Goal: Task Accomplishment & Management: Complete application form

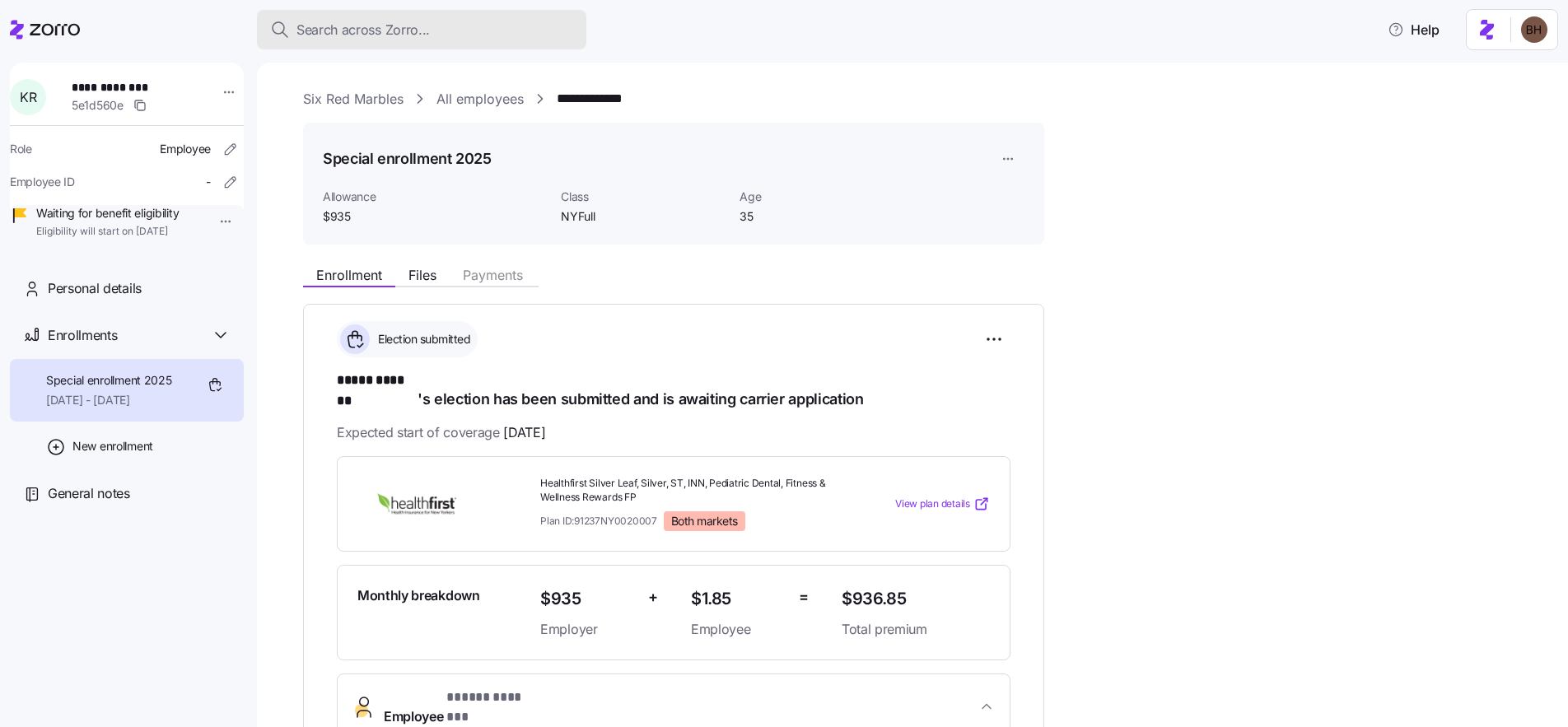
scroll to position [92, 0]
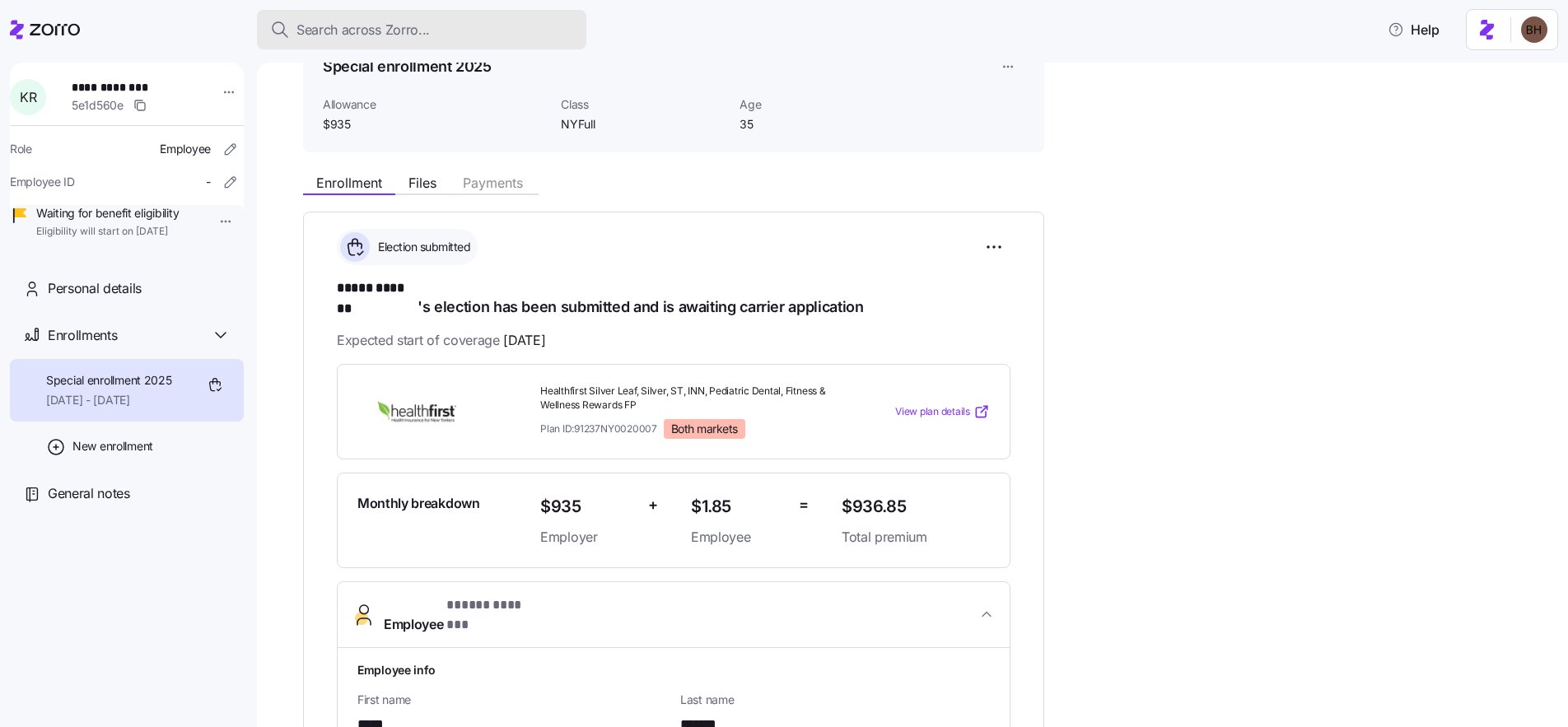
click at [444, 23] on div "Search across Zorro..." at bounding box center [421, 30] width 303 height 21
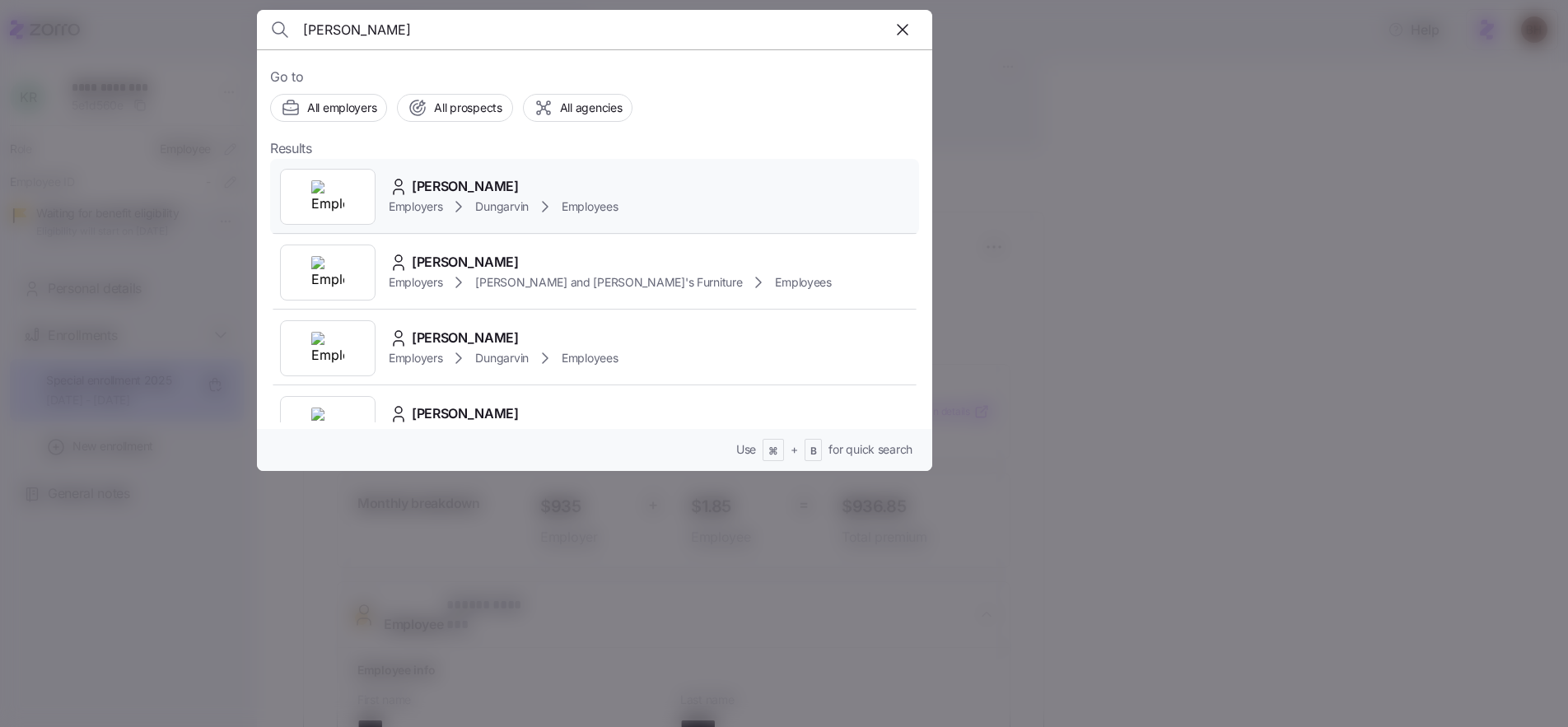
type input "carrie ponce"
click at [507, 188] on div "Carrie Ponce" at bounding box center [503, 186] width 229 height 21
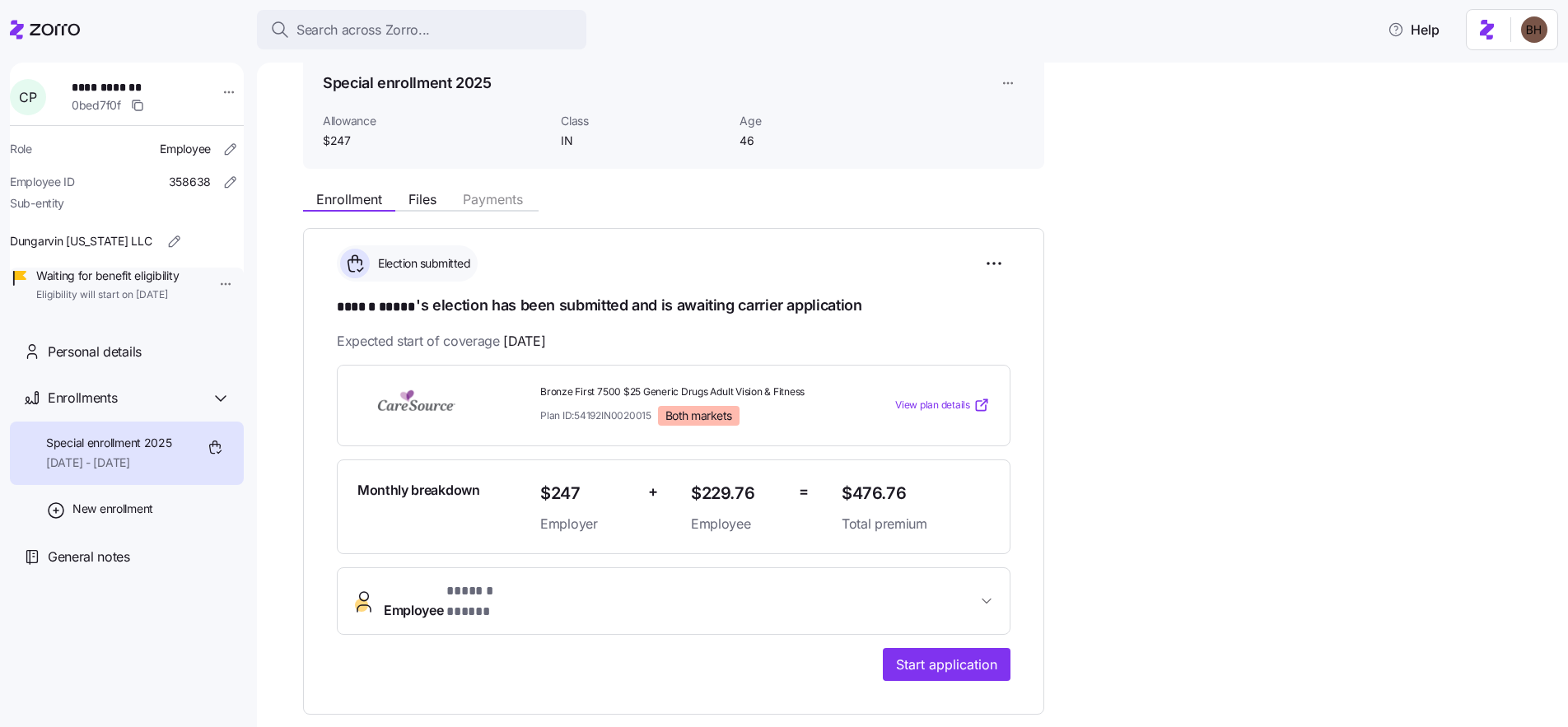
scroll to position [79, 0]
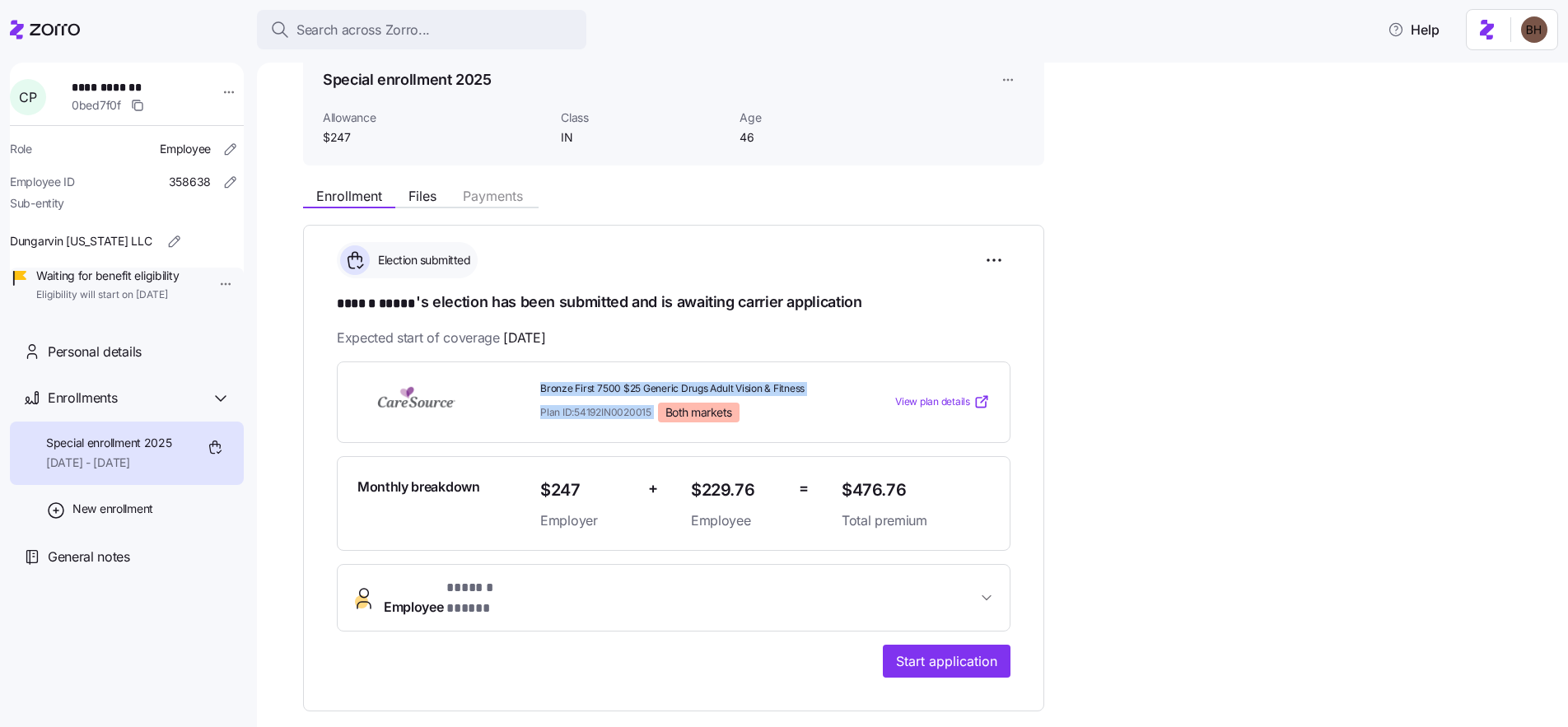
drag, startPoint x: 540, startPoint y: 385, endPoint x: 656, endPoint y: 416, distance: 120.1
click at [656, 416] on div "Bronze First 7500 $25 Generic Drugs Adult Vision & Fitness Plan ID: 54192IN0020…" at bounding box center [684, 402] width 301 height 54
copy div "Bronze First 7500 $25 Generic Drugs Adult Vision & Fitness Plan ID: 54192IN0020…"
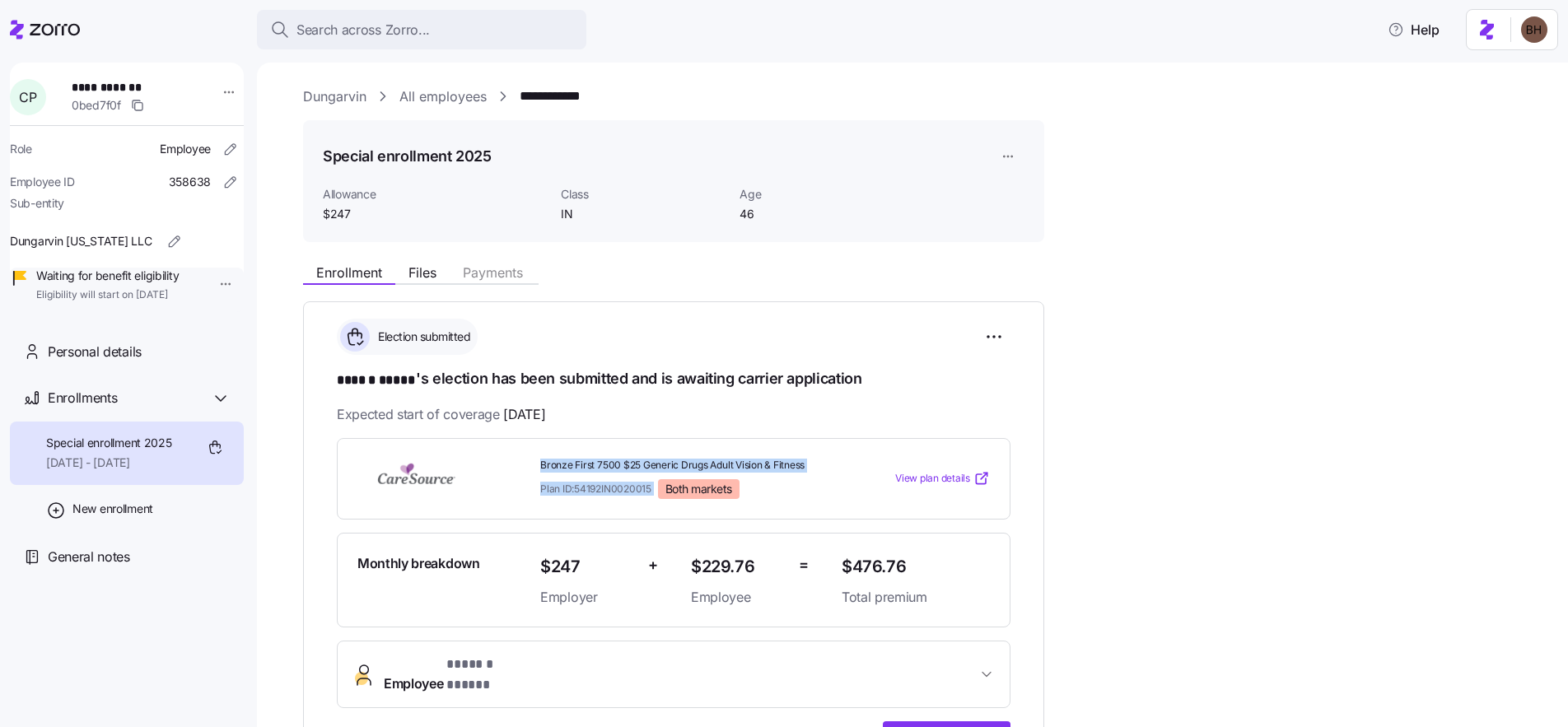
scroll to position [0, 0]
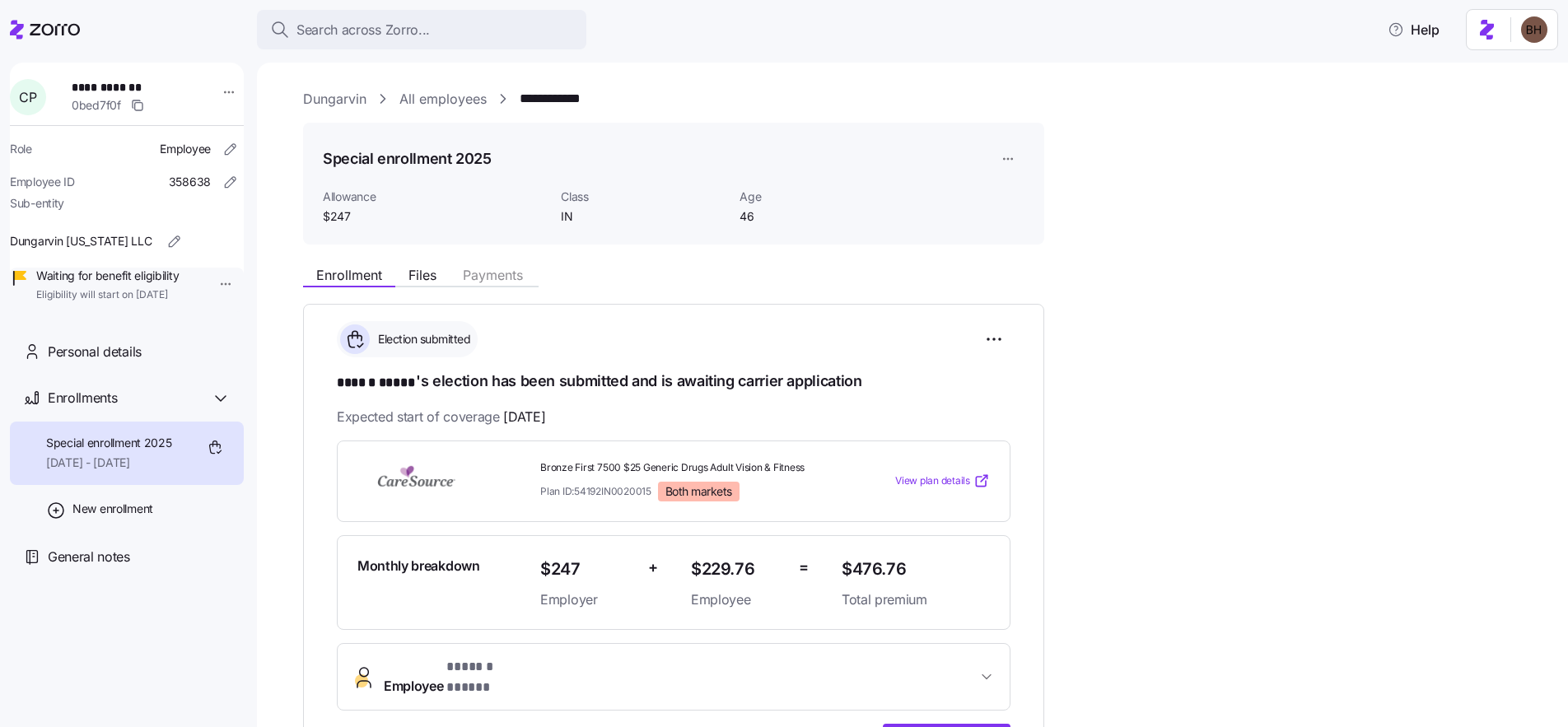
click at [343, 443] on div "Bronze First 7500 $25 Generic Drugs Adult Vision & Fitness Plan ID: 54192IN0020…" at bounding box center [673, 480] width 673 height 82
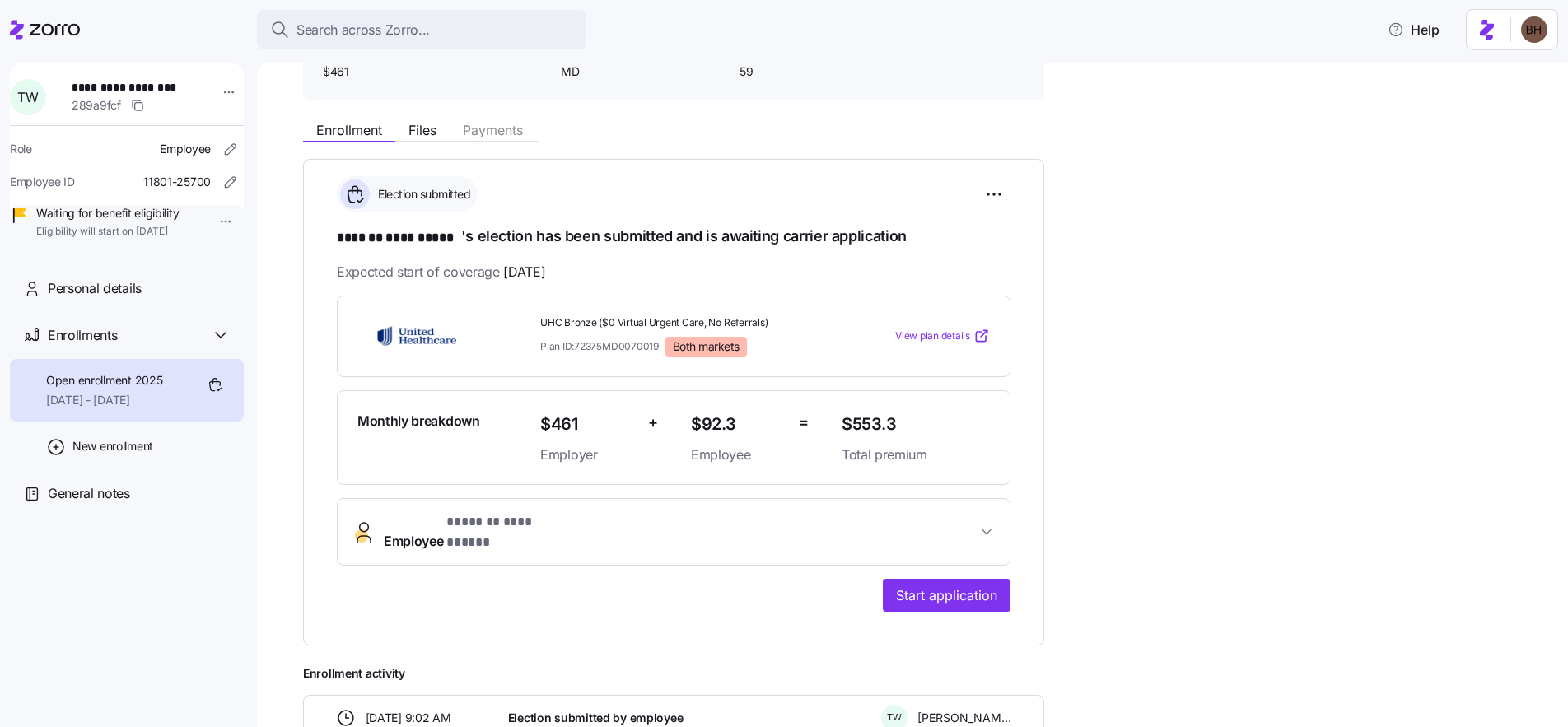
scroll to position [229, 0]
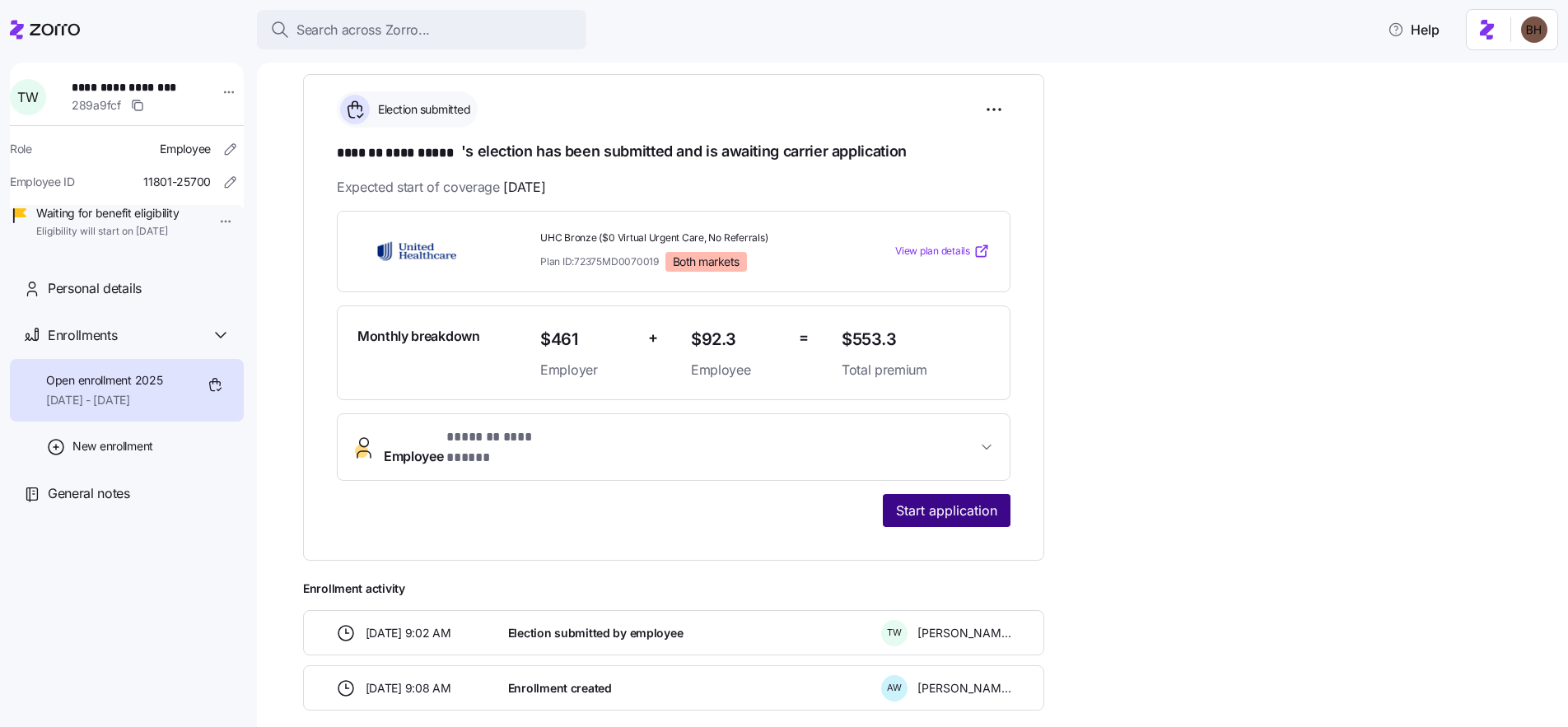
click at [963, 501] on span "Start application" at bounding box center [946, 511] width 101 height 20
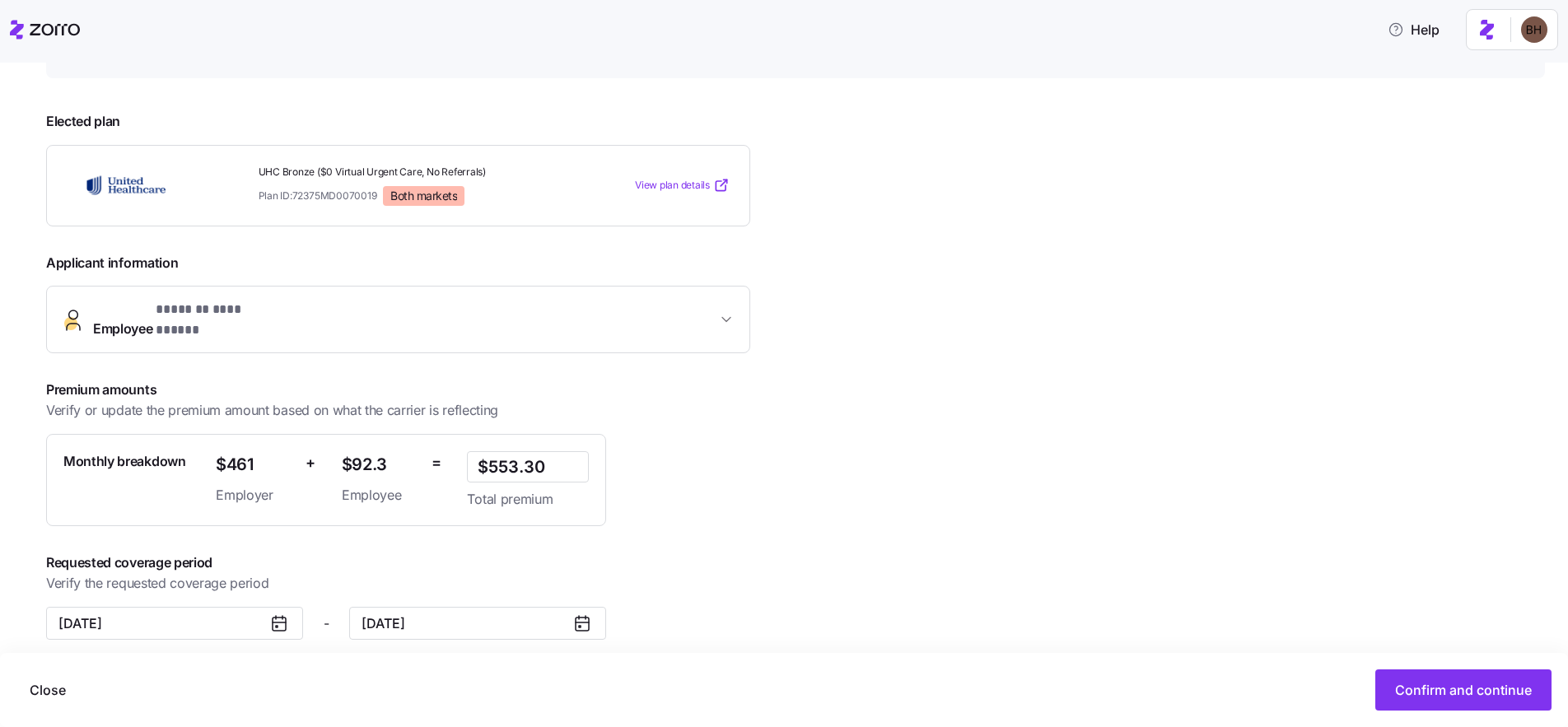
scroll to position [197, 0]
click at [1442, 688] on span "Confirm and continue" at bounding box center [1463, 690] width 136 height 20
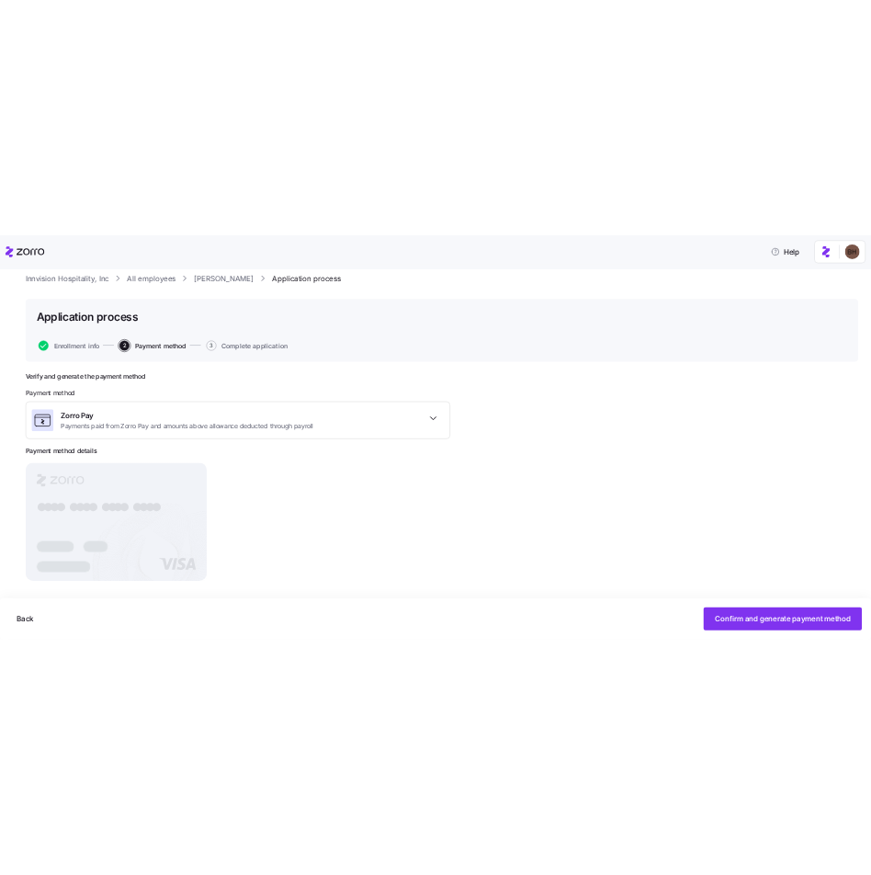
scroll to position [64, 0]
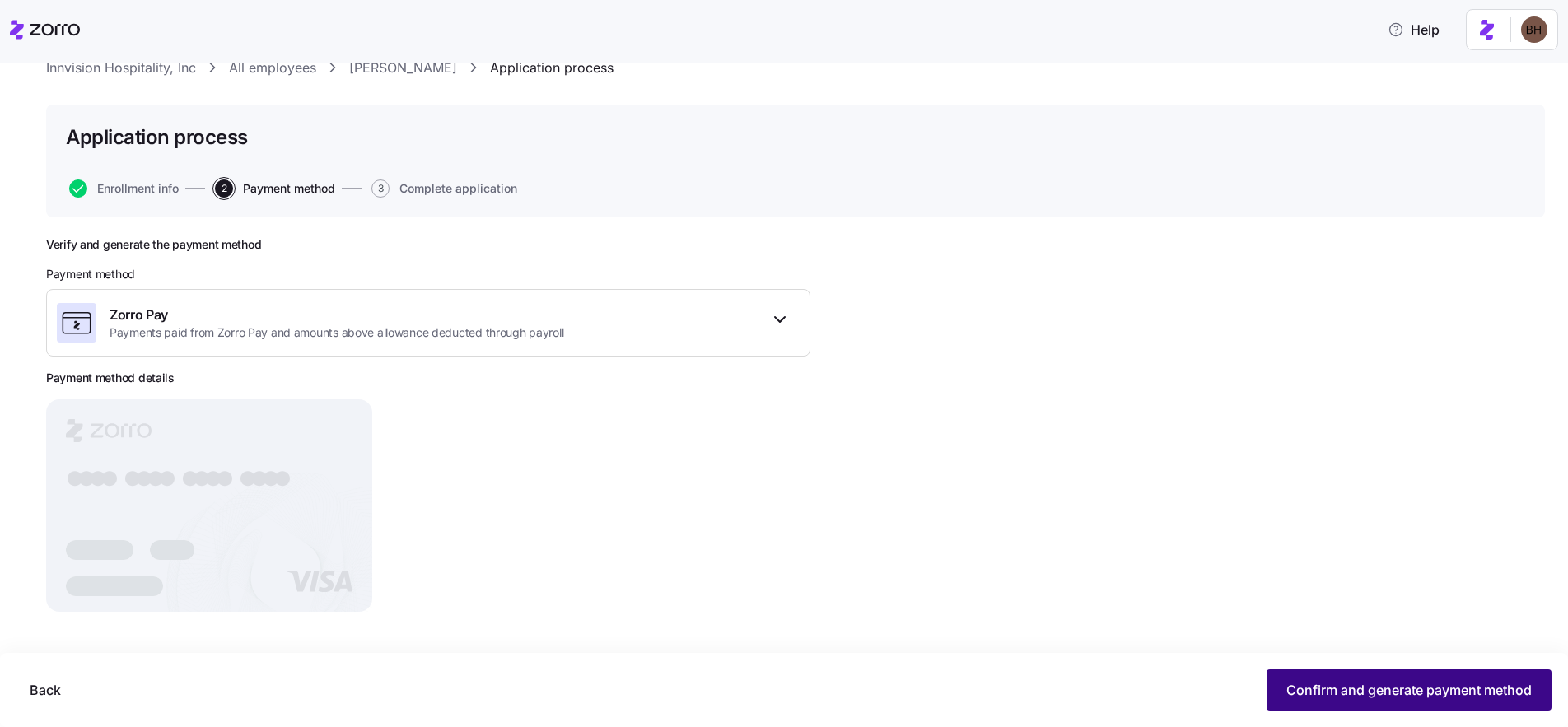
click at [1320, 702] on button "Confirm and generate payment method" at bounding box center [1409, 690] width 285 height 41
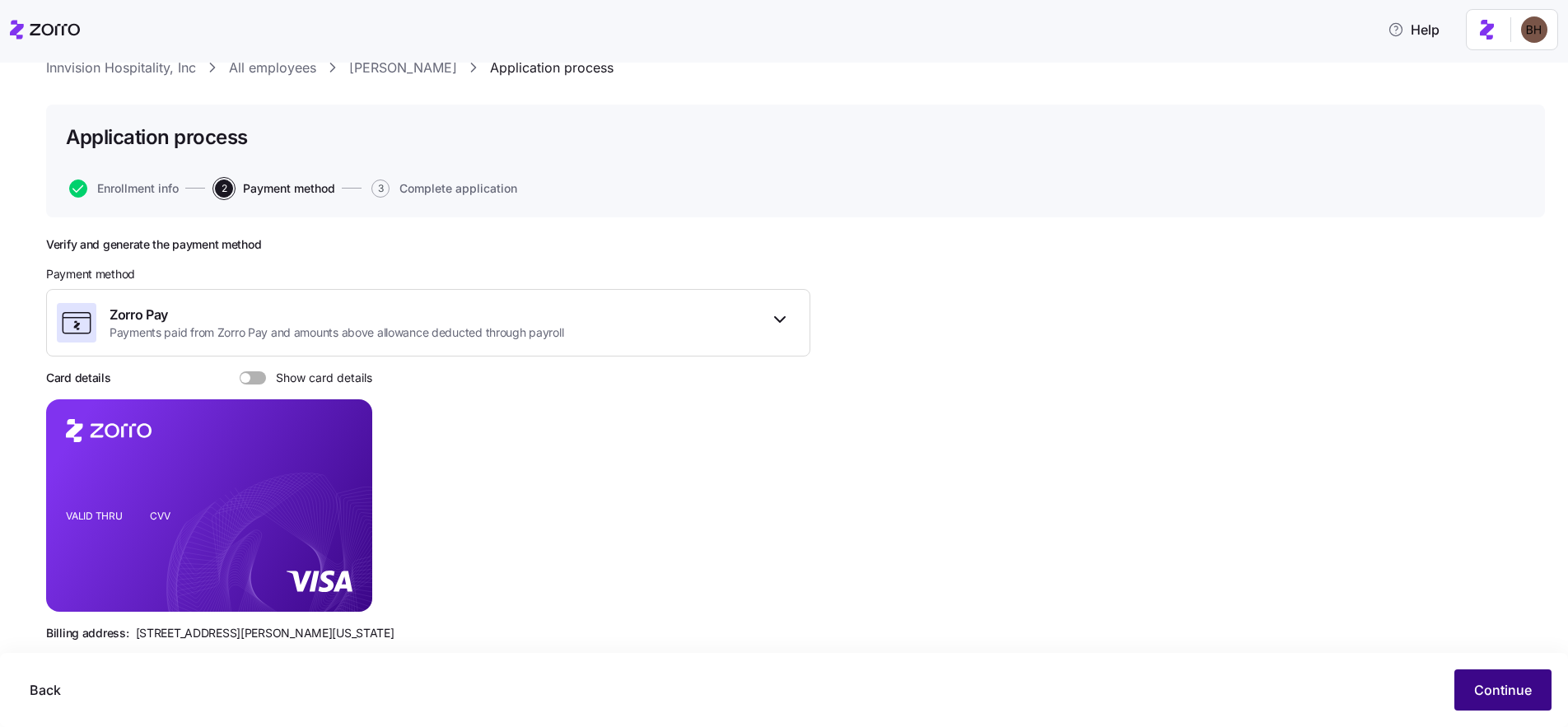
click at [1521, 700] on button "Continue" at bounding box center [1503, 690] width 97 height 41
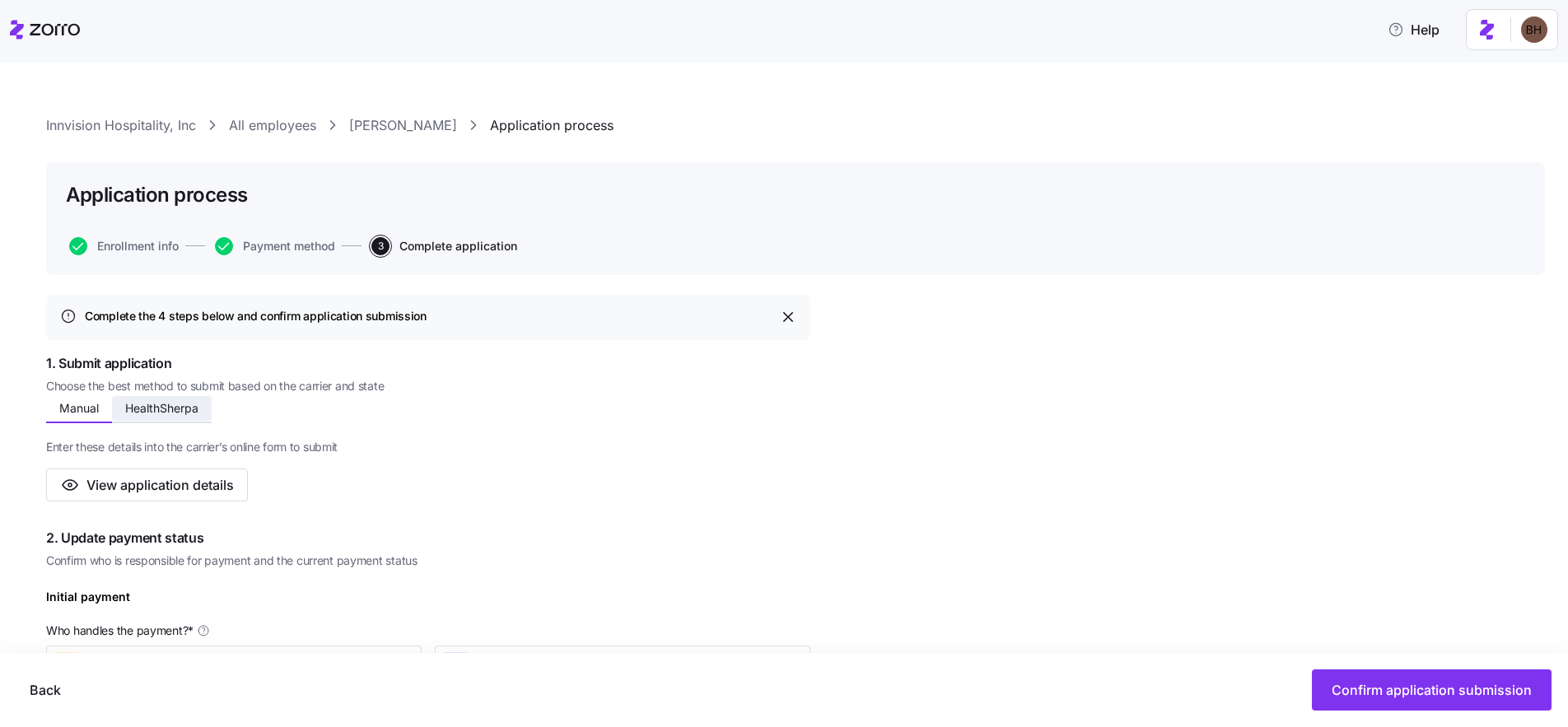
click at [161, 413] on span "HealthSherpa" at bounding box center [162, 408] width 74 height 12
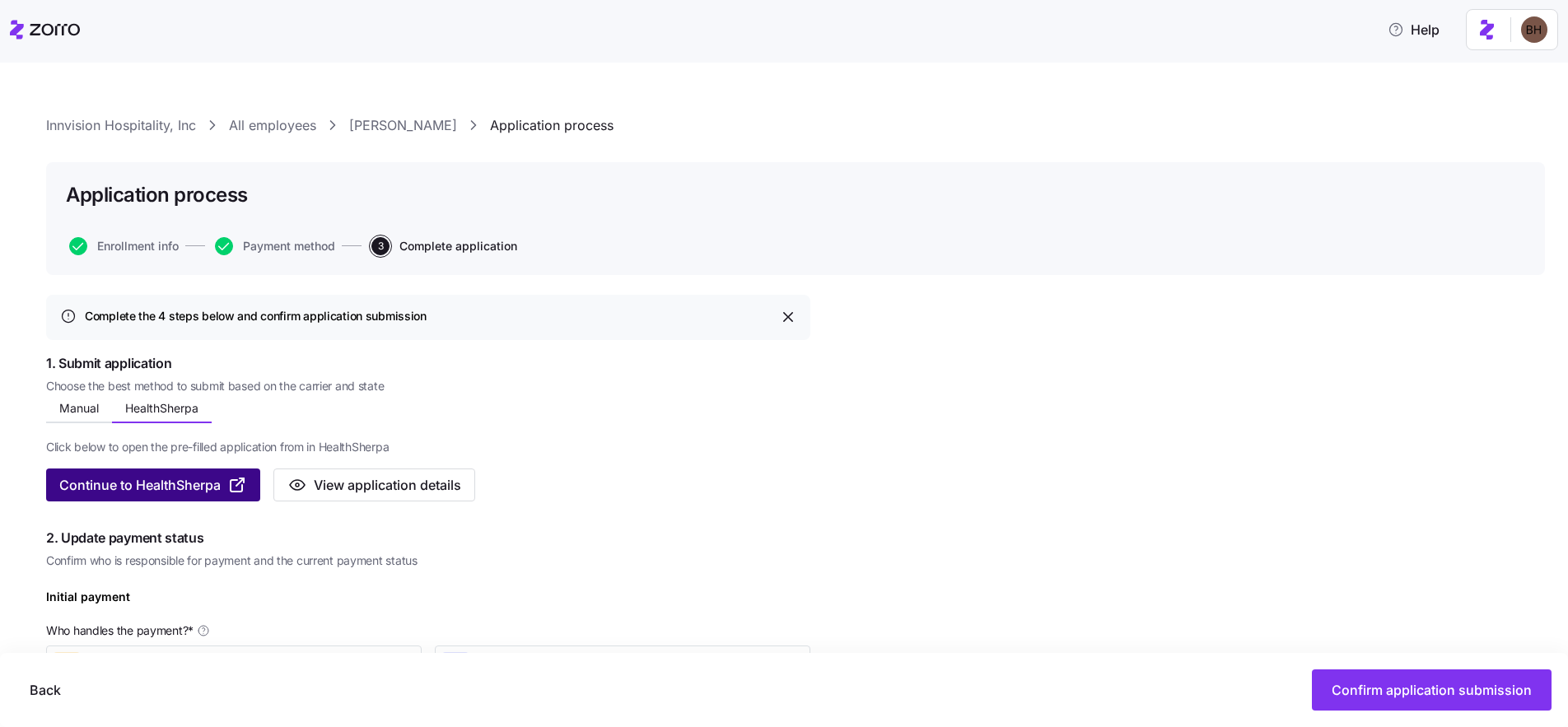
click at [147, 486] on span "Continue to HealthSherpa" at bounding box center [140, 485] width 161 height 20
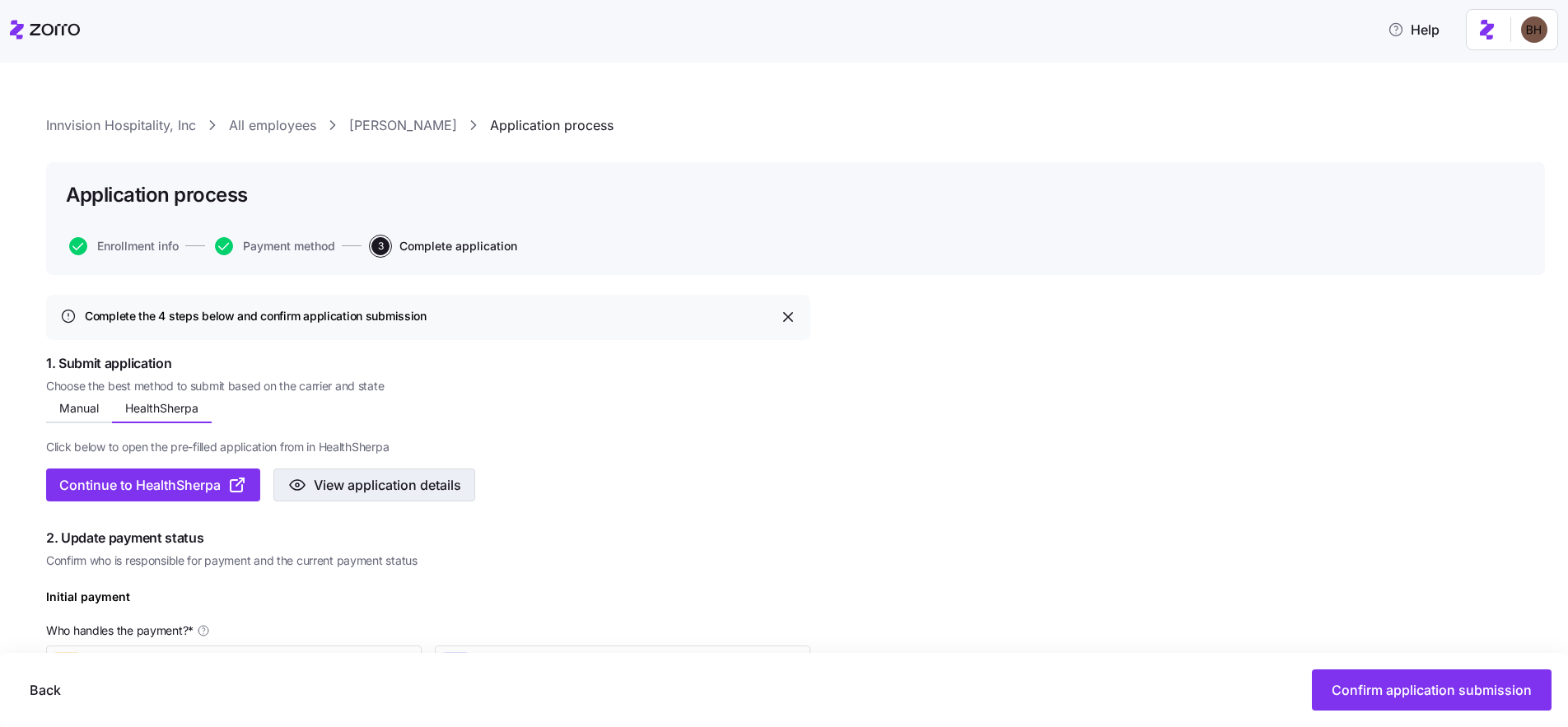
click at [378, 489] on span "View application details" at bounding box center [387, 485] width 147 height 20
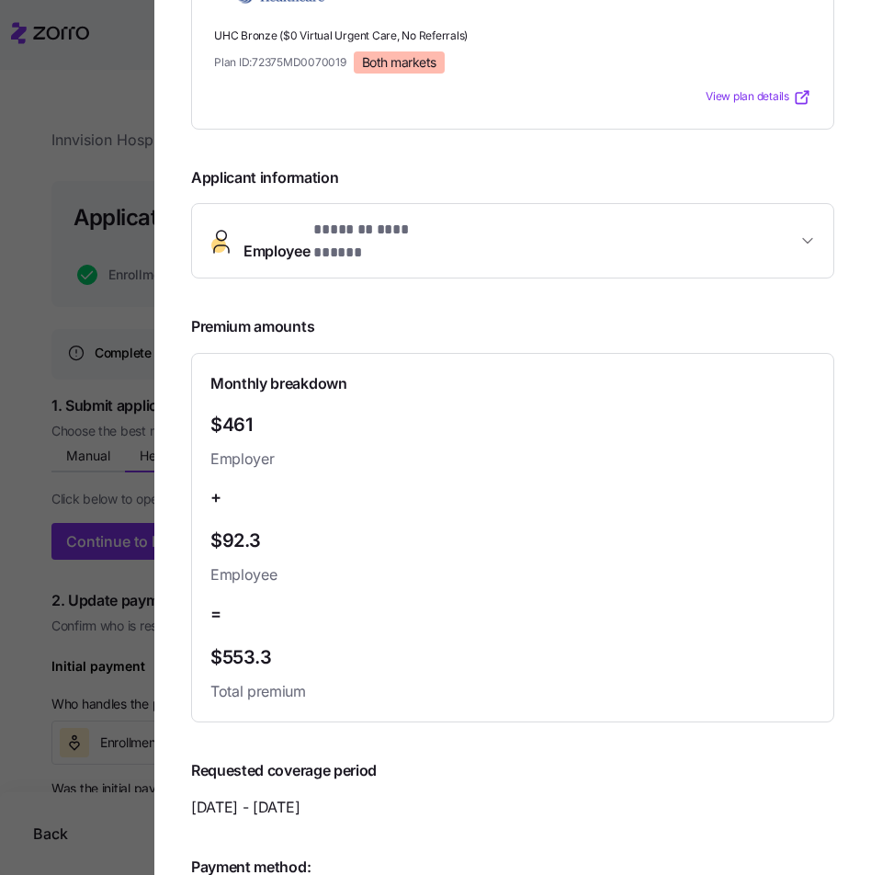
scroll to position [197, 0]
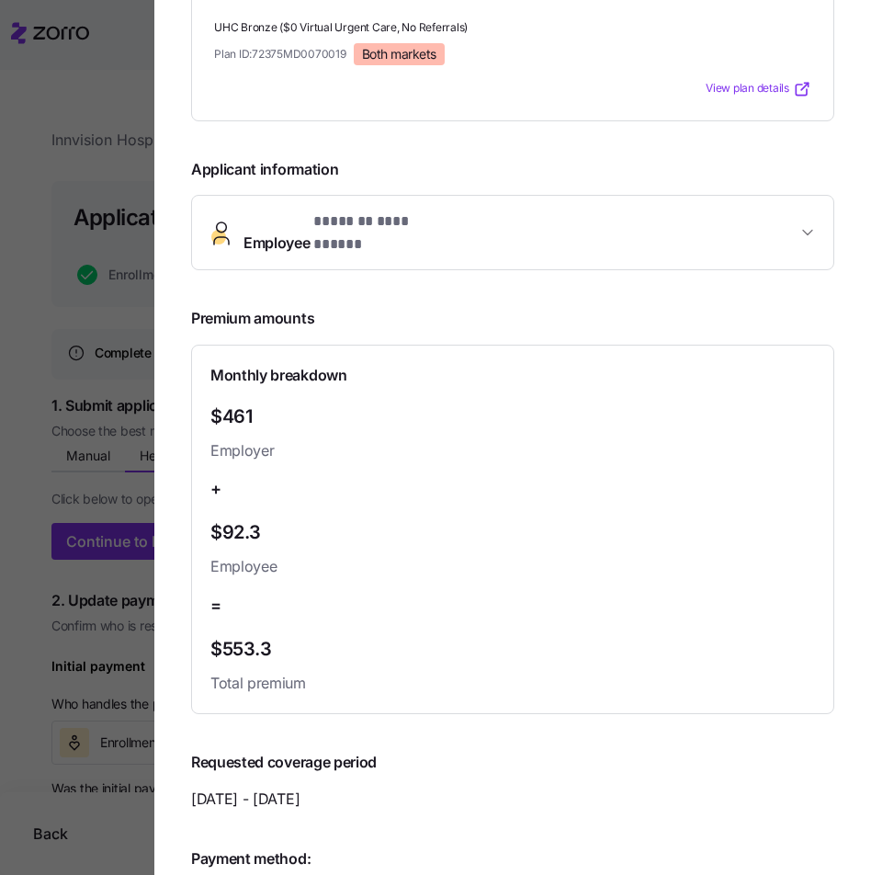
click at [563, 224] on span "**********" at bounding box center [519, 232] width 553 height 44
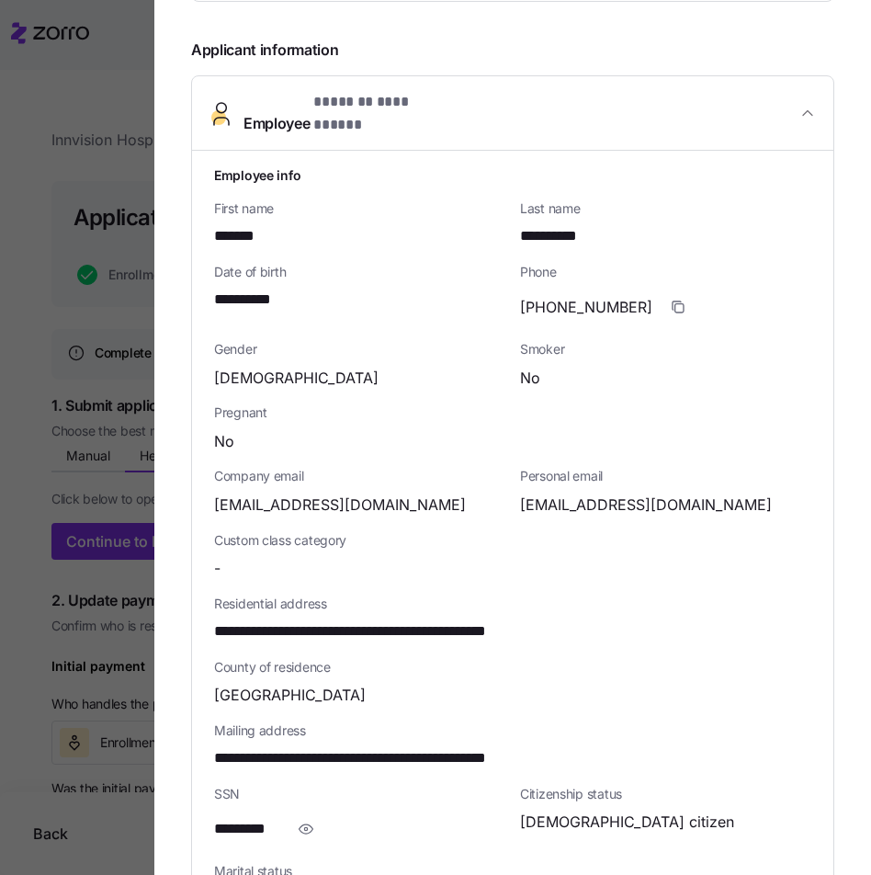
scroll to position [324, 0]
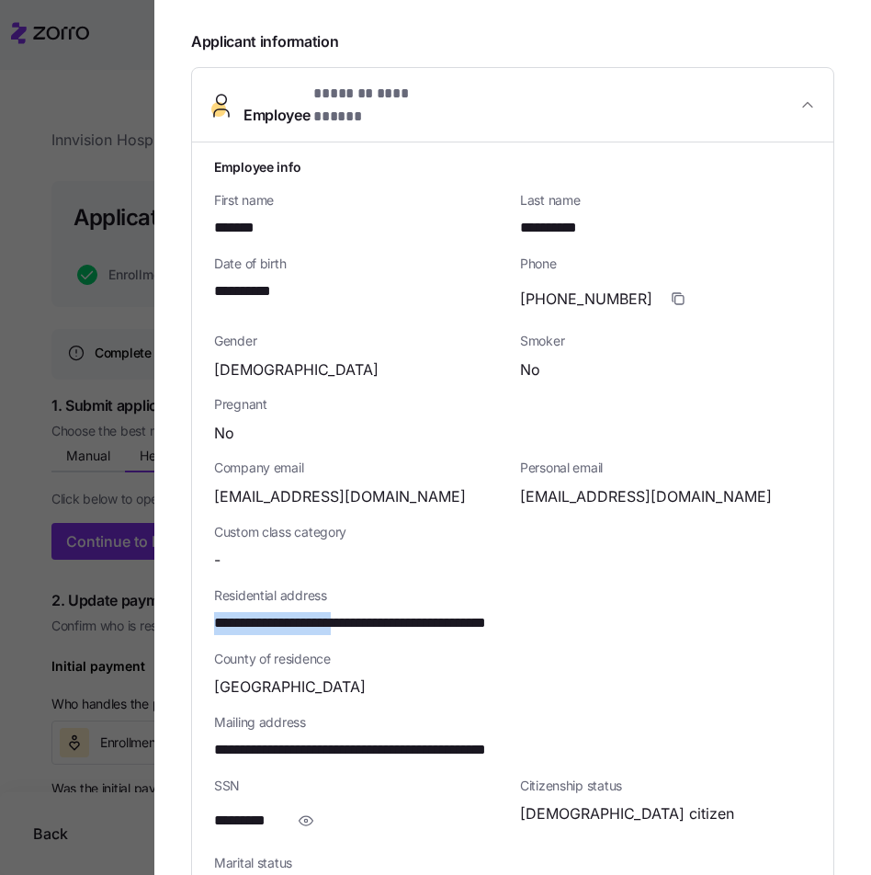
drag, startPoint x: 373, startPoint y: 611, endPoint x: 198, endPoint y: 612, distance: 174.5
click at [198, 612] on div "**********" at bounding box center [512, 609] width 641 height 935
click at [324, 642] on div "County of residence Baltimore County" at bounding box center [513, 673] width 612 height 63
drag, startPoint x: 338, startPoint y: 610, endPoint x: 208, endPoint y: 619, distance: 130.8
click at [208, 619] on div "**********" at bounding box center [512, 609] width 641 height 935
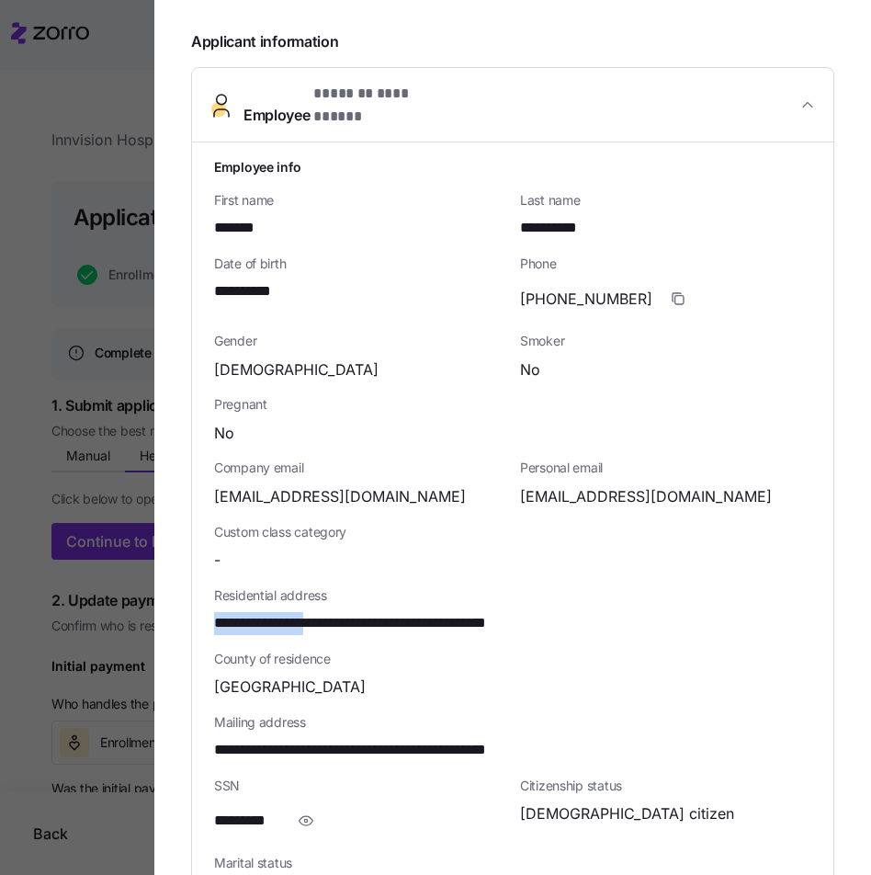
copy span "**********"
drag, startPoint x: 353, startPoint y: 610, endPoint x: 373, endPoint y: 609, distance: 20.2
click at [373, 612] on span "**********" at bounding box center [402, 623] width 376 height 23
copy span "***"
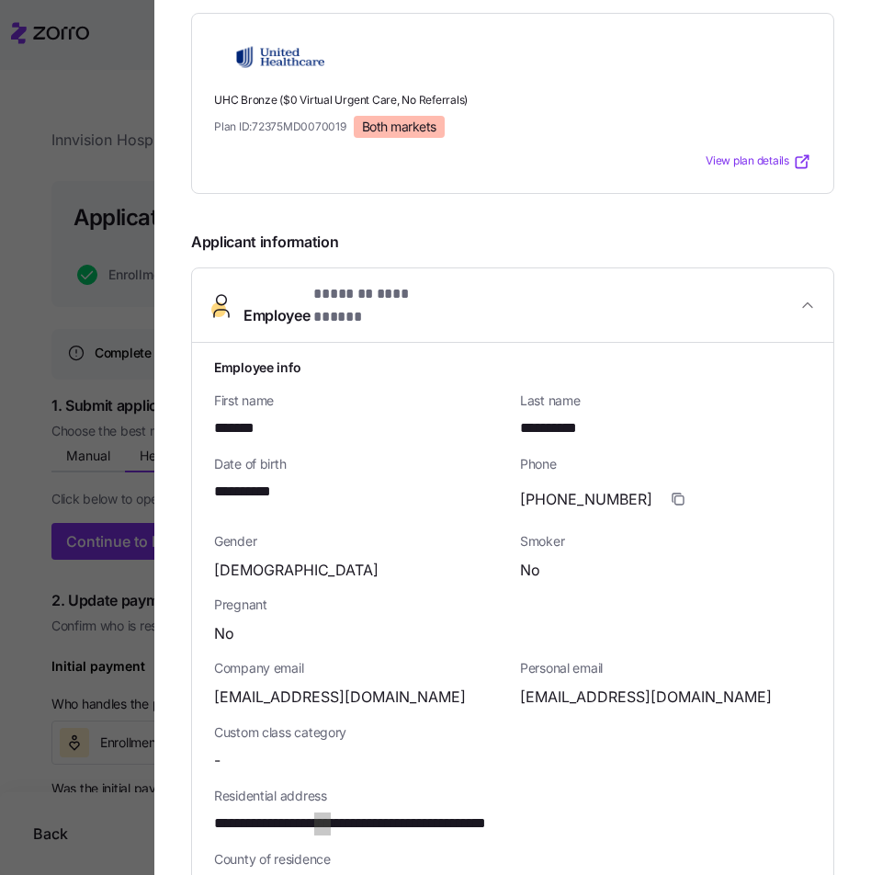
scroll to position [0, 0]
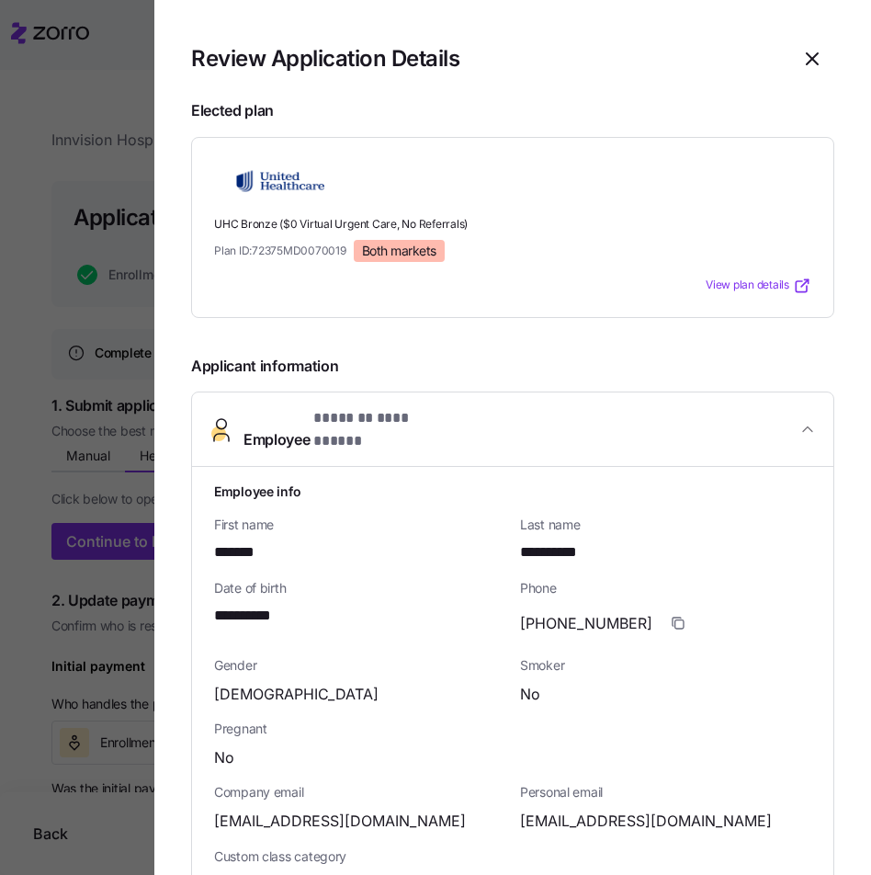
click at [49, 198] on div at bounding box center [435, 437] width 871 height 875
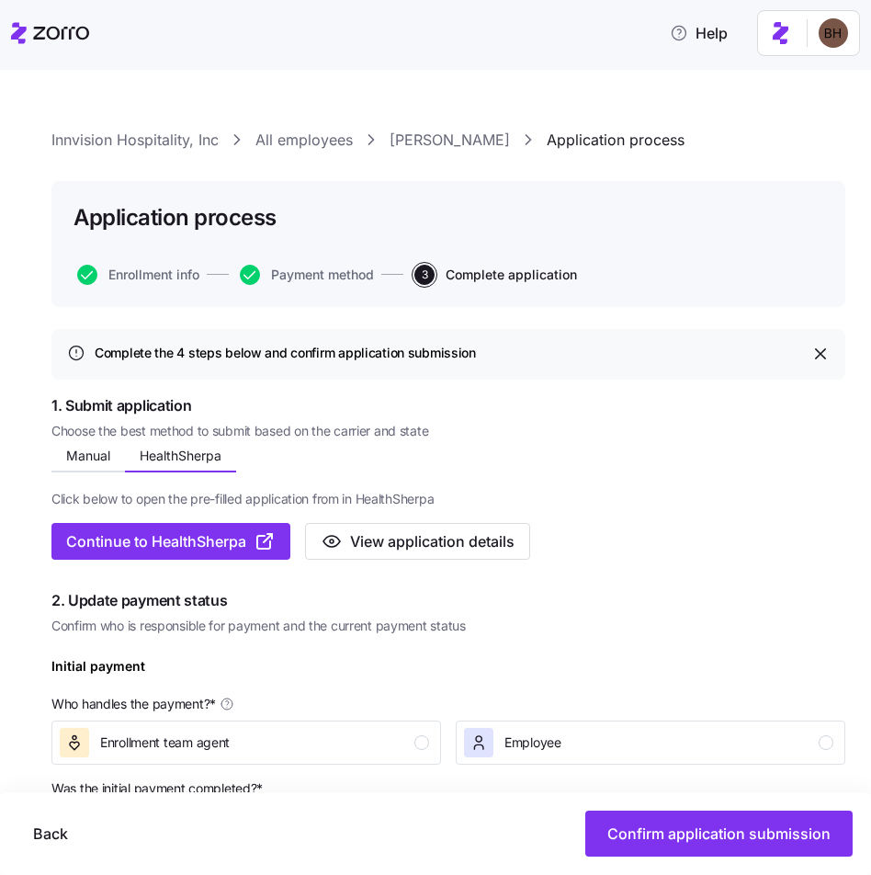
click at [497, 135] on link "Theresa Westerlund" at bounding box center [450, 140] width 120 height 23
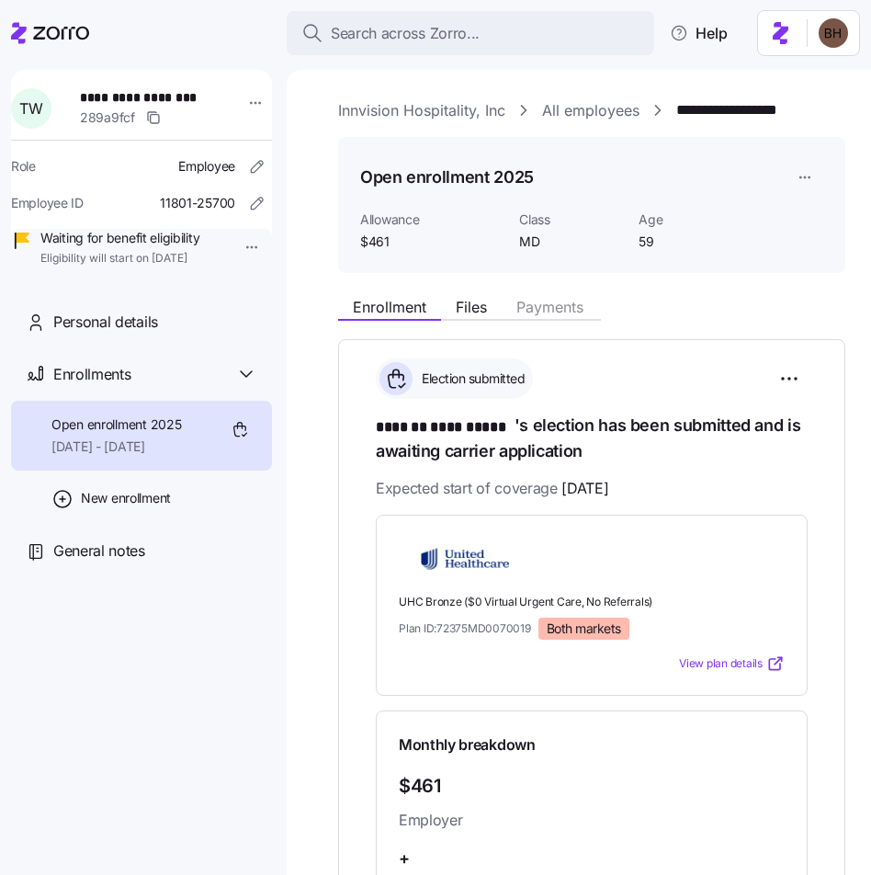
click at [401, 110] on link "Innvision Hospitality, Inc" at bounding box center [421, 110] width 167 height 23
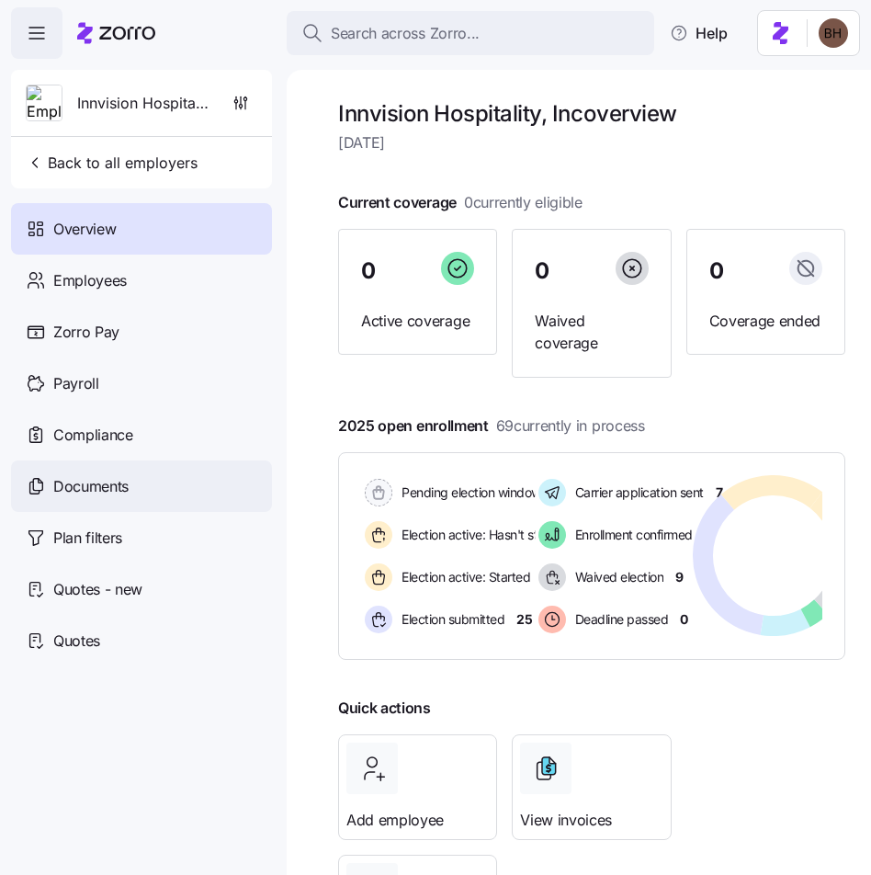
click at [114, 489] on span "Documents" at bounding box center [90, 486] width 75 height 23
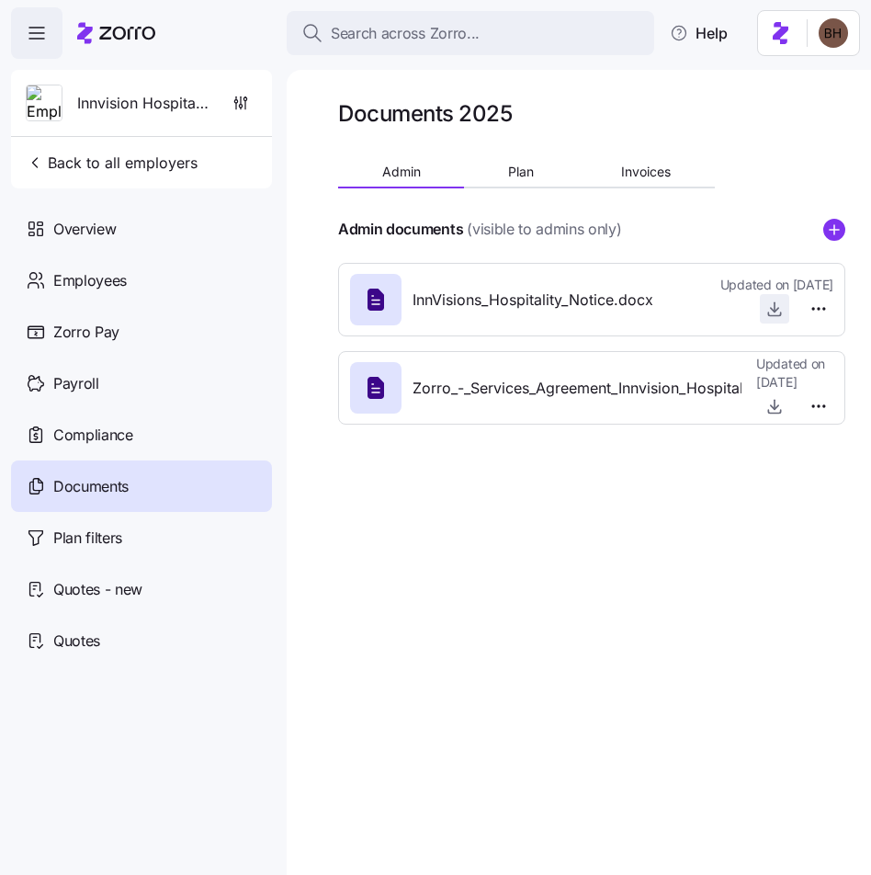
click at [771, 311] on icon "button" at bounding box center [774, 308] width 18 height 18
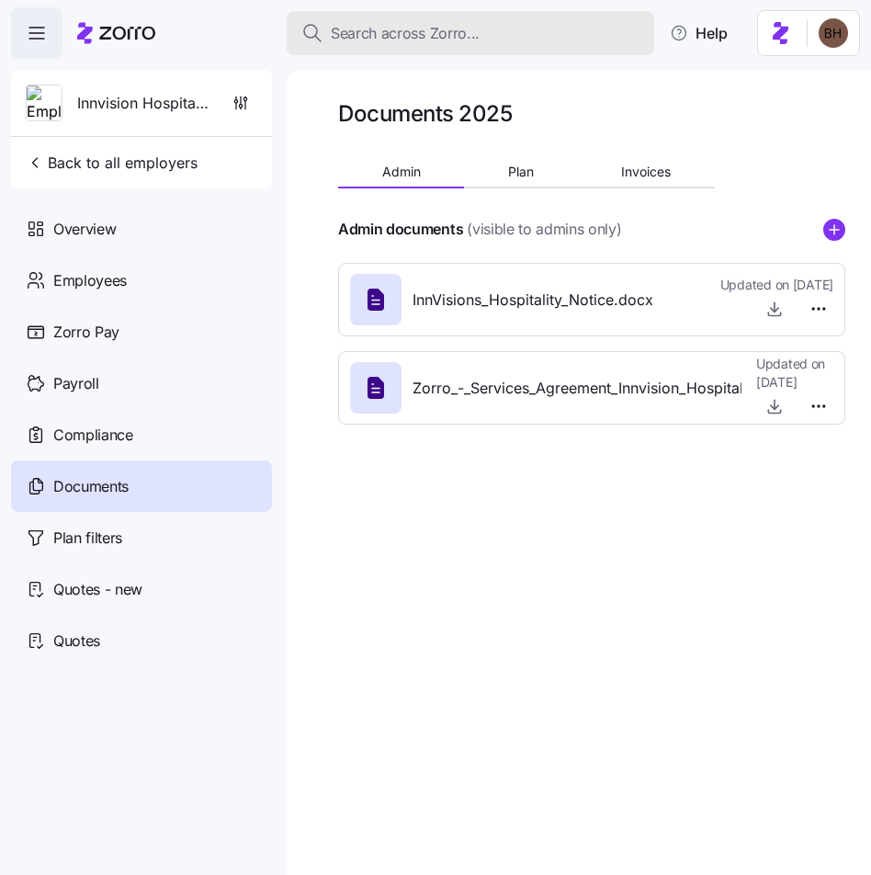
click at [381, 29] on span "Search across Zorro..." at bounding box center [405, 33] width 149 height 23
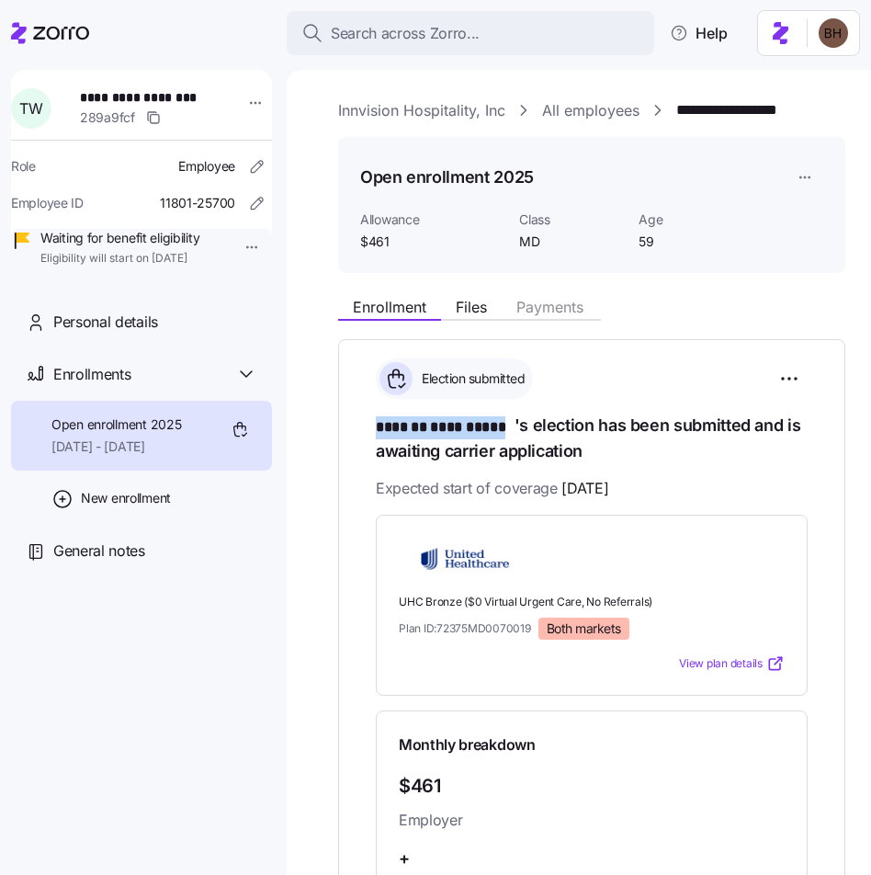
drag, startPoint x: 513, startPoint y: 428, endPoint x: 379, endPoint y: 424, distance: 133.3
click at [379, 424] on span "**********" at bounding box center [445, 427] width 139 height 23
copy span "**********"
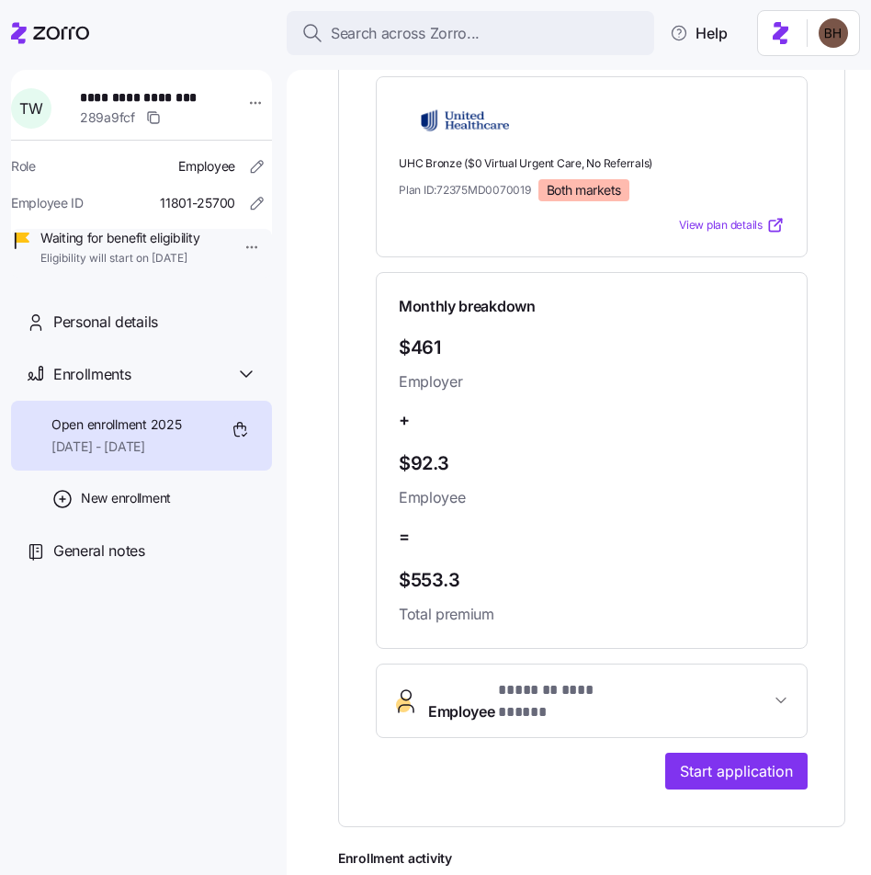
scroll to position [578, 0]
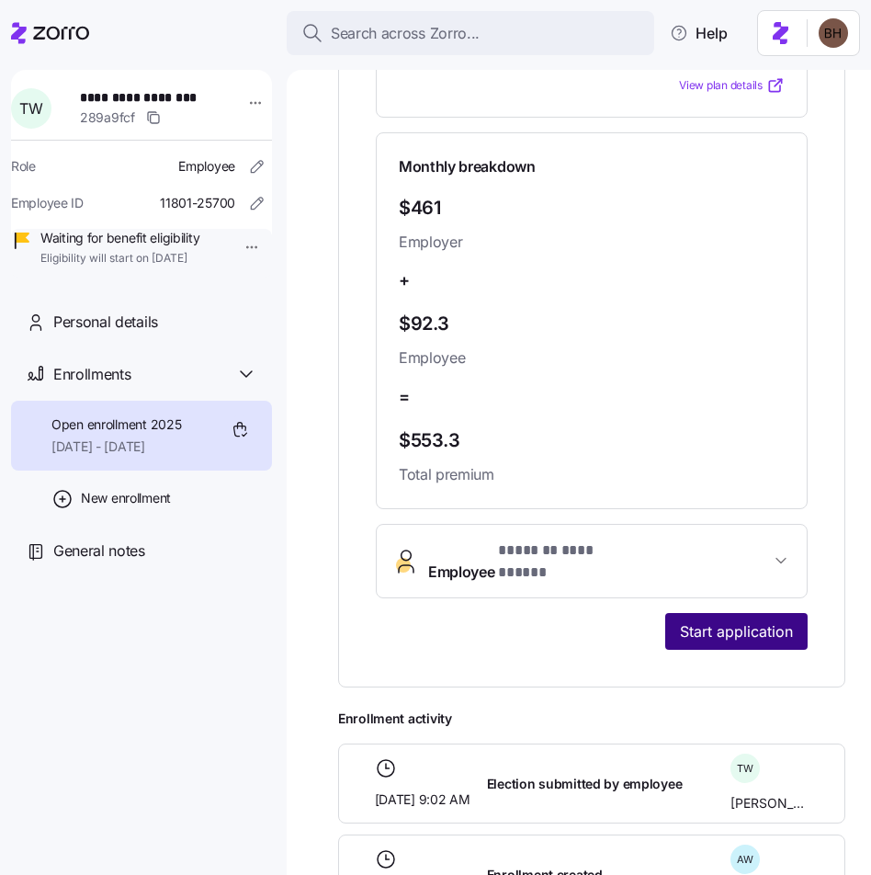
click at [727, 620] on span "Start application" at bounding box center [736, 631] width 113 height 22
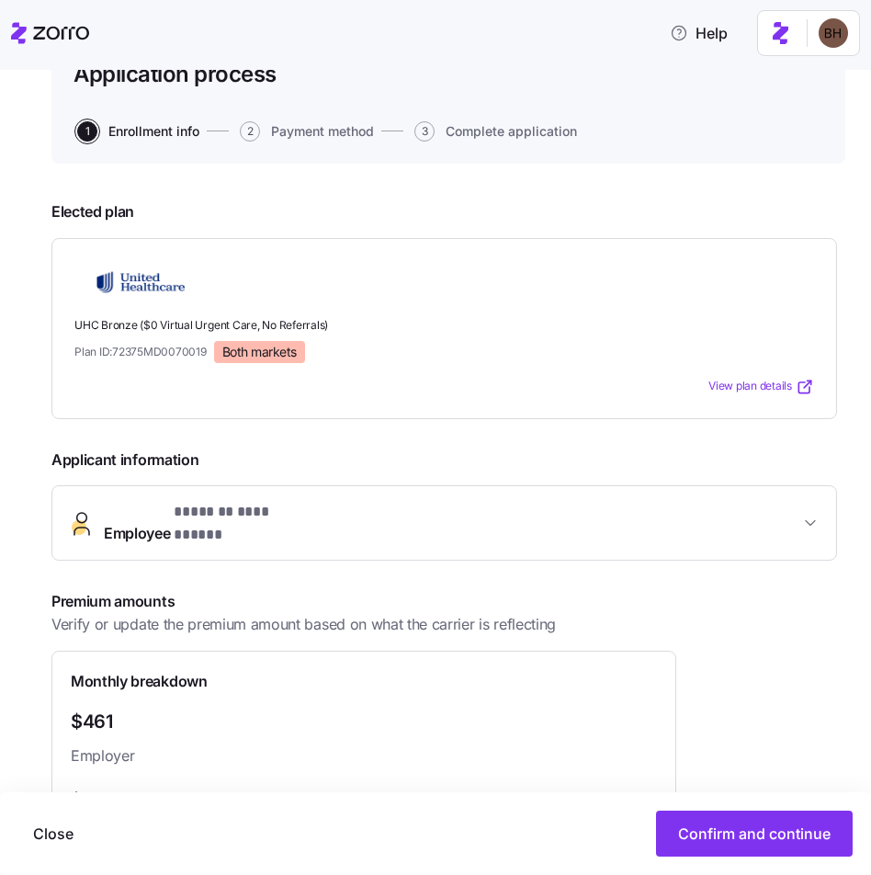
scroll to position [517, 0]
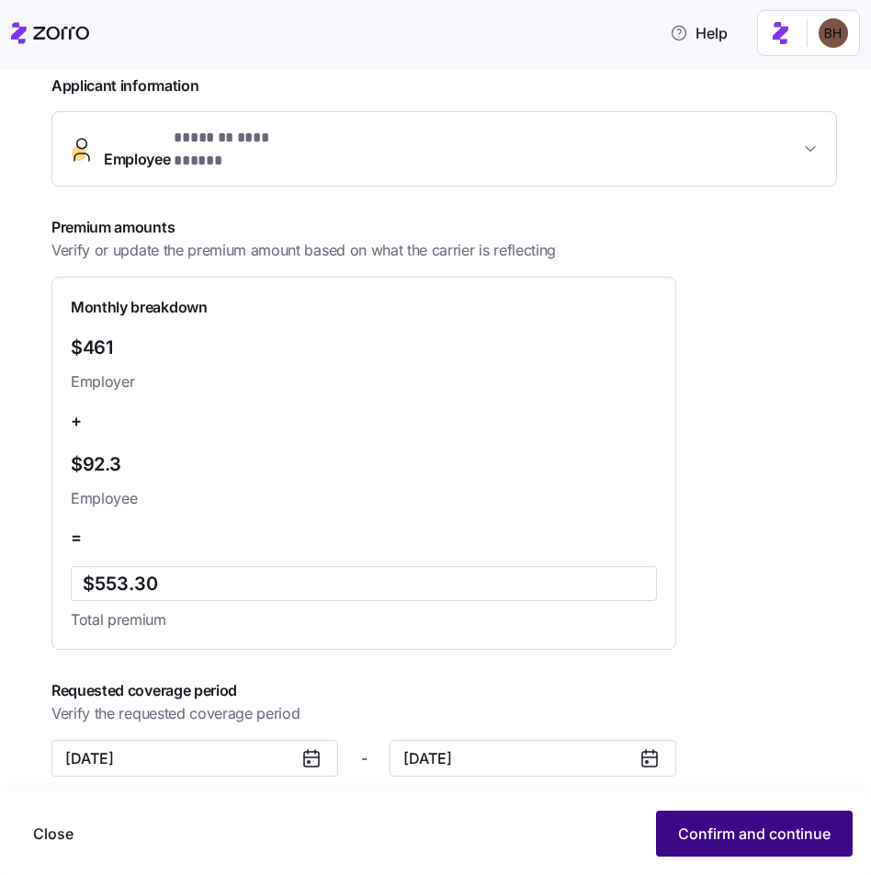
click at [721, 836] on span "Confirm and continue" at bounding box center [754, 833] width 152 height 22
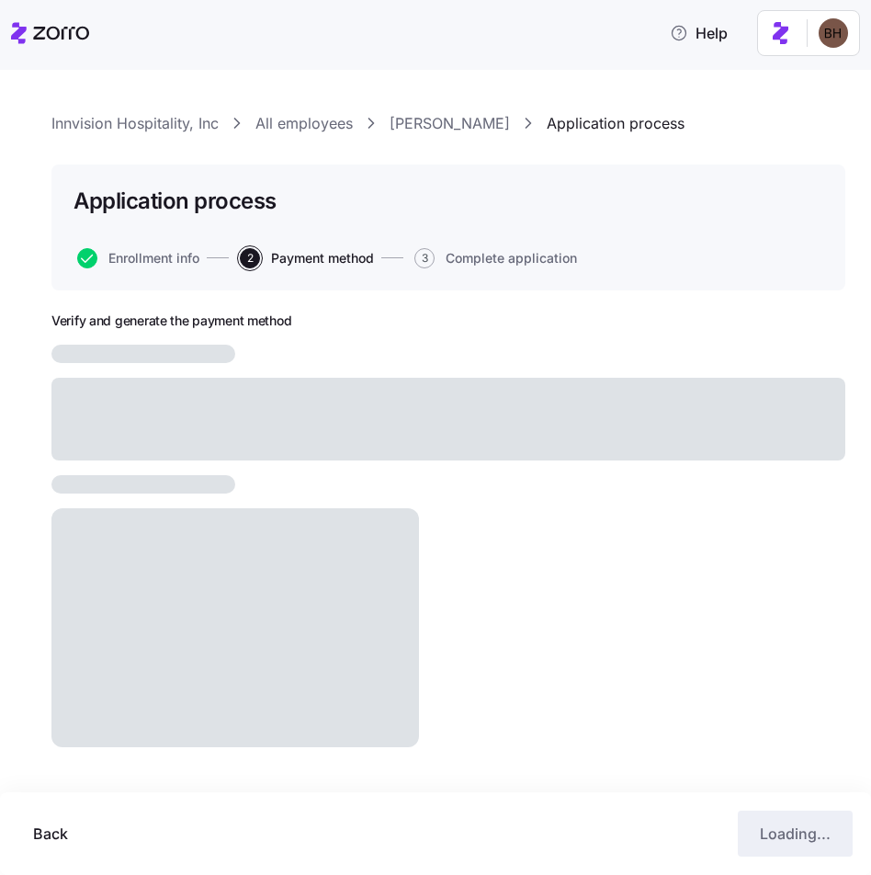
scroll to position [17, 0]
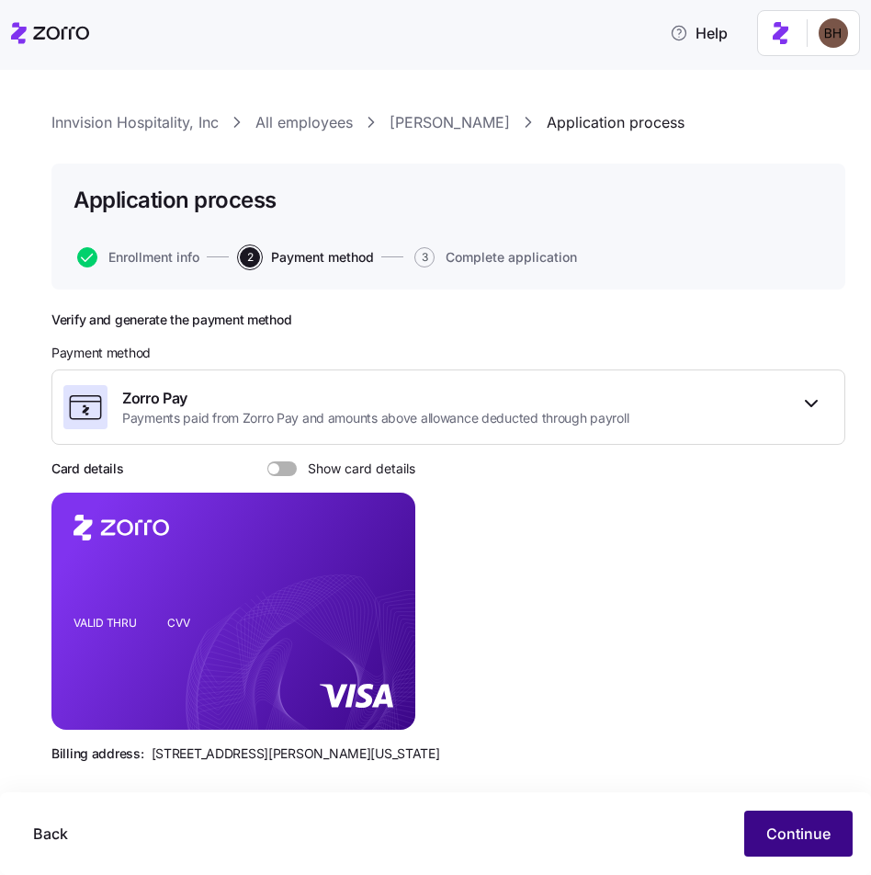
click at [780, 829] on span "Continue" at bounding box center [798, 833] width 64 height 22
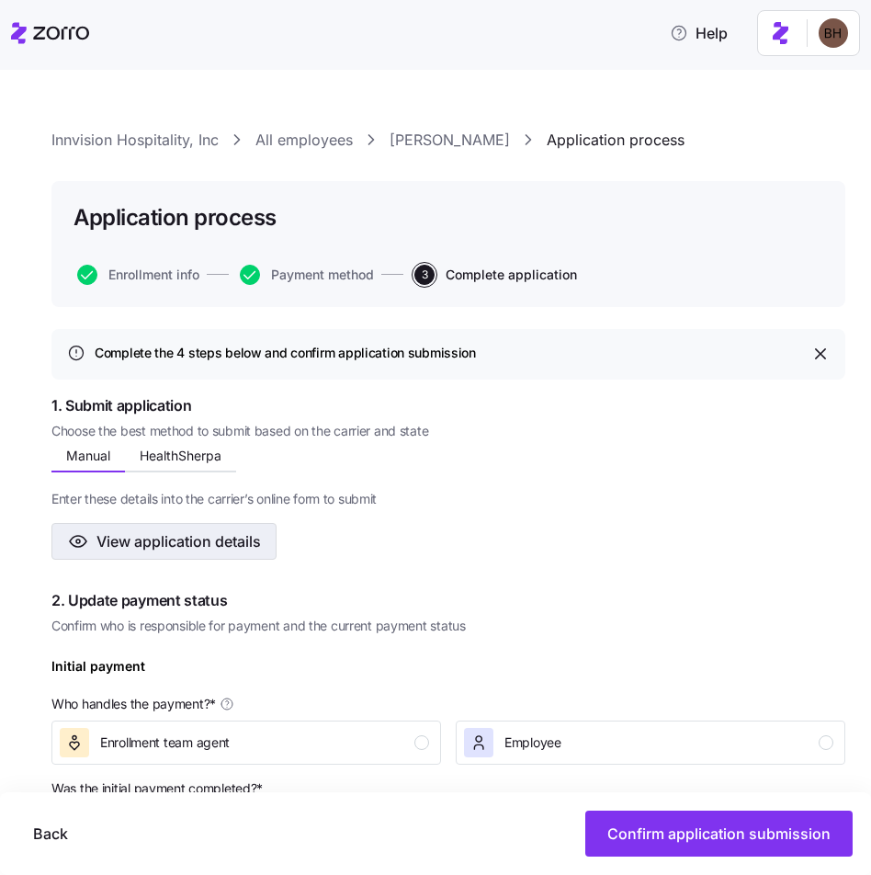
click at [122, 537] on span "View application details" at bounding box center [178, 541] width 164 height 22
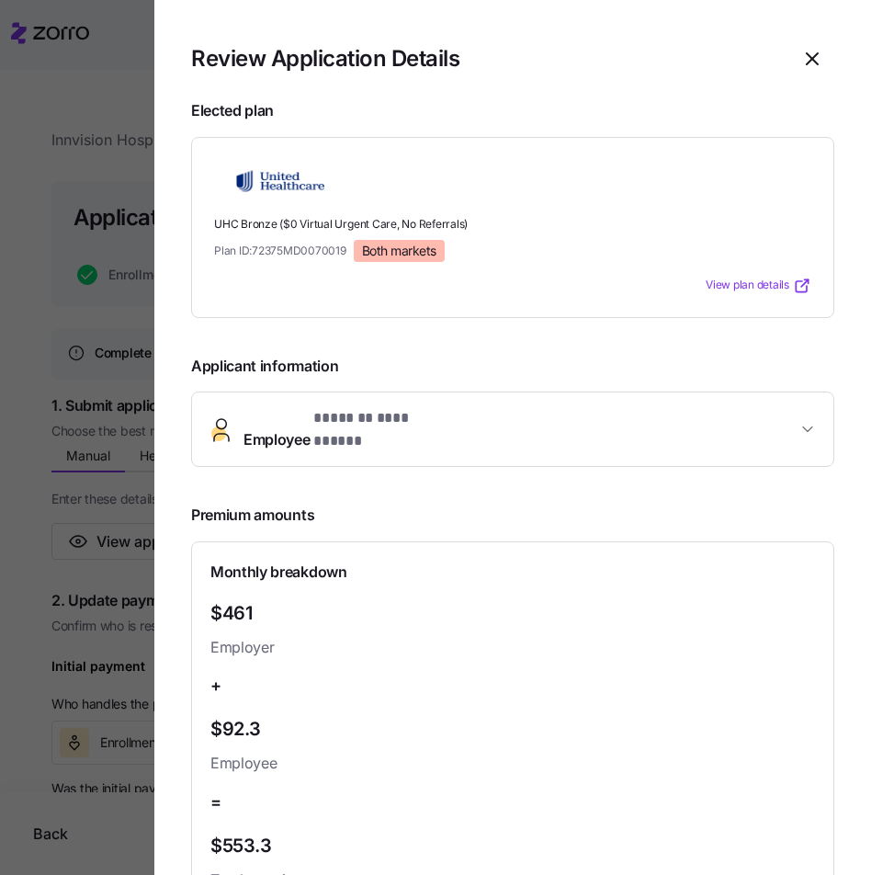
click at [363, 422] on span "**********" at bounding box center [385, 418] width 144 height 23
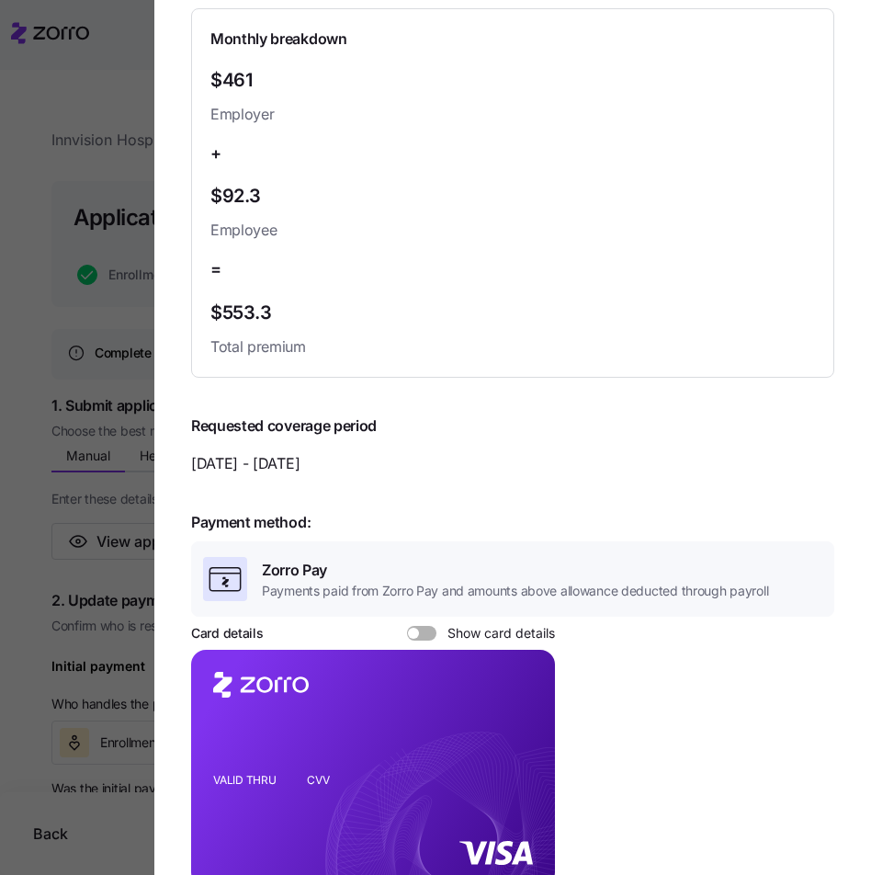
scroll to position [1551, 0]
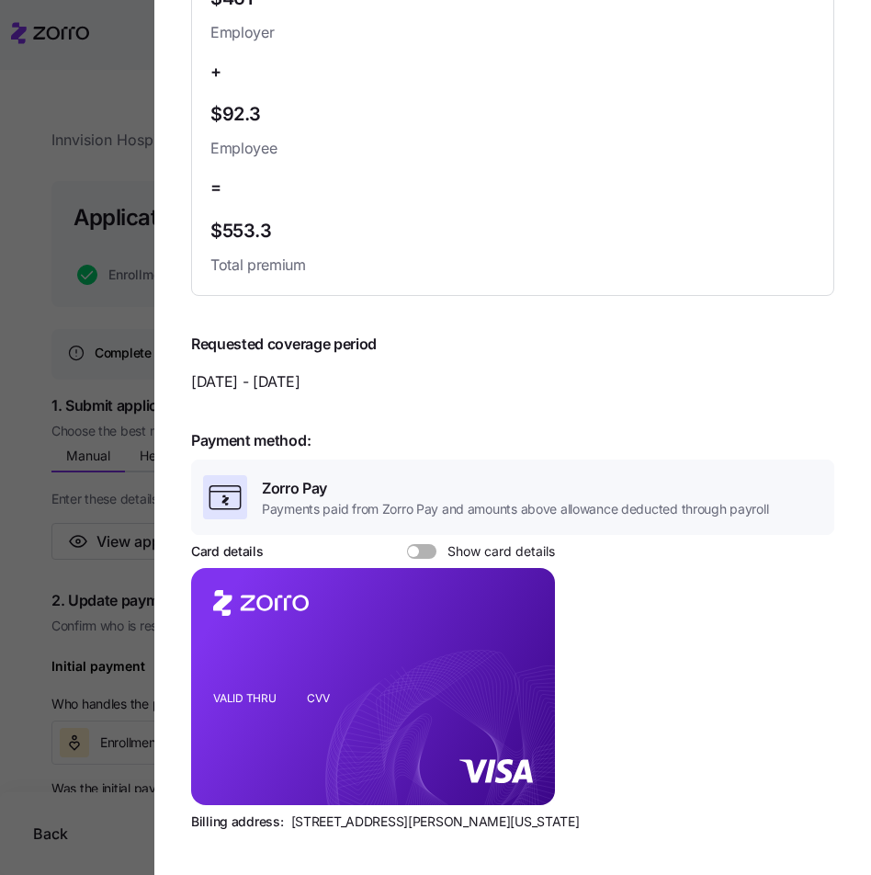
click at [423, 763] on icon "VALID THRU CVV" at bounding box center [373, 686] width 364 height 237
click at [429, 544] on span at bounding box center [428, 551] width 18 height 15
click at [407, 544] on input "Show card details" at bounding box center [407, 544] width 0 height 0
click at [524, 649] on icon "copy-to-clipboard" at bounding box center [522, 654] width 10 height 10
click at [707, 643] on div "Payment method: Zorro Pay Payments paid from Zorro Pay and amounts above allowa…" at bounding box center [512, 622] width 643 height 416
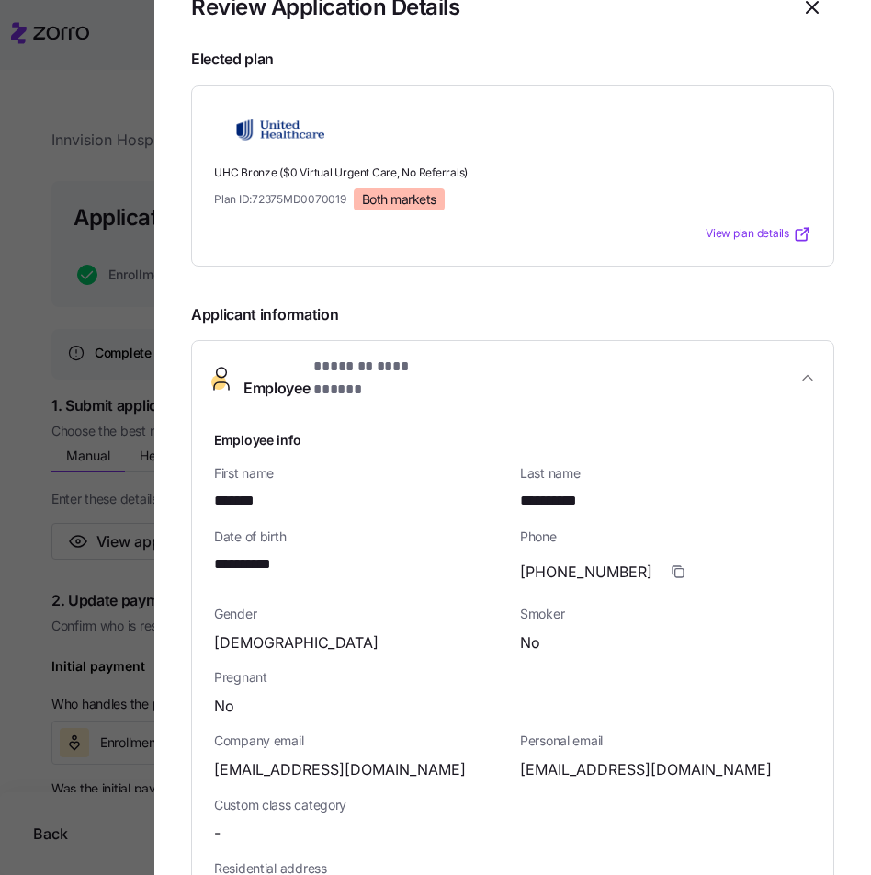
scroll to position [28, 0]
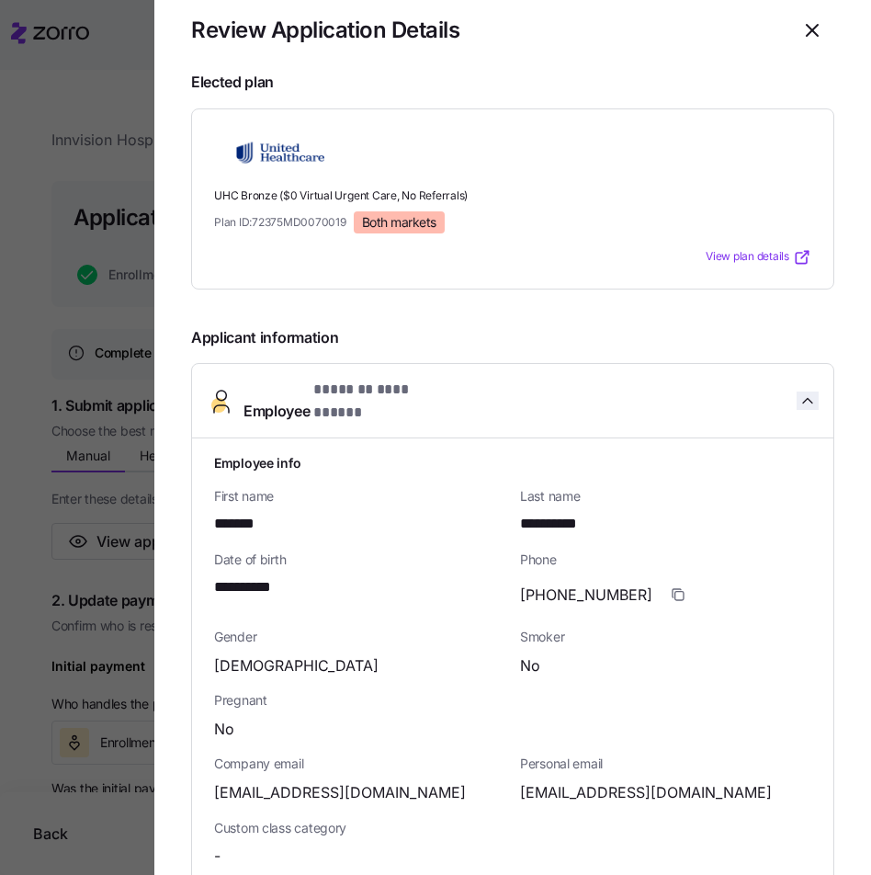
click at [798, 400] on icon "button" at bounding box center [807, 400] width 18 height 18
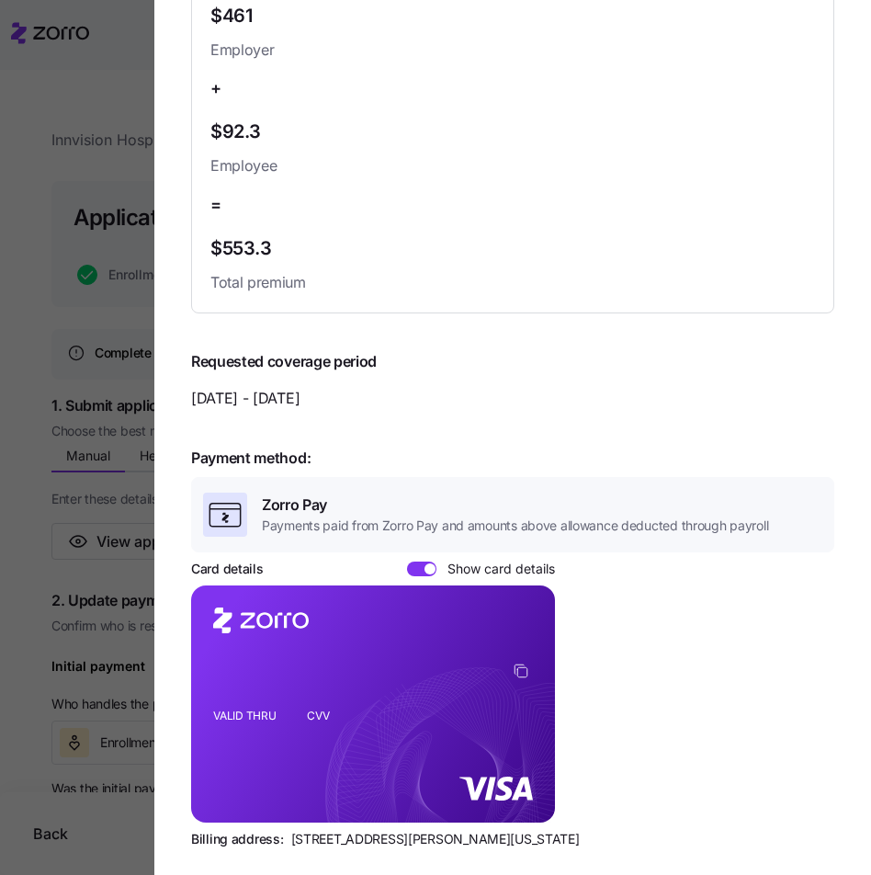
scroll to position [614, 0]
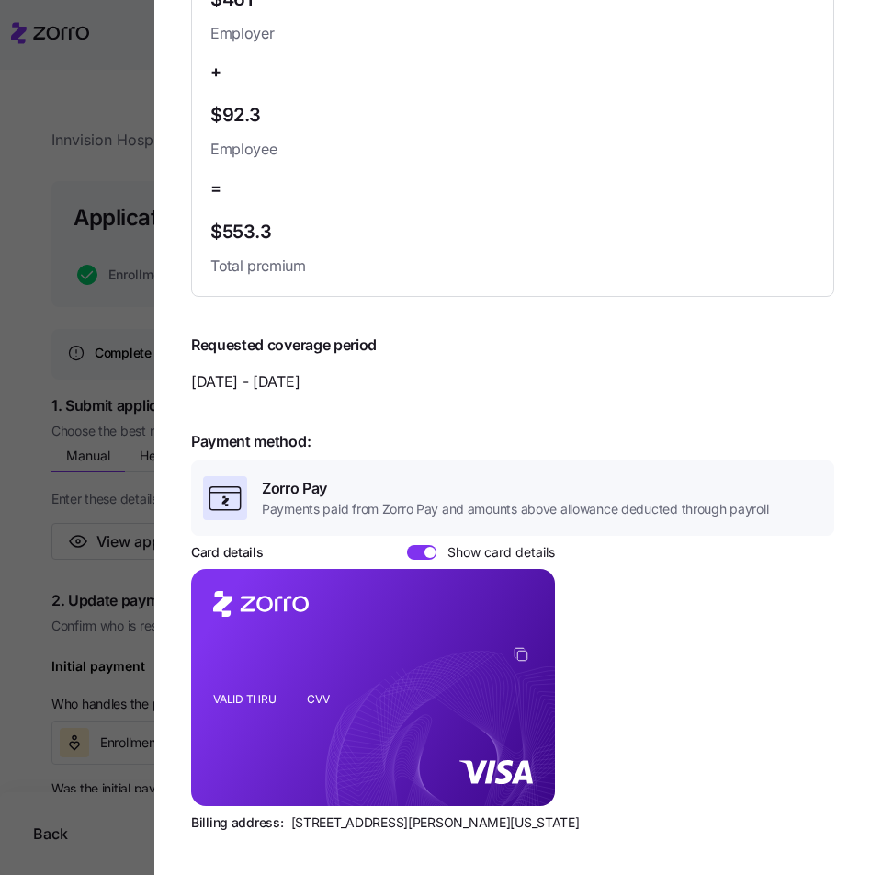
click at [428, 547] on span at bounding box center [429, 552] width 11 height 11
click at [407, 545] on input "Show card details" at bounding box center [407, 545] width 0 height 0
click at [29, 497] on div at bounding box center [435, 437] width 871 height 875
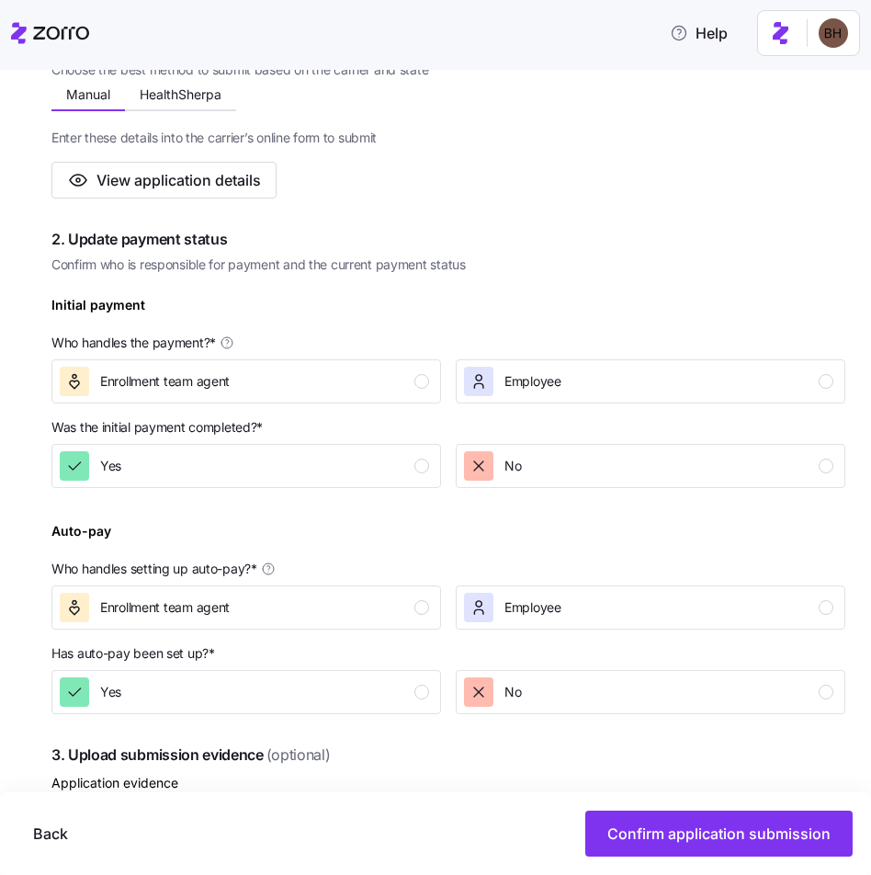
scroll to position [370, 0]
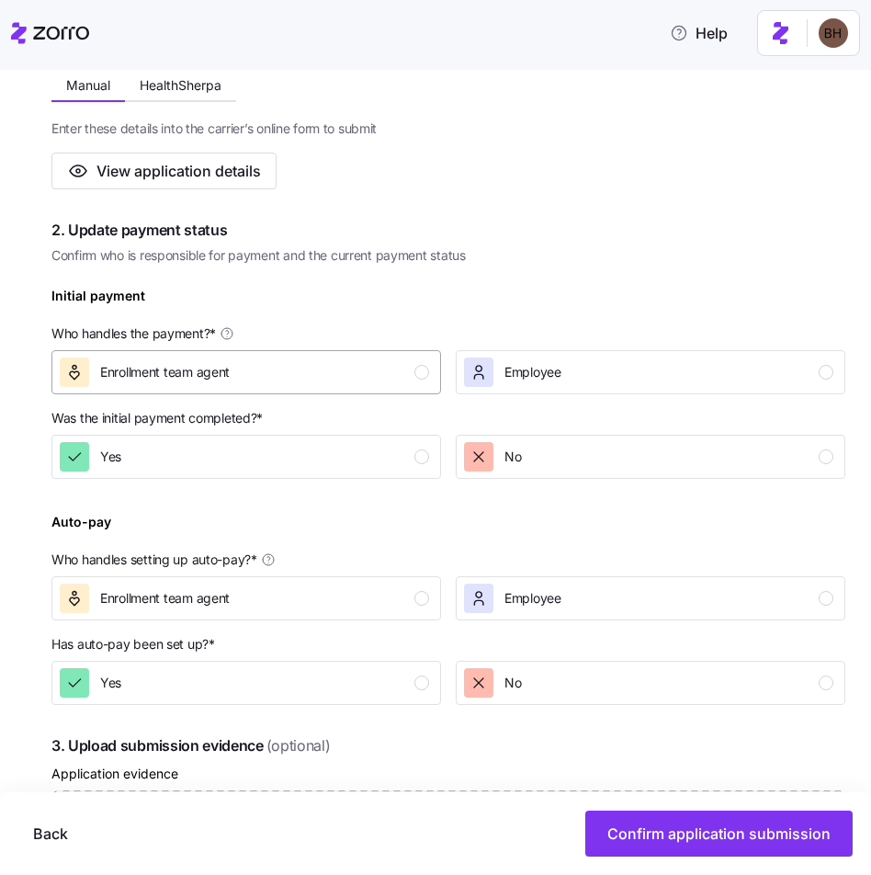
click at [307, 372] on div "Enrollment team agent" at bounding box center [244, 371] width 369 height 29
click at [601, 453] on div "No" at bounding box center [648, 456] width 369 height 29
click at [352, 608] on div "Enrollment team agent" at bounding box center [244, 597] width 369 height 29
click at [364, 686] on div "Yes" at bounding box center [244, 682] width 369 height 29
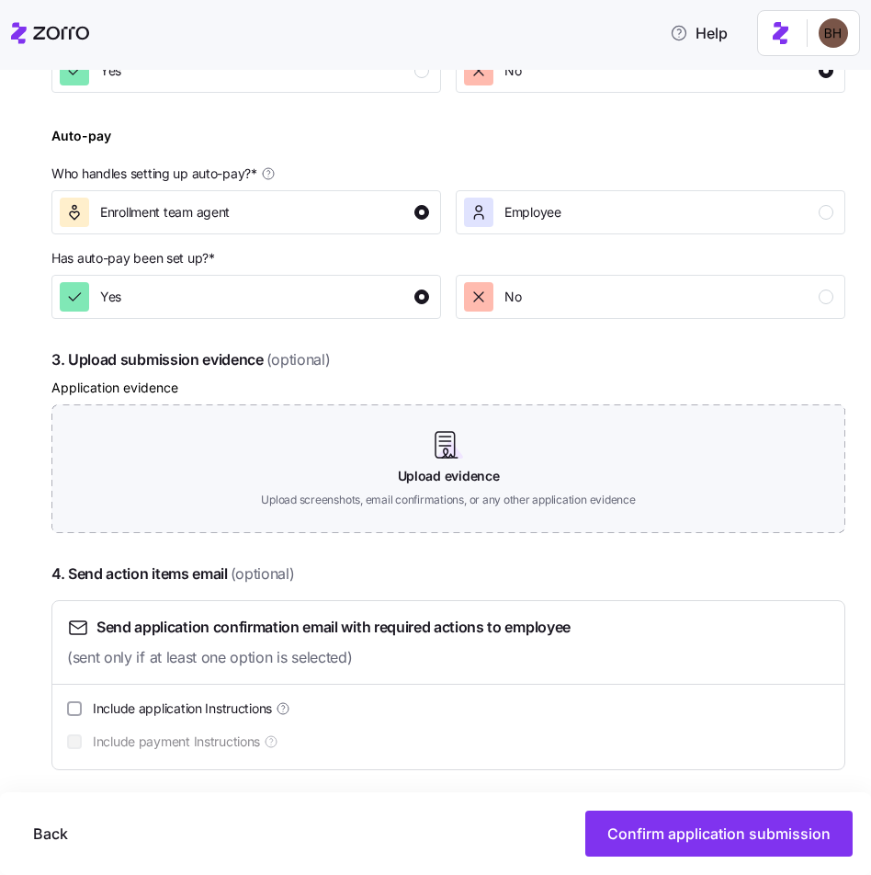
scroll to position [765, 0]
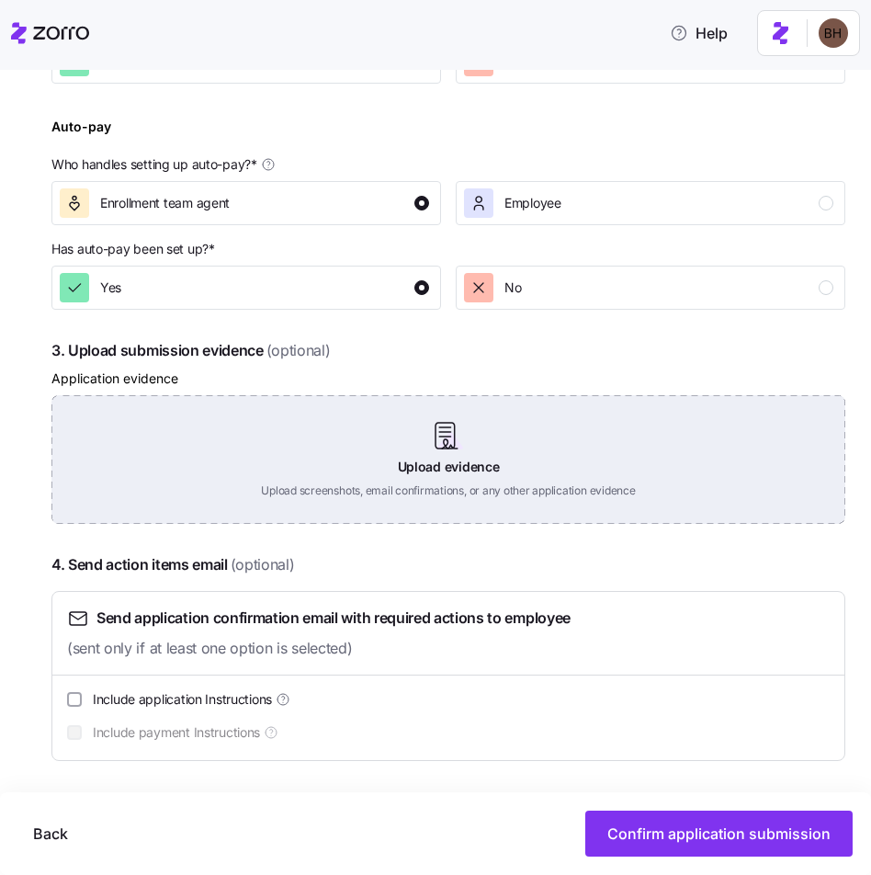
click at [454, 452] on div "Upload evidence Upload screenshots, email confirmations, or any other applicati…" at bounding box center [448, 459] width 794 height 129
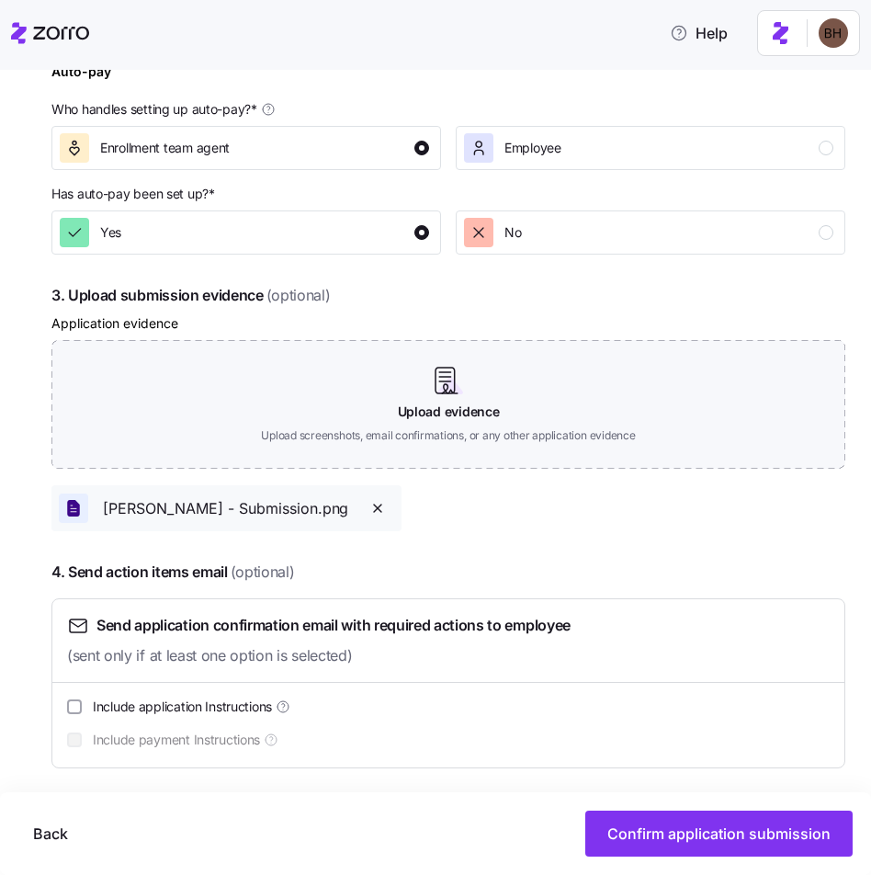
scroll to position [828, 0]
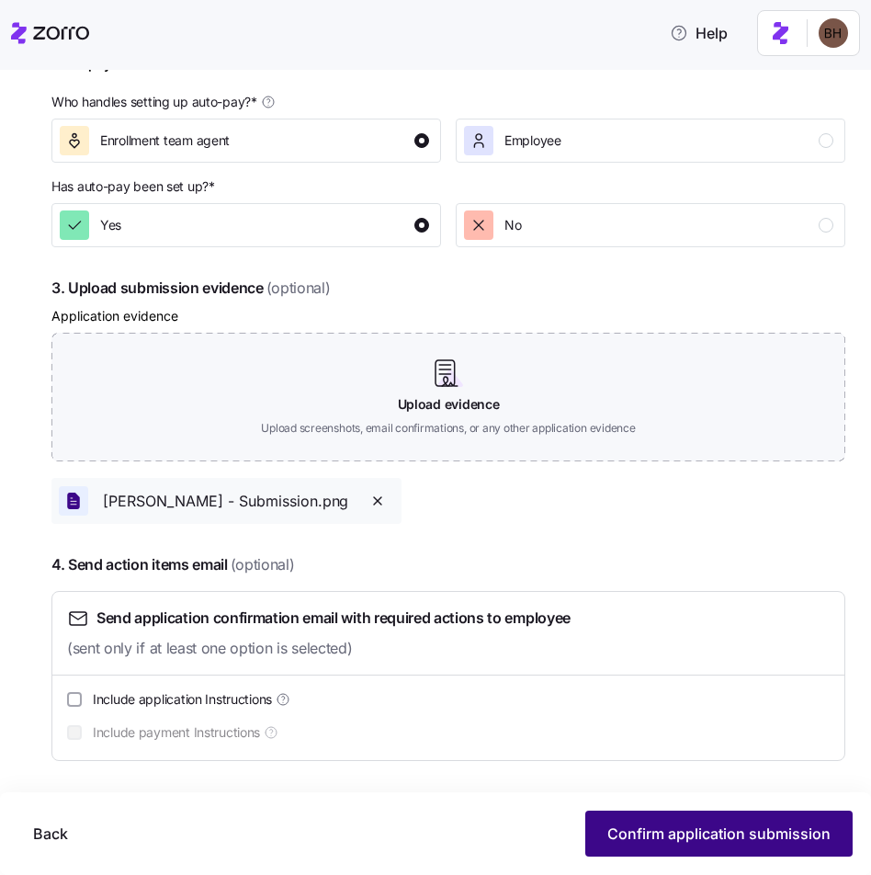
click at [716, 837] on span "Confirm application submission" at bounding box center [718, 833] width 223 height 22
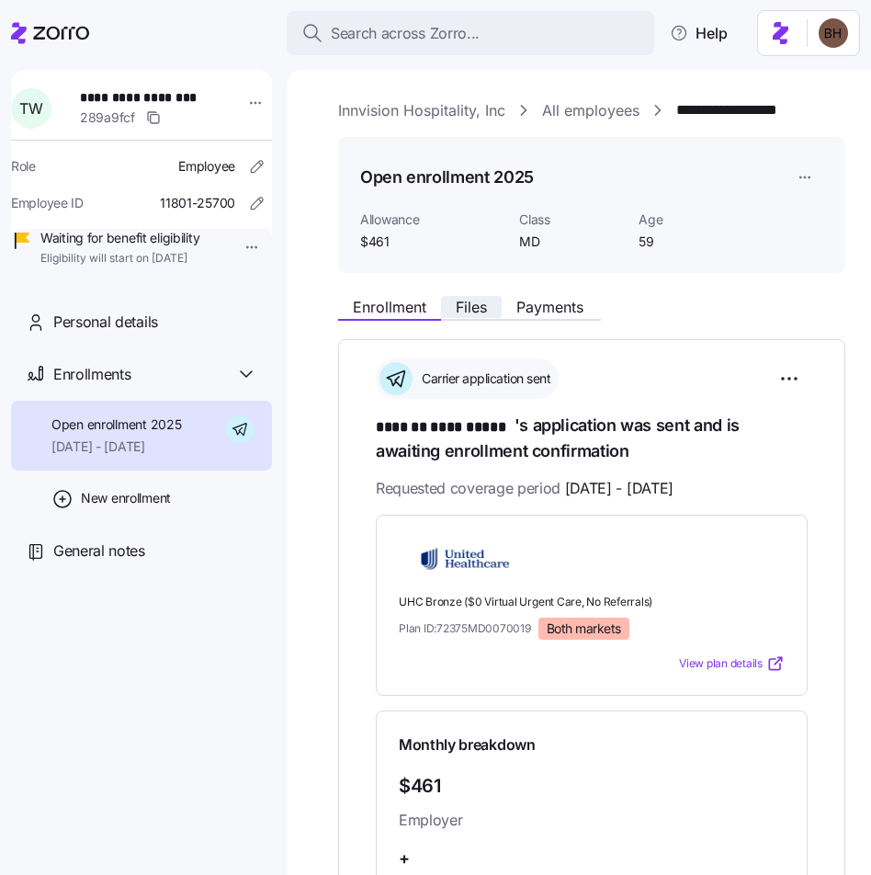
click at [471, 305] on span "Files" at bounding box center [471, 306] width 31 height 15
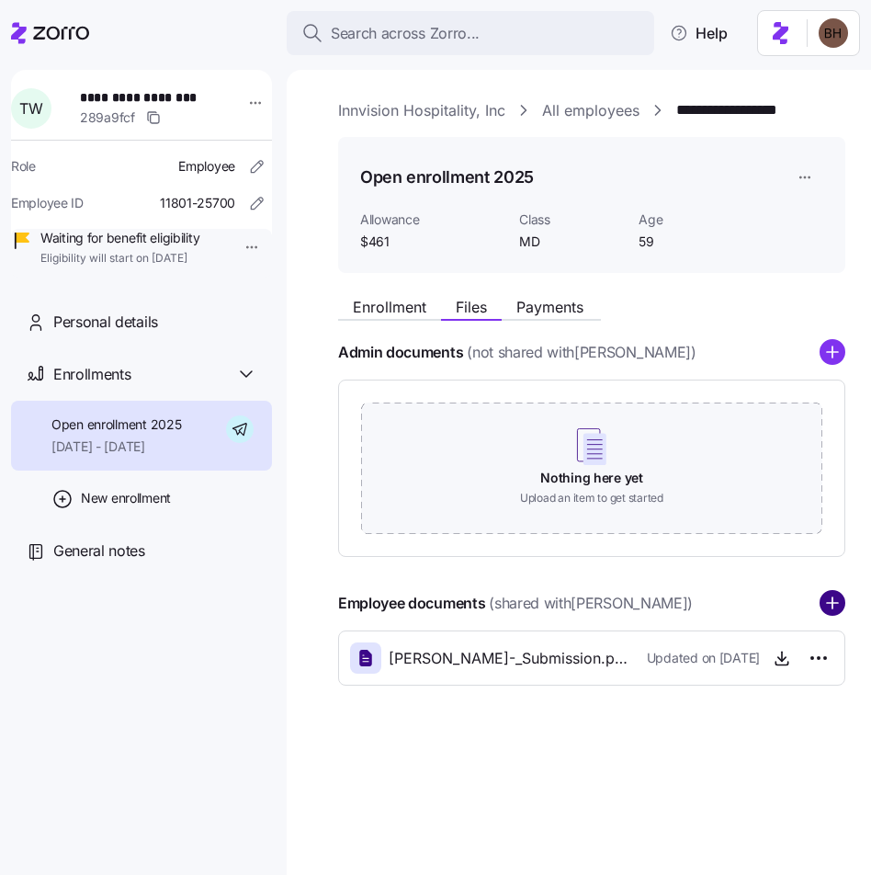
click at [823, 604] on circle "add icon" at bounding box center [832, 604] width 24 height 24
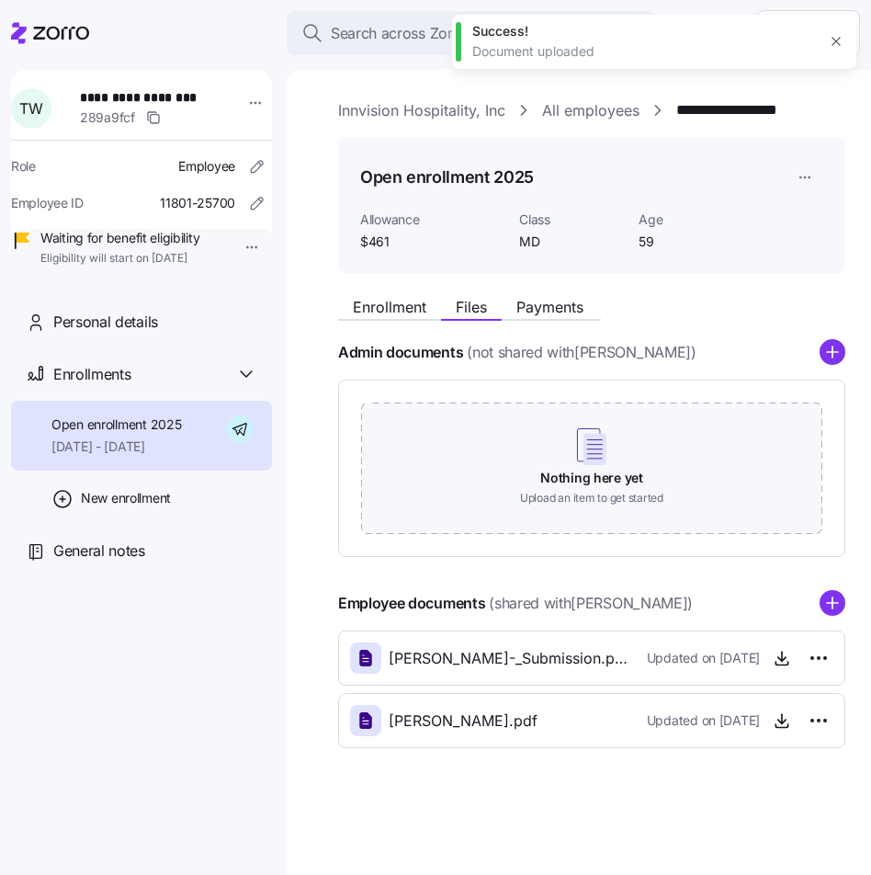
click at [830, 603] on icon "add icon" at bounding box center [832, 603] width 26 height 26
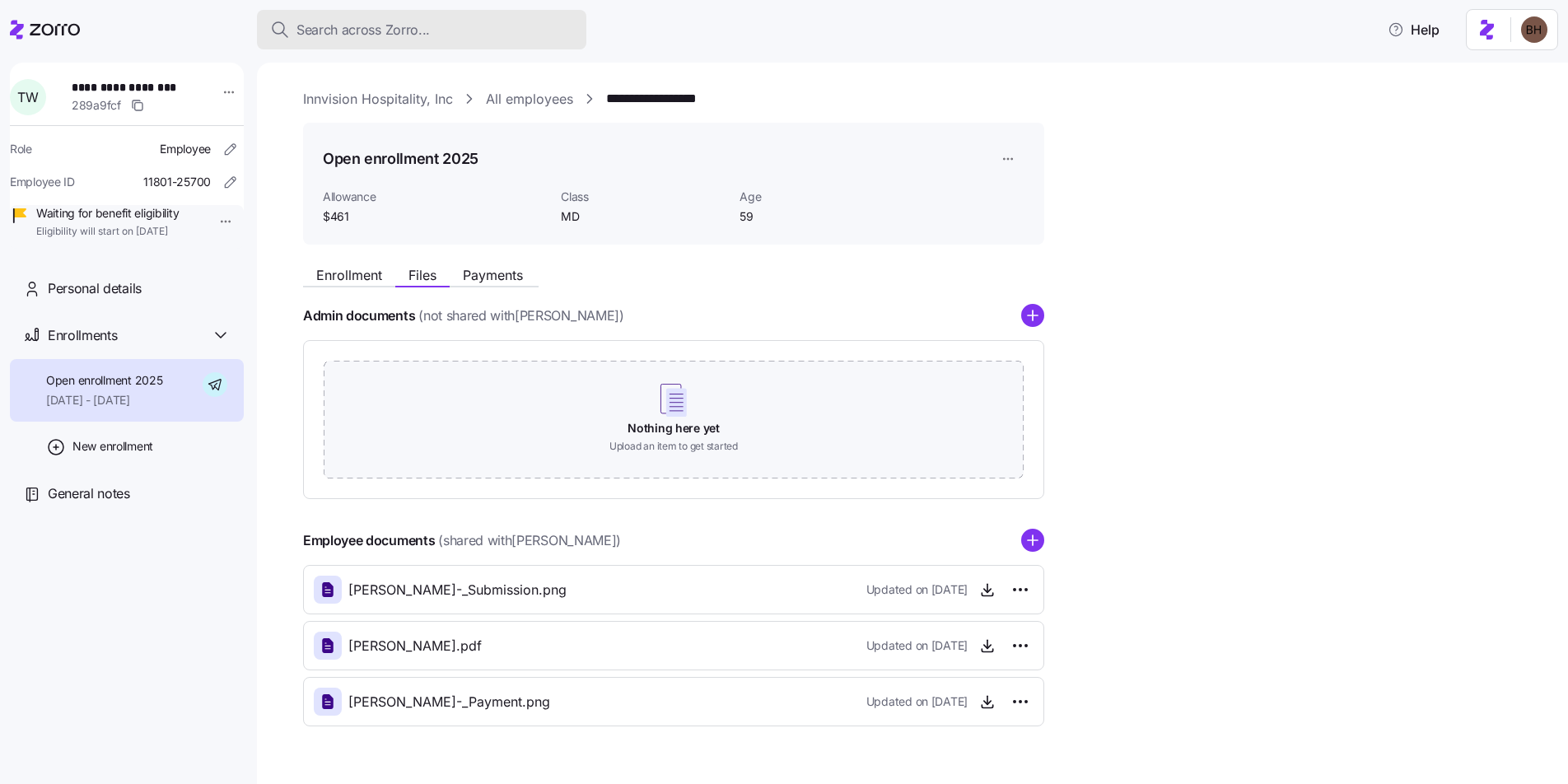
click at [417, 22] on span "Search across Zorro..." at bounding box center [363, 30] width 134 height 21
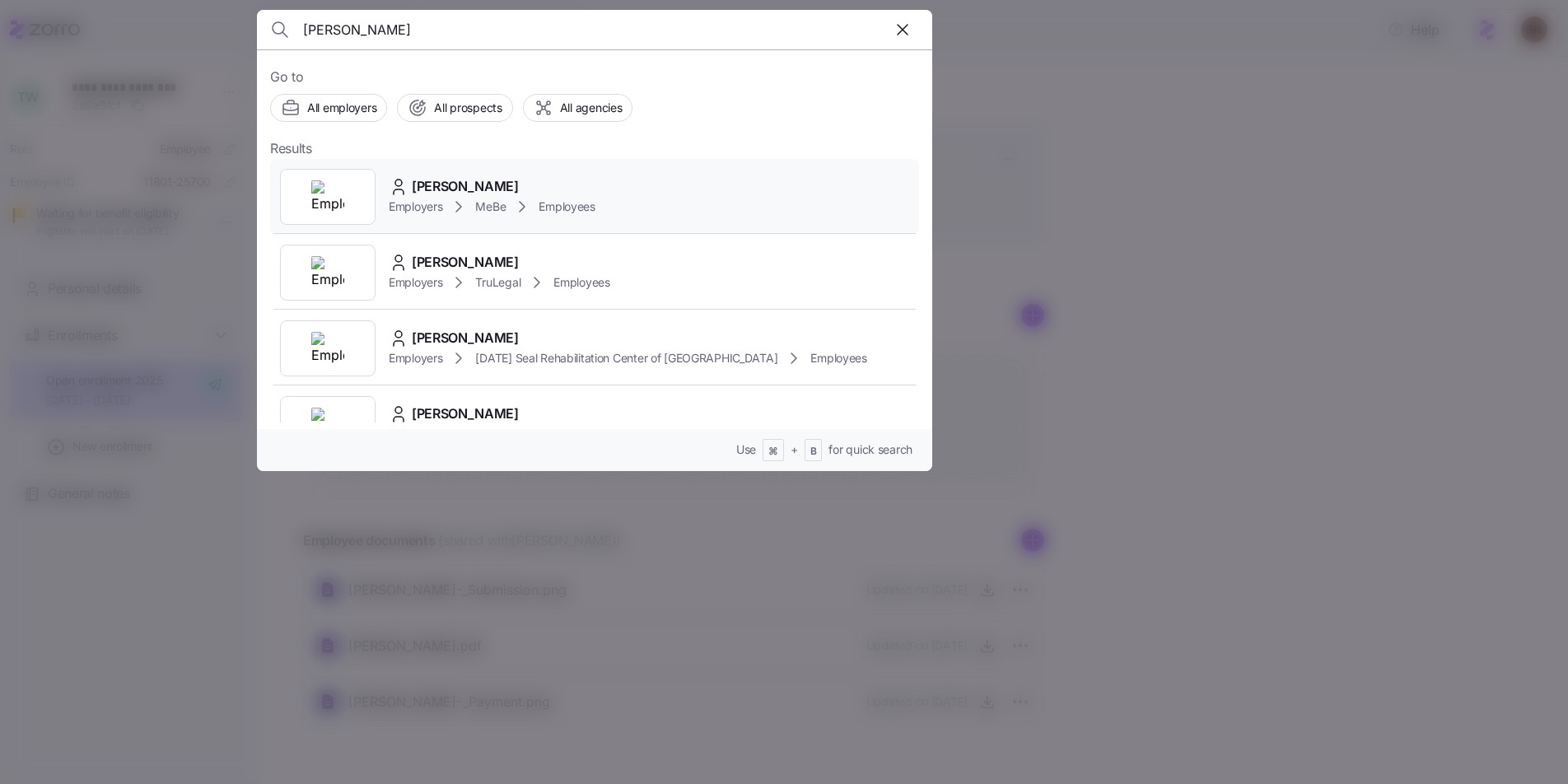
type input "ANNETTE KRUGER"
click at [516, 189] on span "ANNETTE KRUGER" at bounding box center [464, 186] width 107 height 21
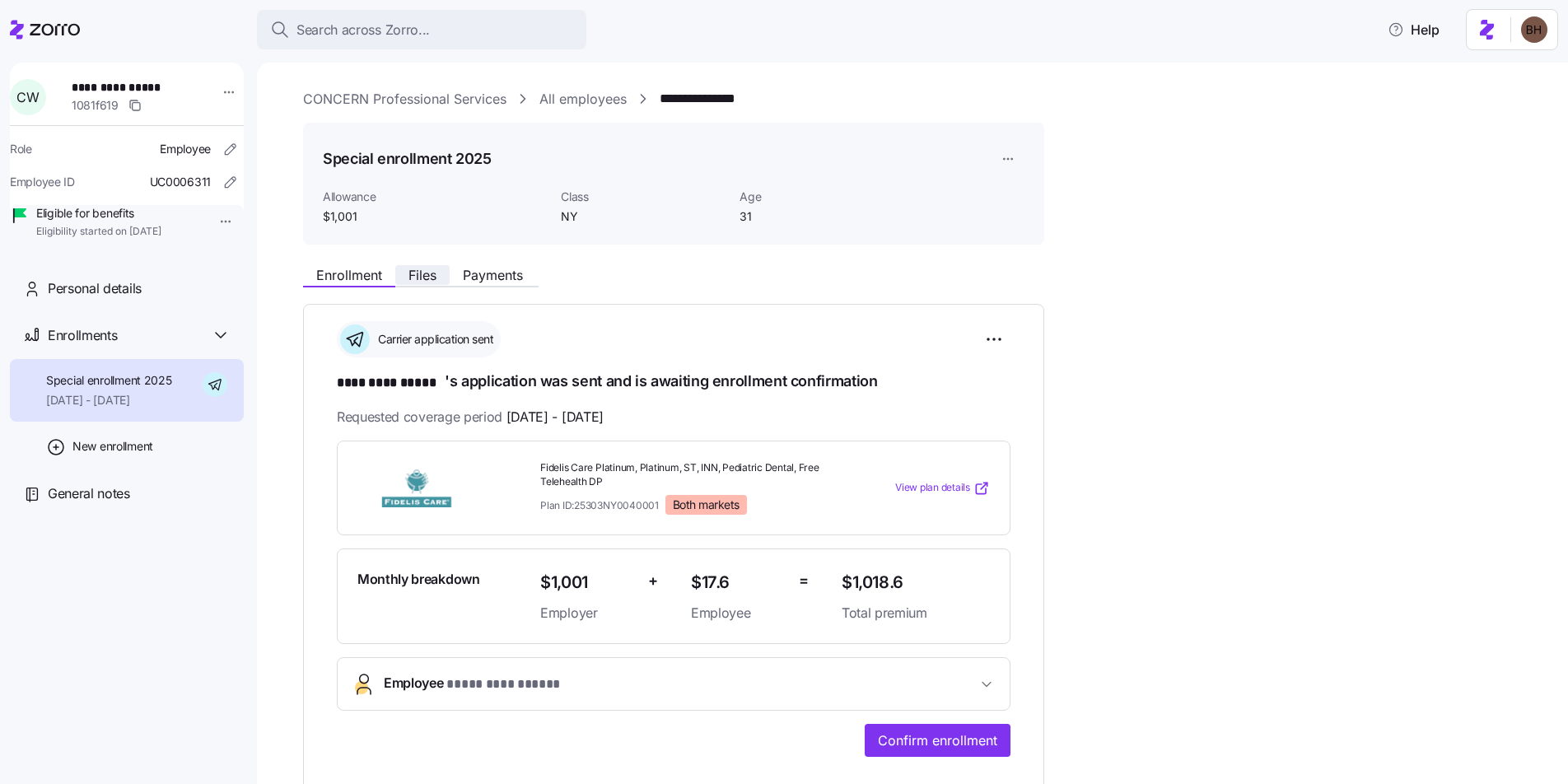
click at [437, 279] on button "Files" at bounding box center [422, 275] width 55 height 20
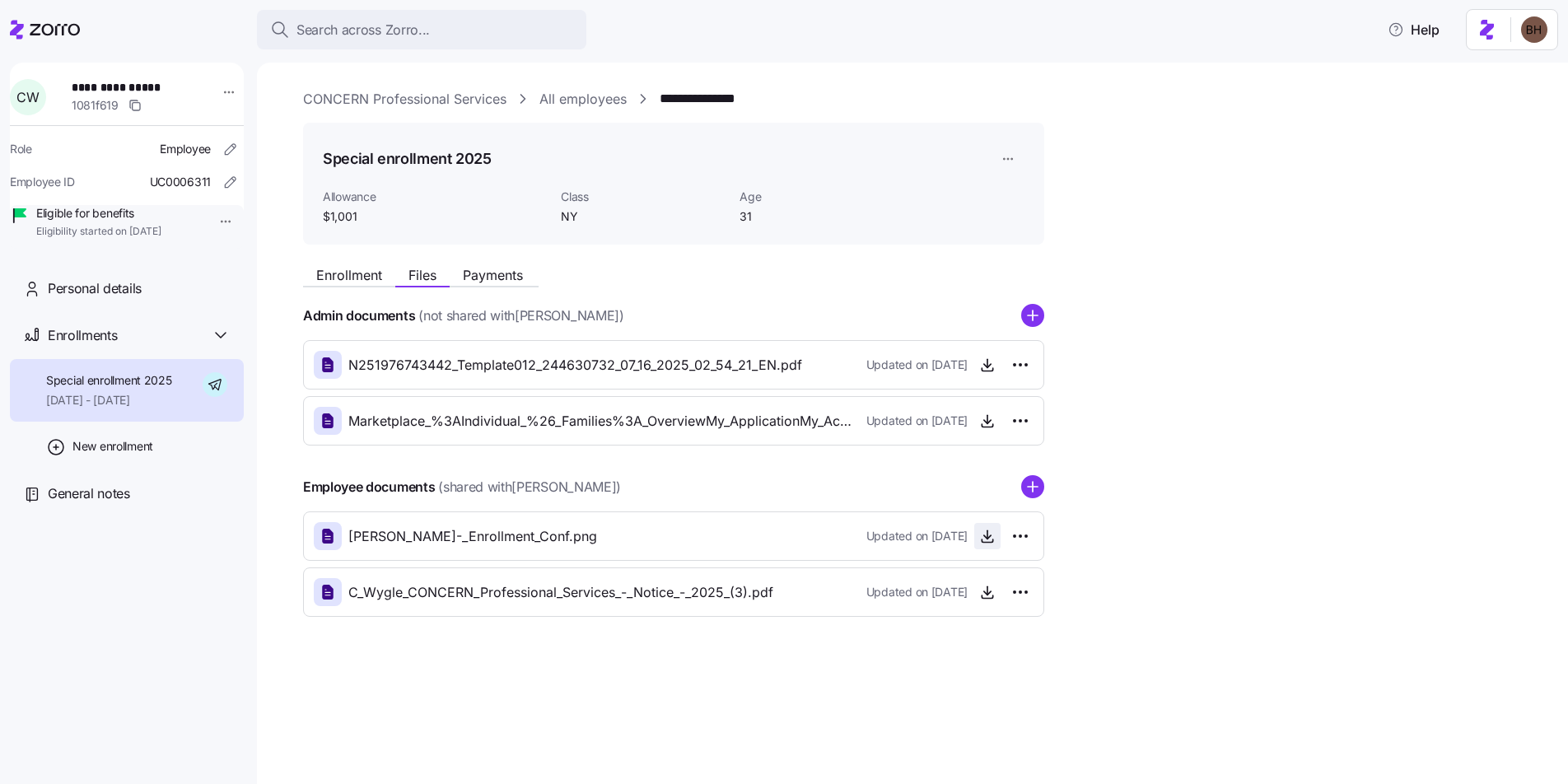
click at [993, 534] on icon "button" at bounding box center [987, 536] width 16 height 16
click at [350, 273] on span "Enrollment" at bounding box center [349, 274] width 65 height 13
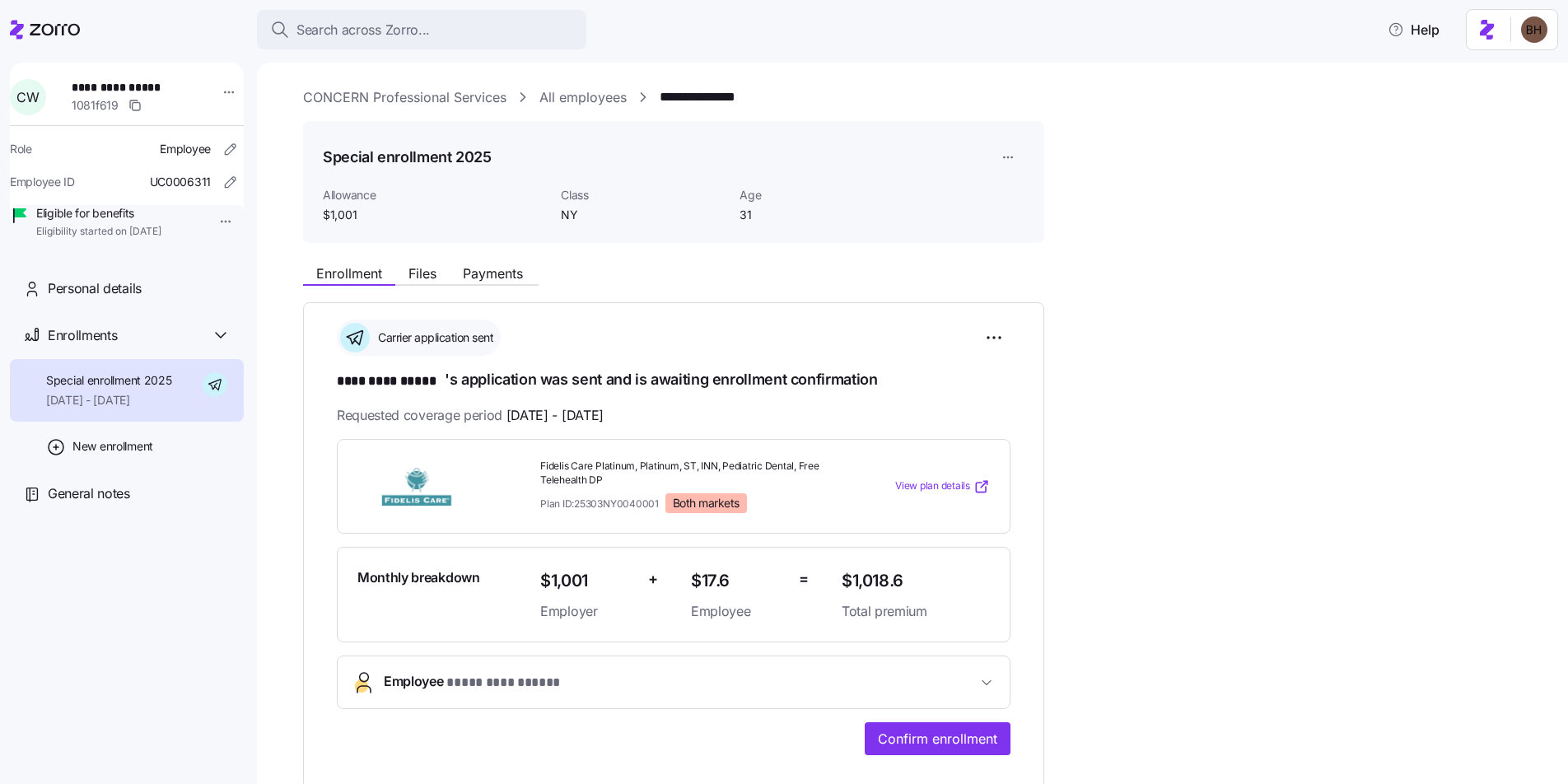
scroll to position [4, 0]
click at [920, 730] on span "Confirm enrollment" at bounding box center [937, 737] width 119 height 20
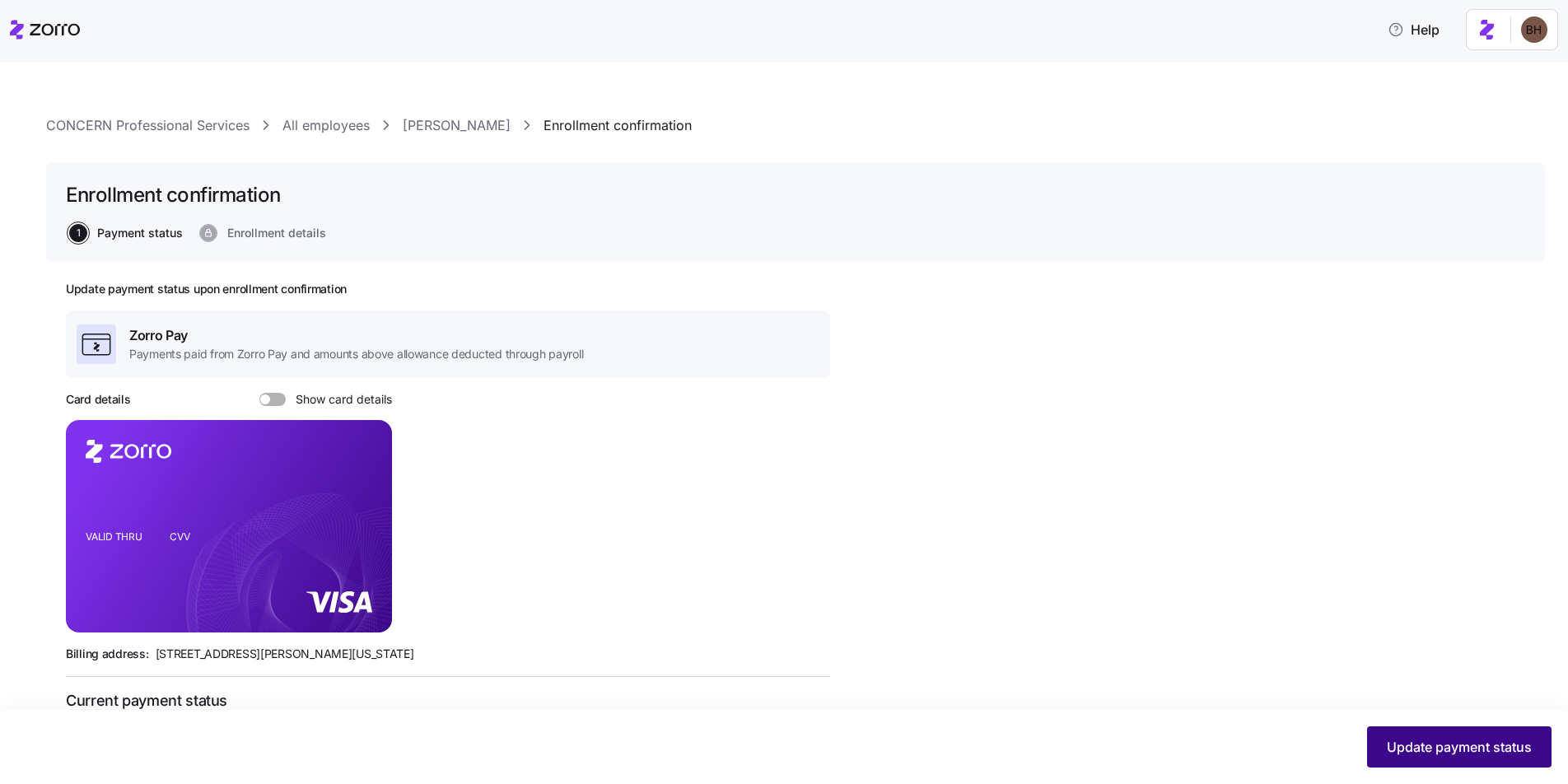
click at [1438, 754] on span "Update payment status" at bounding box center [1460, 746] width 145 height 20
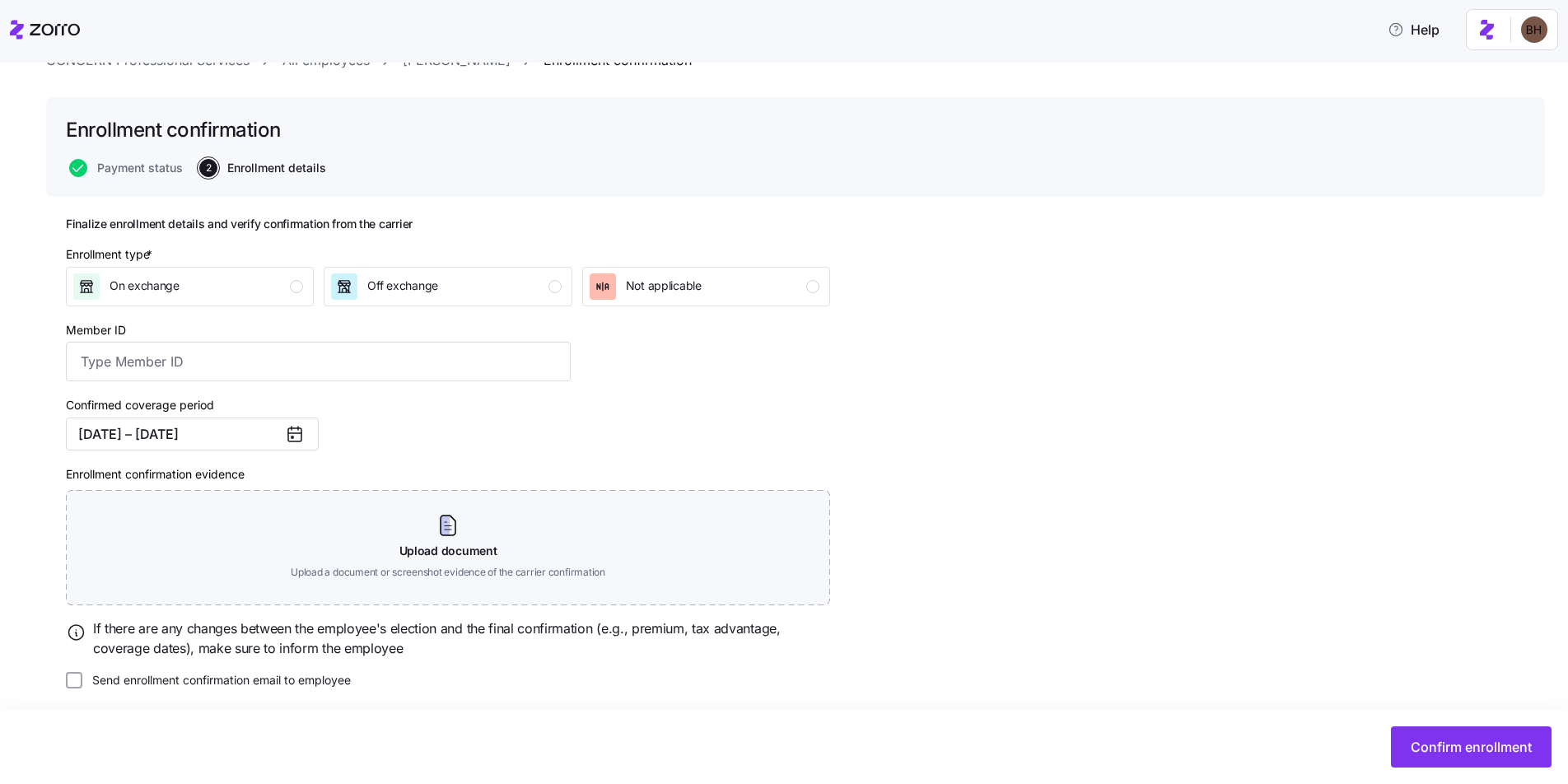
scroll to position [72, 0]
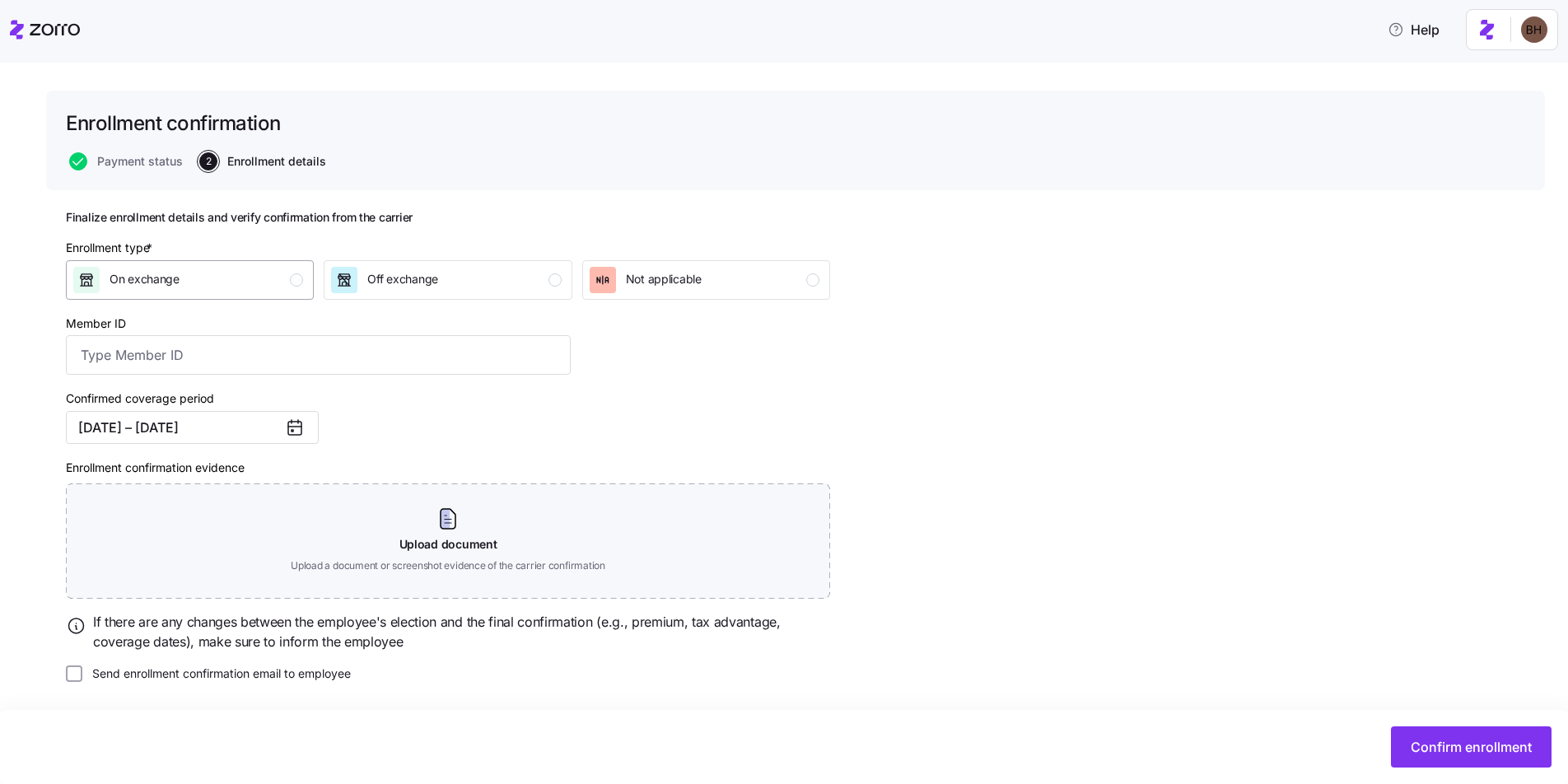
click at [182, 281] on div "On exchange" at bounding box center [188, 280] width 230 height 26
click at [1494, 748] on span "Confirm enrollment" at bounding box center [1471, 746] width 121 height 20
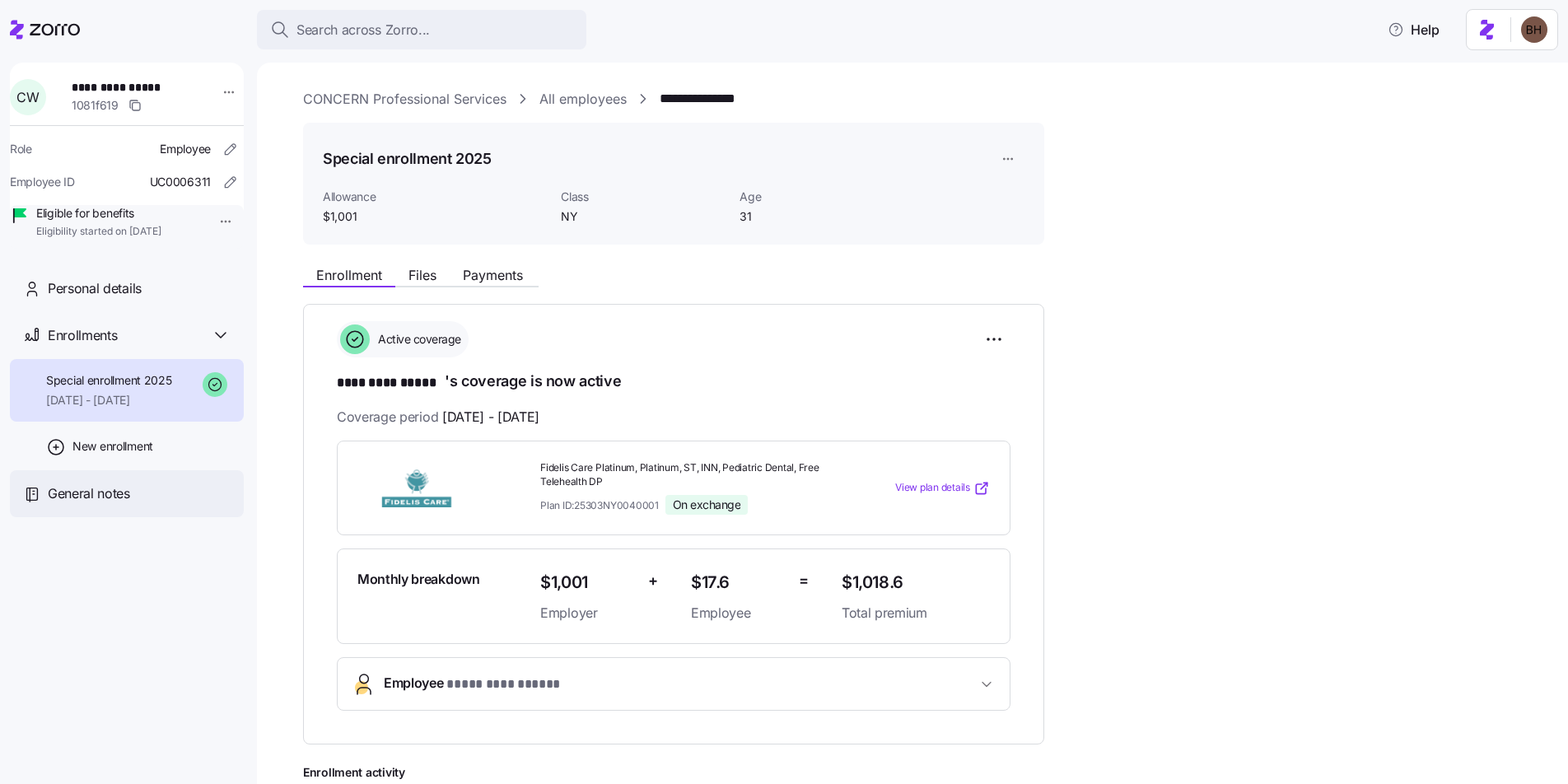
click at [118, 504] on span "General notes" at bounding box center [89, 493] width 82 height 21
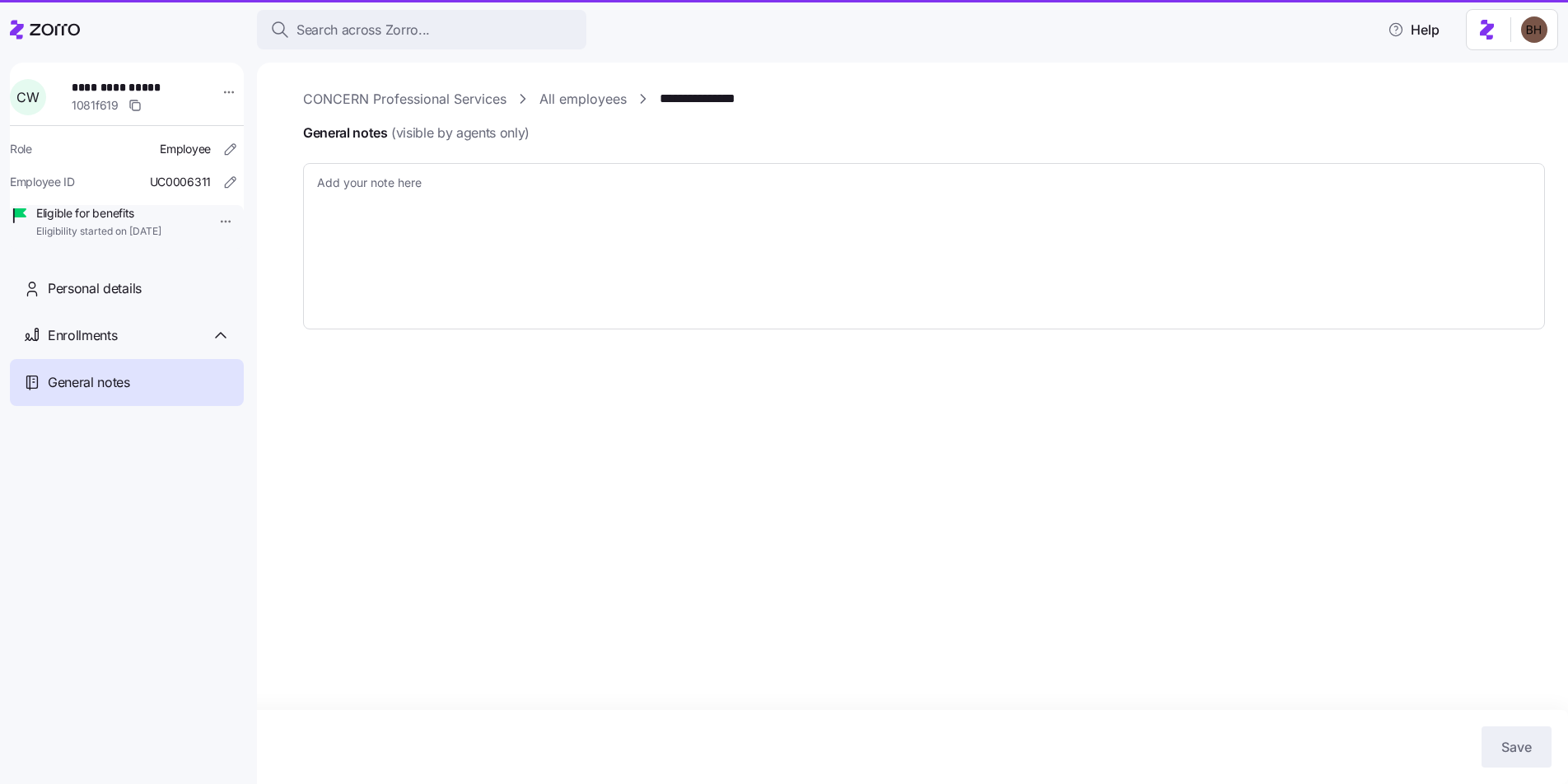
type textarea "x"
type textarea "Case Ref# IL9043857 Spoke to Rosemary S. on 07/31/2025 on a conference call wit…"
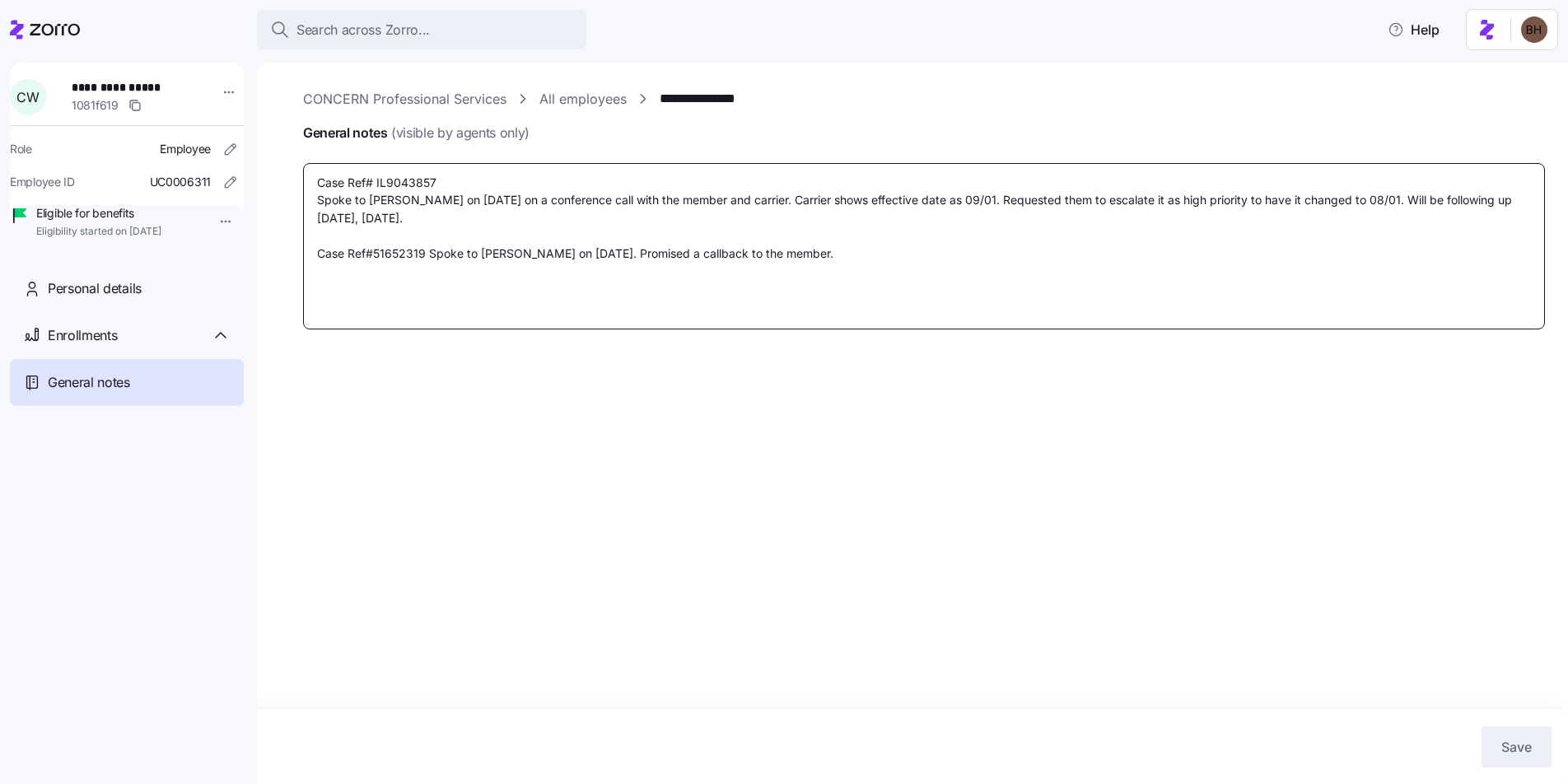
click at [876, 262] on textarea "Case Ref# IL9043857 Spoke to Rosemary S. on 07/31/2025 on a conference call wit…" at bounding box center [923, 246] width 1242 height 167
type textarea "x"
type textarea "Case Ref# IL9043857 Spoke to Rosemary S. on 07/31/2025 on a conference call wit…"
type textarea "x"
type textarea "Case Ref# IL9043857 Spoke to Rosemary S. on 07/31/2025 on a conference call wit…"
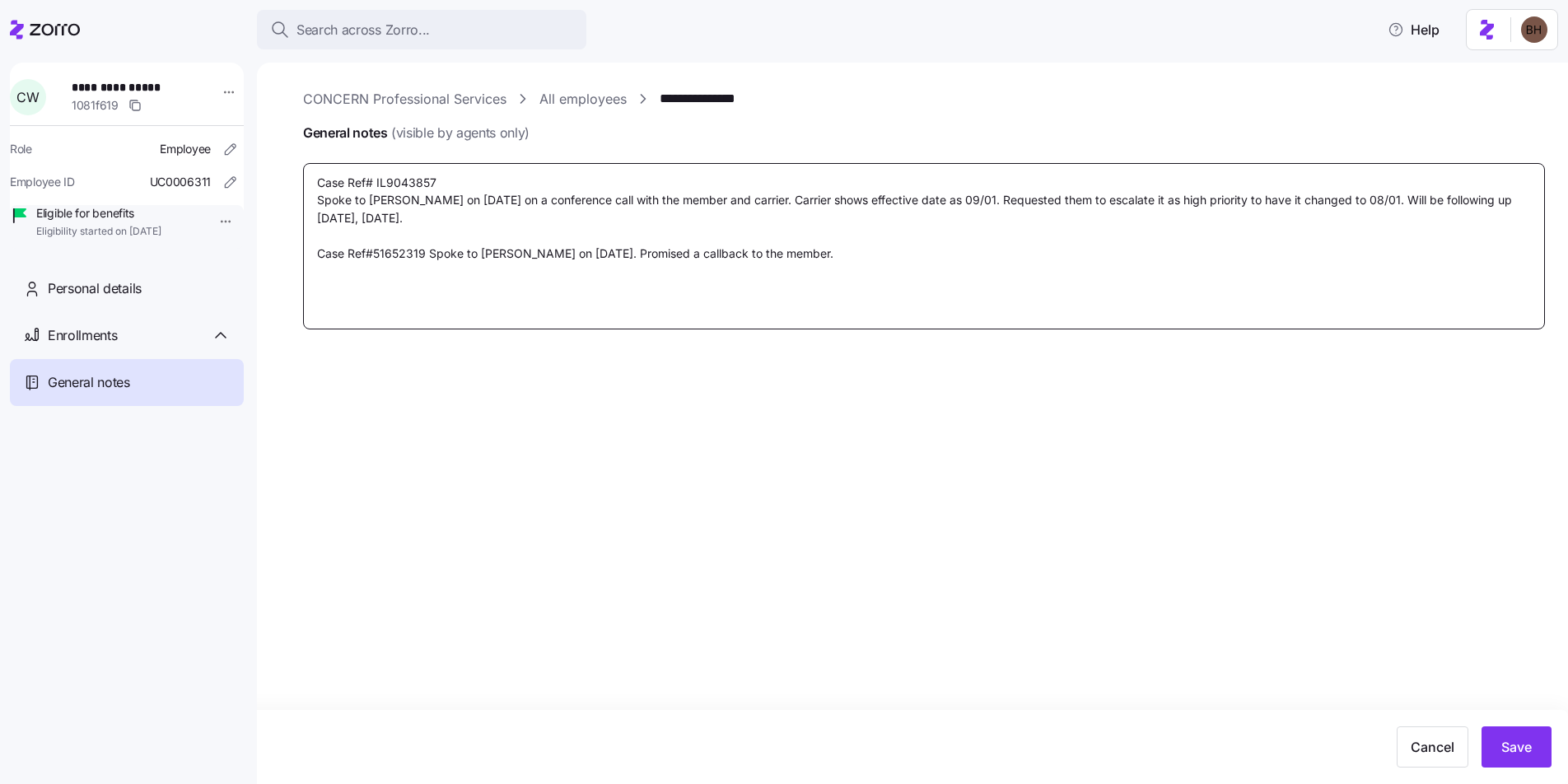
type textarea "x"
type textarea "Case Ref# IL9043857 Spoke to Rosemary S. on 07/31/2025 on a conference call wit…"
type textarea "x"
type textarea "Case Ref# IL9043857 Spoke to Rosemary S. on 07/31/2025 on a conference call wit…"
type textarea "x"
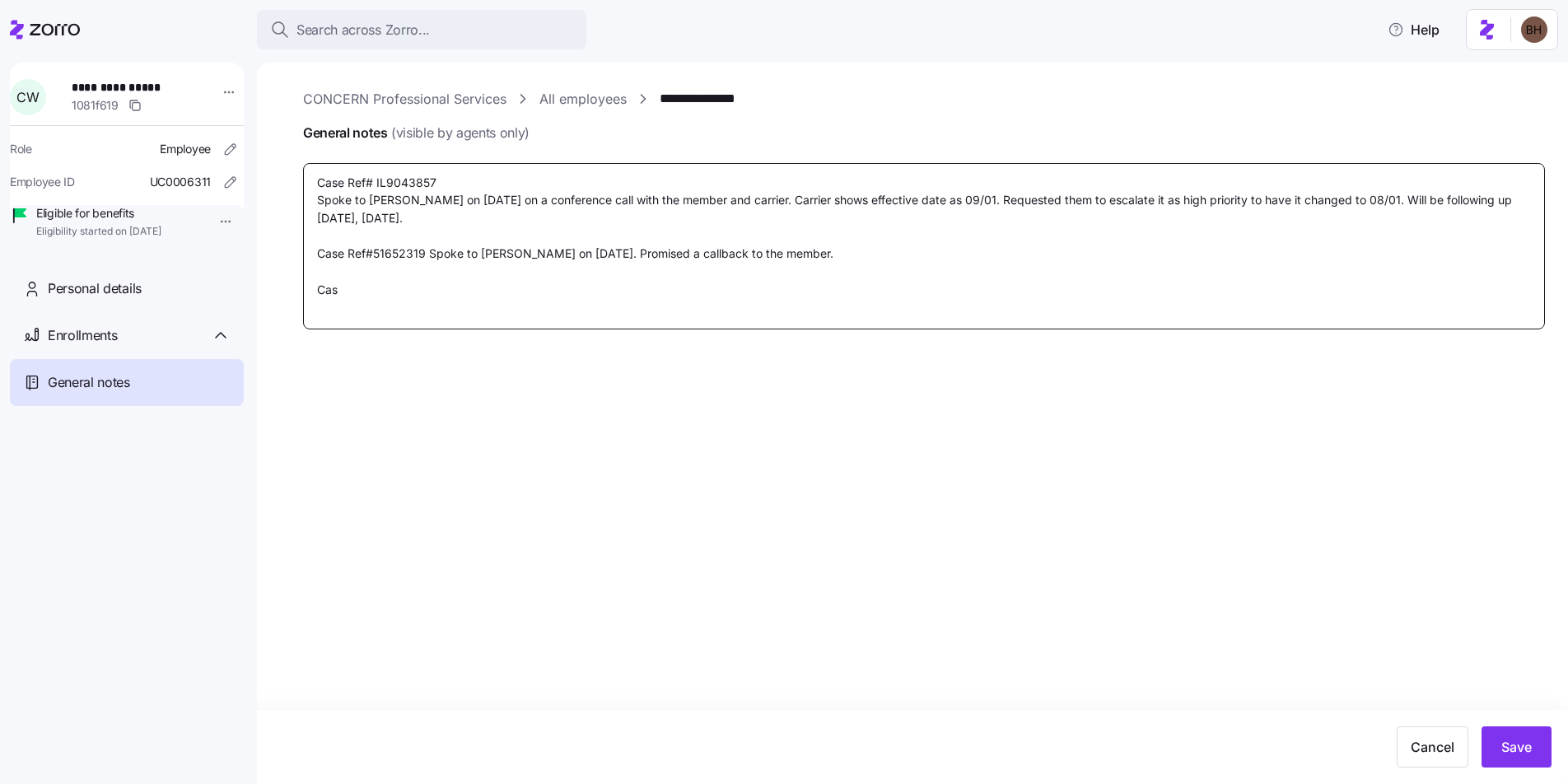
type textarea "Case Ref# IL9043857 Spoke to Rosemary S. on 07/31/2025 on a conference call wit…"
type textarea "x"
type textarea "Case Ref# IL9043857 Spoke to Rosemary S. on 07/31/2025 on a conference call wit…"
type textarea "x"
type textarea "Case Ref# IL9043857 Spoke to Rosemary S. on 07/31/2025 on a conference call wit…"
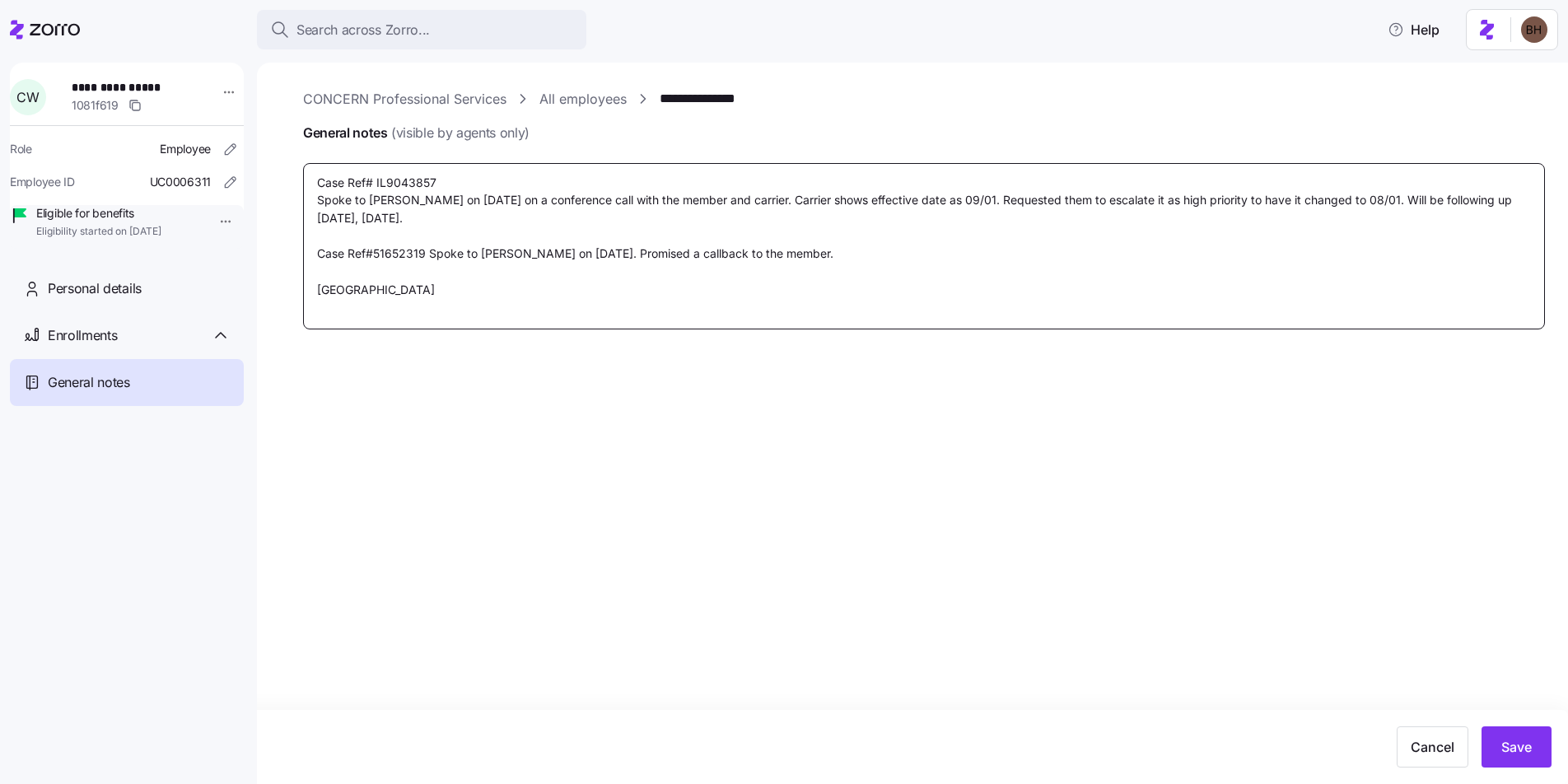
type textarea "x"
type textarea "Case Ref# IL9043857 Spoke to Rosemary S. on 07/31/2025 on a conference call wit…"
type textarea "x"
type textarea "Case Ref# IL9043857 Spoke to Rosemary S. on 07/31/2025 on a conference call wit…"
type textarea "x"
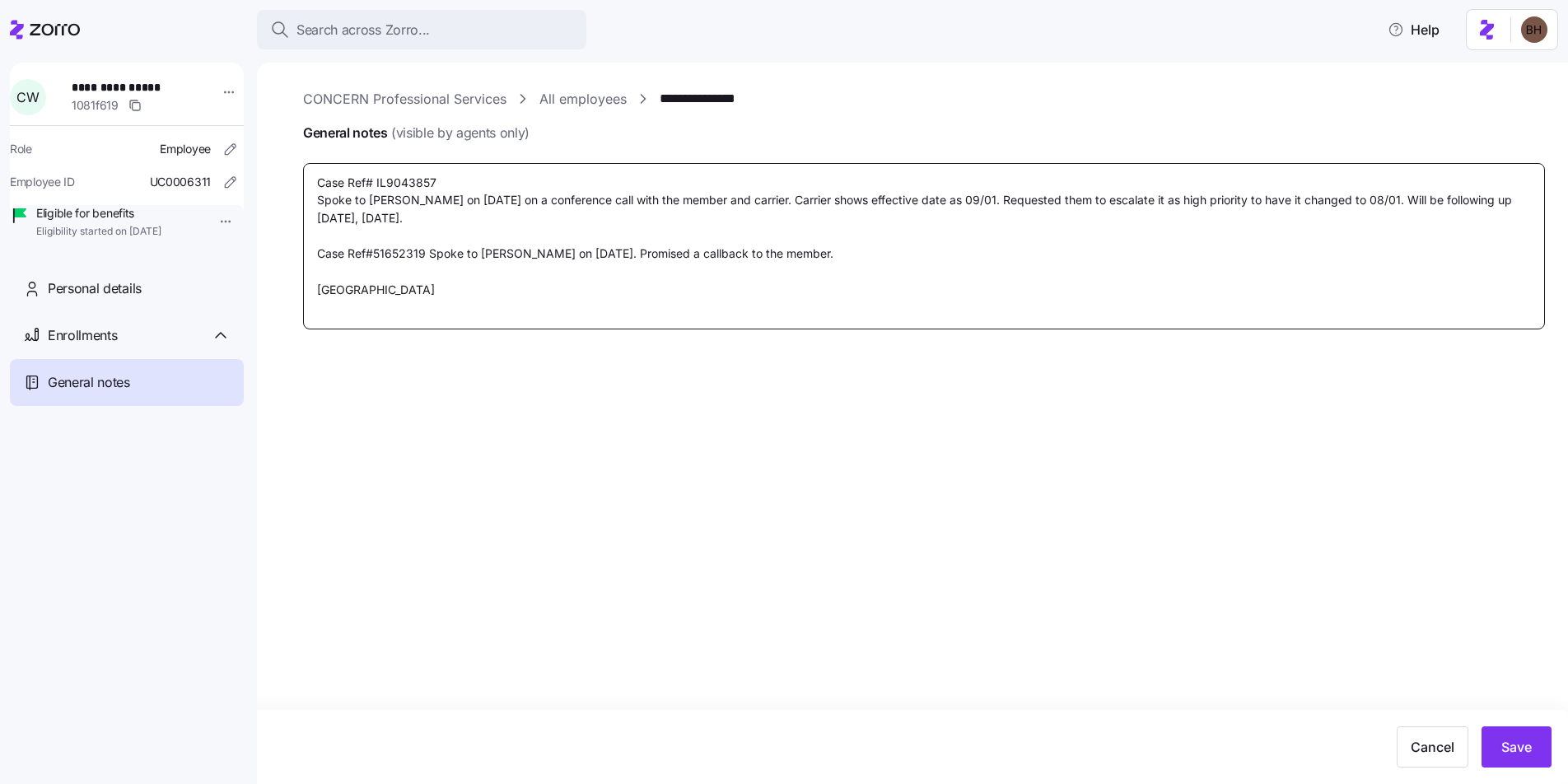
type textarea "Case Ref# IL9043857 Spoke to Rosemary S. on 07/31/2025 on a conference call wit…"
type textarea "x"
type textarea "Case Ref# IL9043857 Spoke to Rosemary S. on 07/31/2025 on a conference call wit…"
type textarea "x"
type textarea "Case Ref# IL9043857 Spoke to Rosemary S. on 07/31/2025 on a conference call wit…"
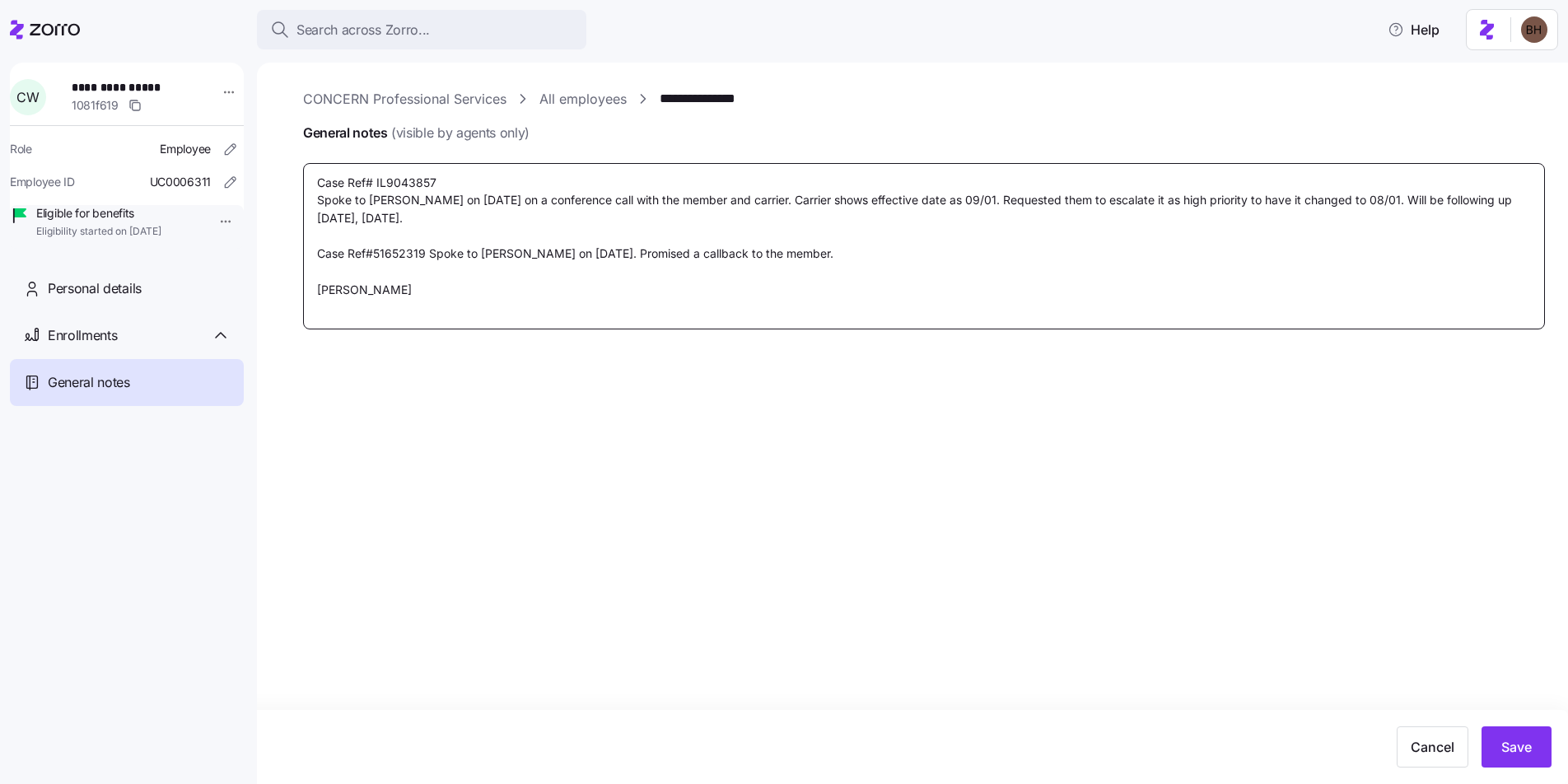
type textarea "x"
type textarea "Case Ref# IL9043857 Spoke to Rosemary S. on 07/31/2025 on a conference call wit…"
type textarea "x"
type textarea "Case Ref# IL9043857 Spoke to Rosemary S. on 07/31/2025 on a conference call wit…"
type textarea "x"
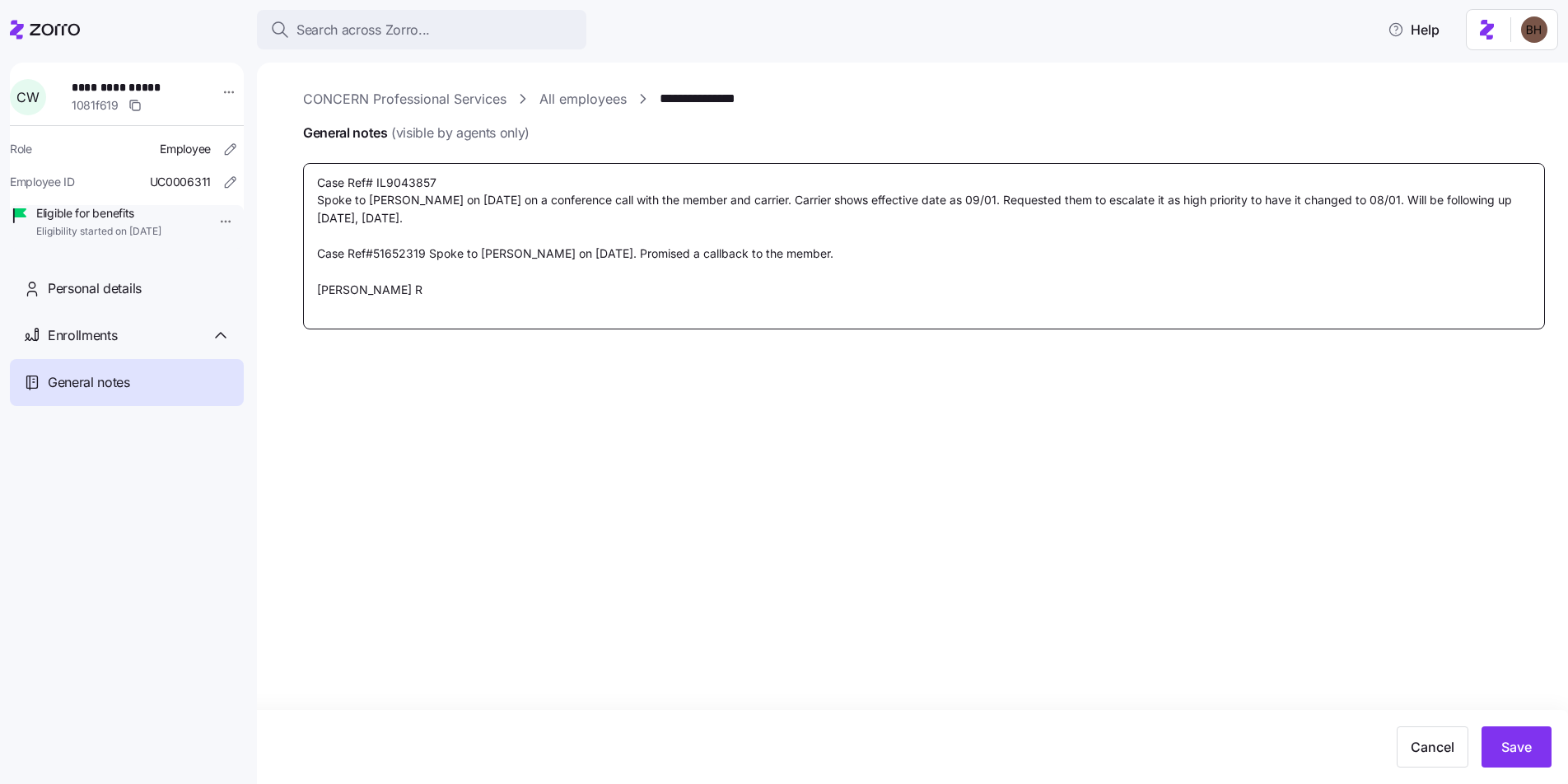
type textarea "Case Ref# IL9043857 Spoke to Rosemary S. on 07/31/2025 on a conference call wit…"
type textarea "x"
type textarea "Case Ref# IL9043857 Spoke to Rosemary S. on 07/31/2025 on a conference call wit…"
type textarea "x"
type textarea "Case Ref# IL9043857 Spoke to Rosemary S. on 07/31/2025 on a conference call wit…"
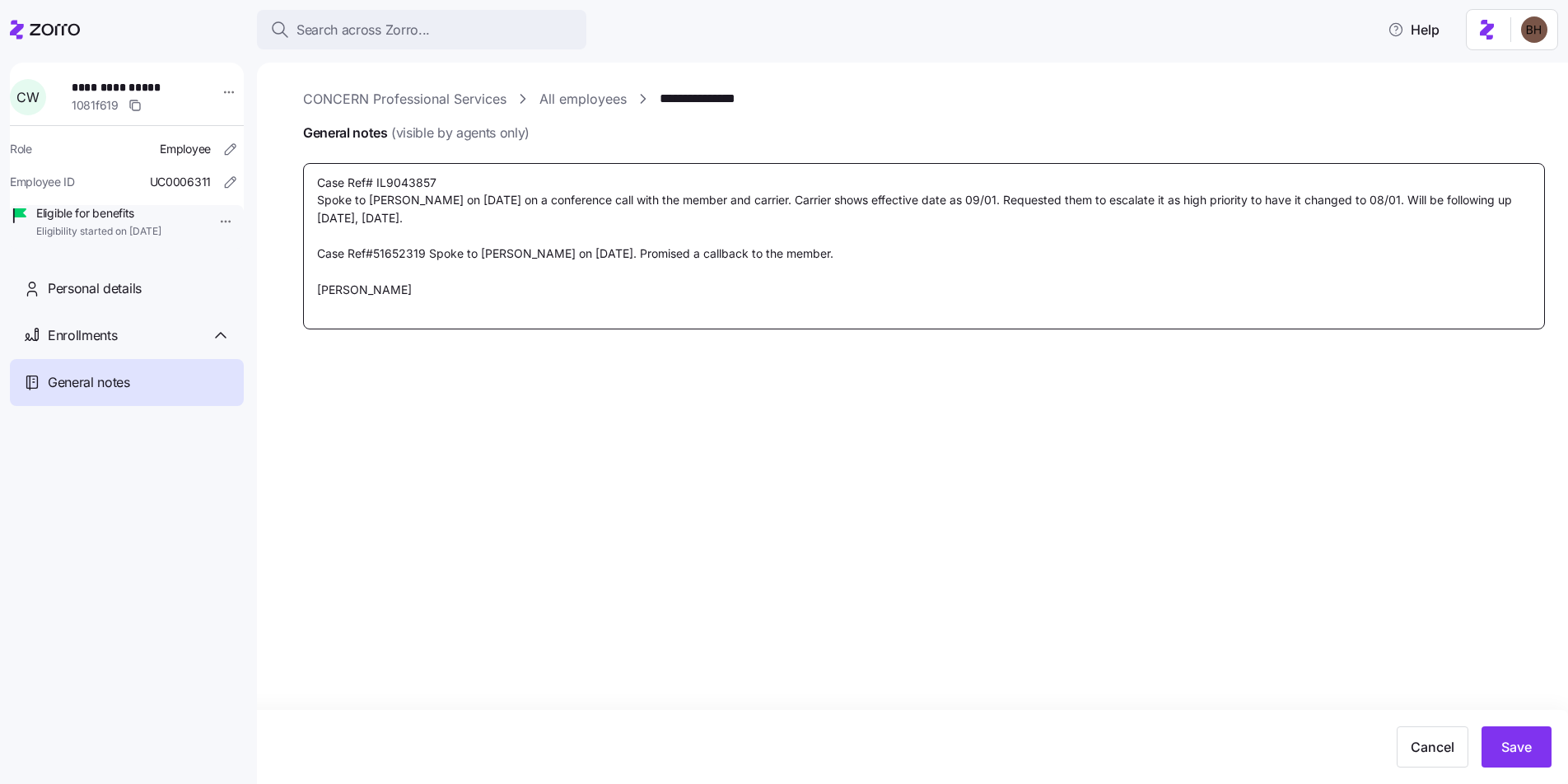
type textarea "x"
type textarea "Case Ref# IL9043857 Spoke to Rosemary S. on 07/31/2025 on a conference call wit…"
type textarea "x"
type textarea "Case Ref# IL9043857 Spoke to Rosemary S. on 07/31/2025 on a conference call wit…"
type textarea "x"
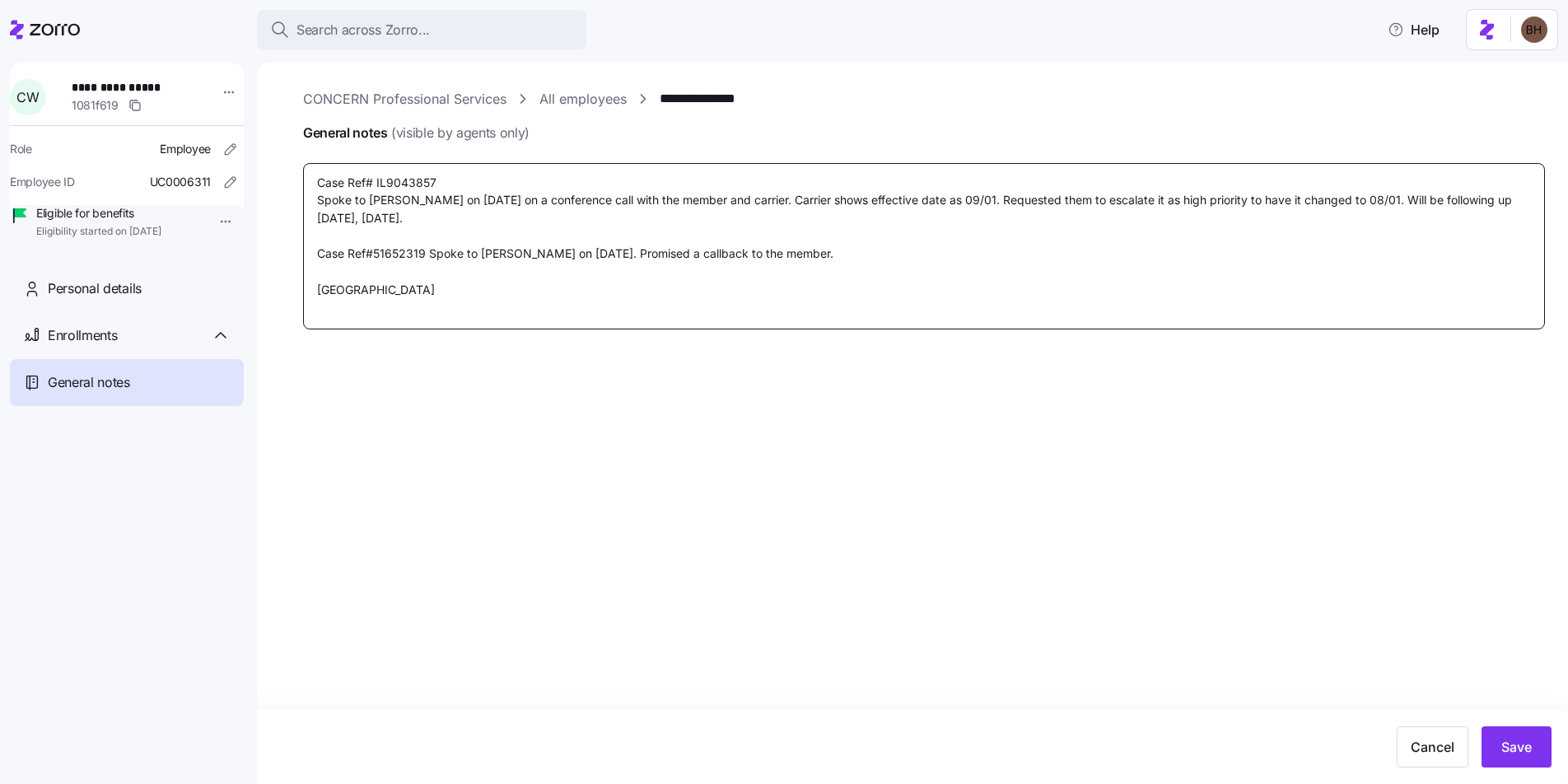
type textarea "Case Ref# IL9043857 Spoke to Rosemary S. on 07/31/2025 on a conference call wit…"
type textarea "x"
type textarea "Case Ref# IL9043857 Spoke to Rosemary S. on 07/31/2025 on a conference call wit…"
type textarea "x"
type textarea "Case Ref# IL9043857 Spoke to Rosemary S. on 07/31/2025 on a conference call wit…"
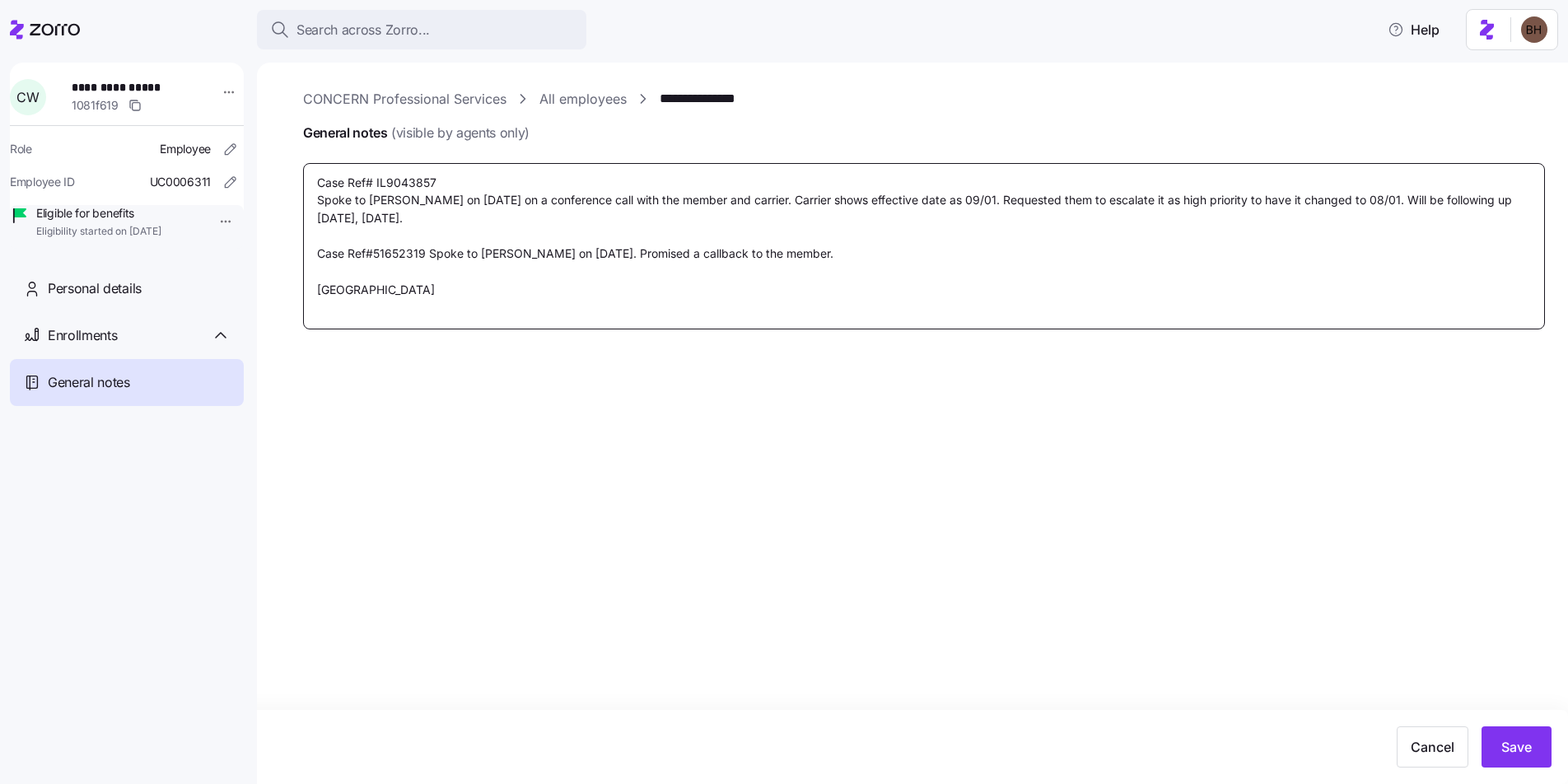
type textarea "x"
type textarea "Case Ref# IL9043857 Spoke to Rosemary S. on 07/31/2025 on a conference call wit…"
type textarea "x"
type textarea "Case Ref# IL9043857 Spoke to Rosemary S. on 07/31/2025 on a conference call wit…"
type textarea "x"
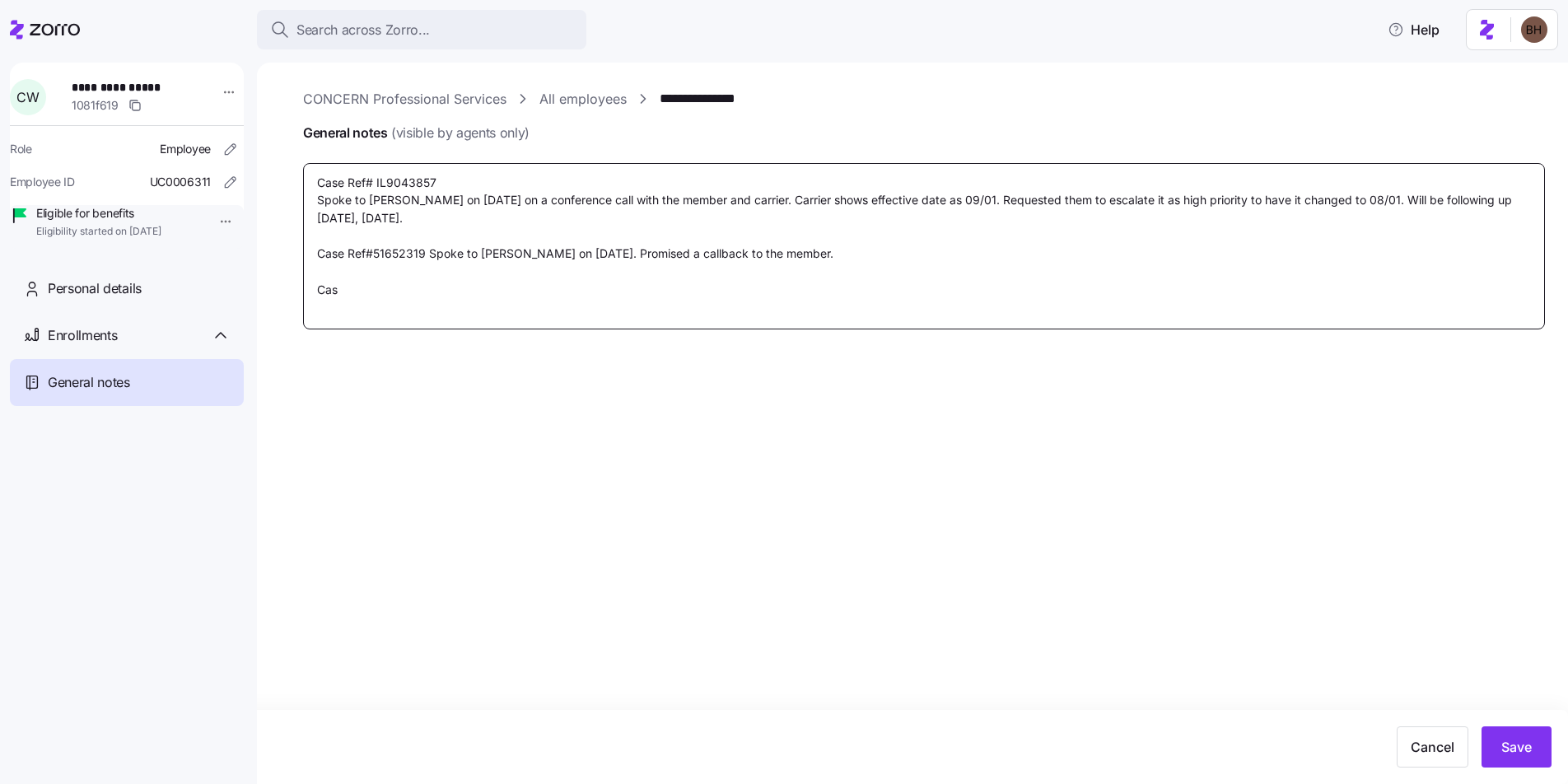
type textarea "Case Ref# IL9043857 Spoke to Rosemary S. on 07/31/2025 on a conference call wit…"
type textarea "x"
type textarea "Case Ref# IL9043857 Spoke to Rosemary S. on 07/31/2025 on a conference call wit…"
type textarea "x"
type textarea "Case Ref# IL9043857 Spoke to Rosemary S. on 07/31/2025 on a conference call wit…"
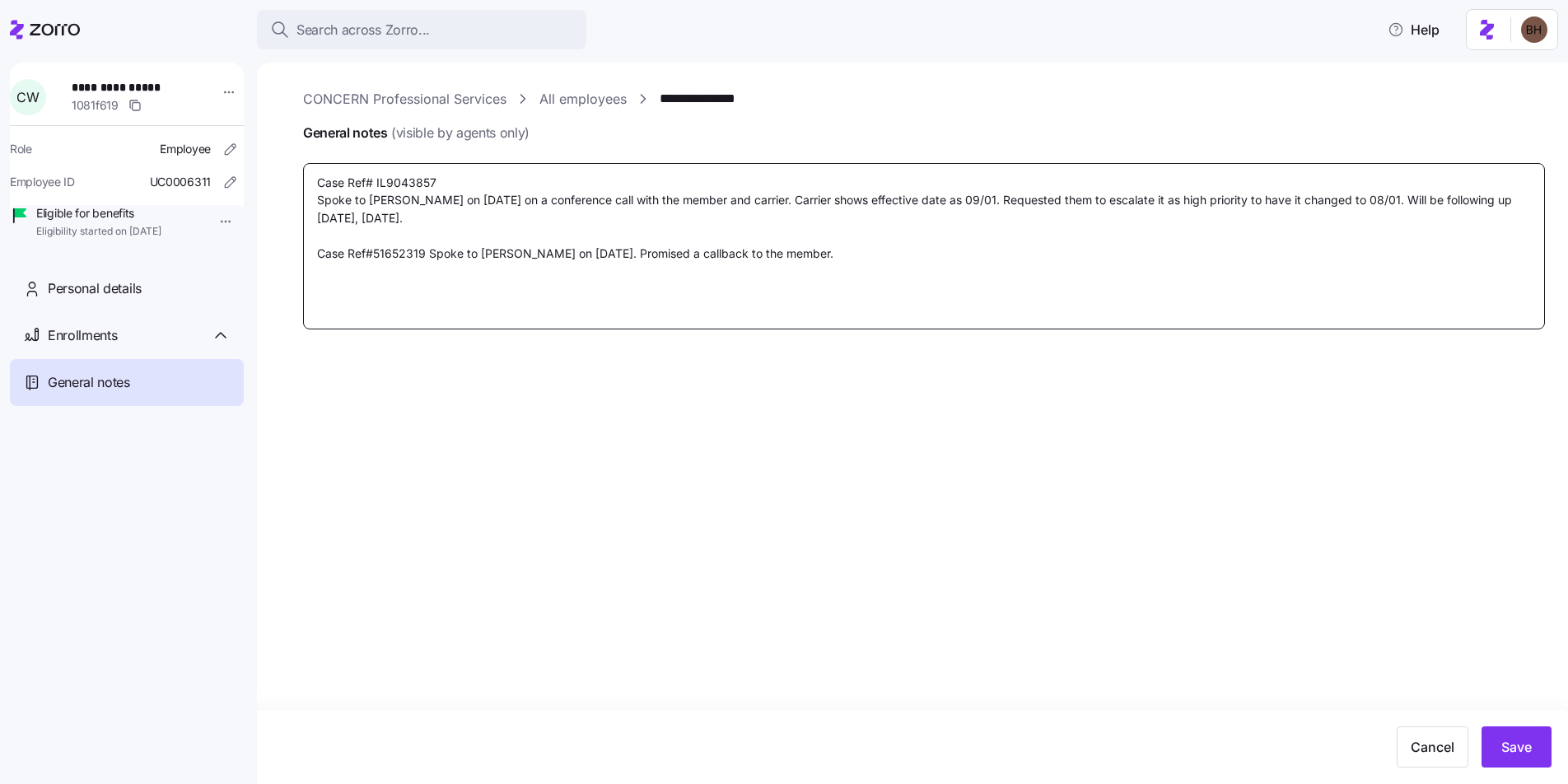
type textarea "x"
type textarea "Case Ref# IL9043857 Spoke to Rosemary S. on 07/31/2025 on a conference call wit…"
type textarea "x"
type textarea "Case Ref# IL9043857 Spoke to Rosemary S. on 07/31/2025 on a conference call wit…"
type textarea "x"
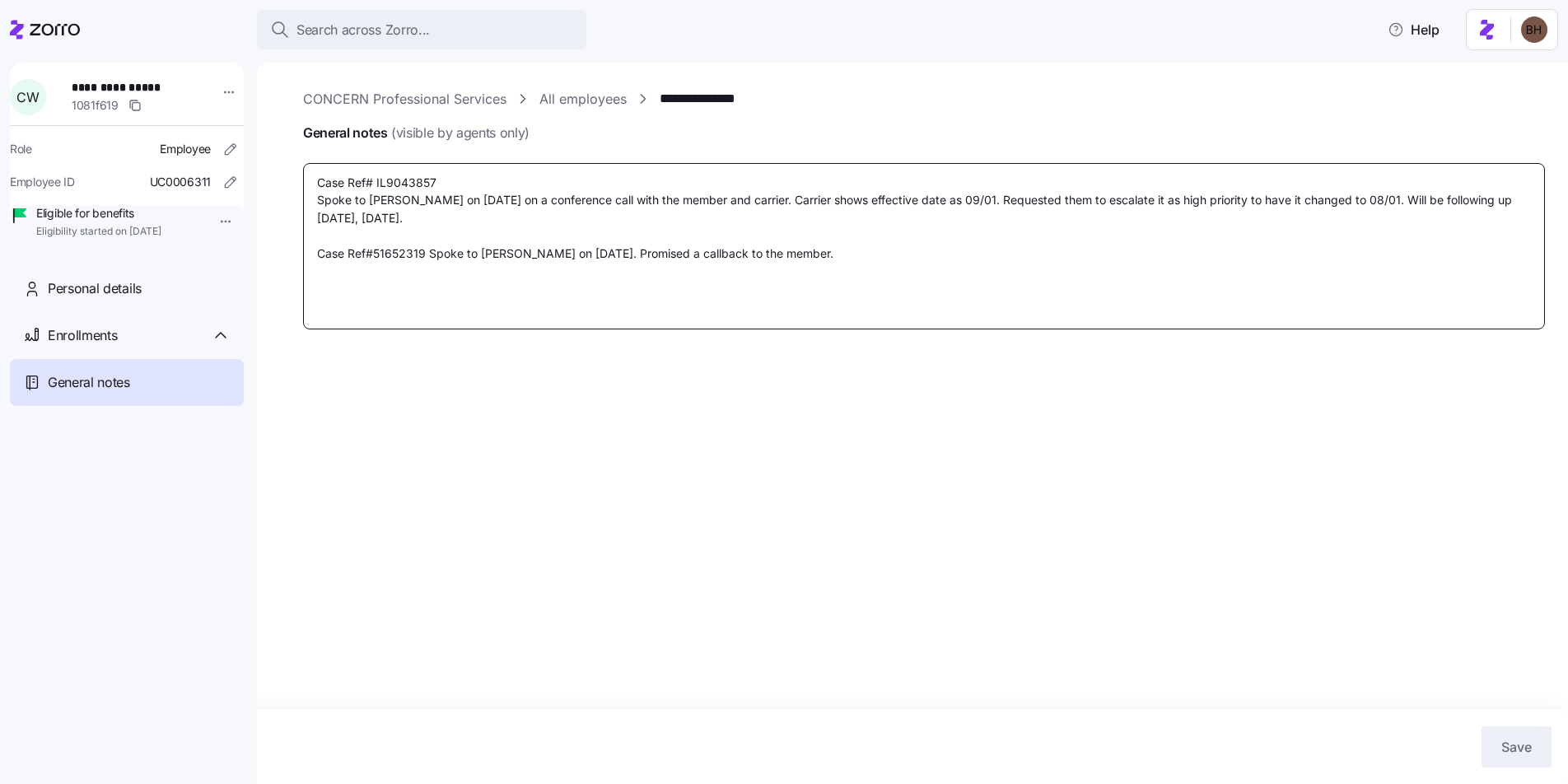
type textarea "Case Ref# IL9043857 Spoke to Rosemary S. on 07/31/2025 on a conference call wit…"
type textarea "x"
type textarea "Case Ref# IL9043857 Spoke to Rosemary S. on 07/31/2025 on a conference call wit…"
type textarea "x"
type textarea "Case Ref# IL9043857 Spoke to Rosemary S. on 07/31/2025 on a conference call wit…"
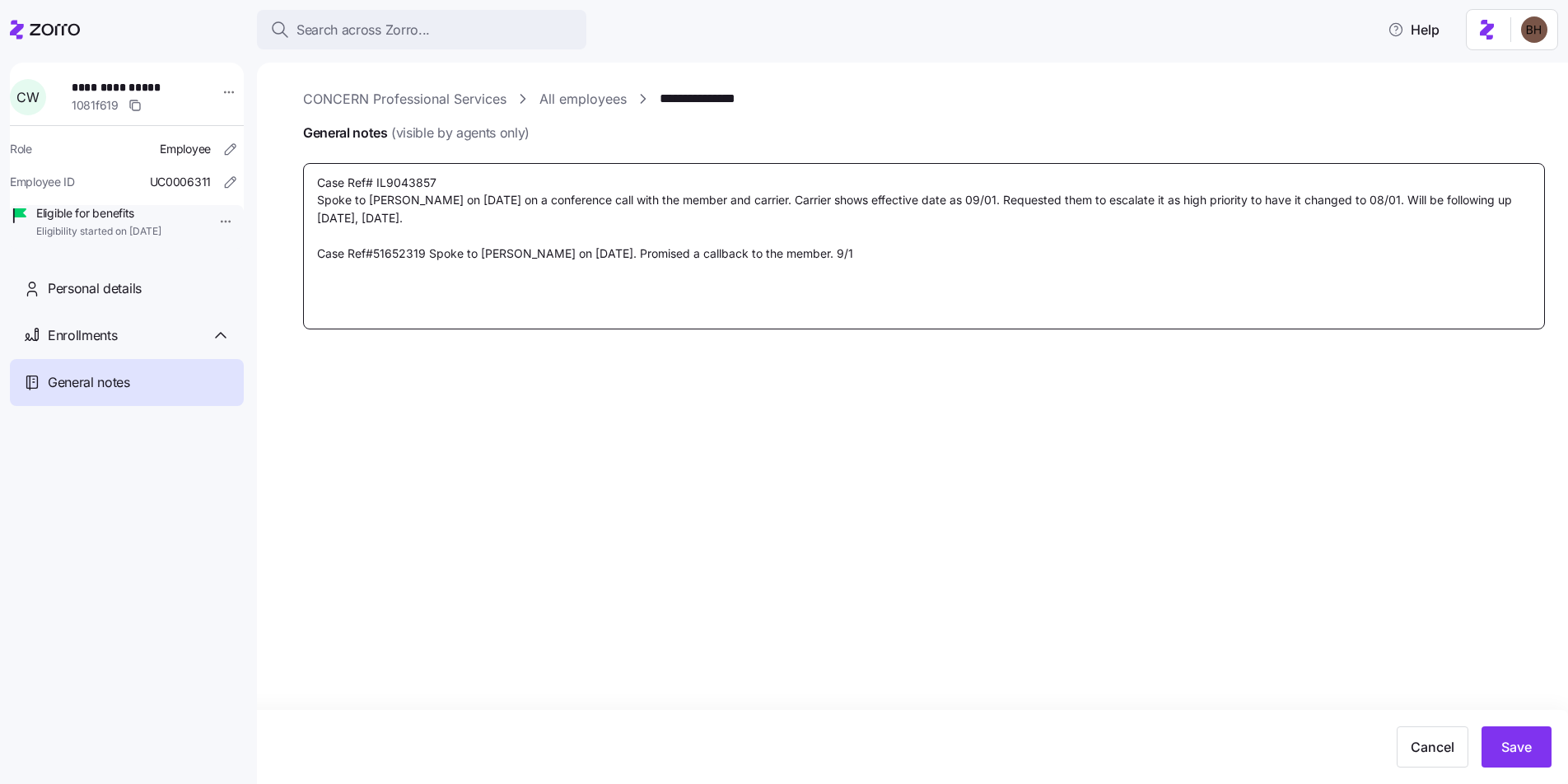
type textarea "x"
type textarea "Case Ref# IL9043857 Spoke to Rosemary S. on 07/31/2025 on a conference call wit…"
type textarea "x"
type textarea "Case Ref# IL9043857 Spoke to Rosemary S. on 07/31/2025 on a conference call wit…"
type textarea "x"
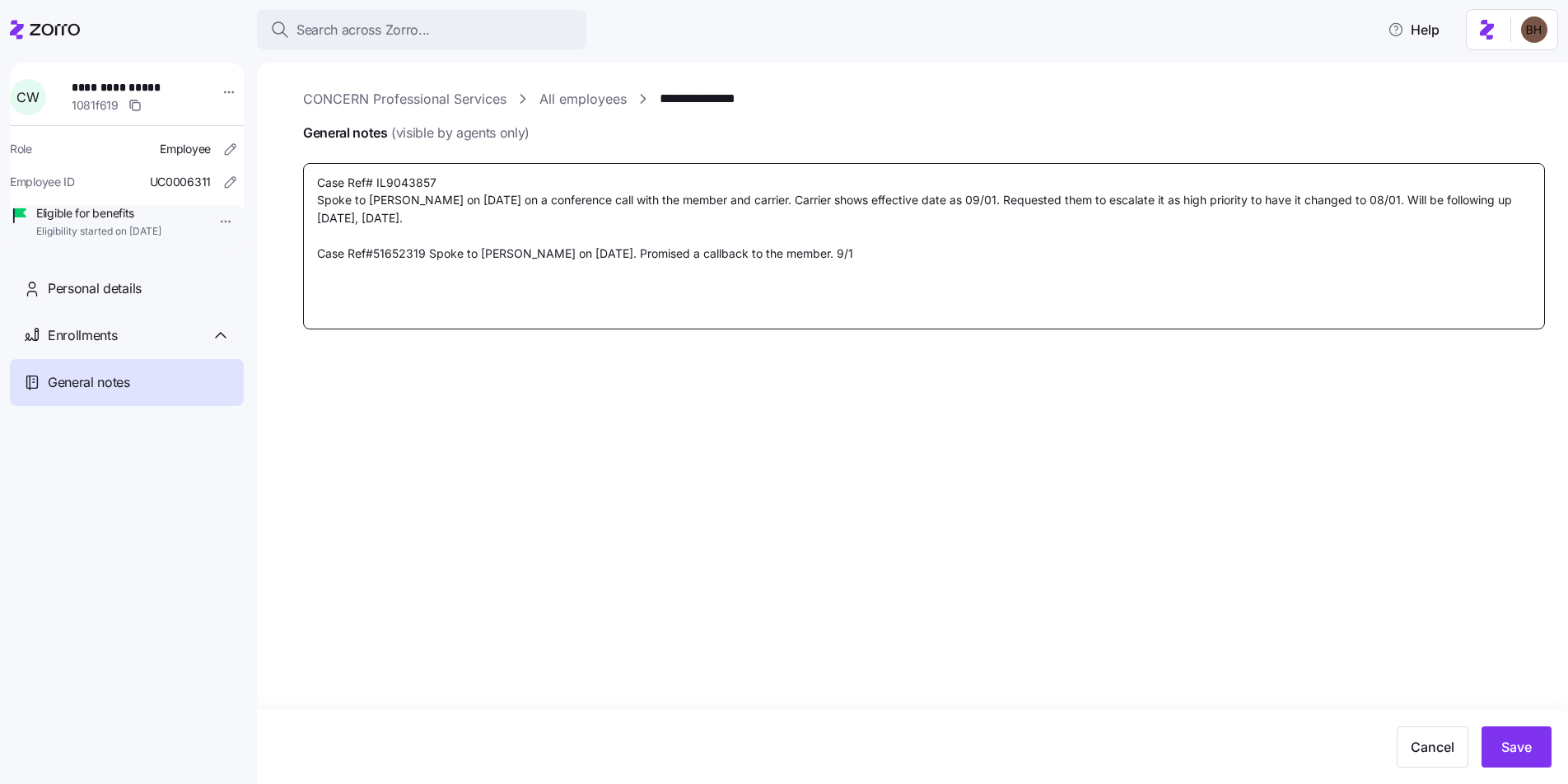
type textarea "Case Ref# IL9043857 Spoke to Rosemary S. on 07/31/2025 on a conference call wit…"
type textarea "x"
type textarea "Case Ref# IL9043857 Spoke to Rosemary S. on 07/31/2025 on a conference call wit…"
type textarea "x"
type textarea "Case Ref# IL9043857 Spoke to Rosemary S. on 07/31/2025 on a conference call wit…"
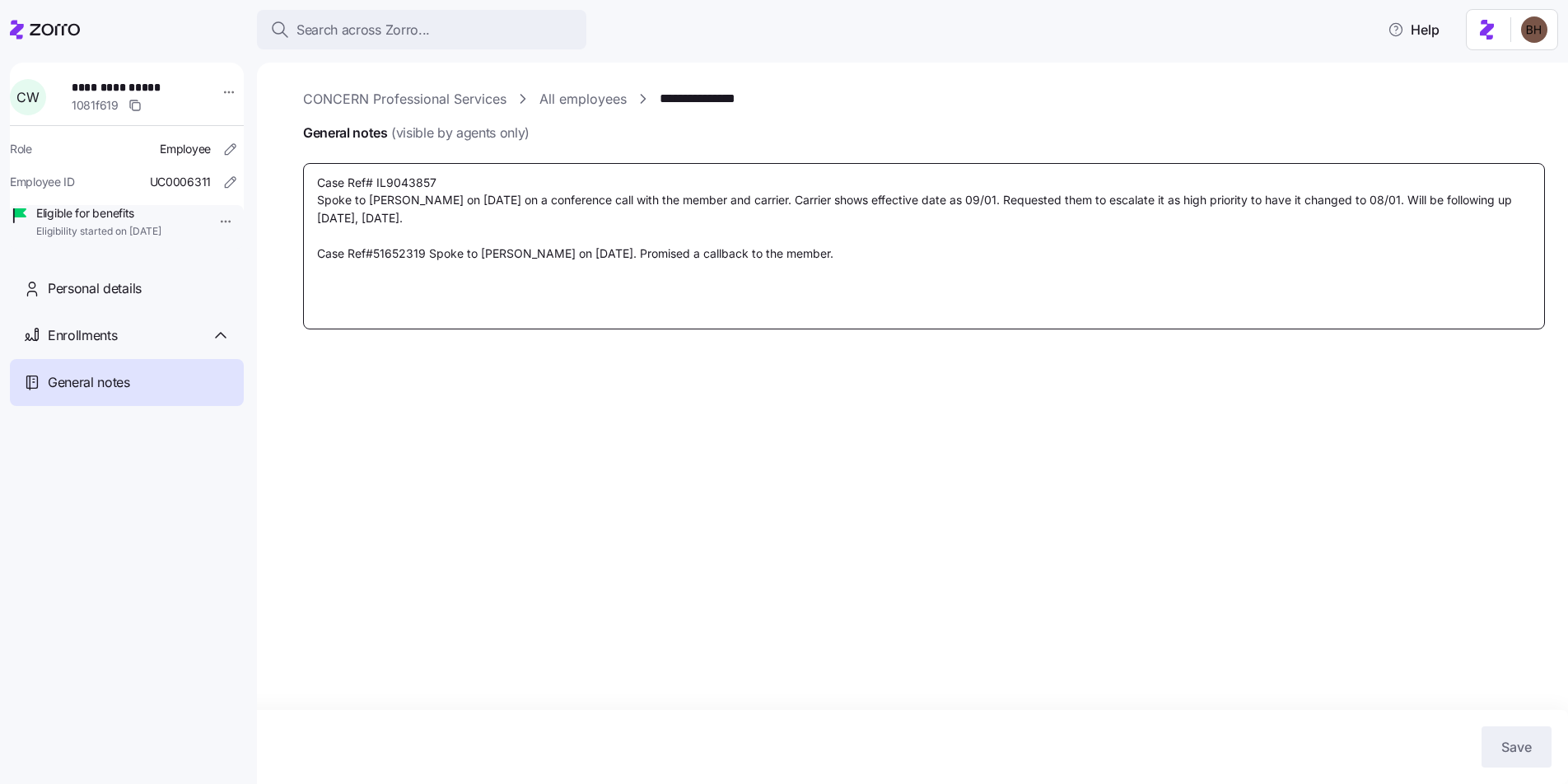
type textarea "x"
type textarea "Case Ref# IL9043857 Spoke to Rosemary S. on 07/31/2025 on a conference call wit…"
type textarea "x"
type textarea "Case Ref# IL9043857 Spoke to Rosemary S. on 07/31/2025 on a conference call wit…"
type textarea "x"
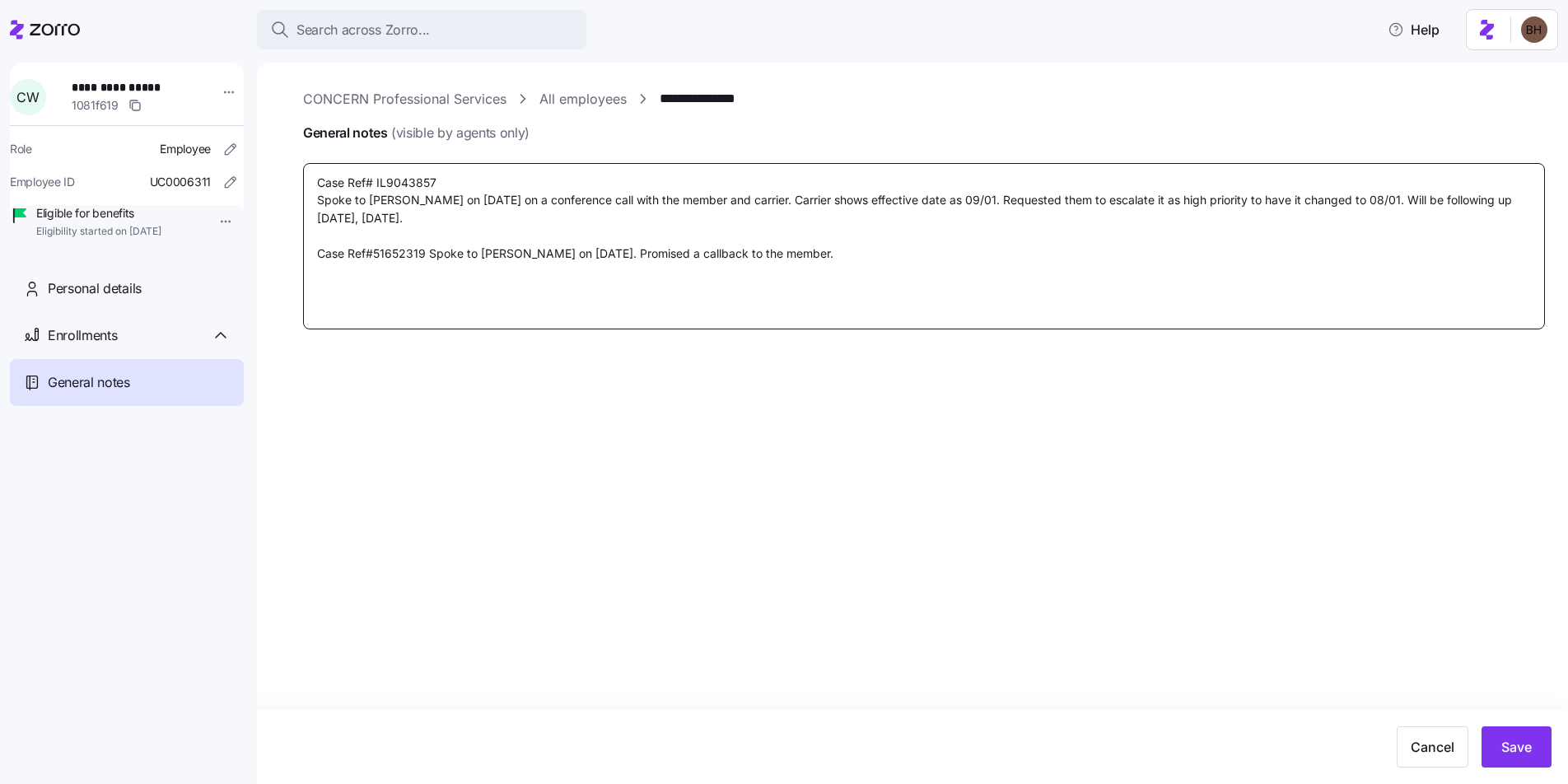
type textarea "Case Ref# IL9043857 Spoke to Rosemary S. on 07/31/2025 on a conference call wit…"
type textarea "x"
type textarea "Case Ref# IL9043857 Spoke to Rosemary S. on 07/31/2025 on a conference call wit…"
type textarea "x"
type textarea "Case Ref# IL9043857 Spoke to Rosemary S. on 07/31/2025 on a conference call wit…"
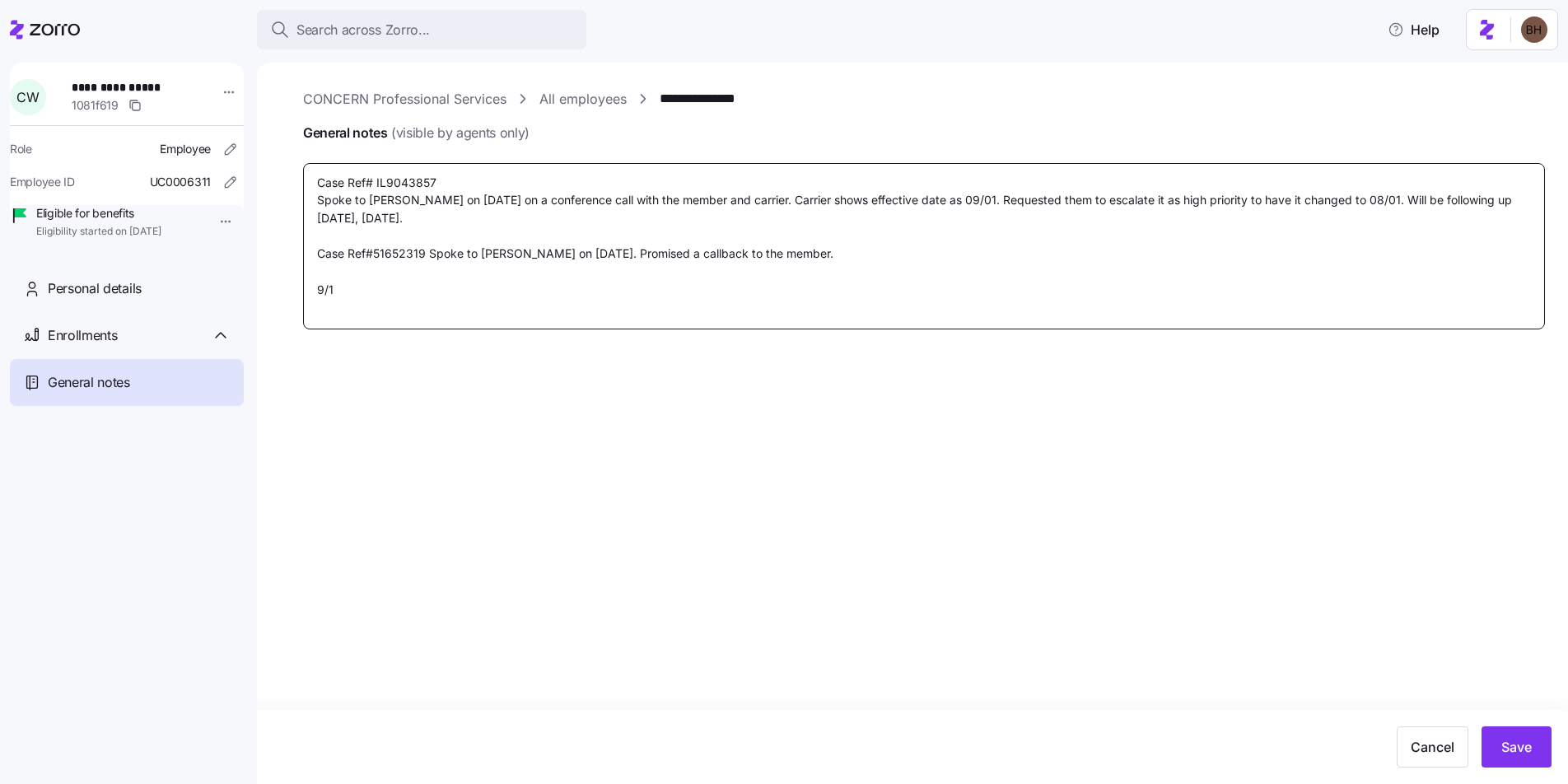
type textarea "x"
type textarea "Case Ref# IL9043857 Spoke to Rosemary S. on 07/31/2025 on a conference call wit…"
type textarea "x"
type textarea "Case Ref# IL9043857 Spoke to Rosemary S. on 07/31/2025 on a conference call wit…"
type textarea "x"
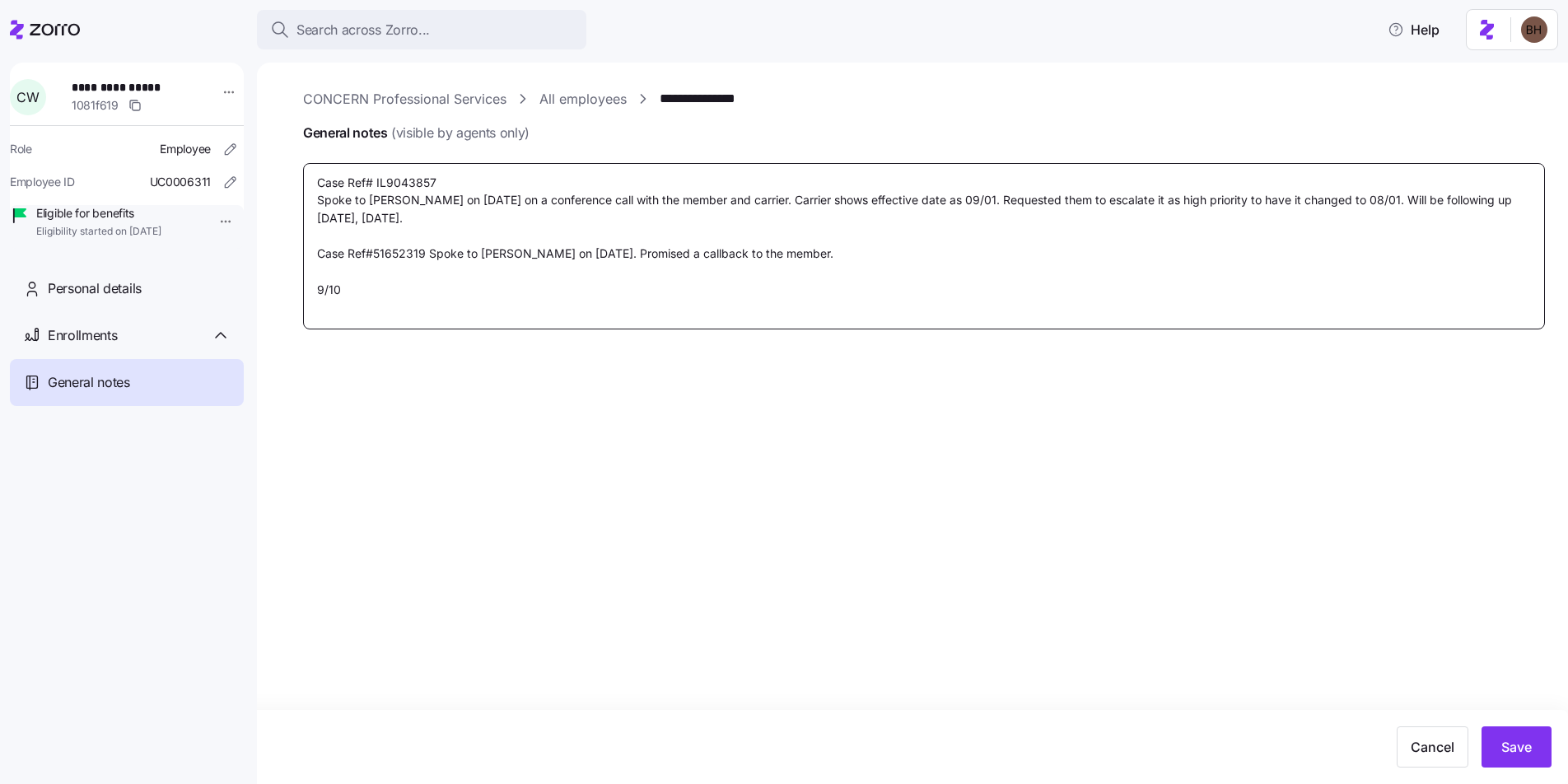
type textarea "Case Ref# IL9043857 Spoke to Rosemary S. on 07/31/2025 on a conference call wit…"
type textarea "x"
type textarea "Case Ref# IL9043857 Spoke to Rosemary S. on 07/31/2025 on a conference call wit…"
type textarea "x"
type textarea "Case Ref# IL9043857 Spoke to Rosemary S. on 07/31/2025 on a conference call wit…"
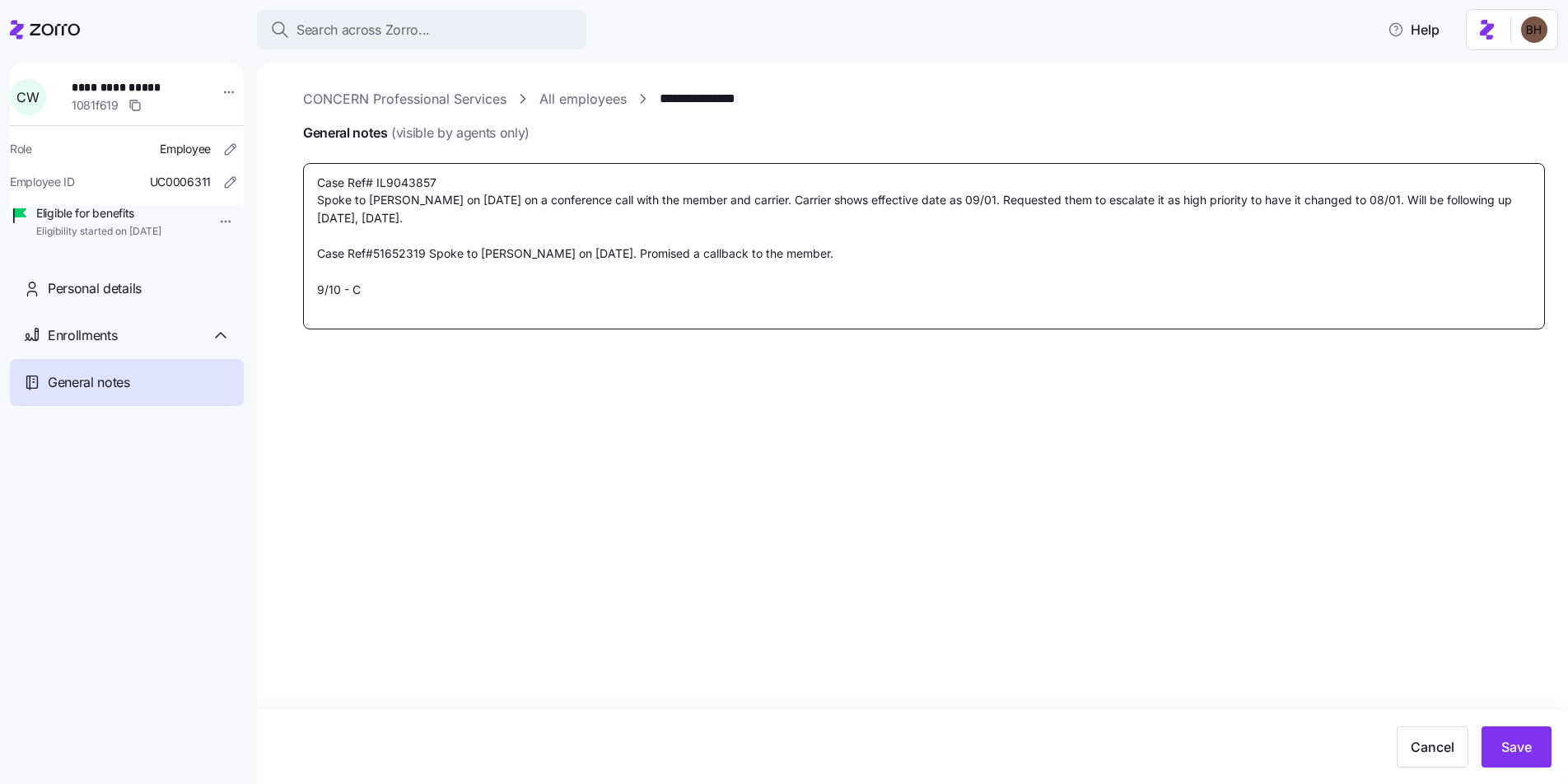
type textarea "x"
type textarea "Case Ref# IL9043857 Spoke to Rosemary S. on 07/31/2025 on a conference call wit…"
type textarea "x"
type textarea "Case Ref# IL9043857 Spoke to Rosemary S. on 07/31/2025 on a conference call wit…"
type textarea "x"
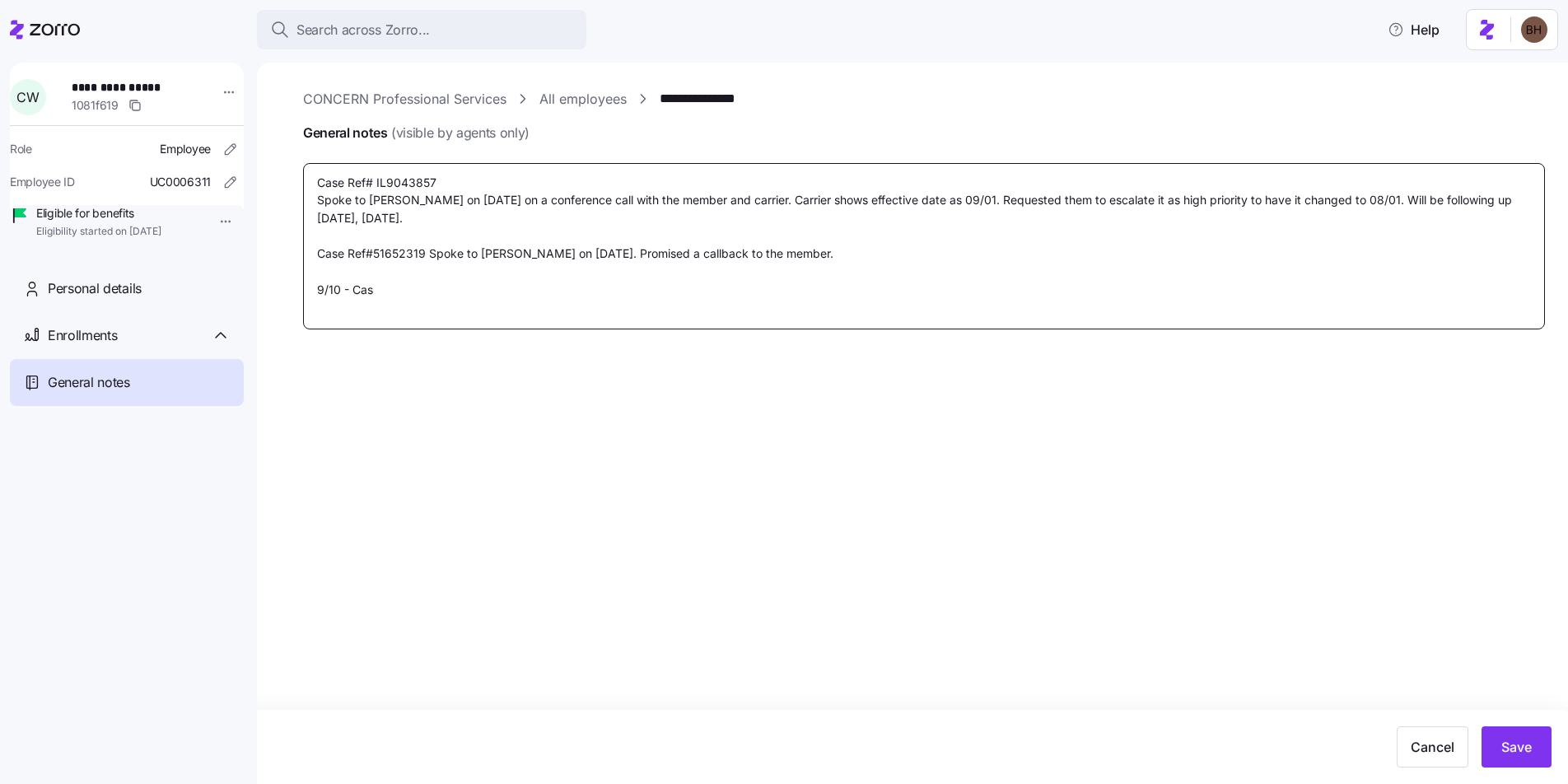
type textarea "Case Ref# IL9043857 Spoke to Rosemary S. on 07/31/2025 on a conference call wit…"
type textarea "x"
type textarea "Case Ref# IL9043857 Spoke to Rosemary S. on 07/31/2025 on a conference call wit…"
type textarea "x"
type textarea "Case Ref# IL9043857 Spoke to Rosemary S. on 07/31/2025 on a conference call wit…"
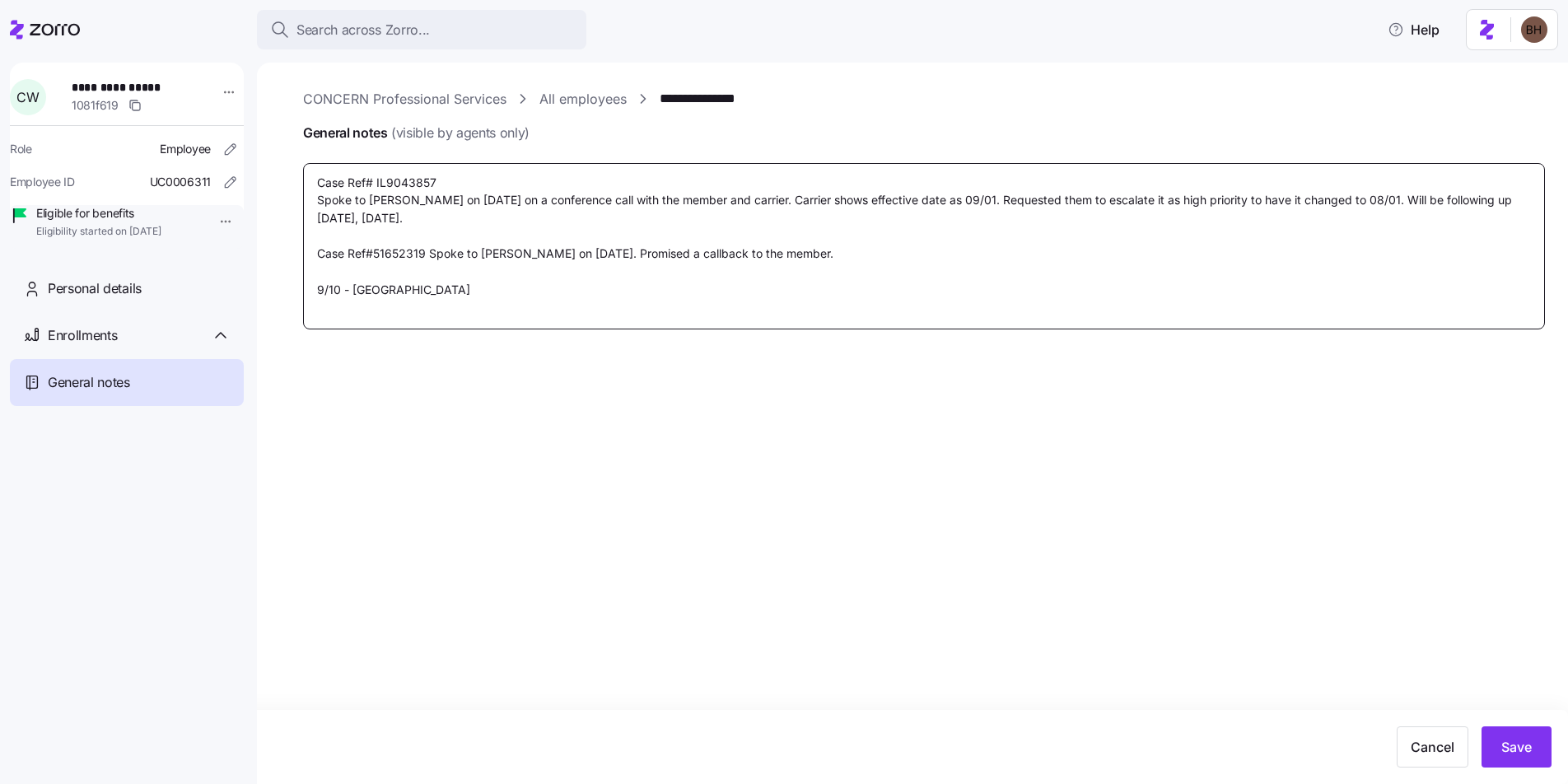
type textarea "x"
type textarea "Case Ref# IL9043857 Spoke to Rosemary S. on 07/31/2025 on a conference call wit…"
type textarea "x"
type textarea "Case Ref# IL9043857 Spoke to Rosemary S. on 07/31/2025 on a conference call wit…"
type textarea "x"
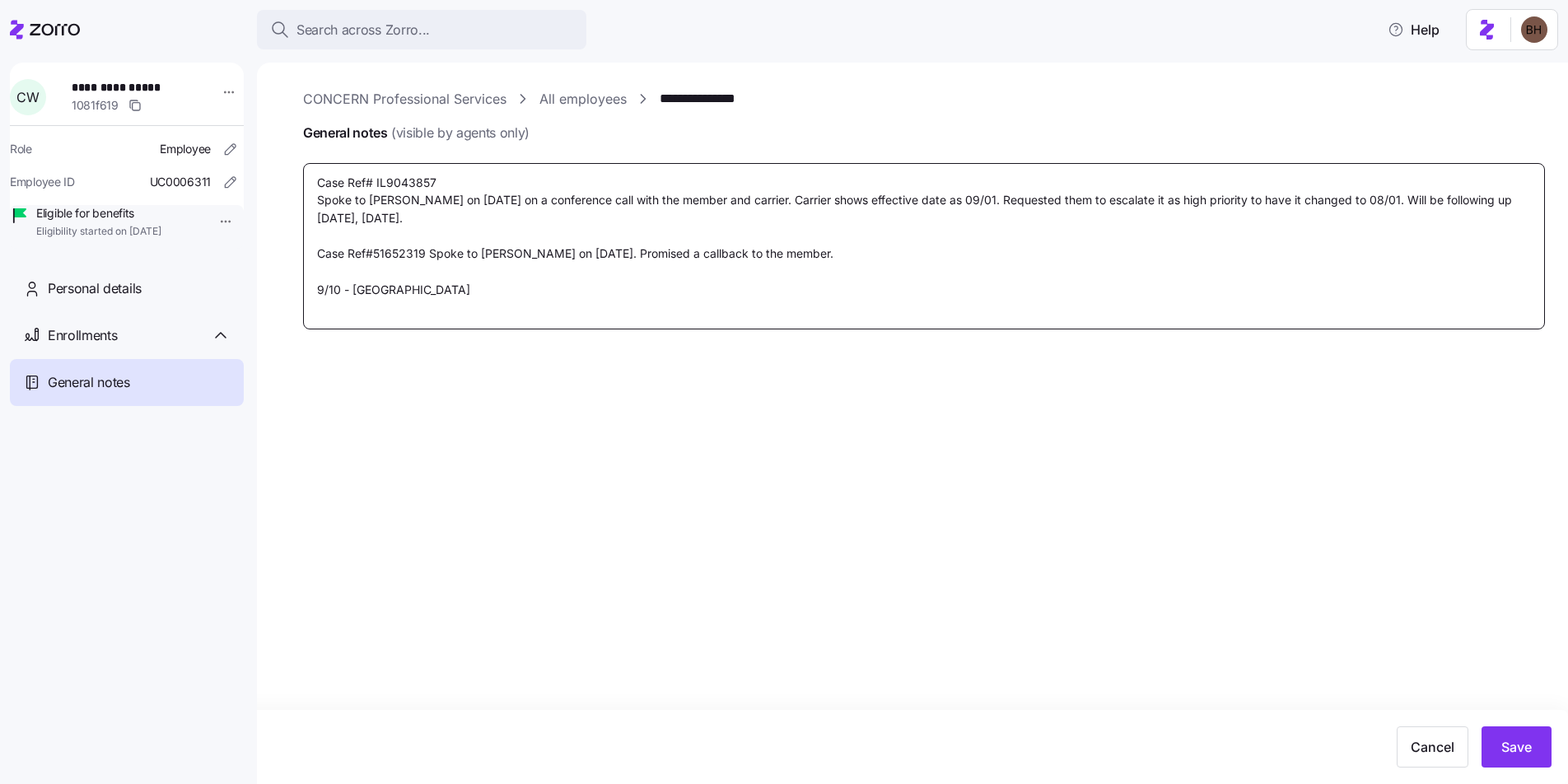
type textarea "Case Ref# IL9043857 Spoke to Rosemary S. on 07/31/2025 on a conference call wit…"
type textarea "x"
type textarea "Case Ref# IL9043857 Spoke to Rosemary S. on 07/31/2025 on a conference call wit…"
type textarea "x"
type textarea "Case Ref# IL9043857 Spoke to Rosemary S. on 07/31/2025 on a conference call wit…"
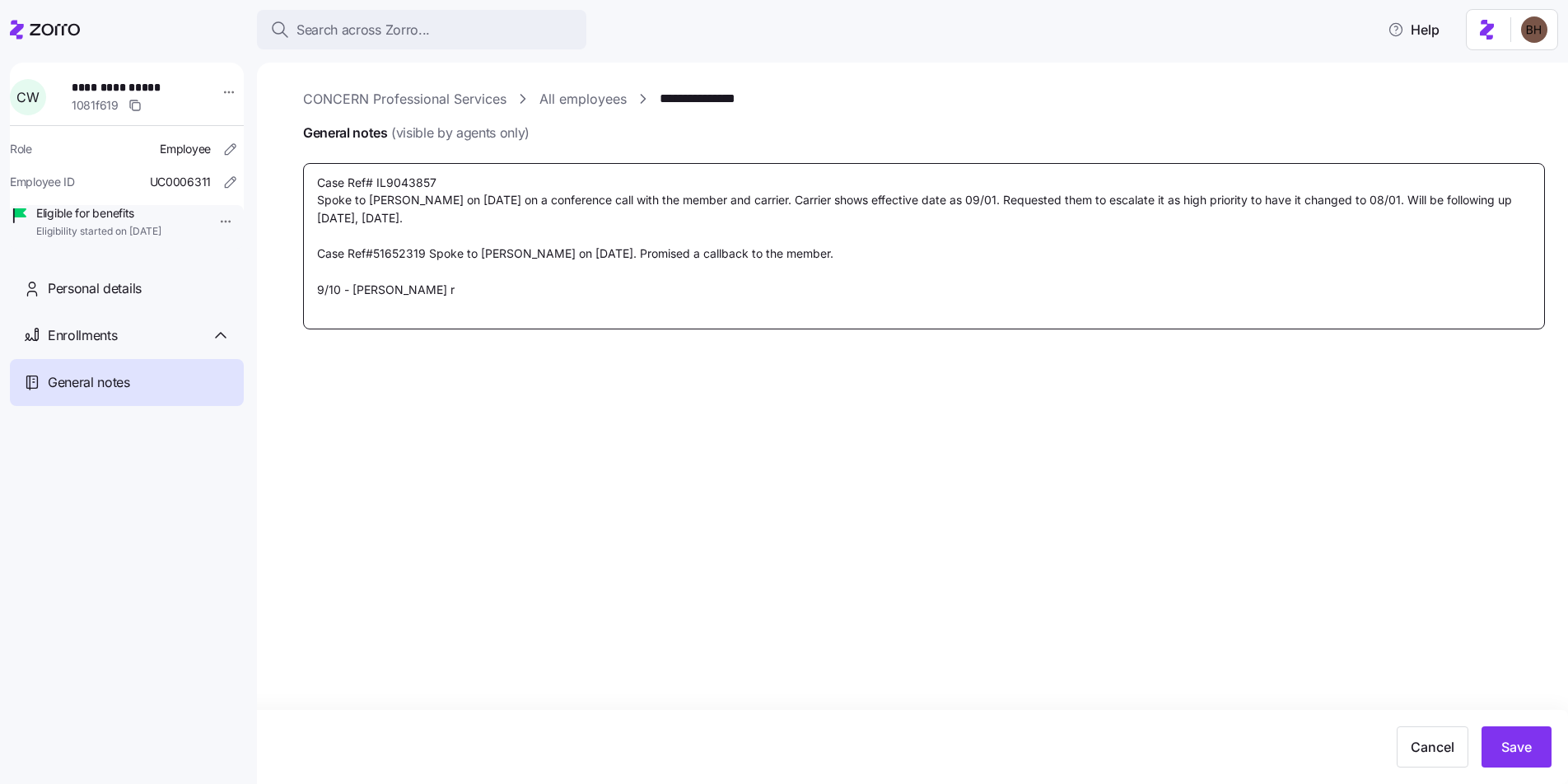
type textarea "x"
type textarea "Case Ref# IL9043857 Spoke to Rosemary S. on 07/31/2025 on a conference call wit…"
type textarea "x"
type textarea "Case Ref# IL9043857 Spoke to Rosemary S. on 07/31/2025 on a conference call wit…"
type textarea "x"
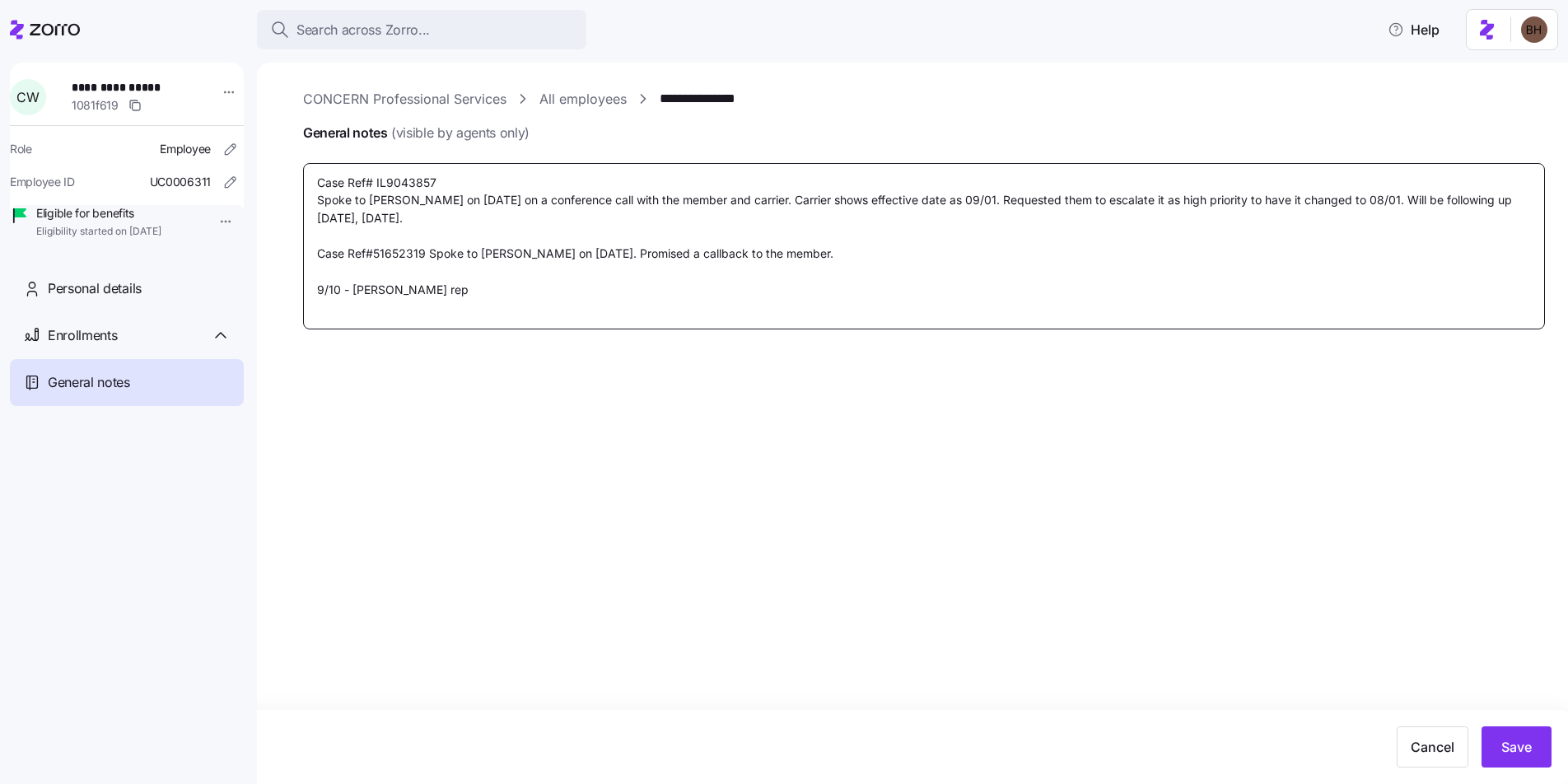
type textarea "Case Ref# IL9043857 Spoke to Rosemary S. on 07/31/2025 on a conference call wit…"
type textarea "x"
type textarea "Case Ref# IL9043857 Spoke to Rosemary S. on 07/31/2025 on a conference call wit…"
type textarea "x"
type textarea "Case Ref# IL9043857 Spoke to Rosemary S. on 07/31/2025 on a conference call wit…"
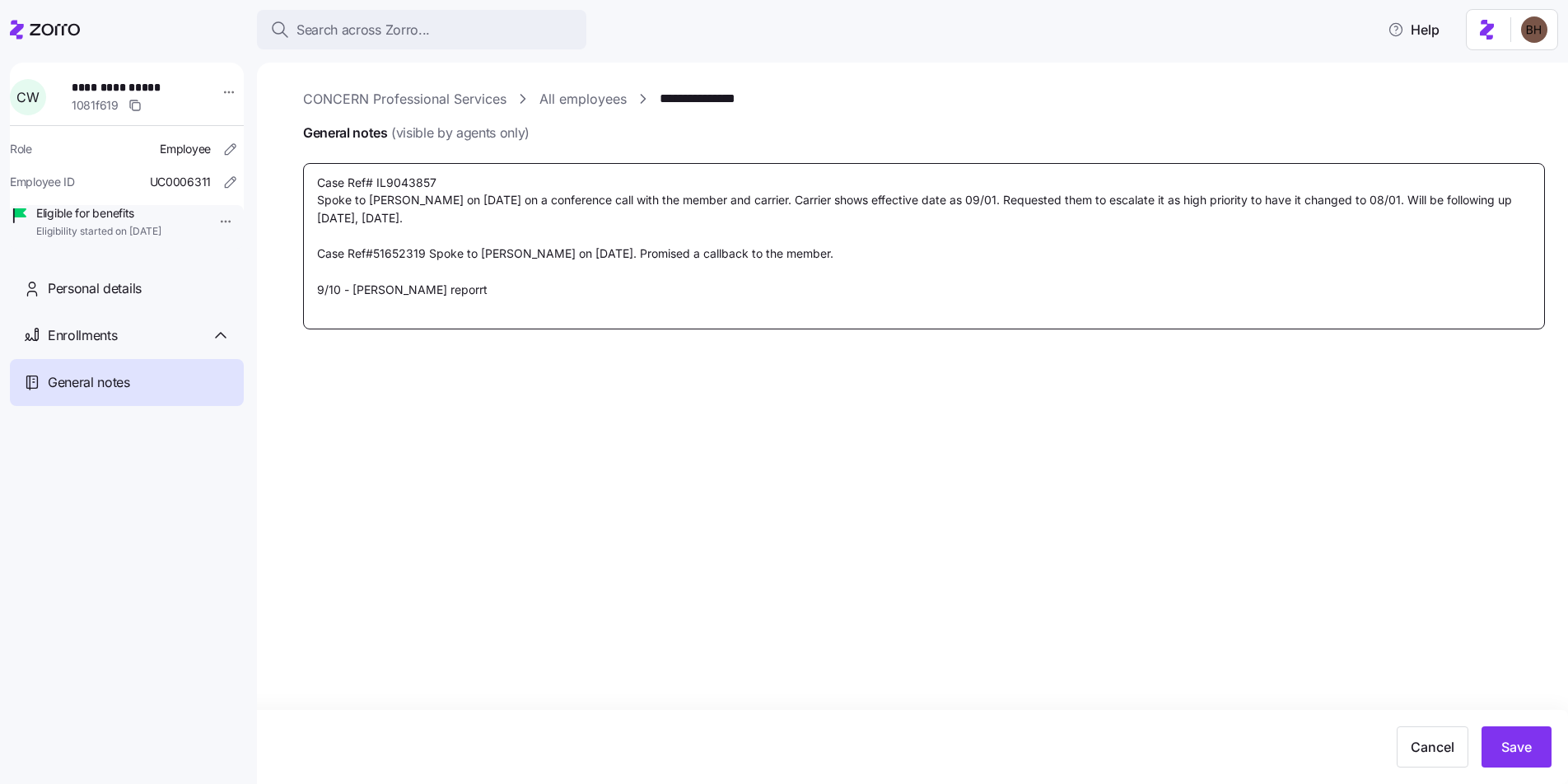
type textarea "x"
type textarea "Case Ref# IL9043857 Spoke to Rosemary S. on 07/31/2025 on a conference call wit…"
type textarea "x"
type textarea "Case Ref# IL9043857 Spoke to Rosemary S. on 07/31/2025 on a conference call wit…"
type textarea "x"
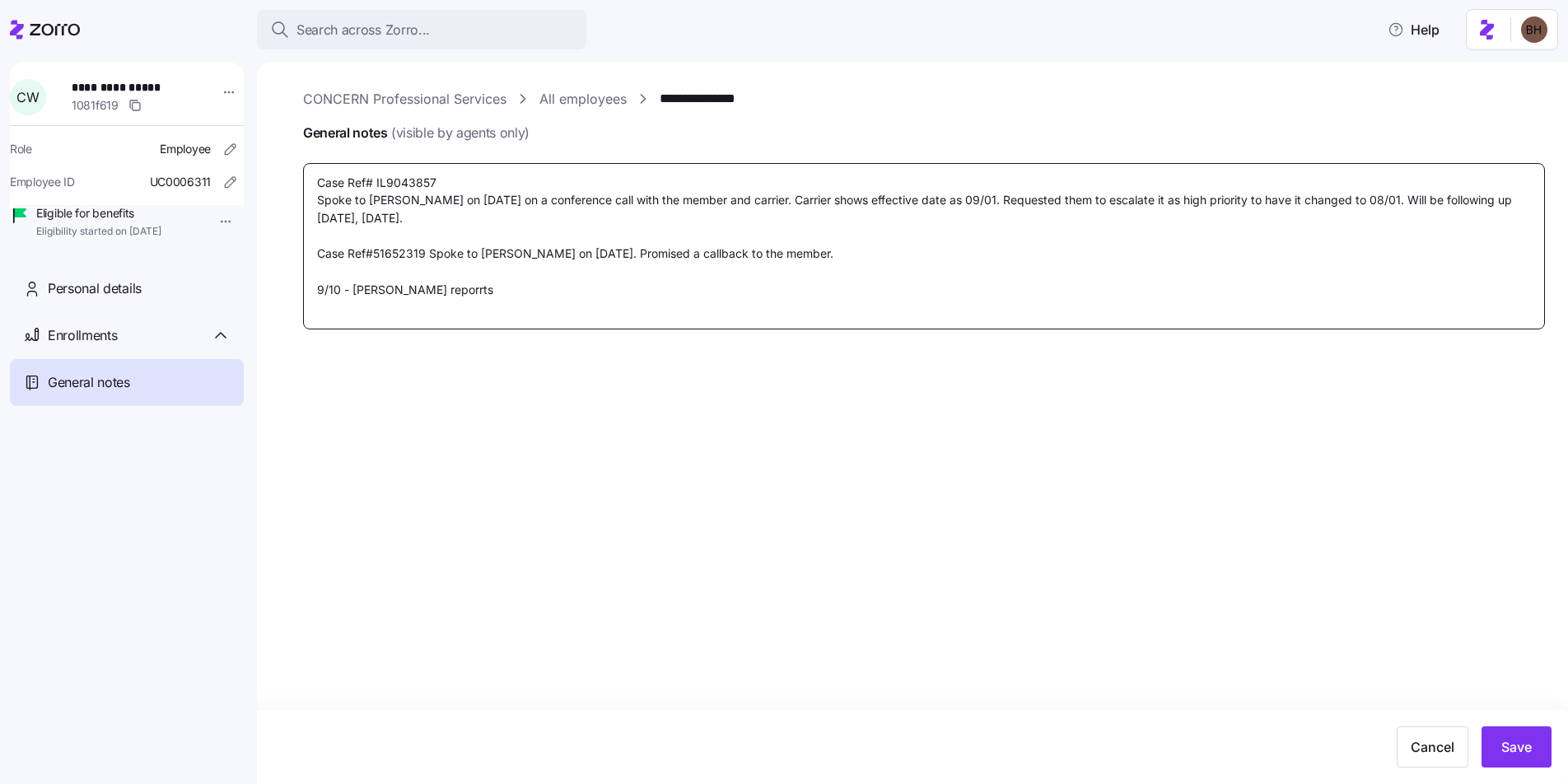
type textarea "Case Ref# IL9043857 Spoke to Rosemary S. on 07/31/2025 on a conference call wit…"
type textarea "x"
type textarea "Case Ref# IL9043857 Spoke to Rosemary S. on 07/31/2025 on a conference call wit…"
type textarea "x"
type textarea "Case Ref# IL9043857 Spoke to Rosemary S. on 07/31/2025 on a conference call wit…"
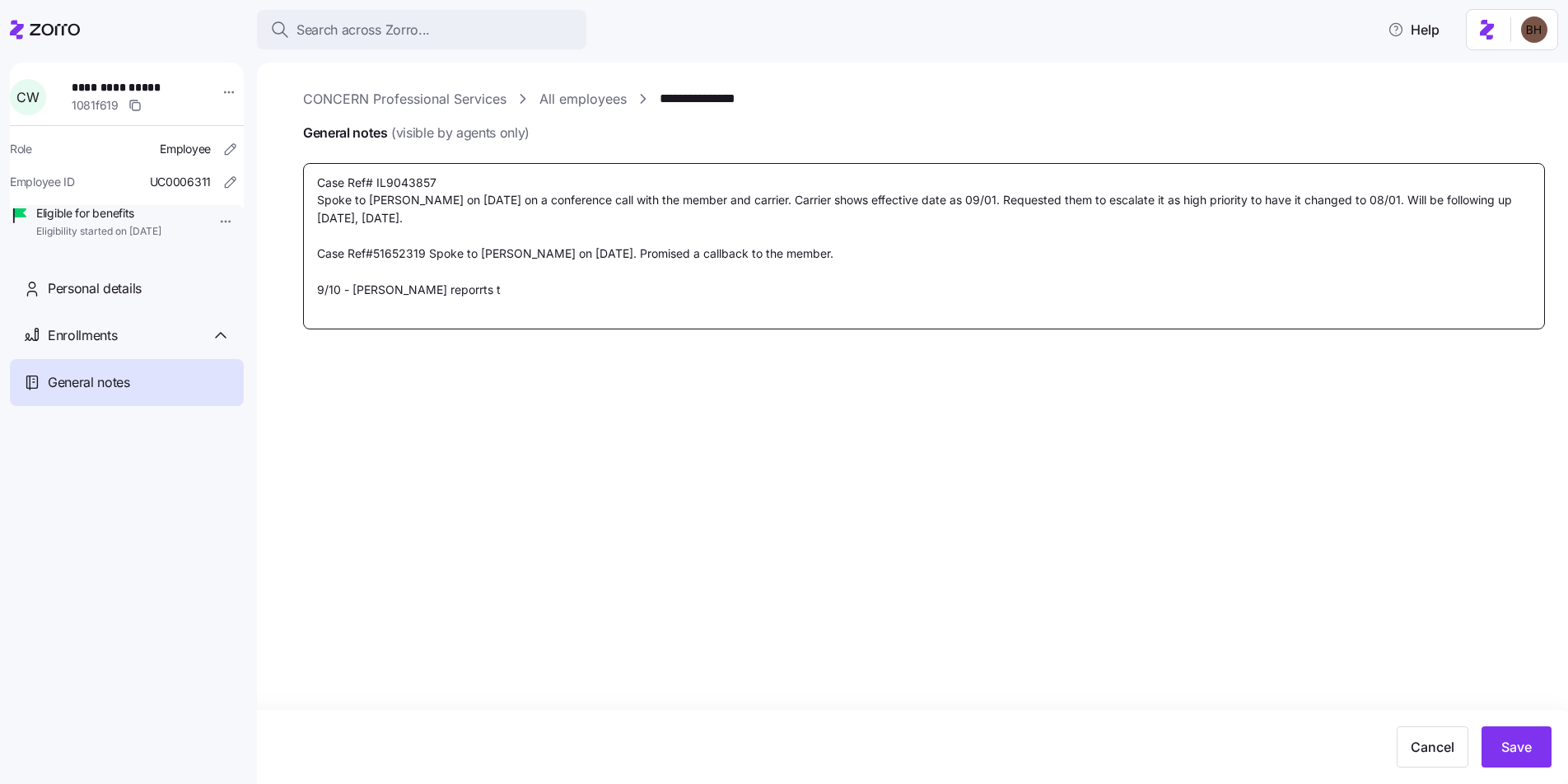
type textarea "x"
type textarea "Case Ref# IL9043857 Spoke to Rosemary S. on 07/31/2025 on a conference call wit…"
type textarea "x"
type textarea "Case Ref# IL9043857 Spoke to Rosemary S. on 07/31/2025 on a conference call wit…"
type textarea "x"
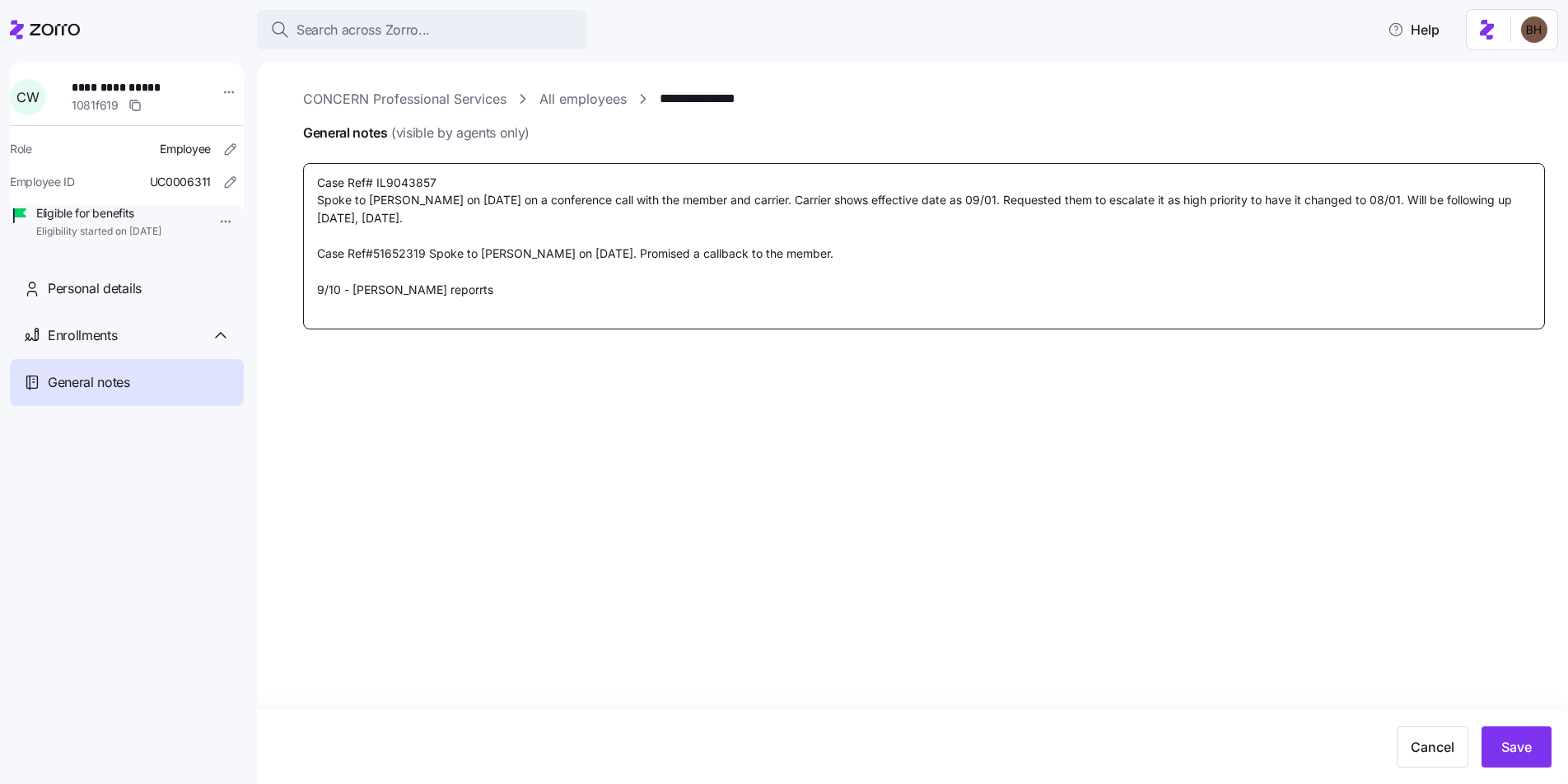
type textarea "Case Ref# IL9043857 Spoke to Rosemary S. on 07/31/2025 on a conference call wit…"
type textarea "x"
type textarea "Case Ref# IL9043857 Spoke to Rosemary S. on 07/31/2025 on a conference call wit…"
type textarea "x"
type textarea "Case Ref# IL9043857 Spoke to Rosemary S. on 07/31/2025 on a conference call wit…"
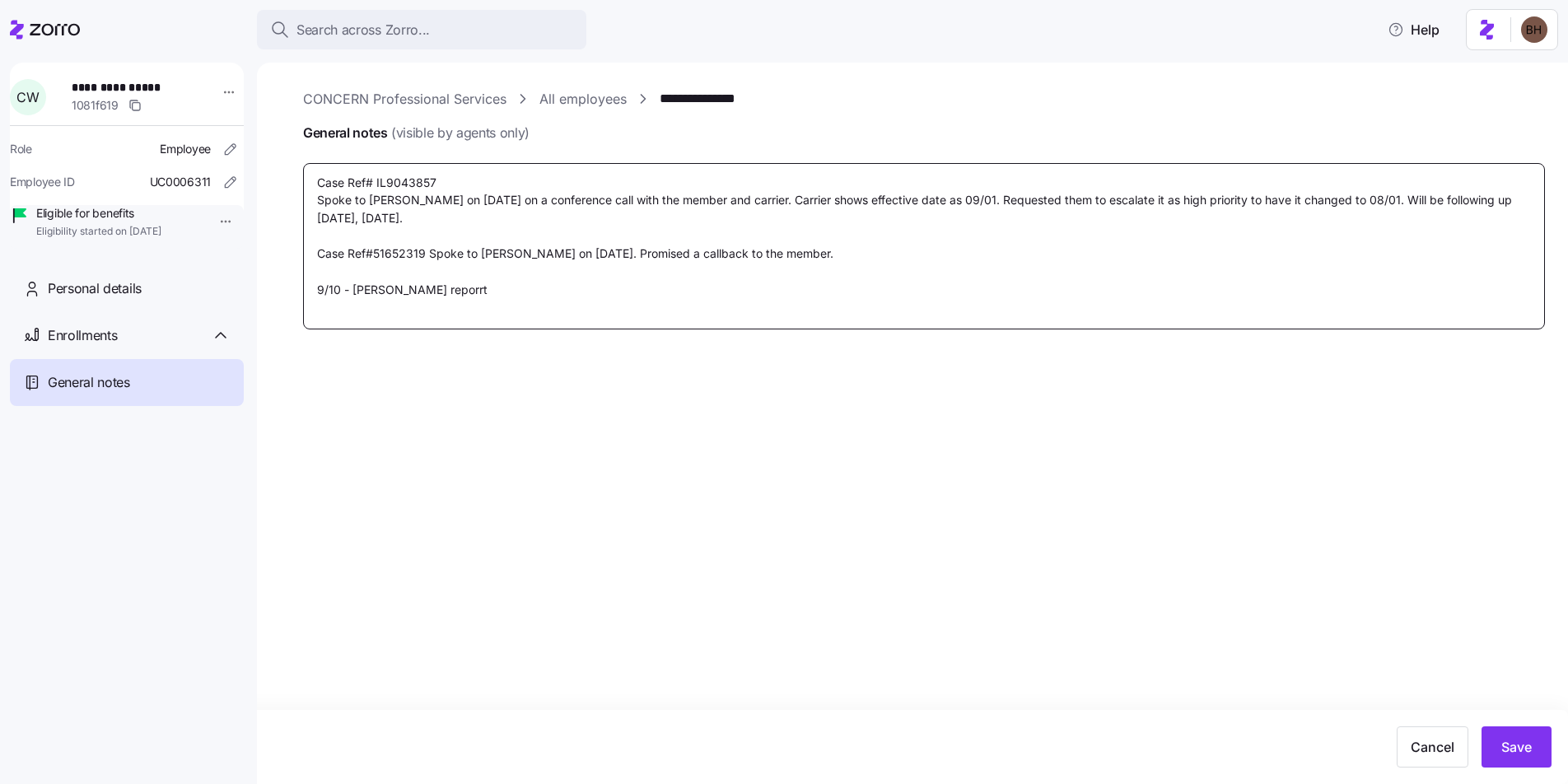
type textarea "x"
type textarea "Case Ref# IL9043857 Spoke to Rosemary S. on 07/31/2025 on a conference call wit…"
type textarea "x"
type textarea "Case Ref# IL9043857 Spoke to Rosemary S. on 07/31/2025 on a conference call wit…"
type textarea "x"
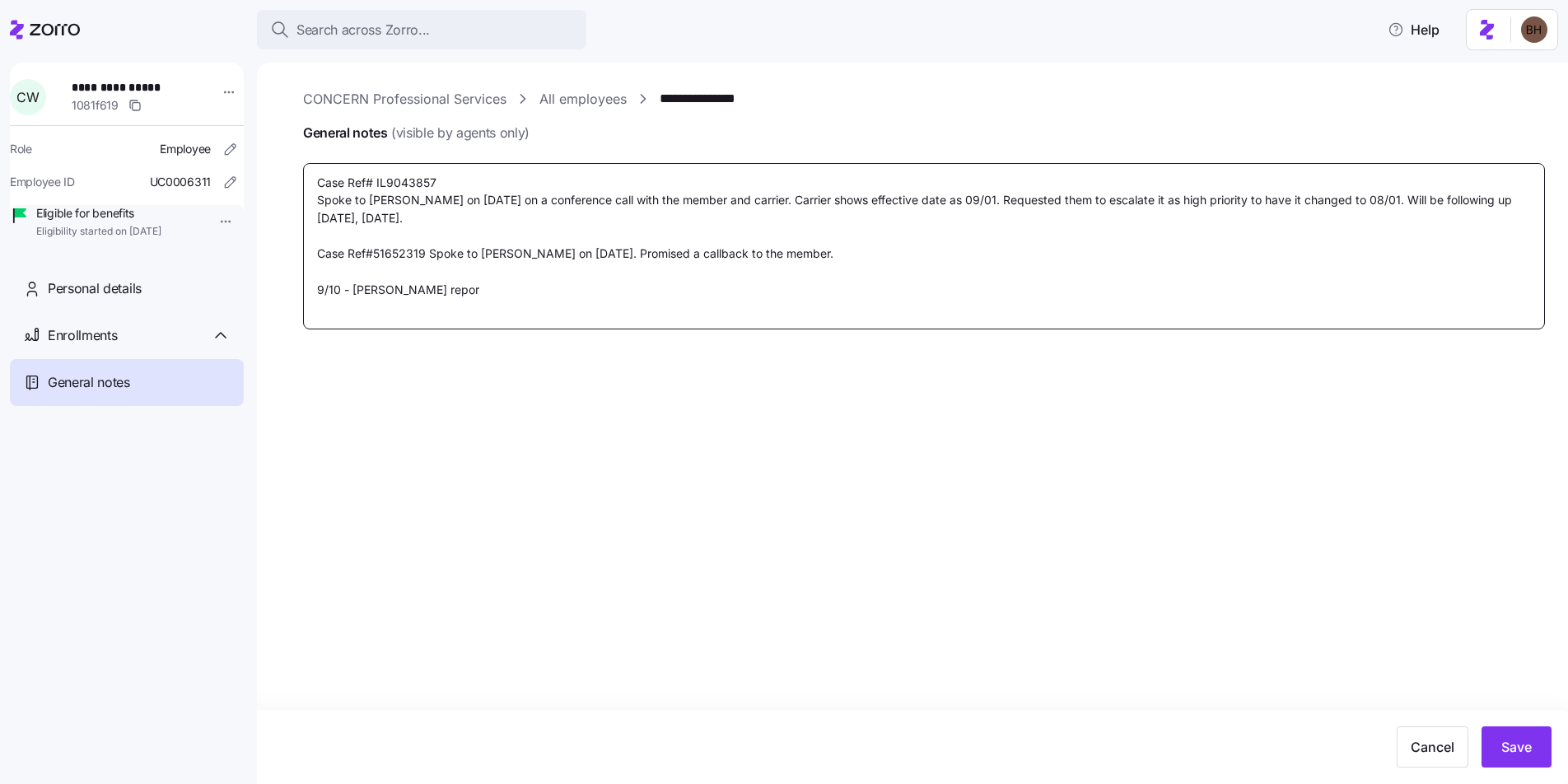
type textarea "Case Ref# IL9043857 Spoke to Rosemary S. on 07/31/2025 on a conference call wit…"
type textarea "x"
type textarea "Case Ref# IL9043857 Spoke to Rosemary S. on 07/31/2025 on a conference call wit…"
type textarea "x"
type textarea "Case Ref# IL9043857 Spoke to Rosemary S. on 07/31/2025 on a conference call wit…"
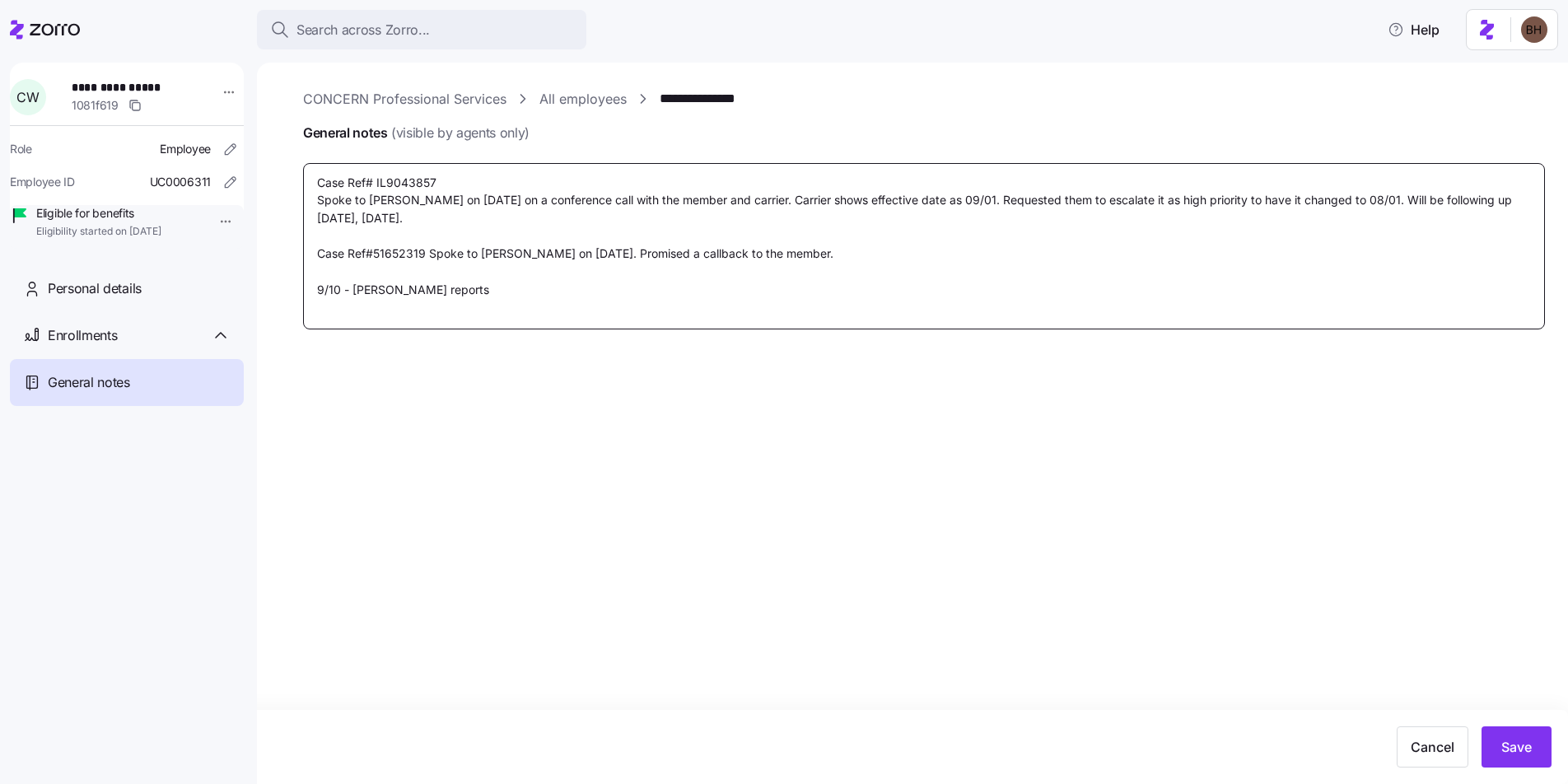
type textarea "x"
type textarea "Case Ref# IL9043857 Spoke to Rosemary S. on 07/31/2025 on a conference call wit…"
type textarea "x"
type textarea "Case Ref# IL9043857 Spoke to Rosemary S. on 07/31/2025 on a conference call wit…"
type textarea "x"
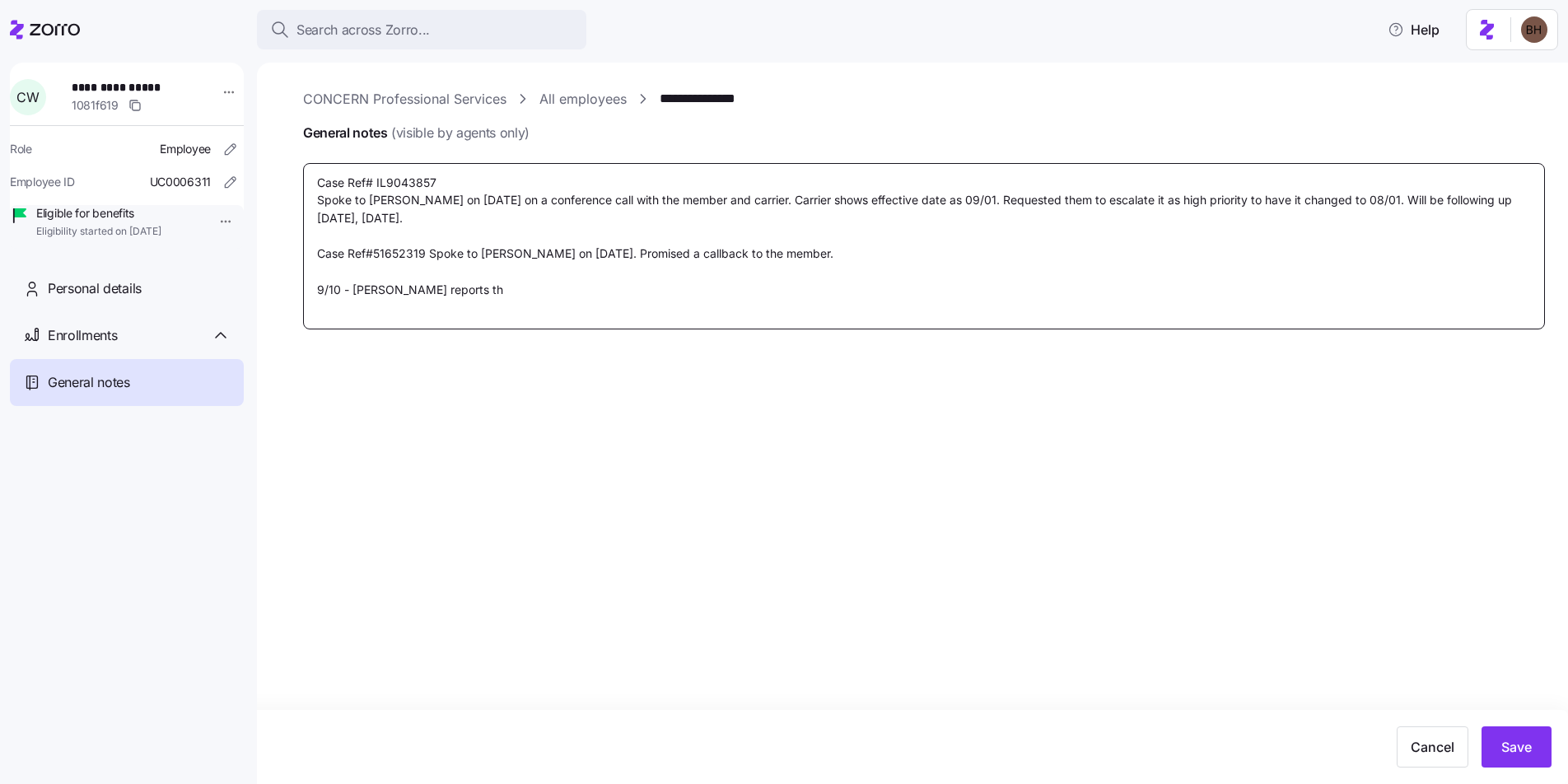
type textarea "Case Ref# IL9043857 Spoke to Rosemary S. on 07/31/2025 on a conference call wit…"
type textarea "x"
type textarea "Case Ref# IL9043857 Spoke to Rosemary S. on 07/31/2025 on a conference call wit…"
type textarea "x"
type textarea "Case Ref# IL9043857 Spoke to Rosemary S. on 07/31/2025 on a conference call wit…"
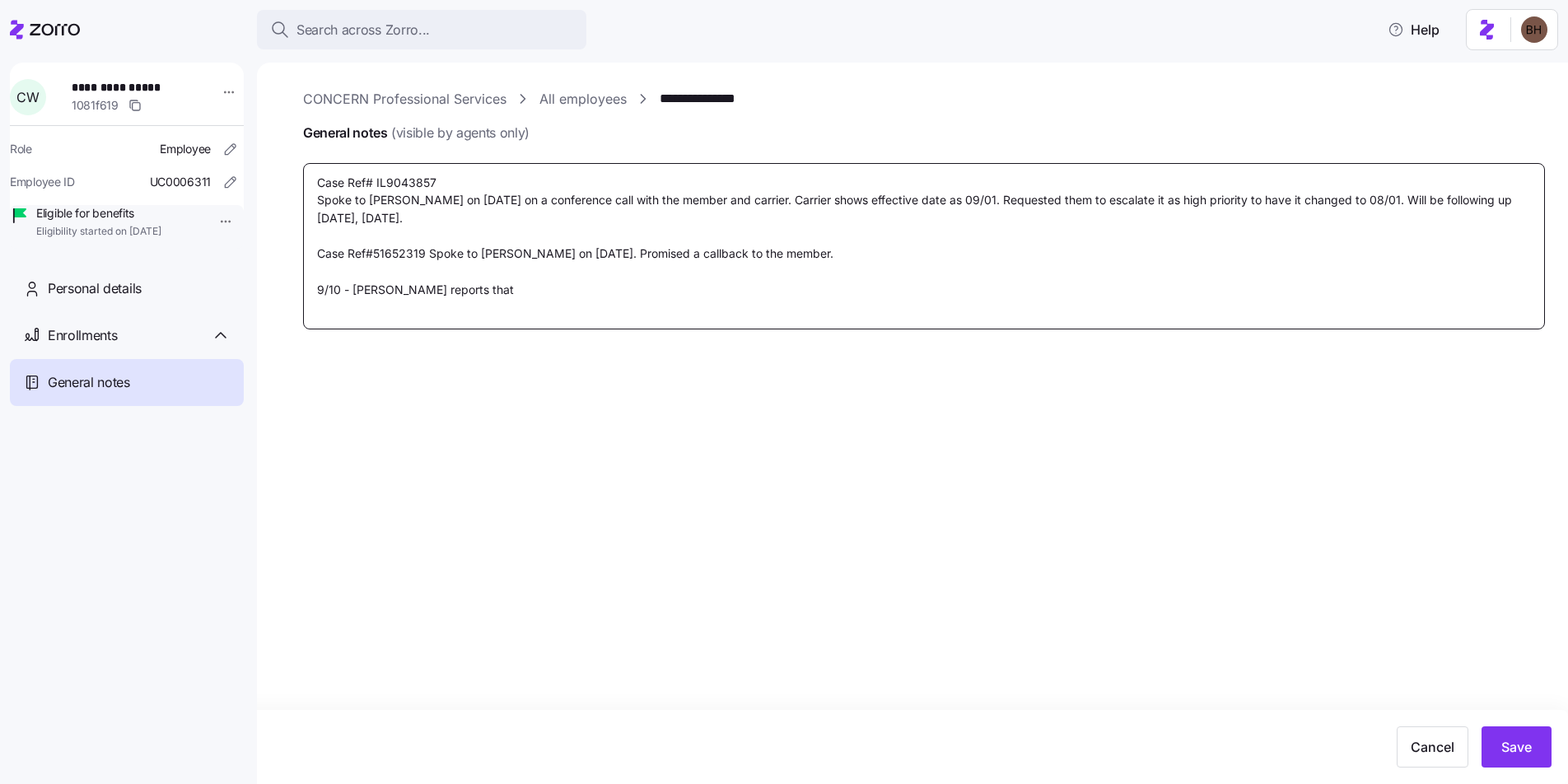
type textarea "x"
type textarea "Case Ref# IL9043857 Spoke to Rosemary S. on 07/31/2025 on a conference call wit…"
type textarea "x"
type textarea "Case Ref# IL9043857 Spoke to Rosemary S. on 07/31/2025 on a conference call wit…"
type textarea "x"
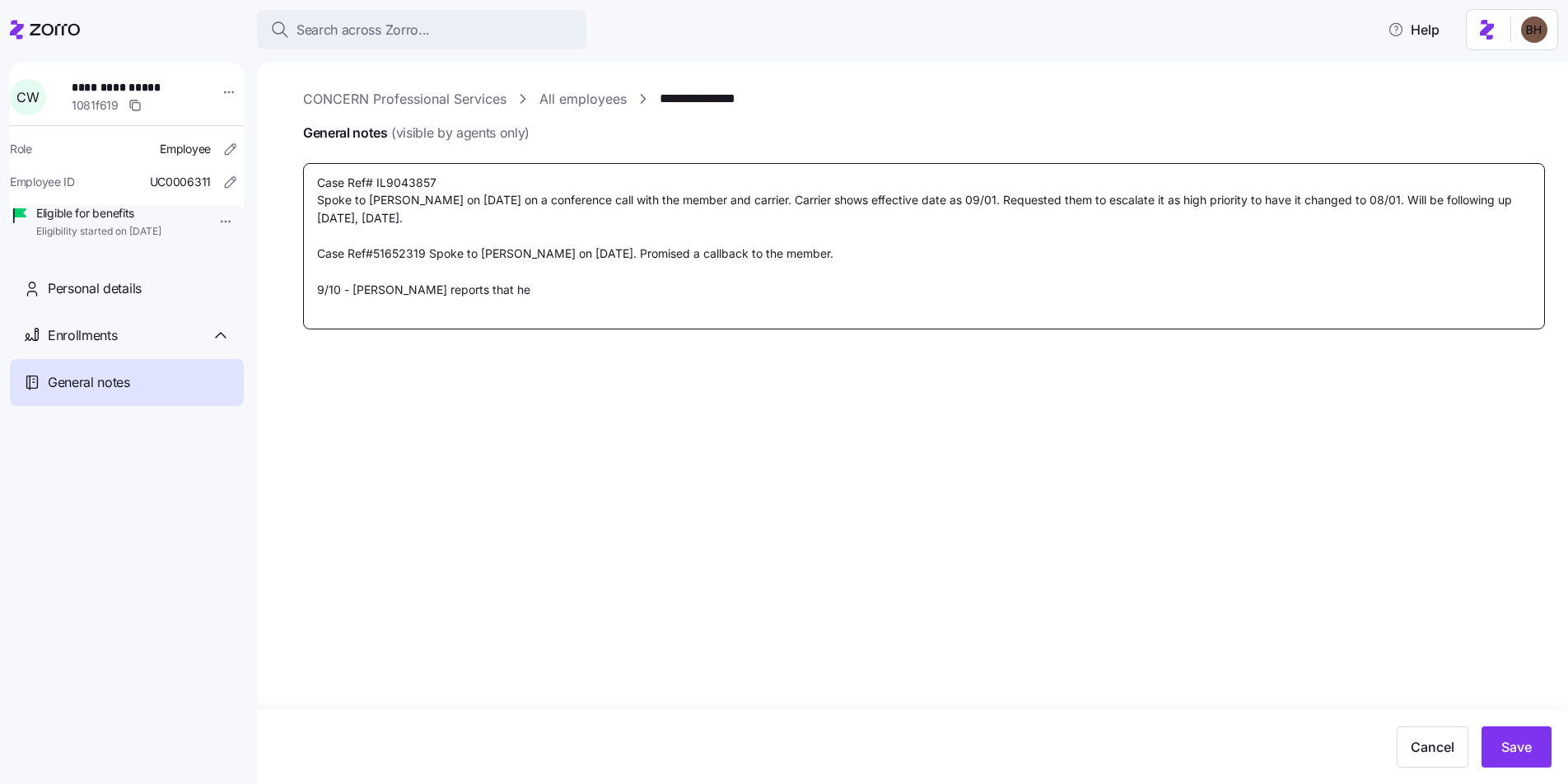
type textarea "Case Ref# IL9043857 Spoke to Rosemary S. on 07/31/2025 on a conference call wit…"
type textarea "x"
type textarea "Case Ref# IL9043857 Spoke to Rosemary S. on 07/31/2025 on a conference call wit…"
type textarea "x"
type textarea "Case Ref# IL9043857 Spoke to Rosemary S. on 07/31/2025 on a conference call wit…"
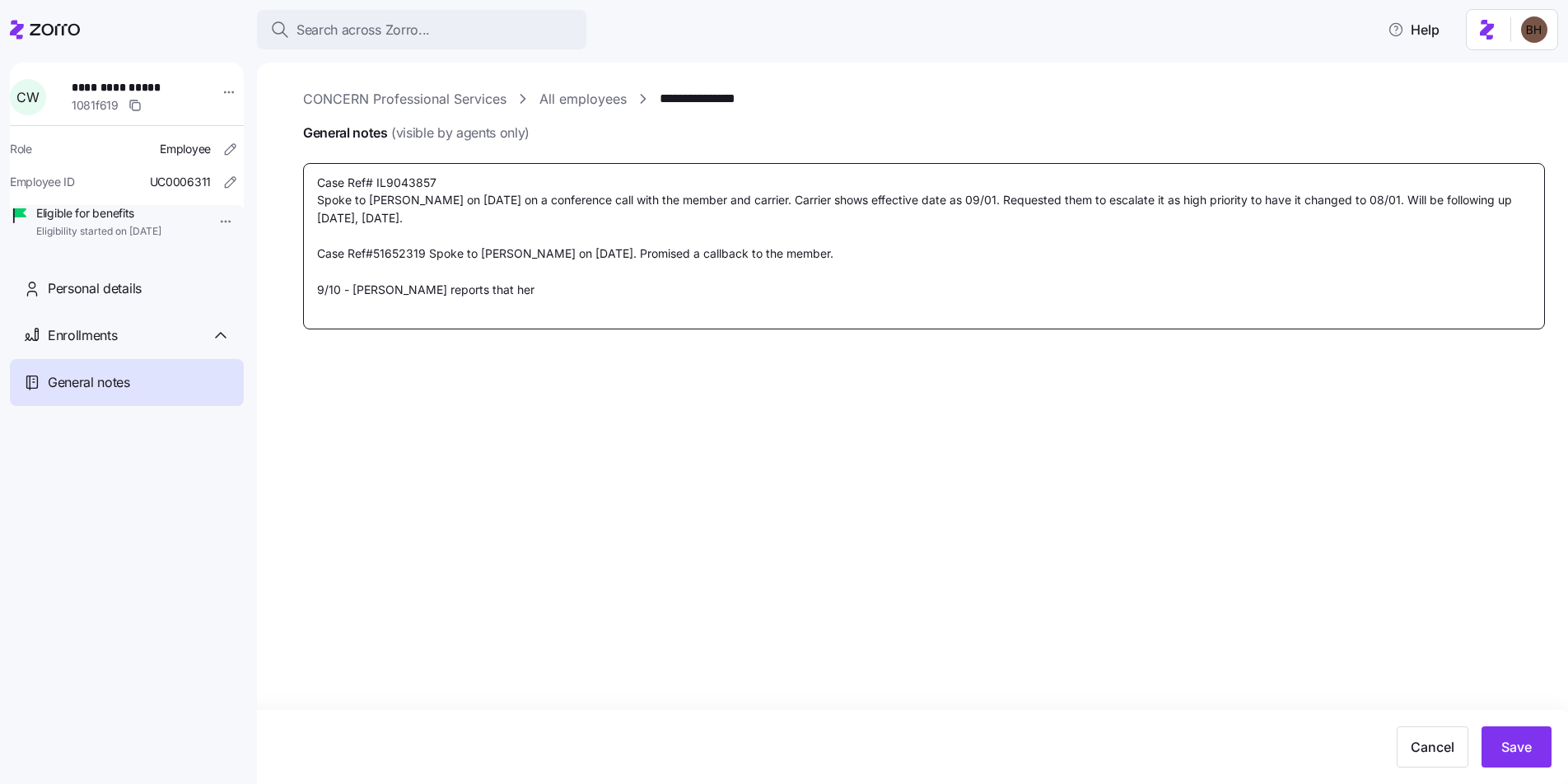
type textarea "x"
type textarea "Case Ref# IL9043857 Spoke to Rosemary S. on 07/31/2025 on a conference call wit…"
type textarea "x"
type textarea "Case Ref# IL9043857 Spoke to Rosemary S. on 07/31/2025 on a conference call wit…"
type textarea "x"
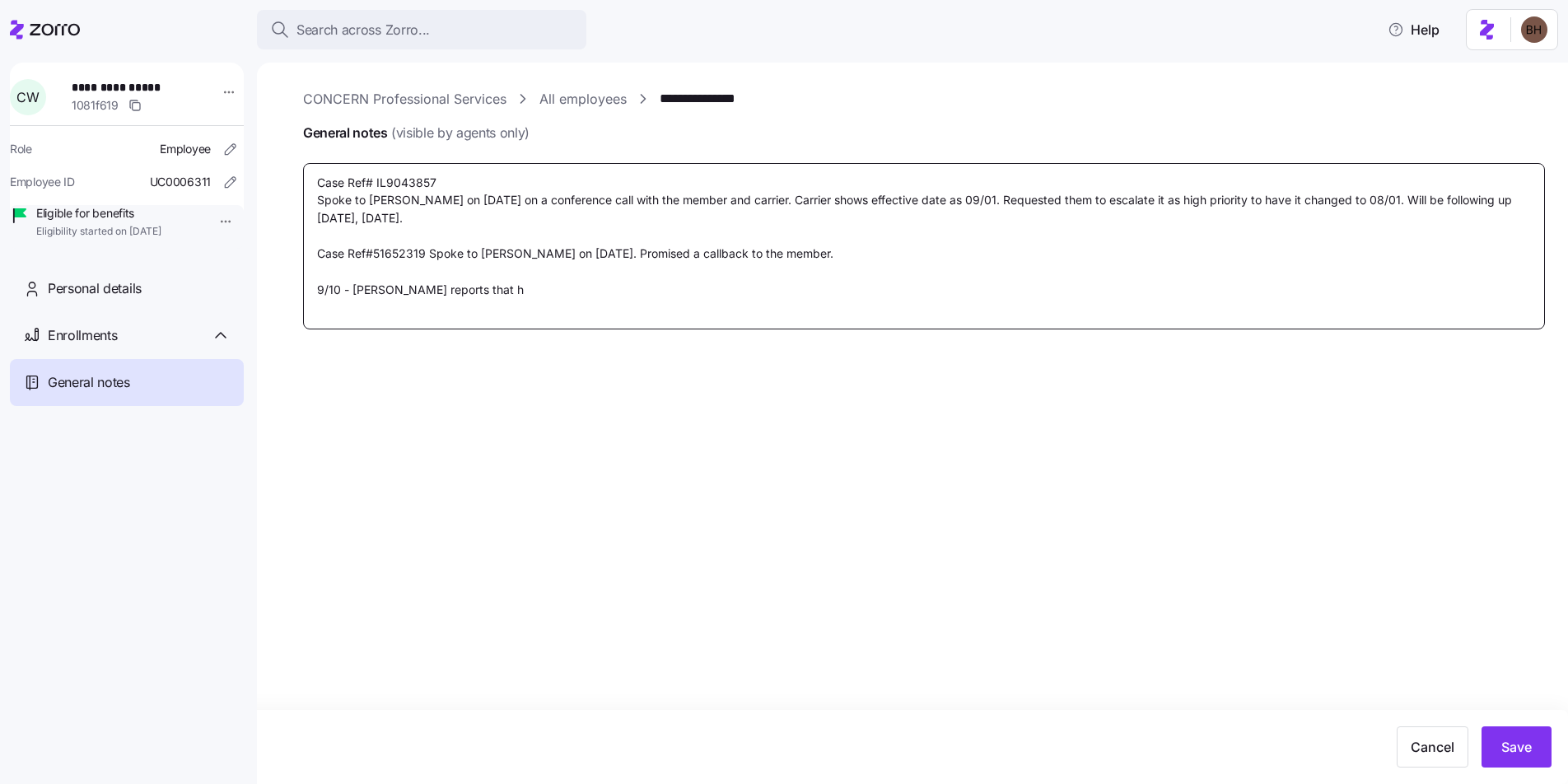
type textarea "Case Ref# IL9043857 Spoke to Rosemary S. on 07/31/2025 on a conference call wit…"
type textarea "x"
type textarea "Case Ref# IL9043857 Spoke to Rosemary S. on 07/31/2025 on a conference call wit…"
type textarea "x"
type textarea "Case Ref# IL9043857 Spoke to Rosemary S. on 07/31/2025 on a conference call wit…"
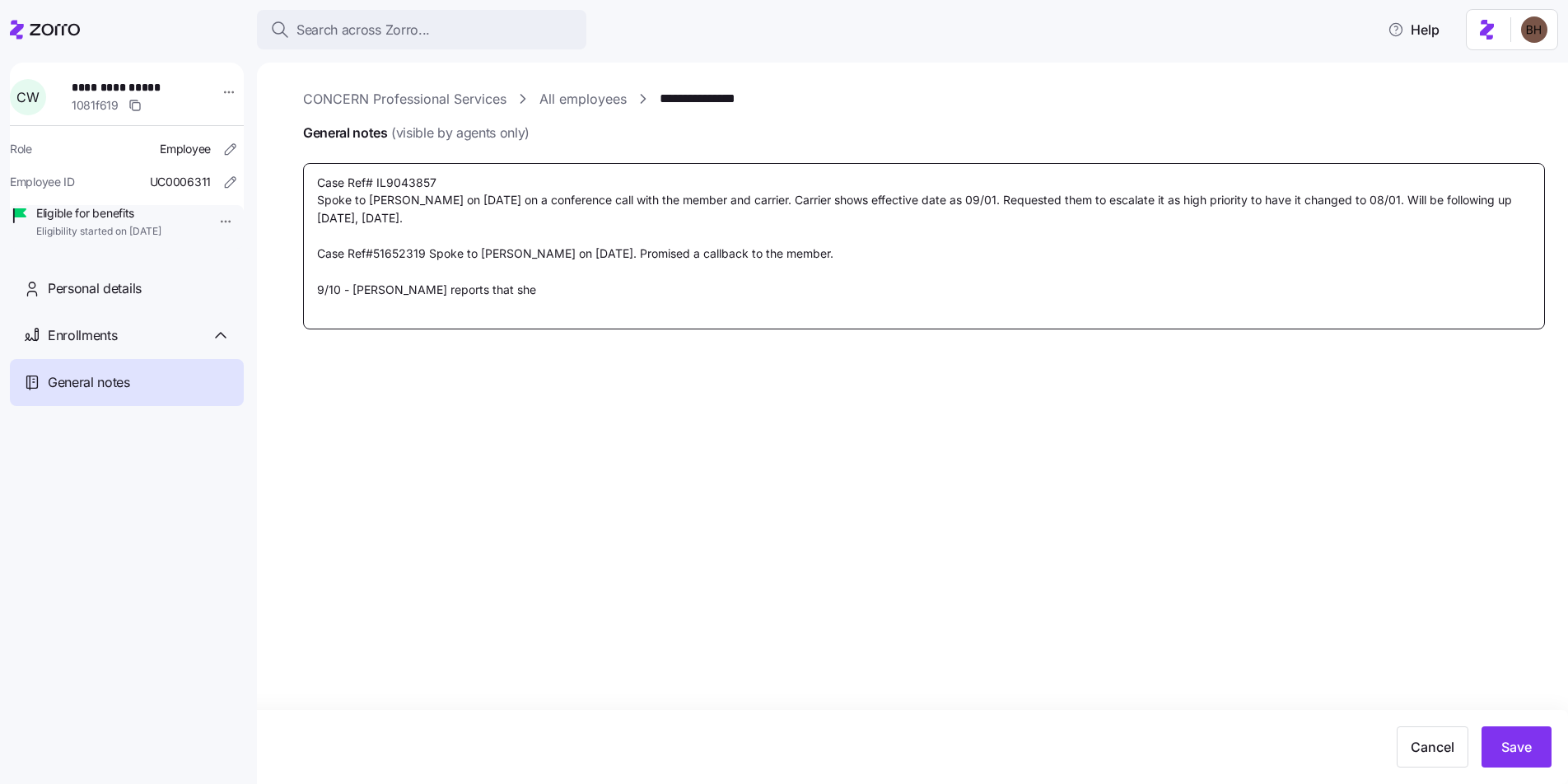
type textarea "x"
type textarea "Case Ref# IL9043857 Spoke to Rosemary S. on 07/31/2025 on a conference call wit…"
type textarea "x"
type textarea "Case Ref# IL9043857 Spoke to Rosemary S. on 07/31/2025 on a conference call wit…"
type textarea "x"
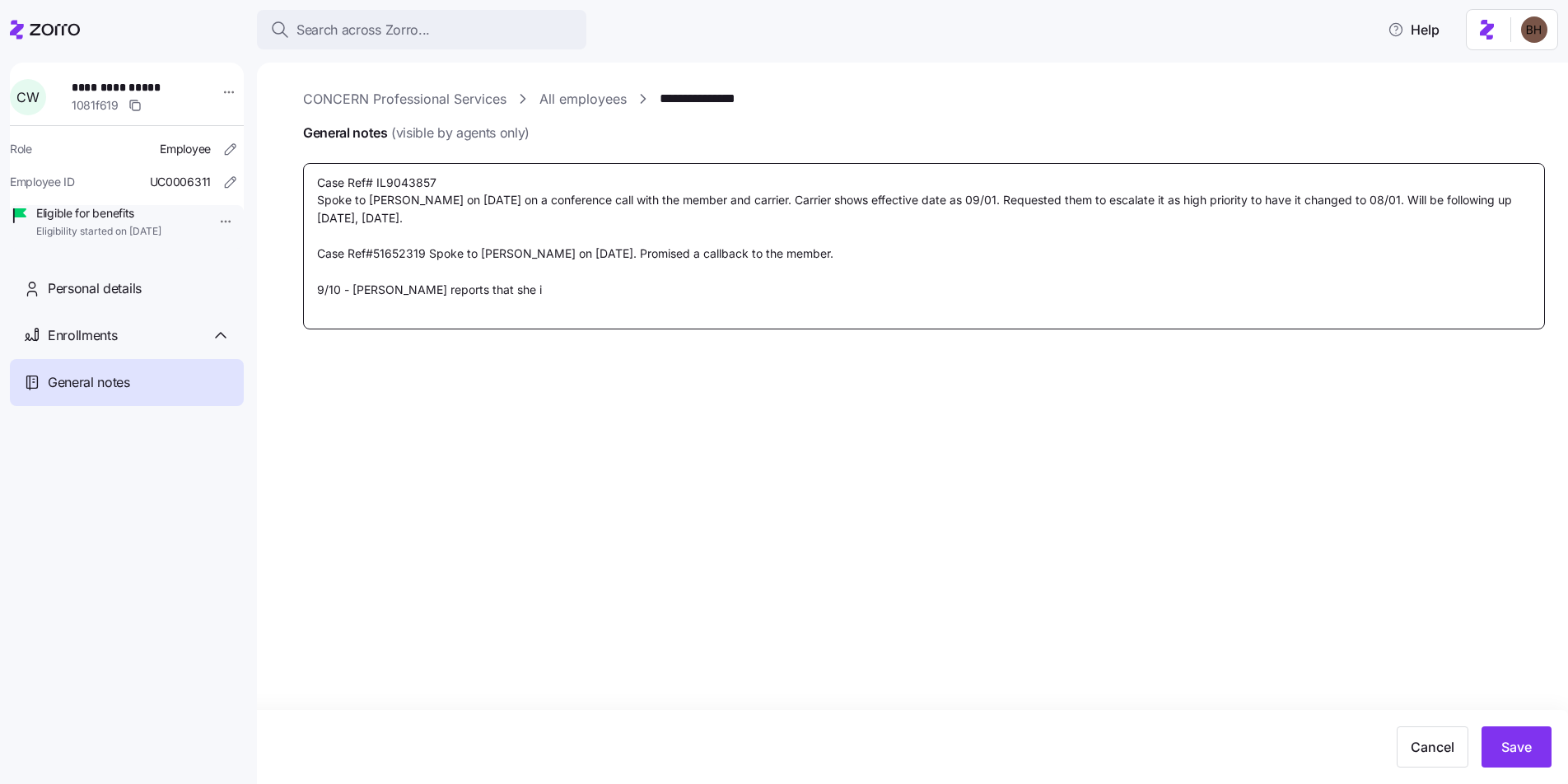
type textarea "Case Ref# IL9043857 Spoke to Rosemary S. on 07/31/2025 on a conference call wit…"
type textarea "x"
type textarea "Case Ref# IL9043857 Spoke to Rosemary S. on 07/31/2025 on a conference call wit…"
type textarea "x"
type textarea "Case Ref# IL9043857 Spoke to Rosemary S. on 07/31/2025 on a conference call wit…"
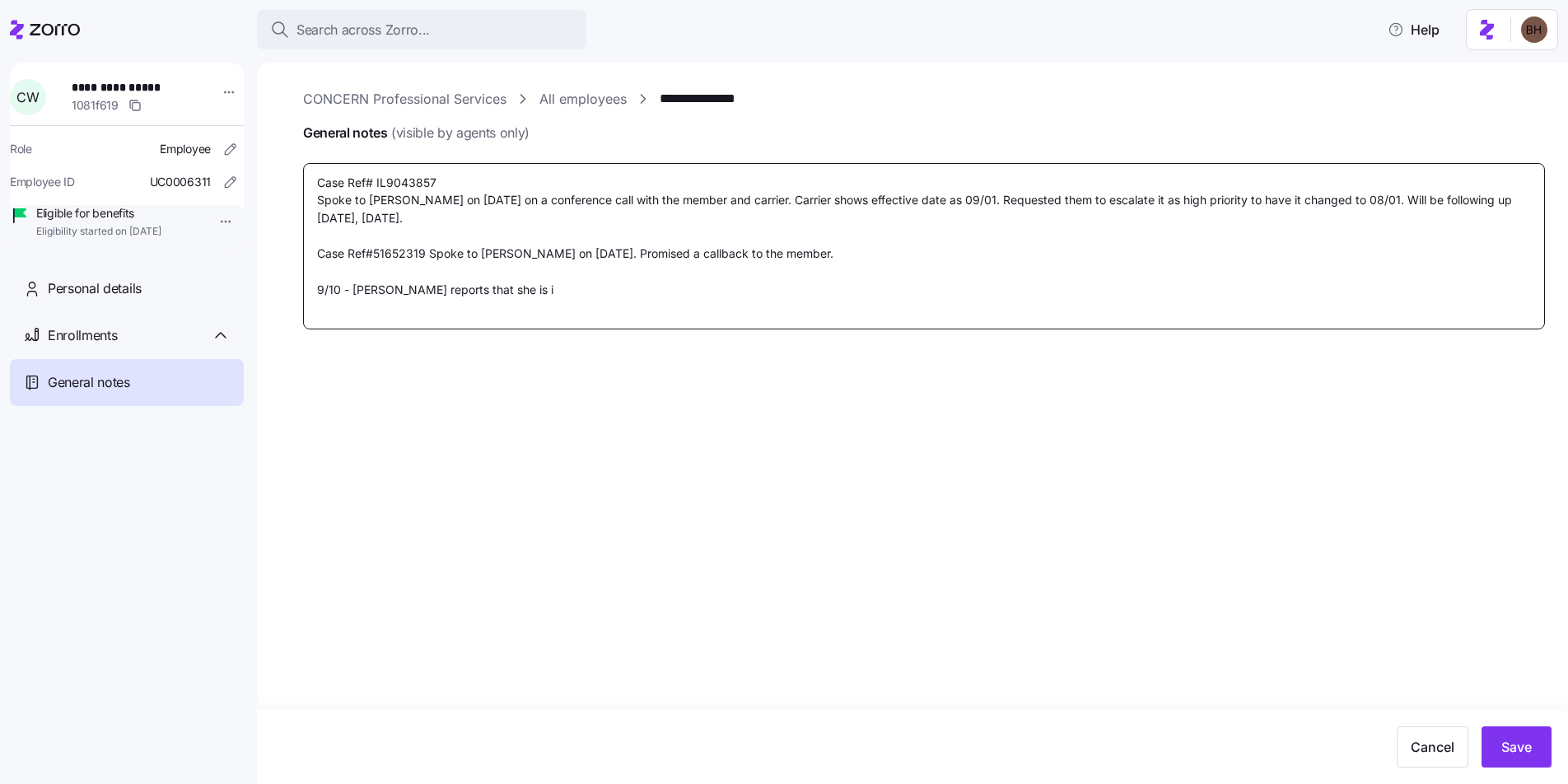
type textarea "x"
type textarea "Case Ref# IL9043857 Spoke to Rosemary S. on 07/31/2025 on a conference call wit…"
type textarea "x"
type textarea "Case Ref# IL9043857 Spoke to Rosemary S. on 07/31/2025 on a conference call wit…"
paste textarea "https://app.intercom.com/a/inbox/km9g81ma/inbox/search/conversation/21546986716…"
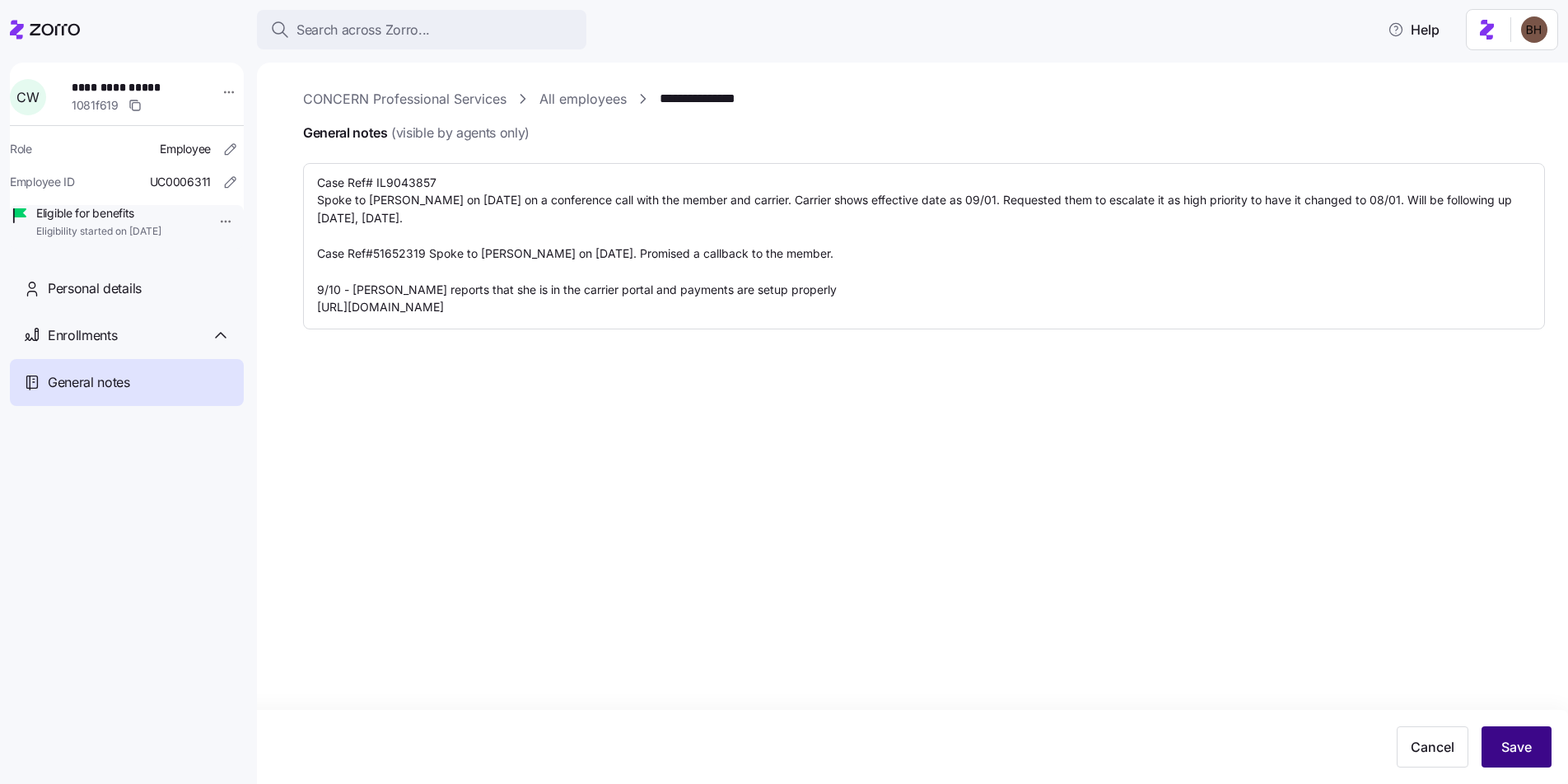
click at [1535, 754] on button "Save" at bounding box center [1517, 746] width 70 height 41
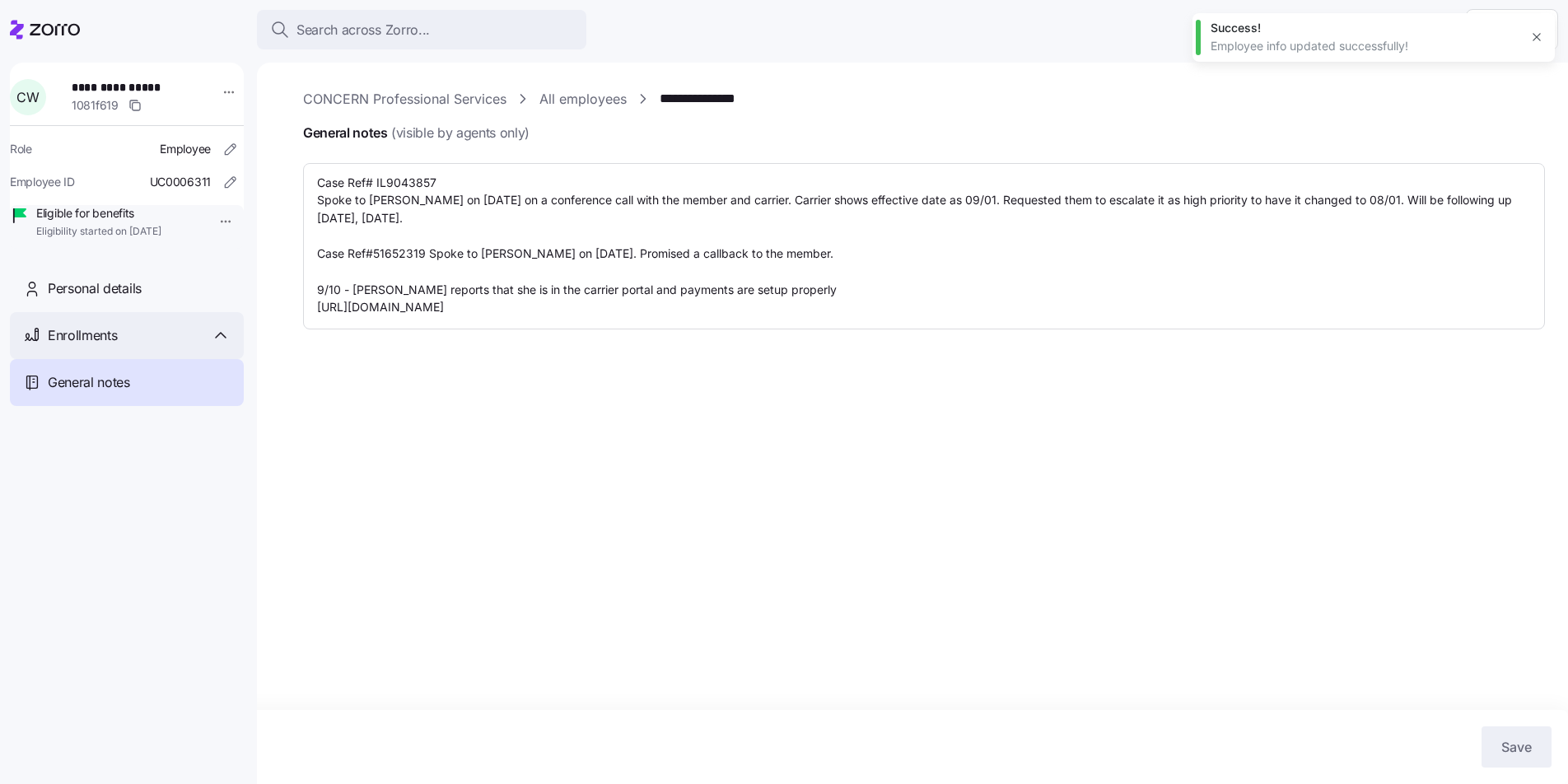
click at [107, 346] on span "Enrollments" at bounding box center [82, 335] width 69 height 21
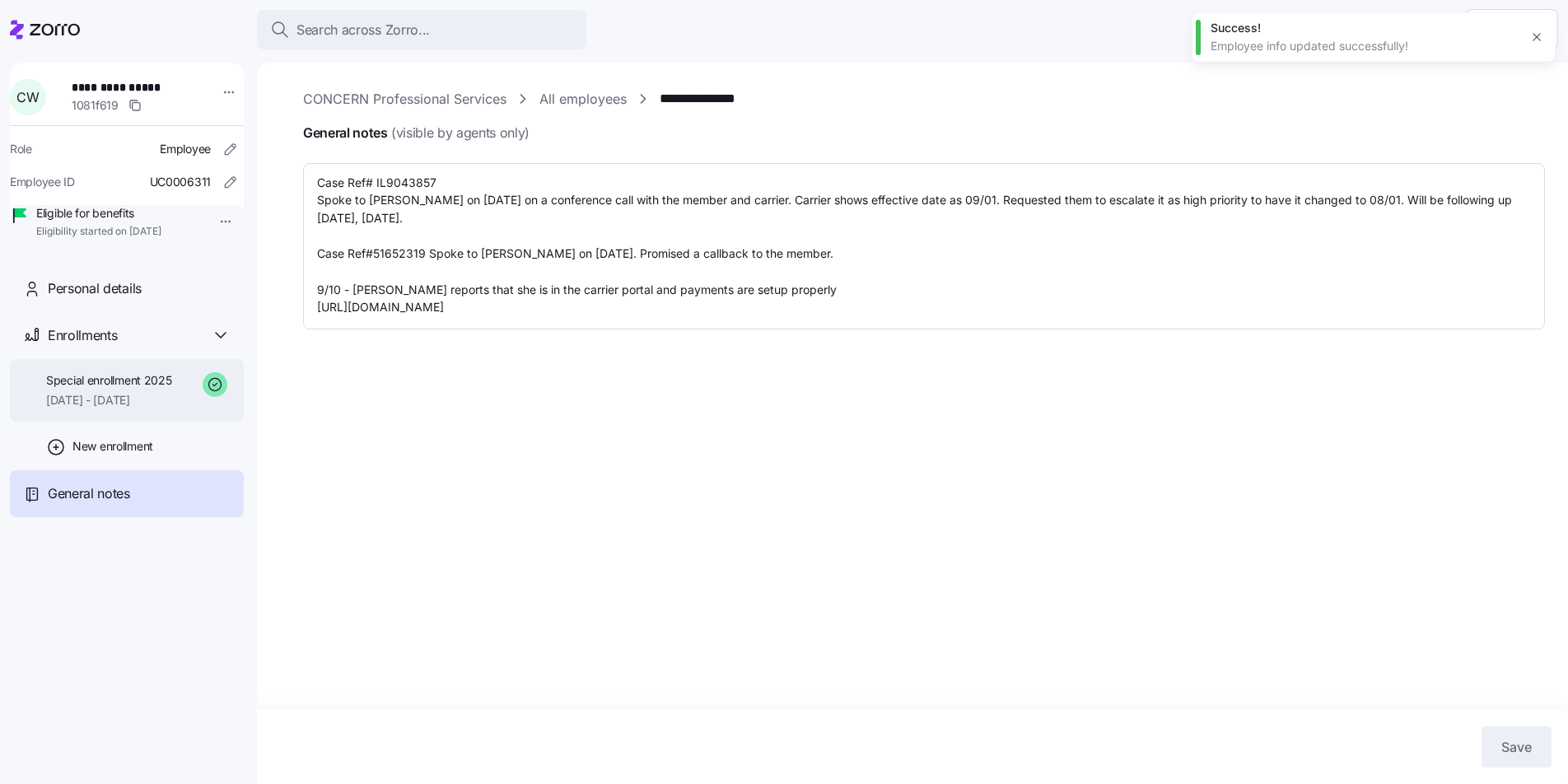
click at [132, 409] on span "[DATE] - [DATE]" at bounding box center [108, 400] width 126 height 16
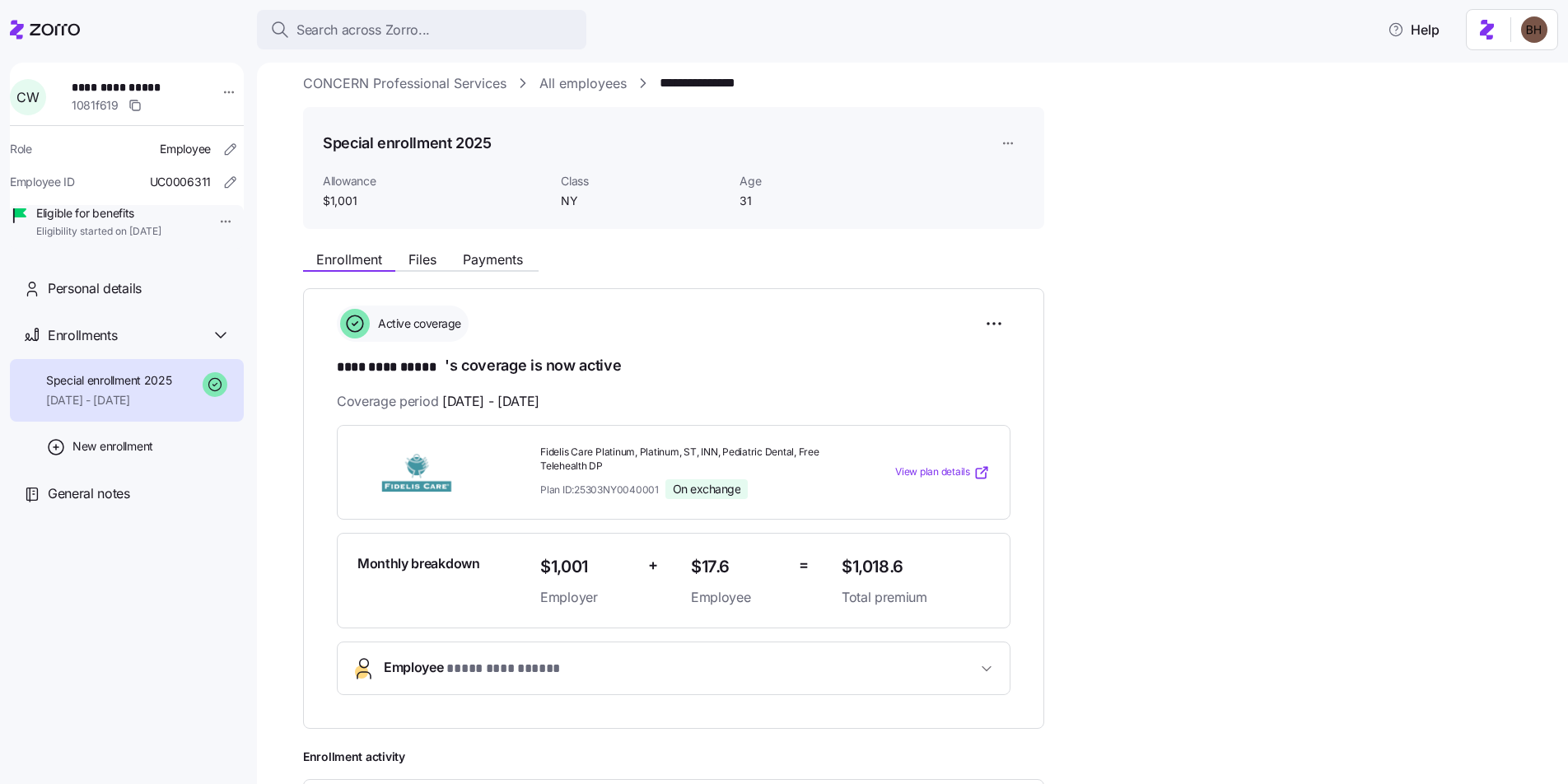
scroll to position [11, 0]
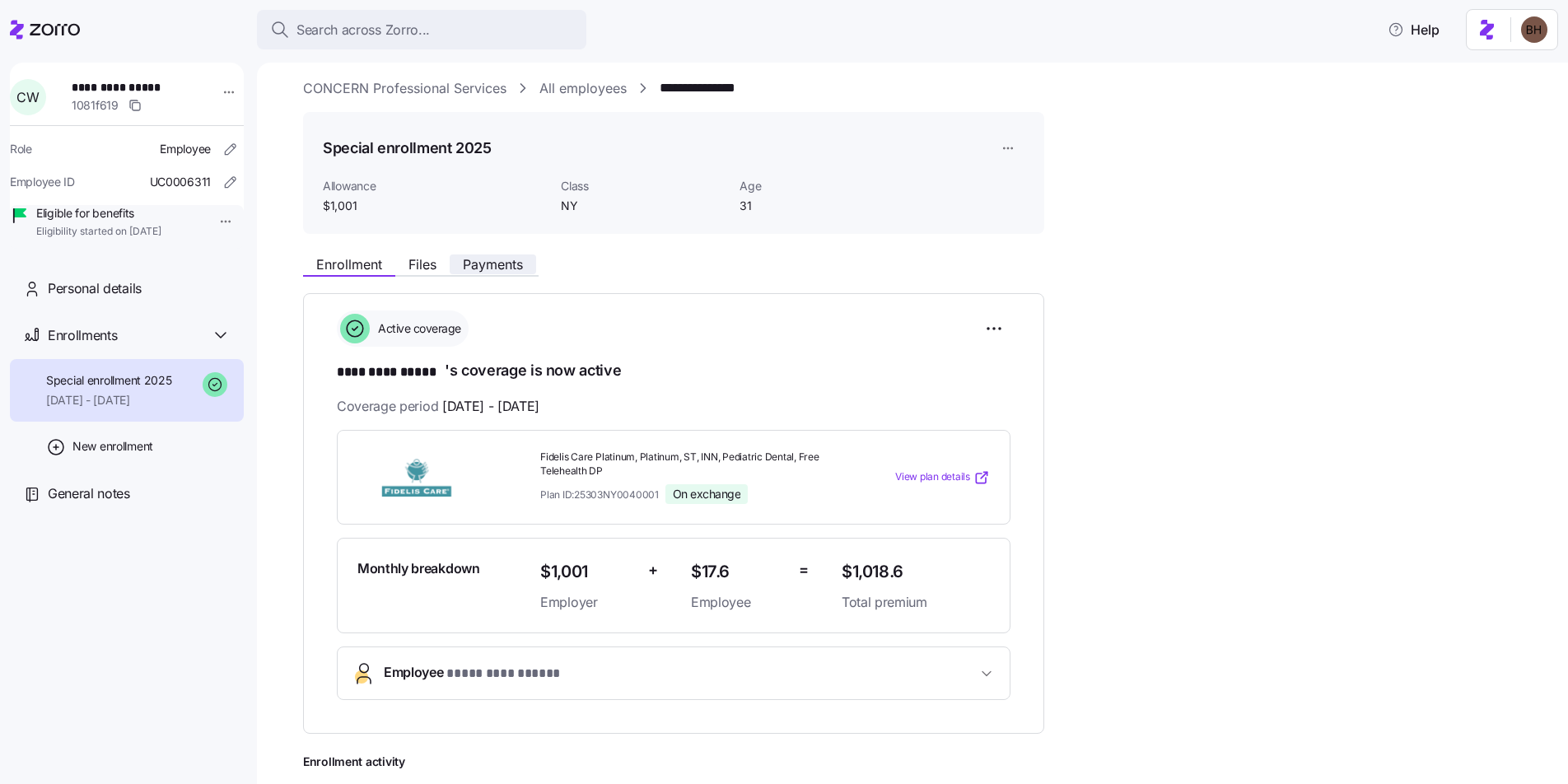
click at [487, 268] on span "Payments" at bounding box center [492, 264] width 60 height 13
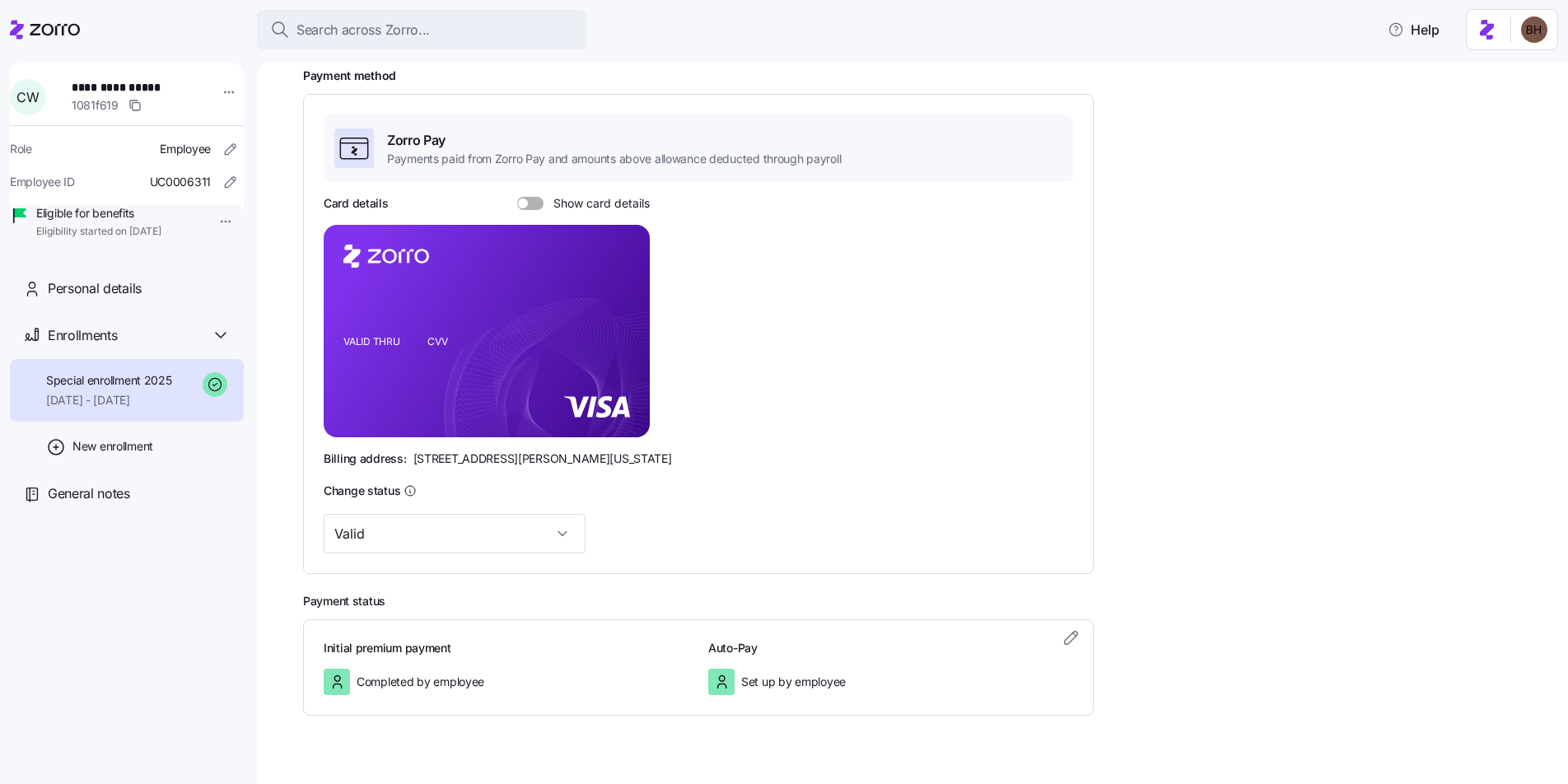
scroll to position [266, 0]
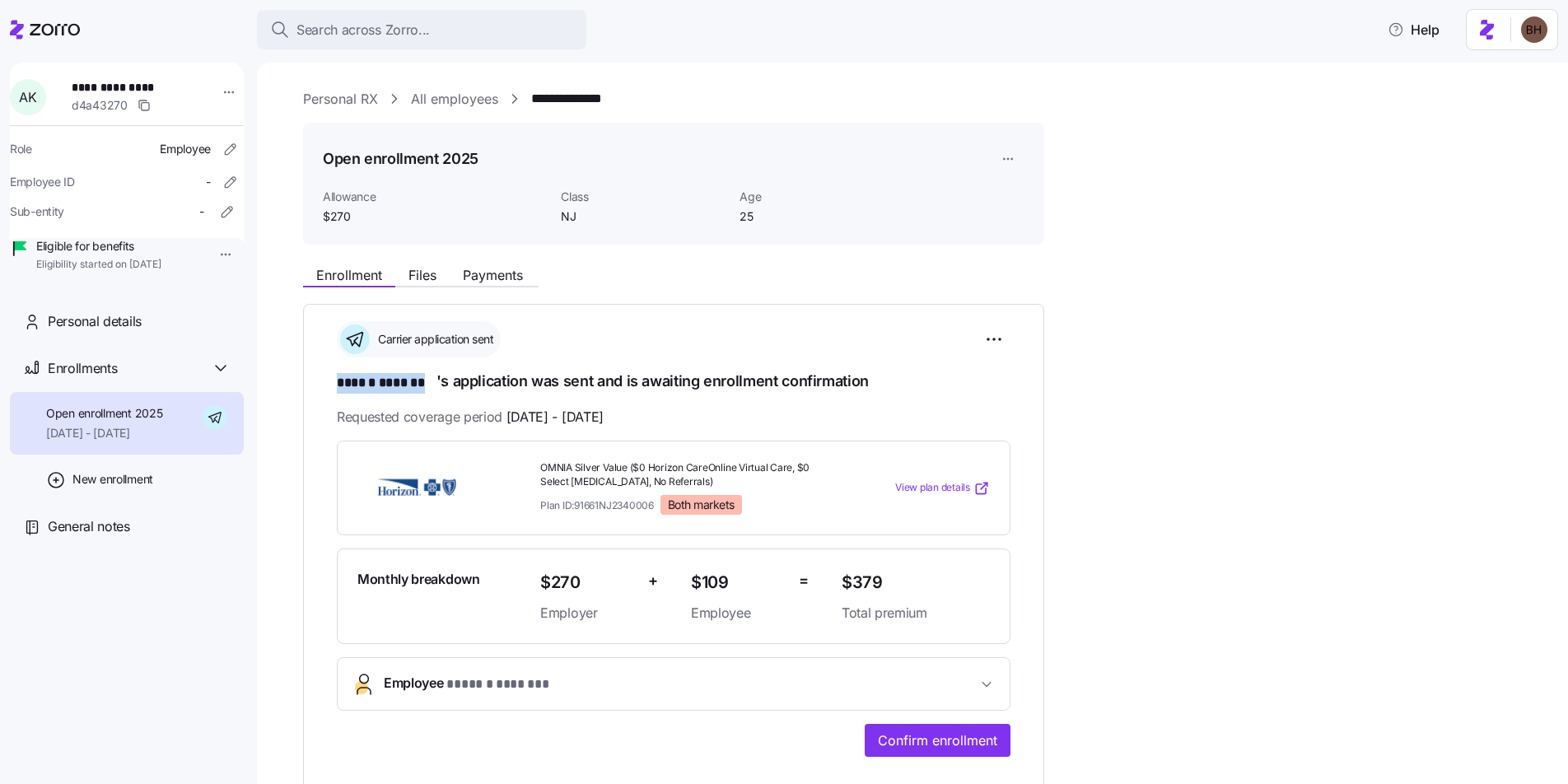
drag, startPoint x: 438, startPoint y: 385, endPoint x: 341, endPoint y: 390, distance: 97.1
click at [341, 390] on h1 "****** ******* 's application was sent and is awaiting enrollment confirmation" at bounding box center [673, 382] width 673 height 23
click at [501, 274] on span "Payments" at bounding box center [492, 274] width 60 height 13
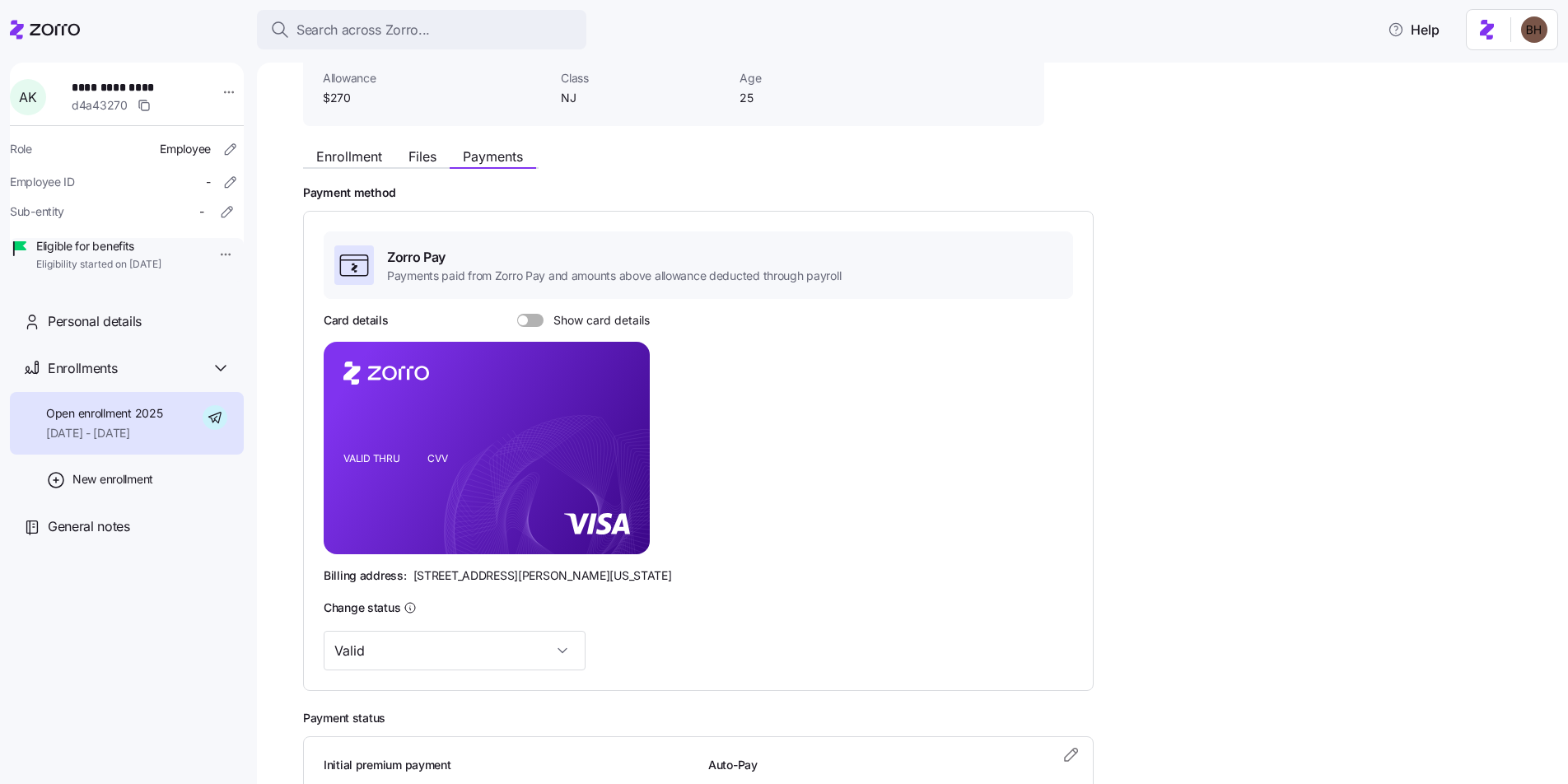
scroll to position [116, 0]
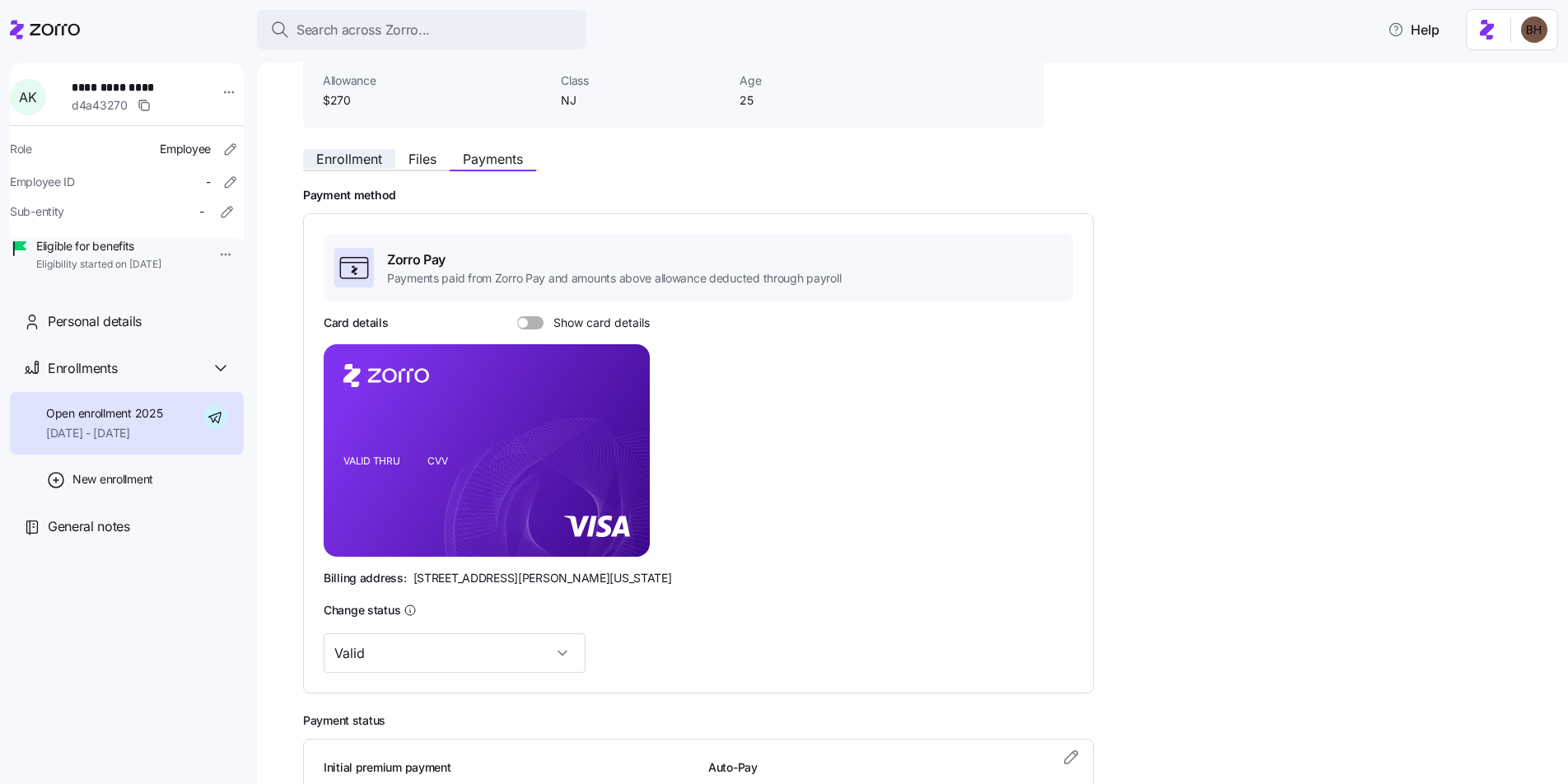
click at [350, 161] on span "Enrollment" at bounding box center [349, 159] width 65 height 13
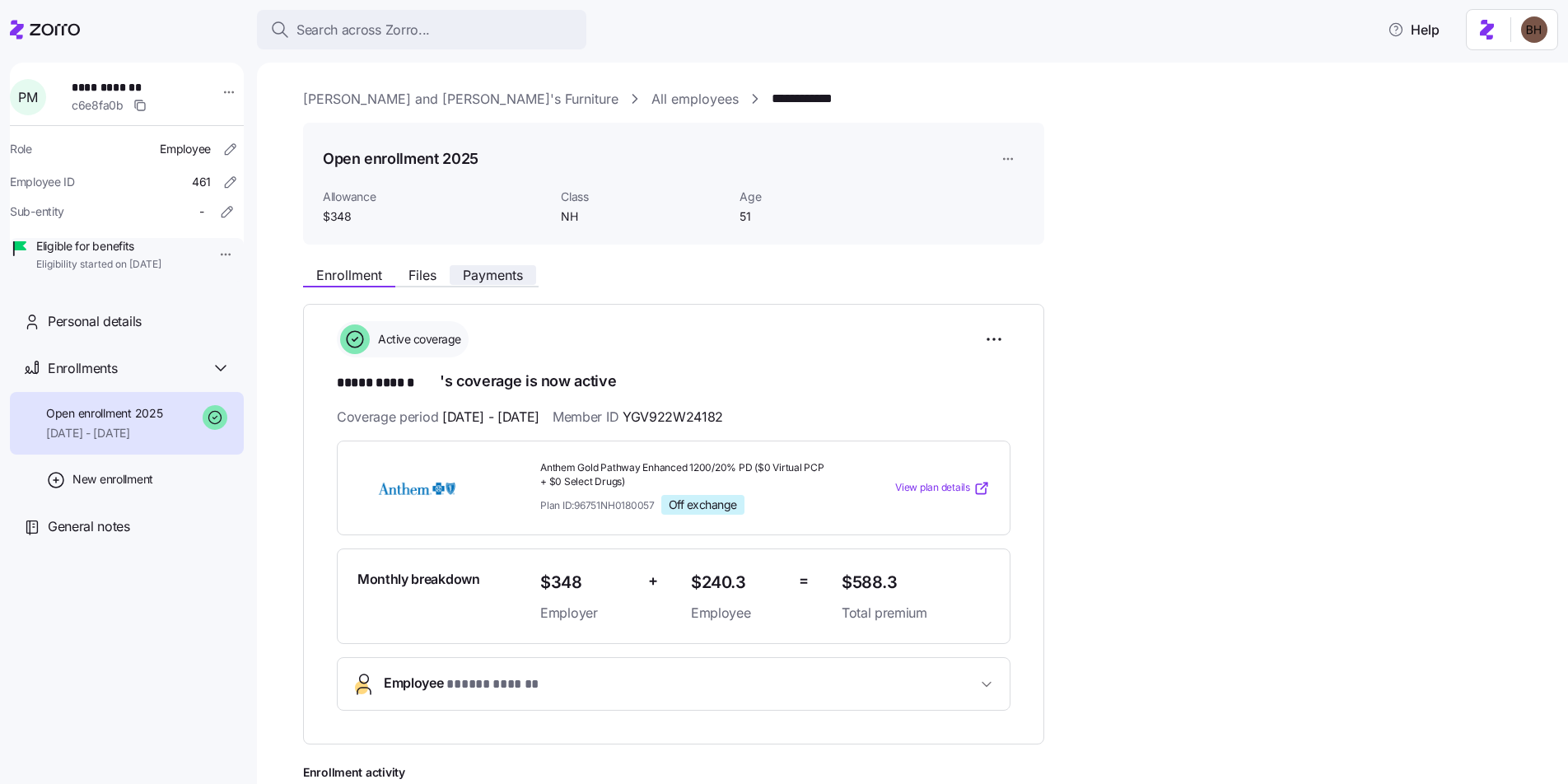
click at [506, 276] on span "Payments" at bounding box center [492, 274] width 60 height 13
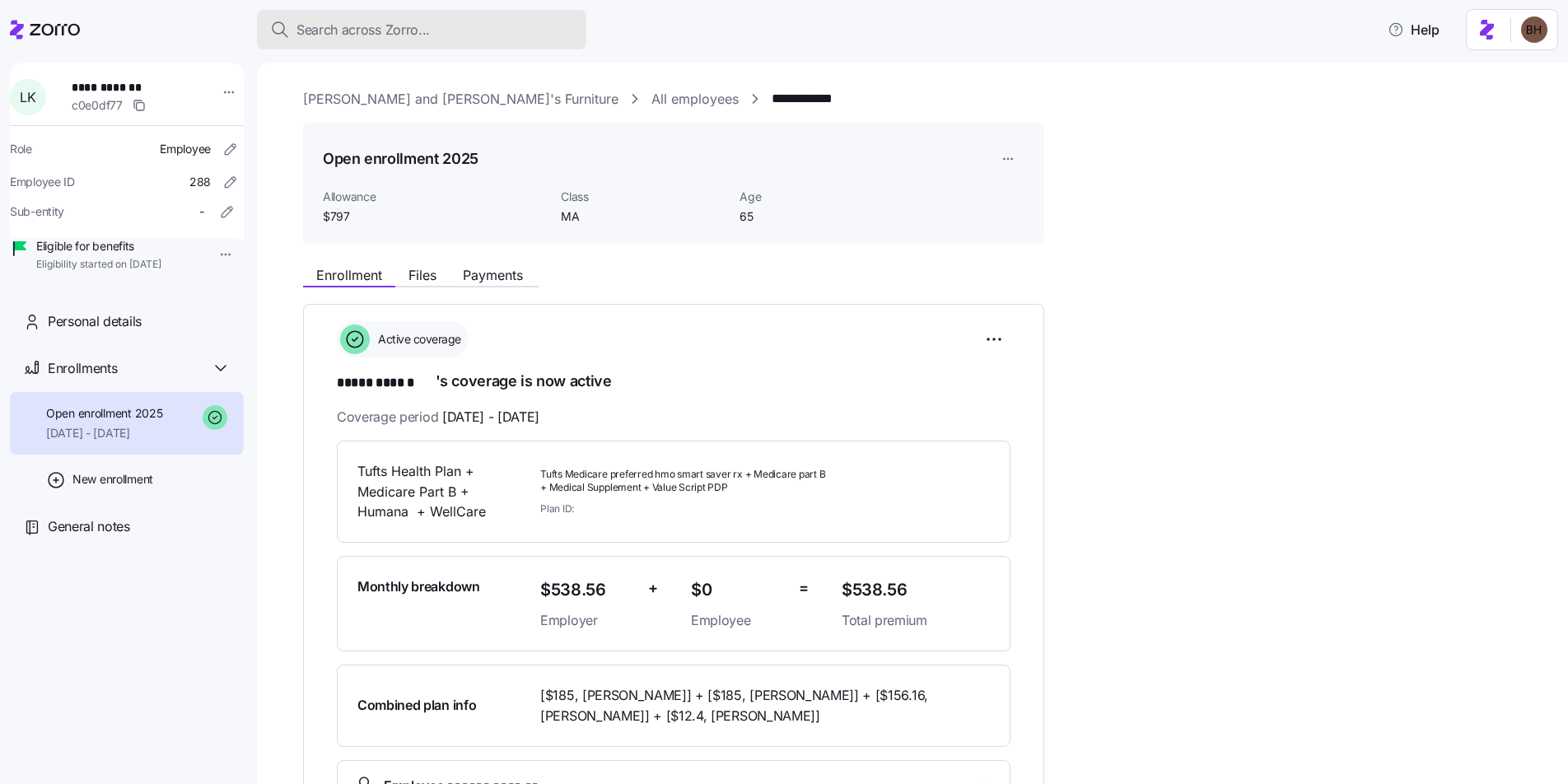
click at [379, 25] on span "Search across Zorro..." at bounding box center [363, 30] width 134 height 21
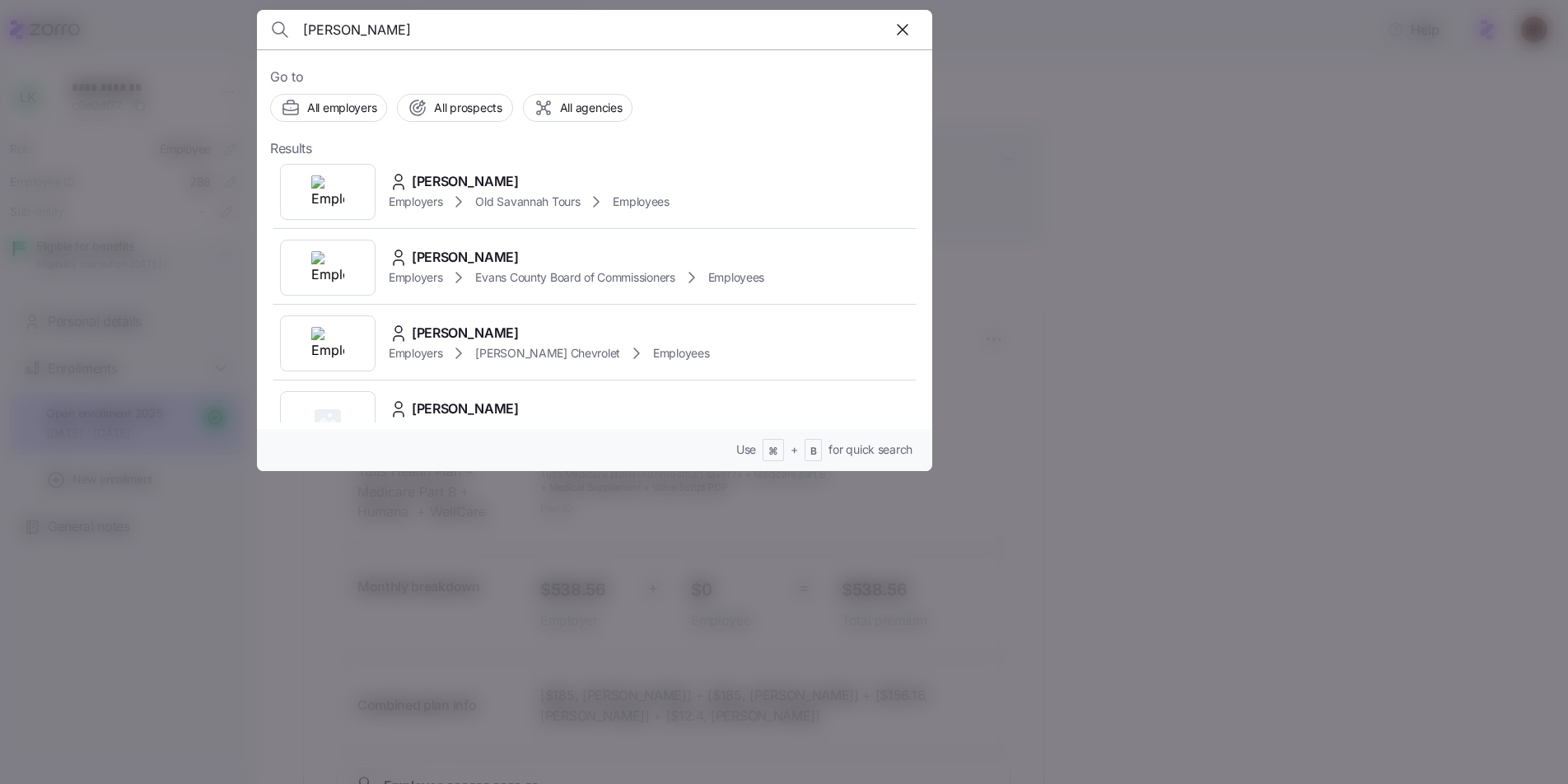
scroll to position [2283, 0]
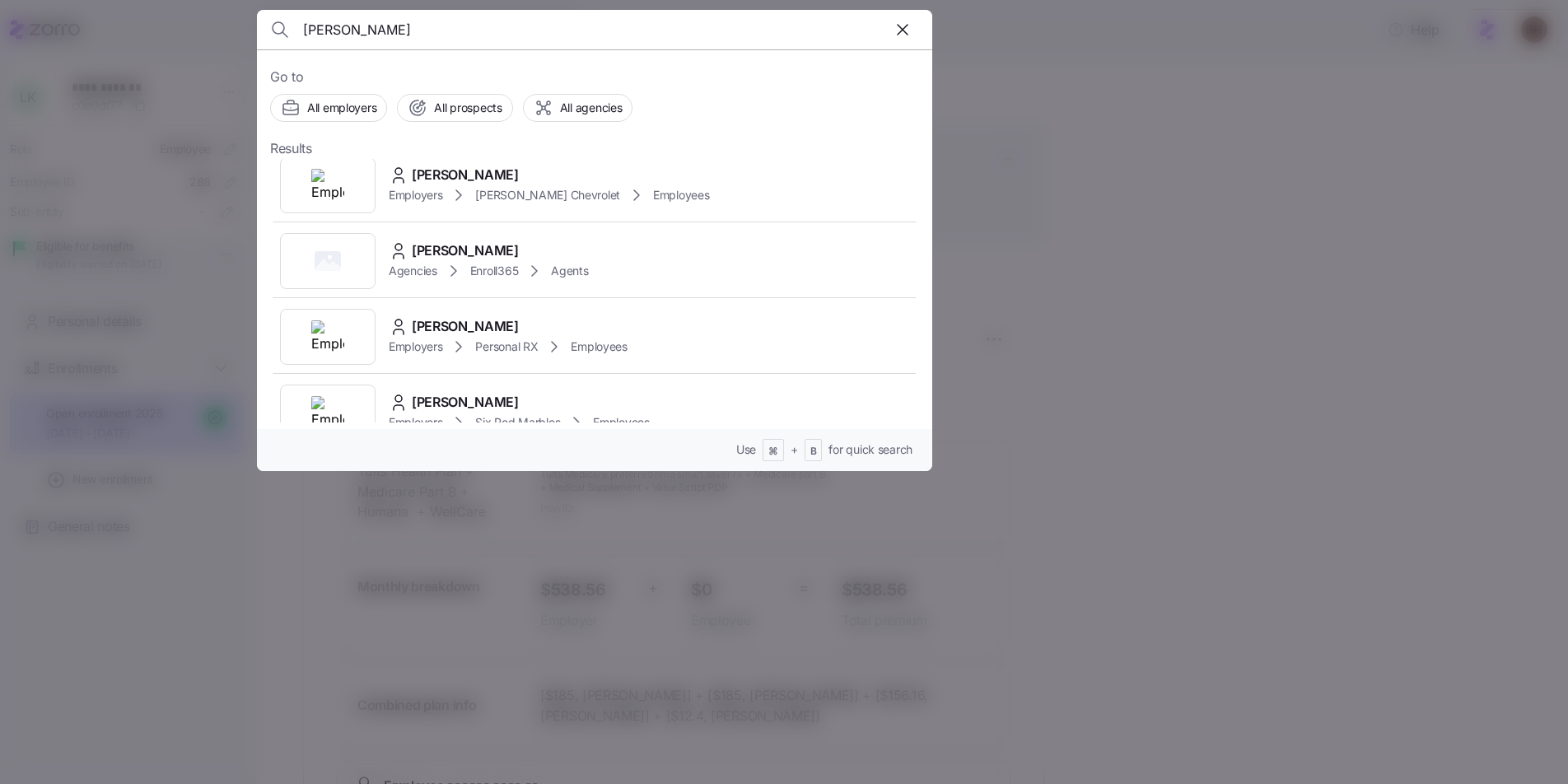
type input "james katsos"
click at [1217, 435] on div at bounding box center [784, 392] width 1568 height 784
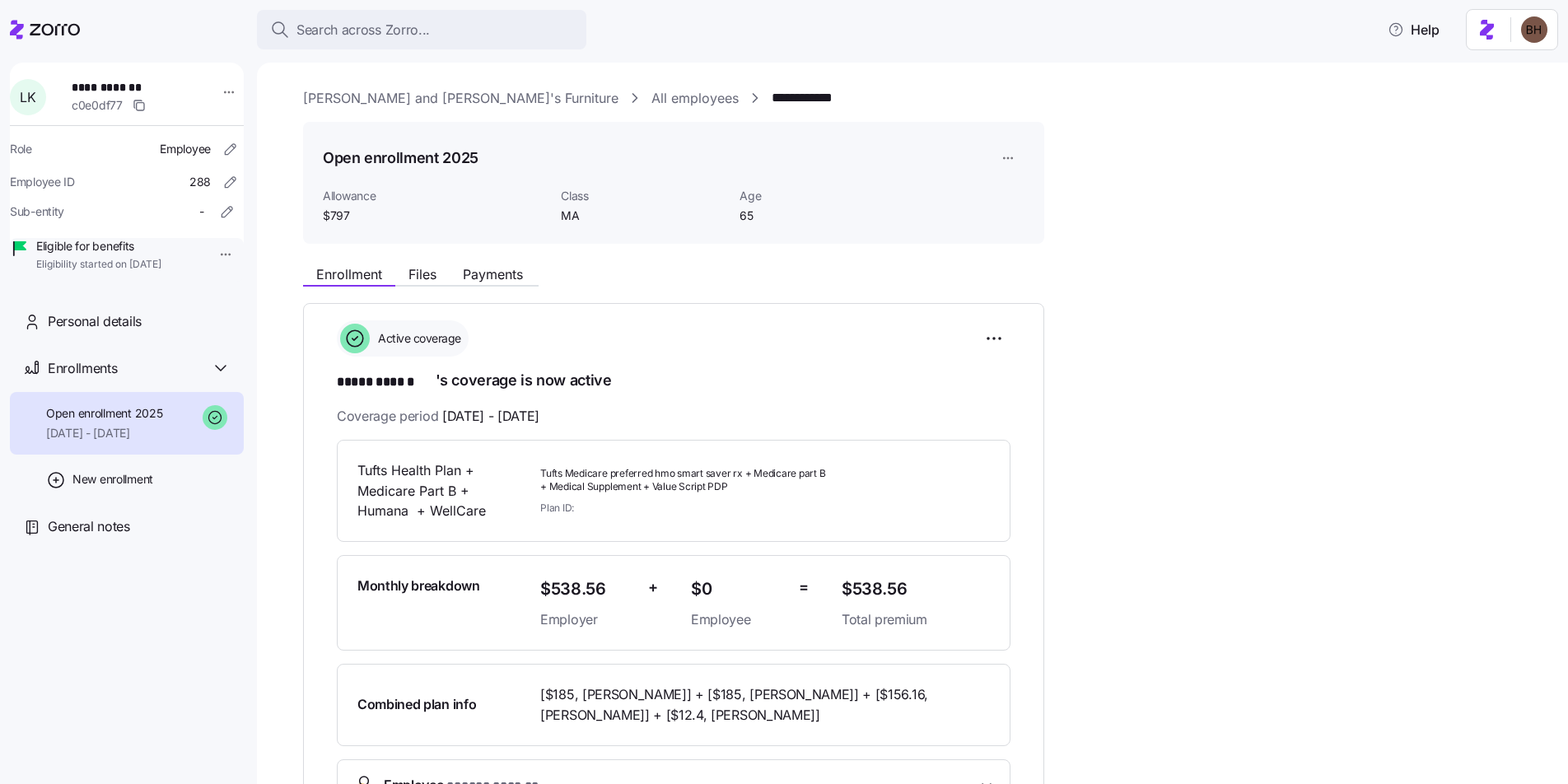
scroll to position [0, 0]
click at [418, 277] on span "Files" at bounding box center [422, 274] width 28 height 13
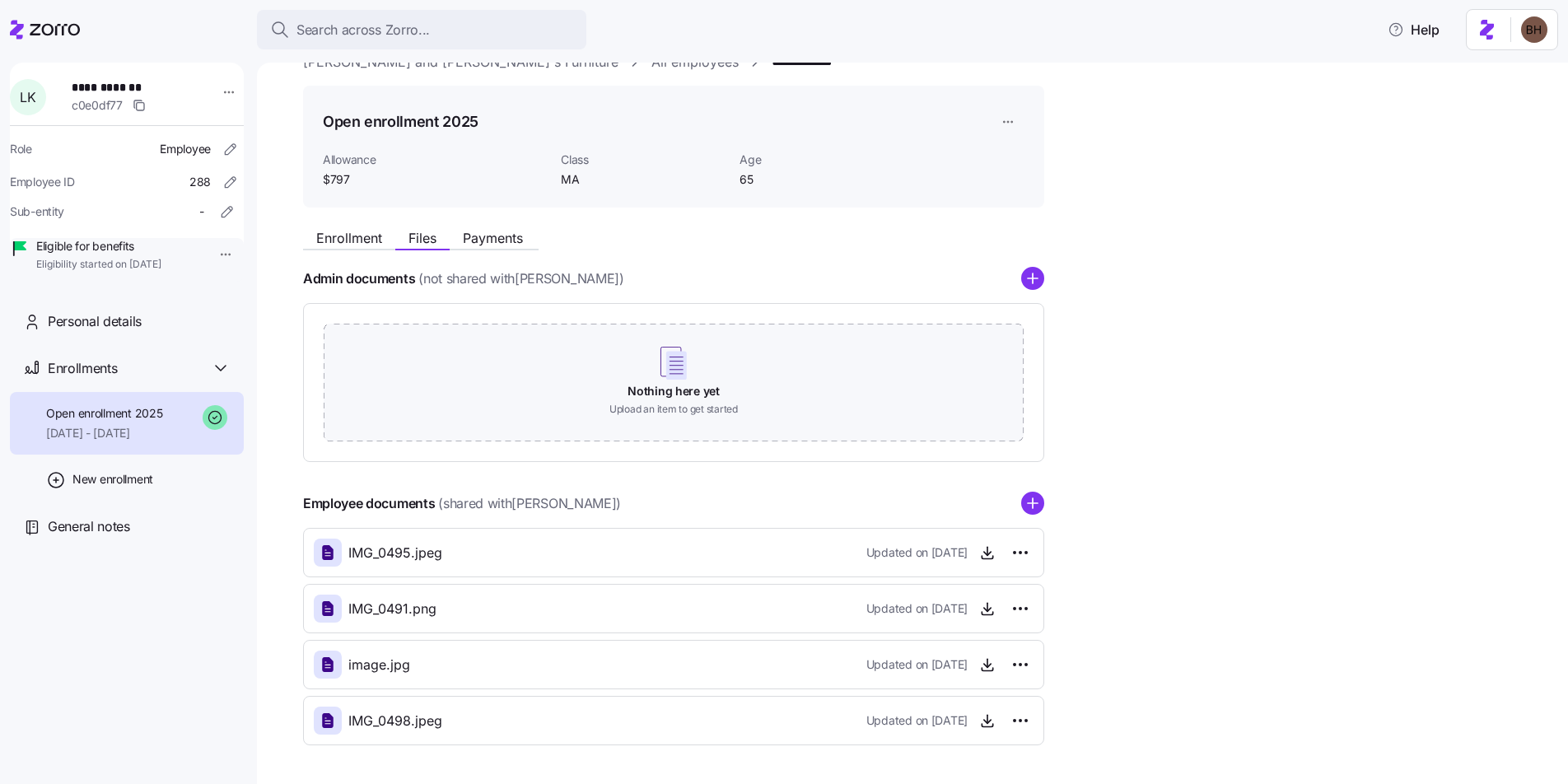
scroll to position [7, 0]
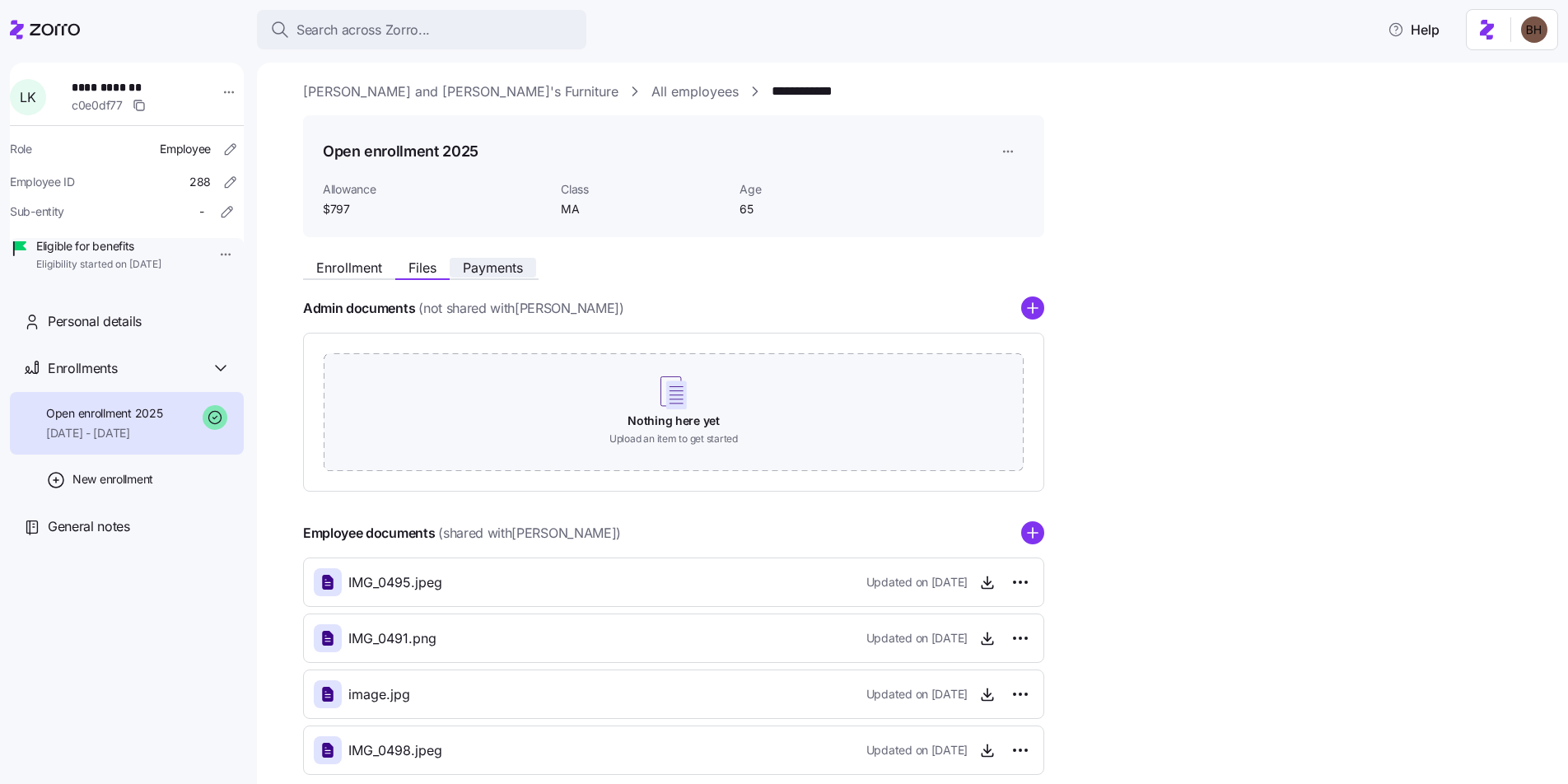
click at [523, 268] on span "Payments" at bounding box center [492, 267] width 60 height 13
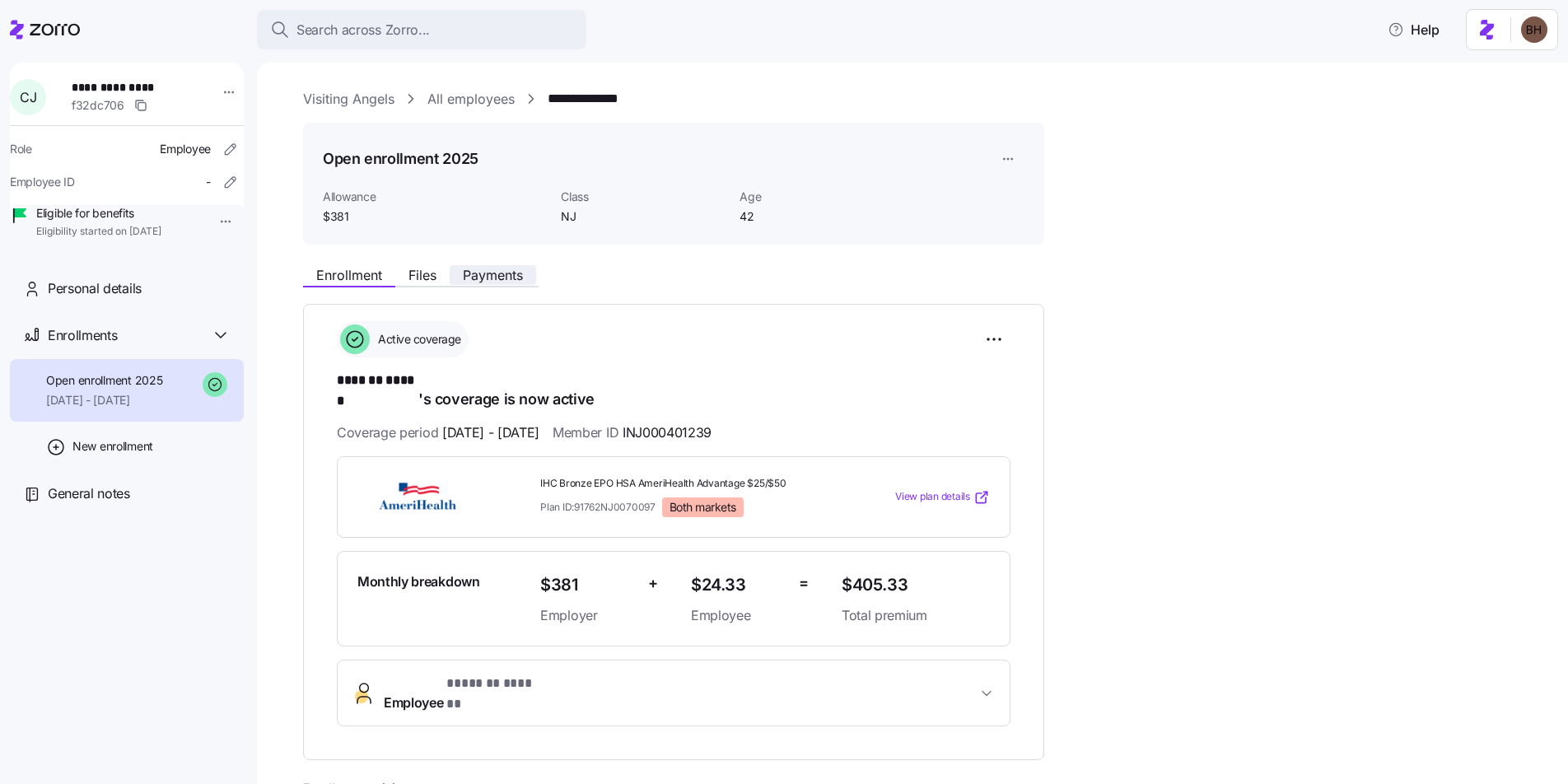
click at [494, 271] on span "Payments" at bounding box center [492, 274] width 60 height 13
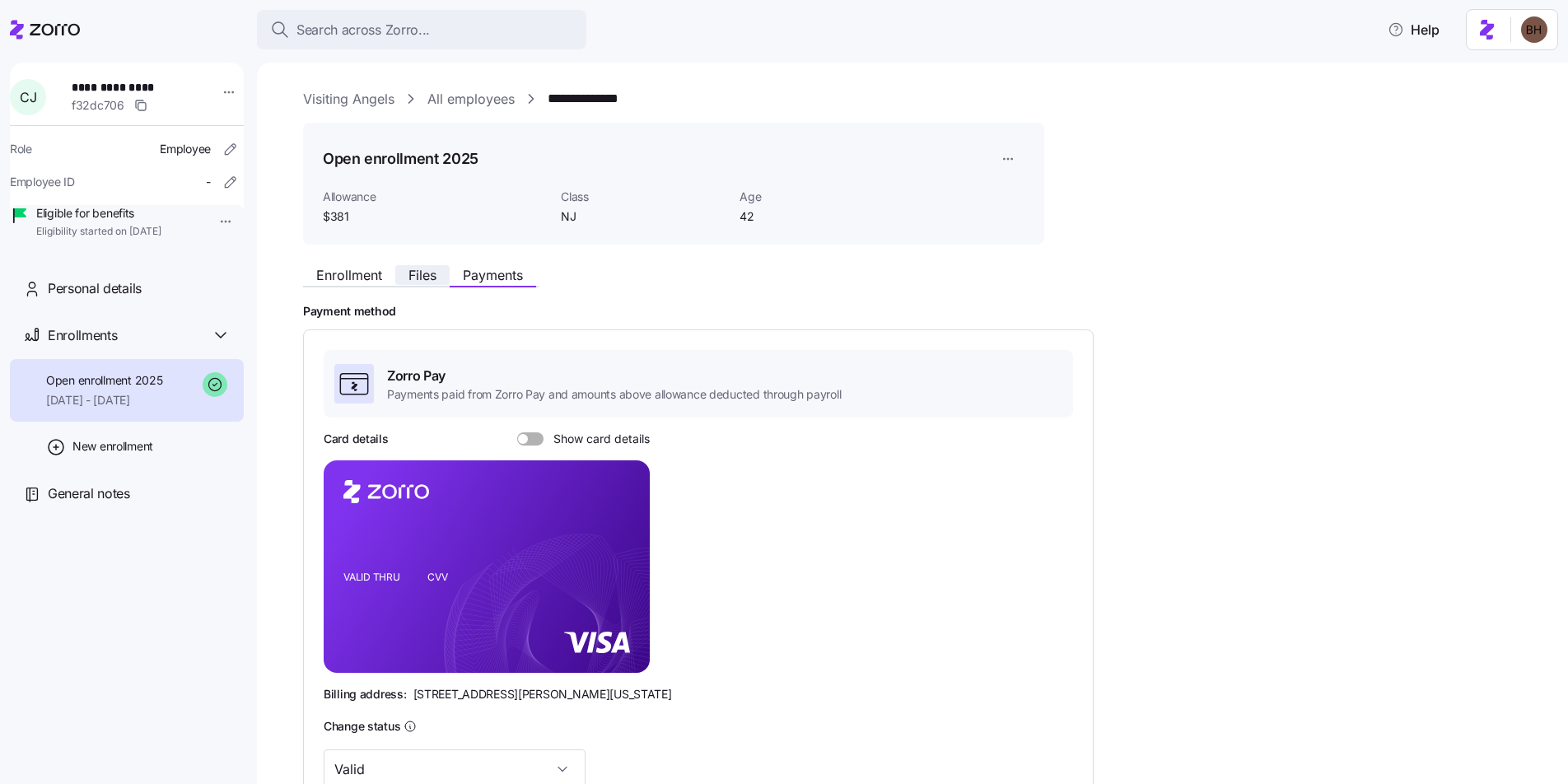
click at [420, 280] on span "Files" at bounding box center [422, 274] width 28 height 13
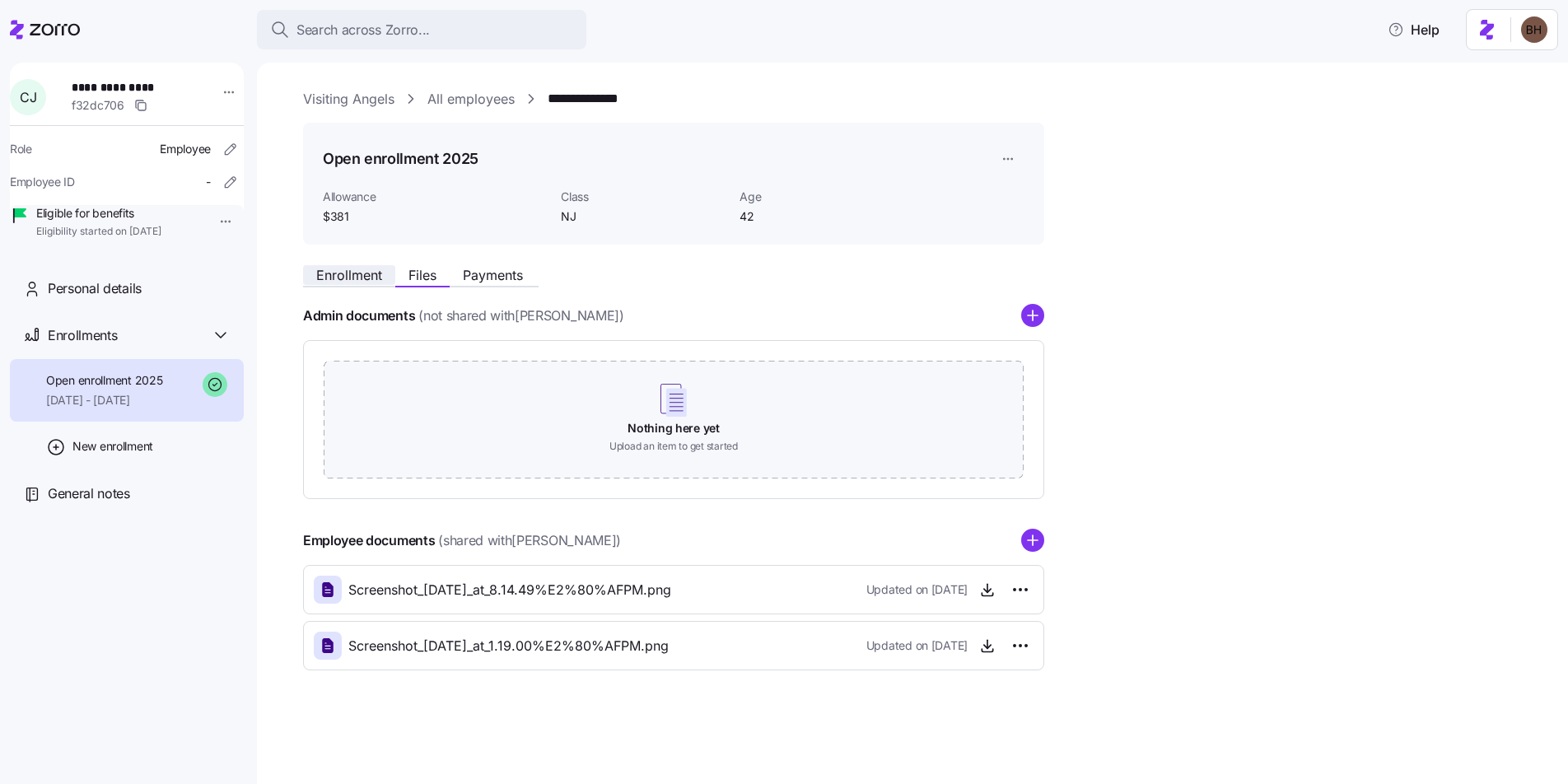
click at [368, 279] on span "Enrollment" at bounding box center [349, 274] width 65 height 13
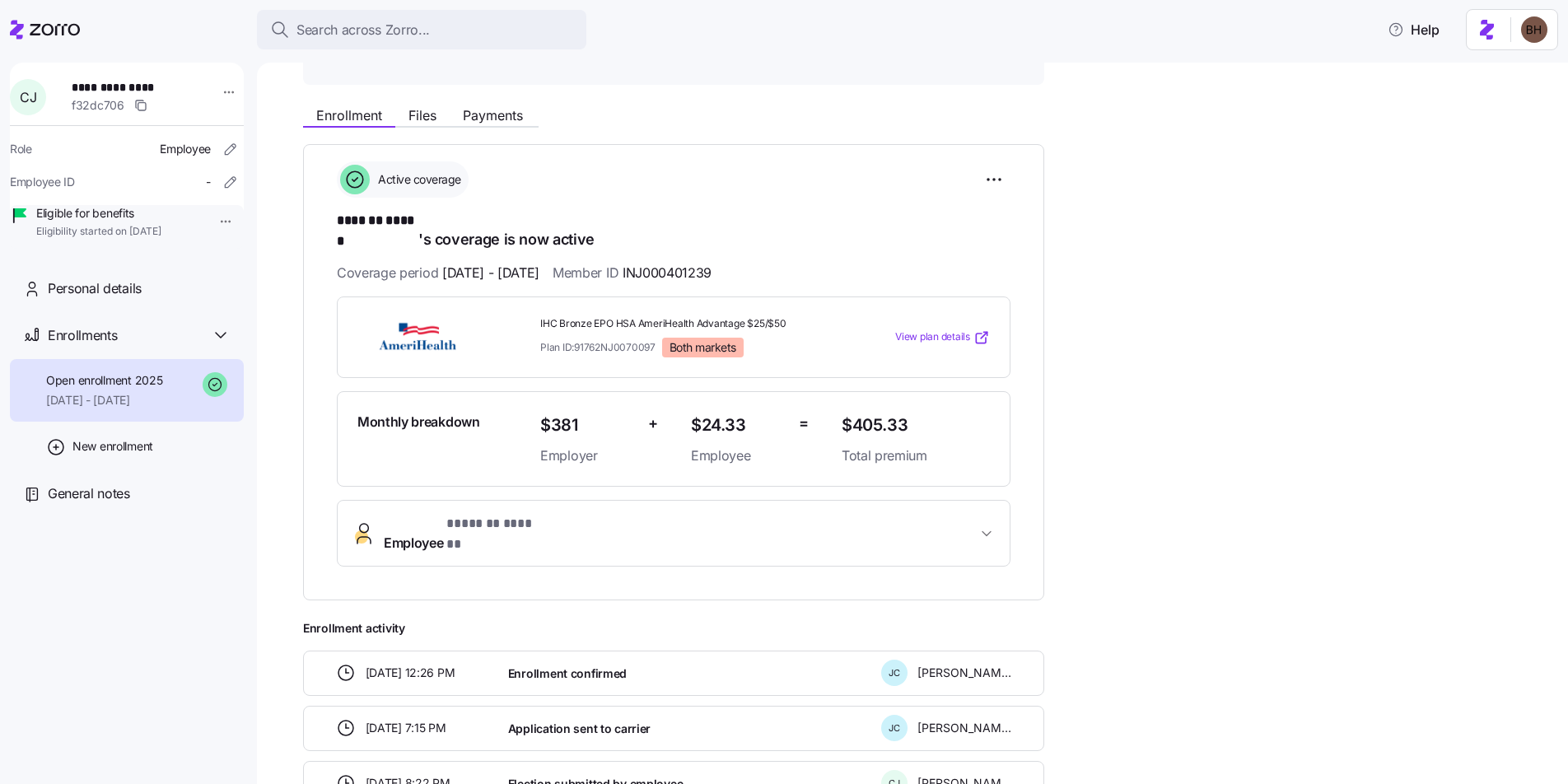
scroll to position [66, 0]
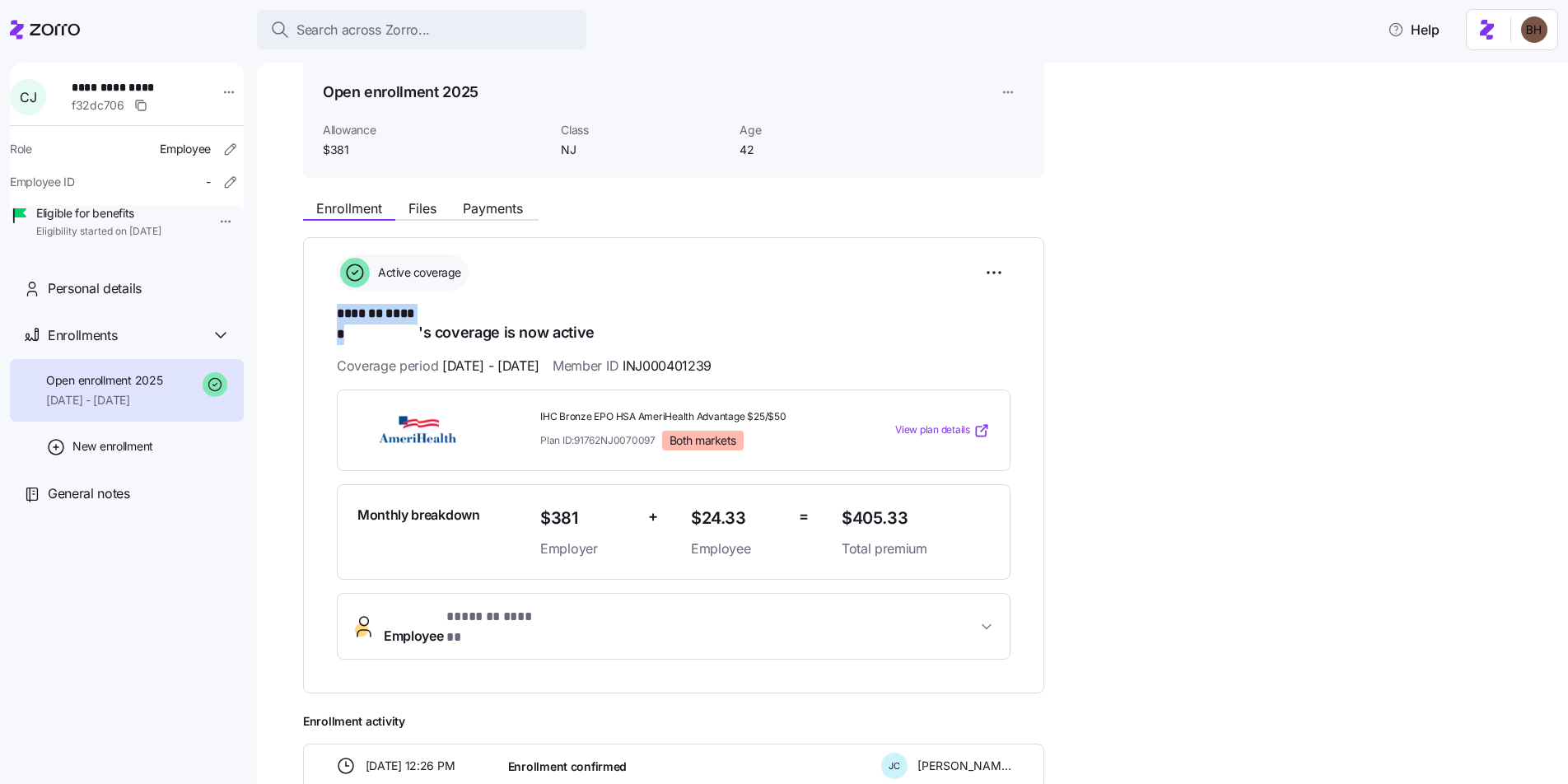
drag, startPoint x: 420, startPoint y: 316, endPoint x: 335, endPoint y: 314, distance: 85.0
click at [335, 314] on div "**********" at bounding box center [673, 465] width 741 height 456
copy span "******* ******"
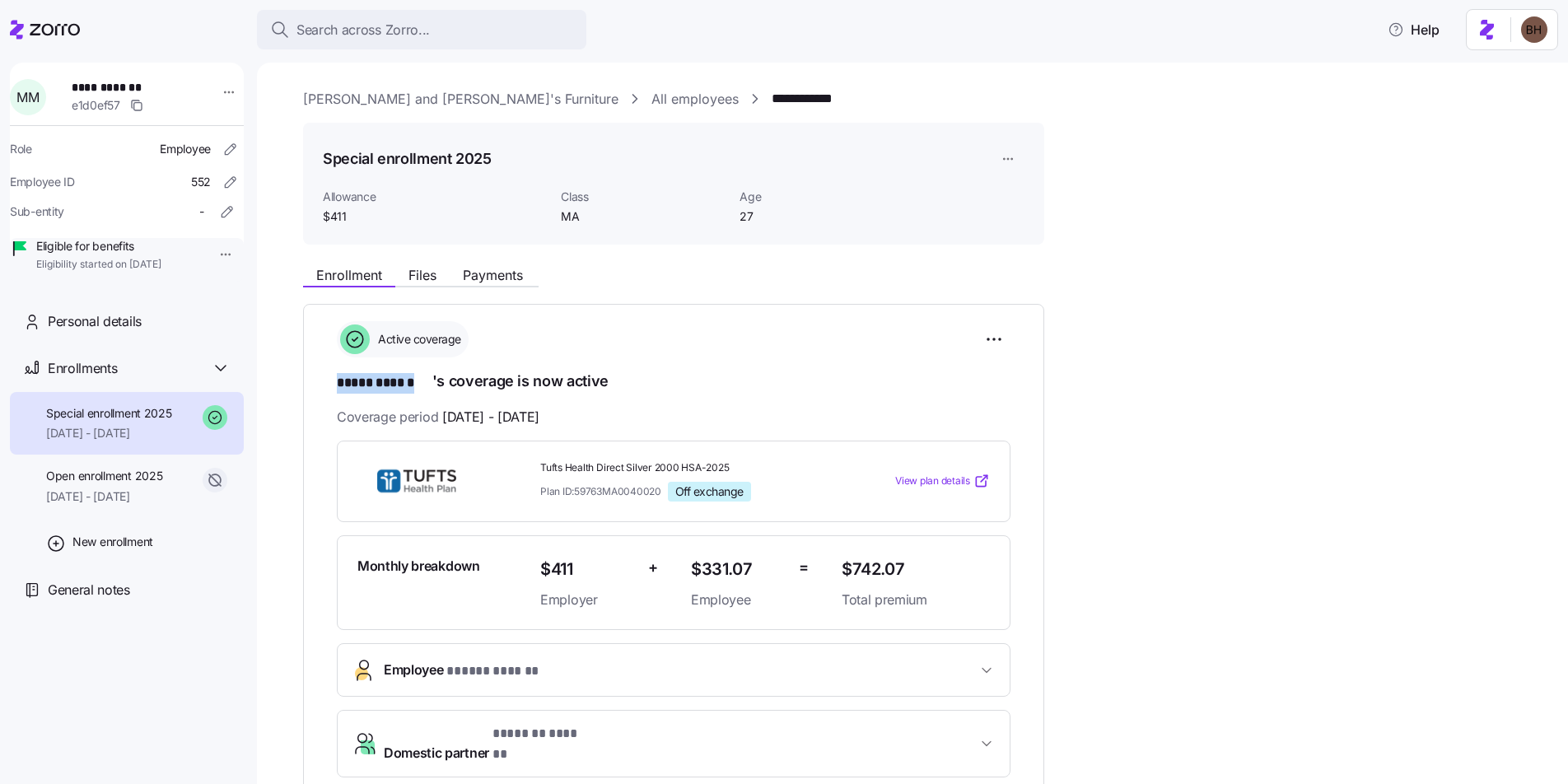
drag, startPoint x: 431, startPoint y: 383, endPoint x: 311, endPoint y: 383, distance: 120.0
click at [311, 383] on div "**********" at bounding box center [673, 557] width 741 height 507
copy span "***** ******"
click at [493, 276] on span "Payments" at bounding box center [492, 274] width 60 height 13
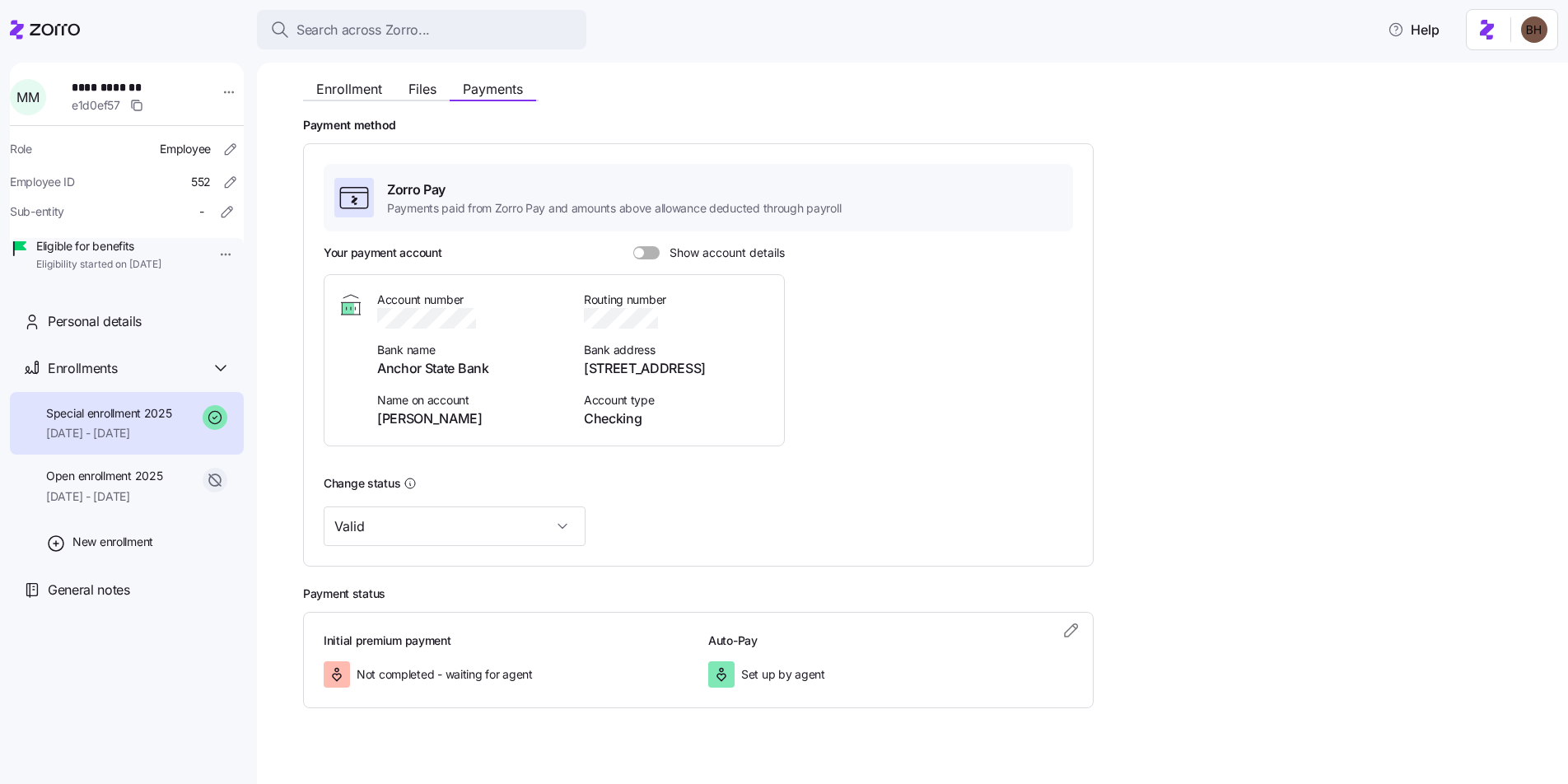
scroll to position [209, 0]
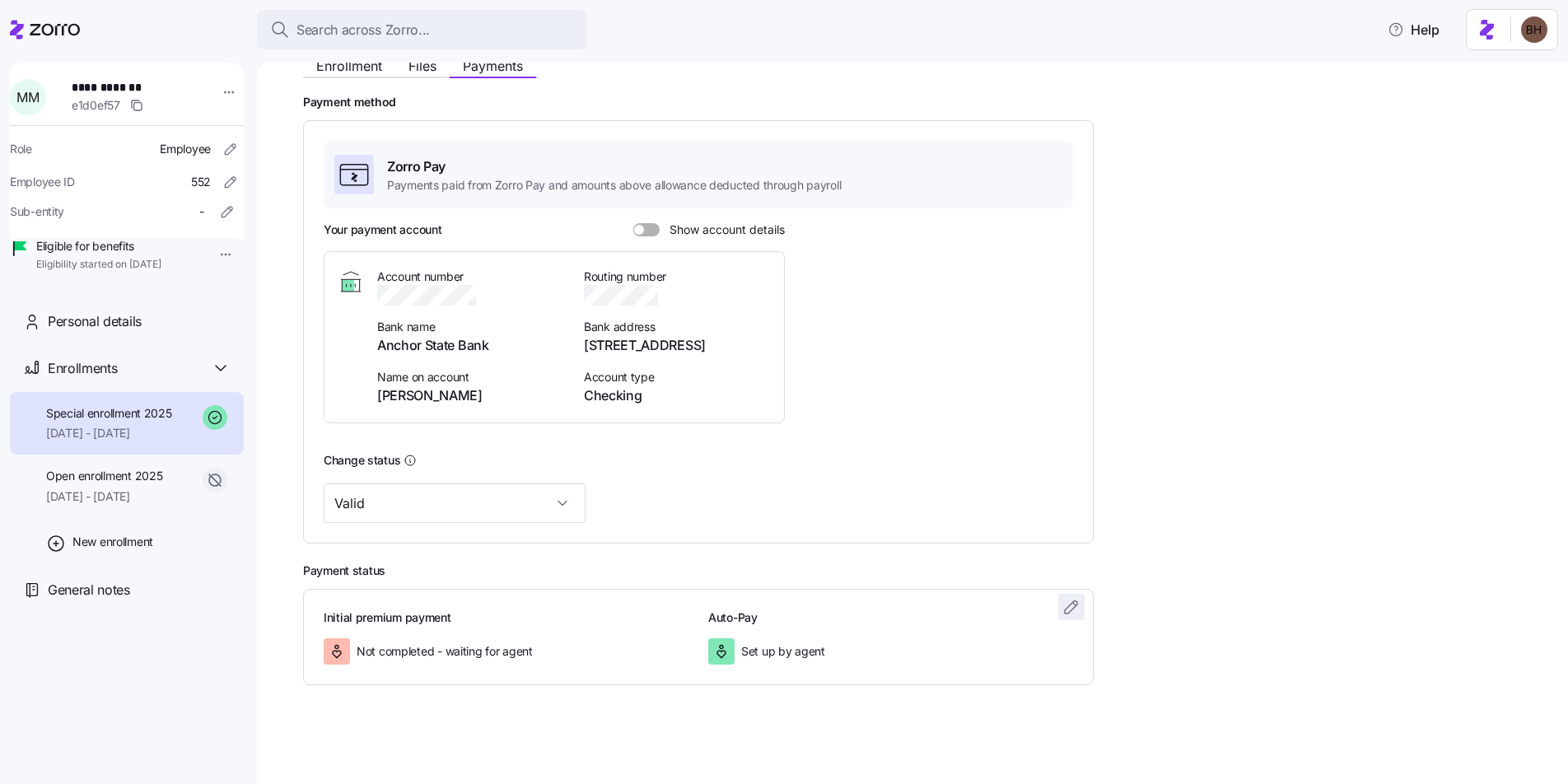
click at [1079, 610] on icon "button" at bounding box center [1071, 607] width 20 height 20
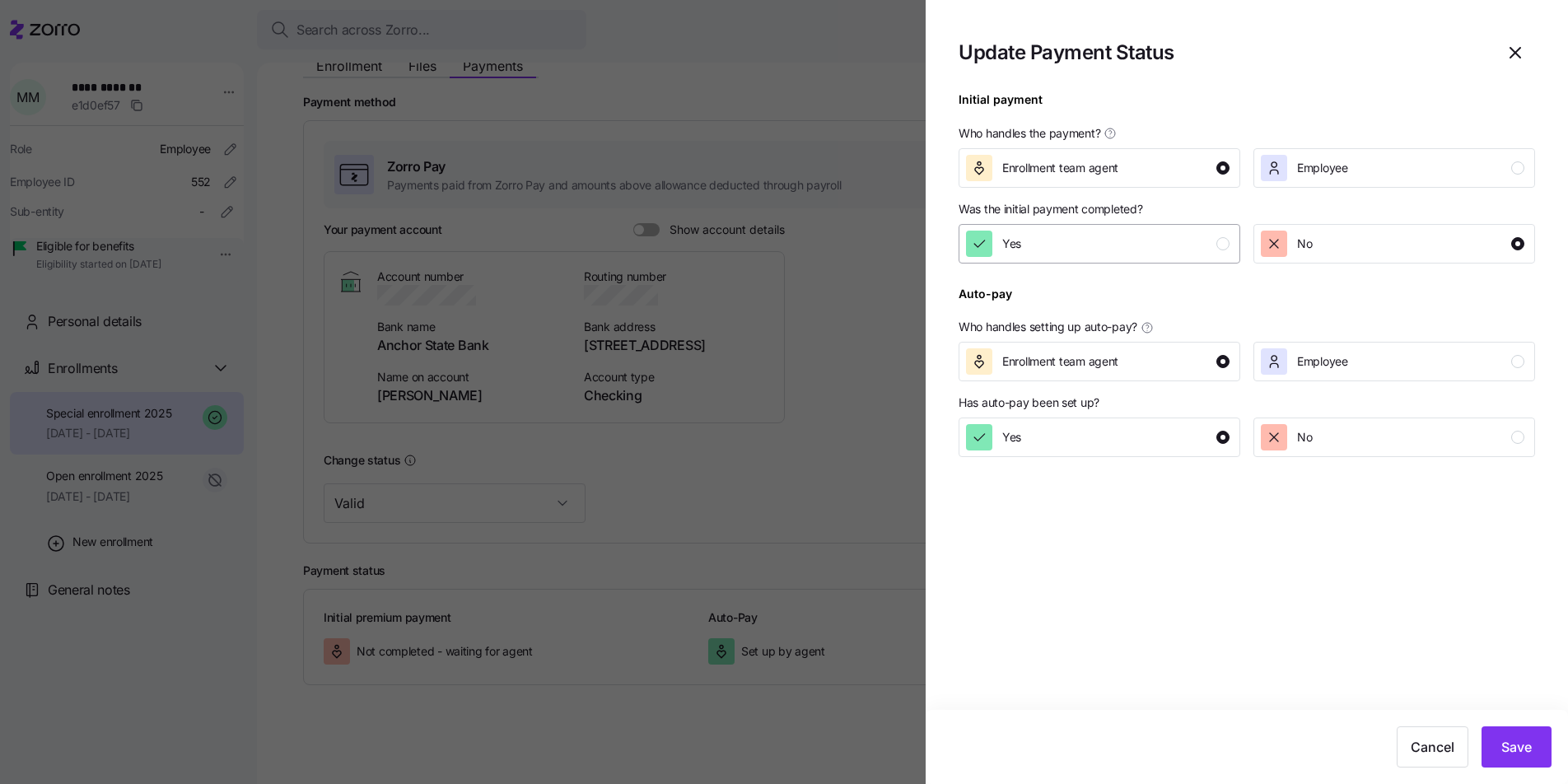
click at [1120, 243] on div "Yes" at bounding box center [1098, 243] width 264 height 26
click at [1508, 756] on button "Save" at bounding box center [1517, 746] width 70 height 41
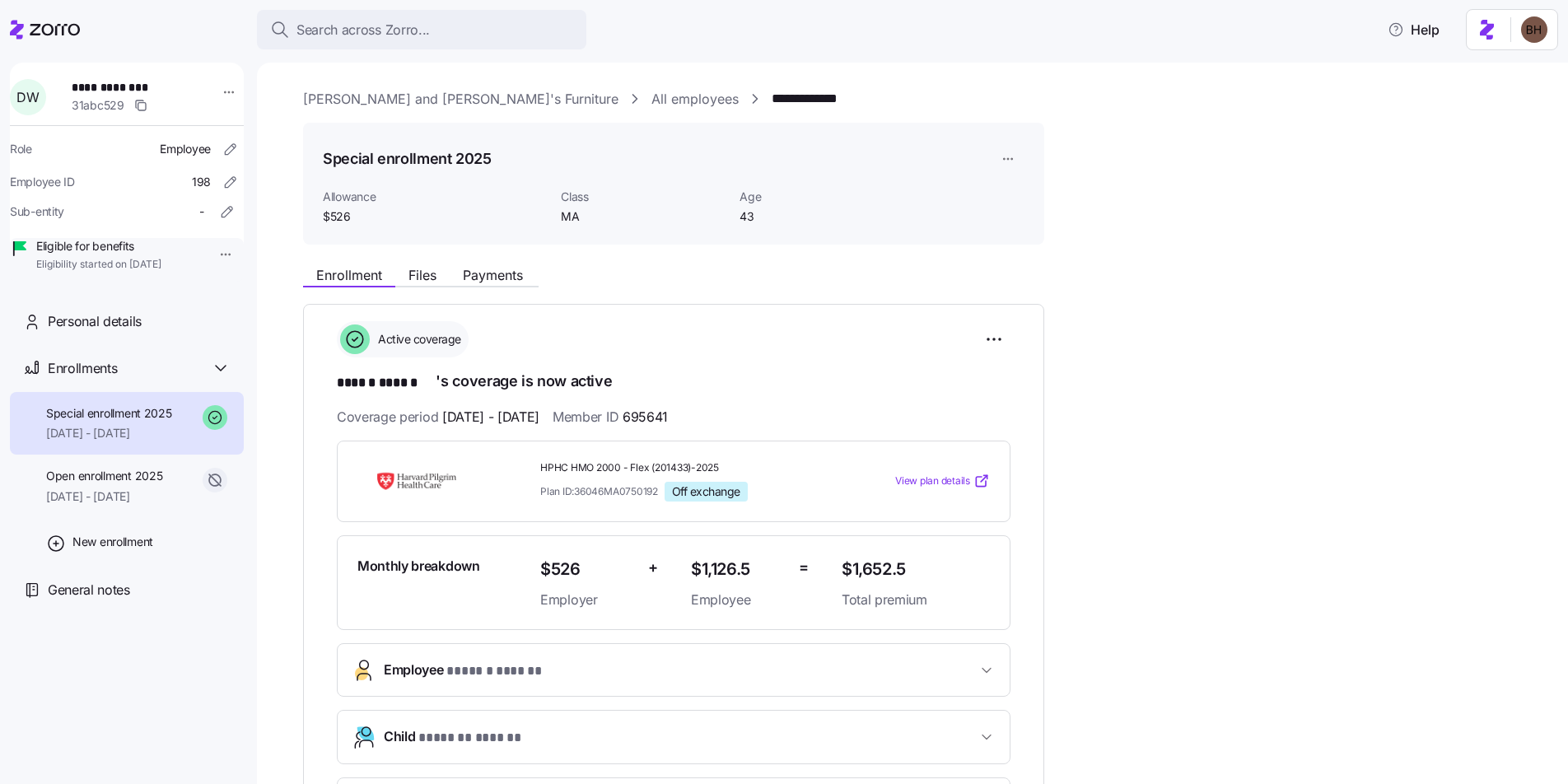
click at [472, 263] on div "Enrollment Files Payments" at bounding box center [673, 272] width 741 height 30
click at [472, 268] on span "Payments" at bounding box center [492, 274] width 60 height 13
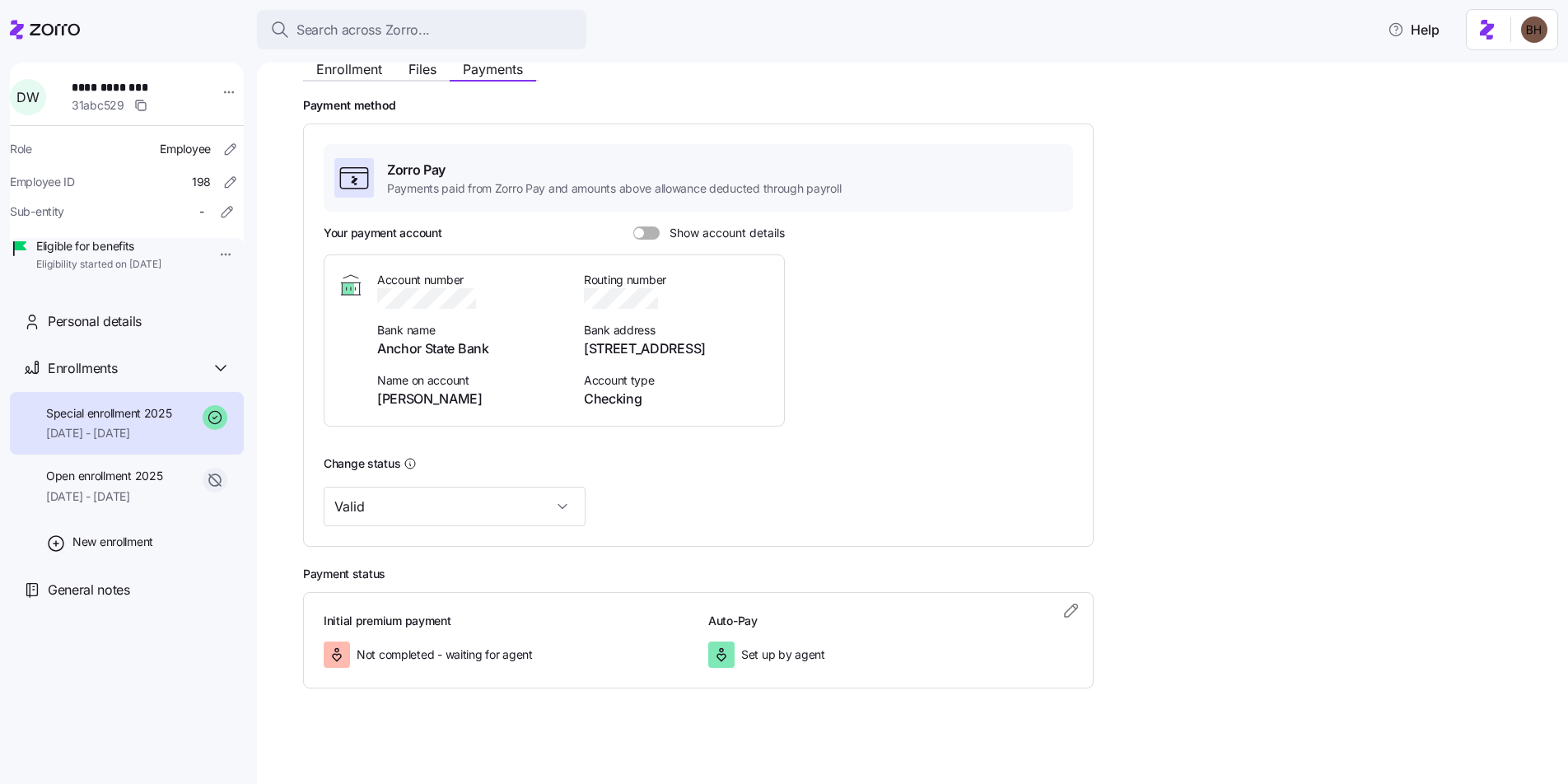
scroll to position [209, 0]
click at [1068, 602] on icon "button" at bounding box center [1071, 607] width 20 height 20
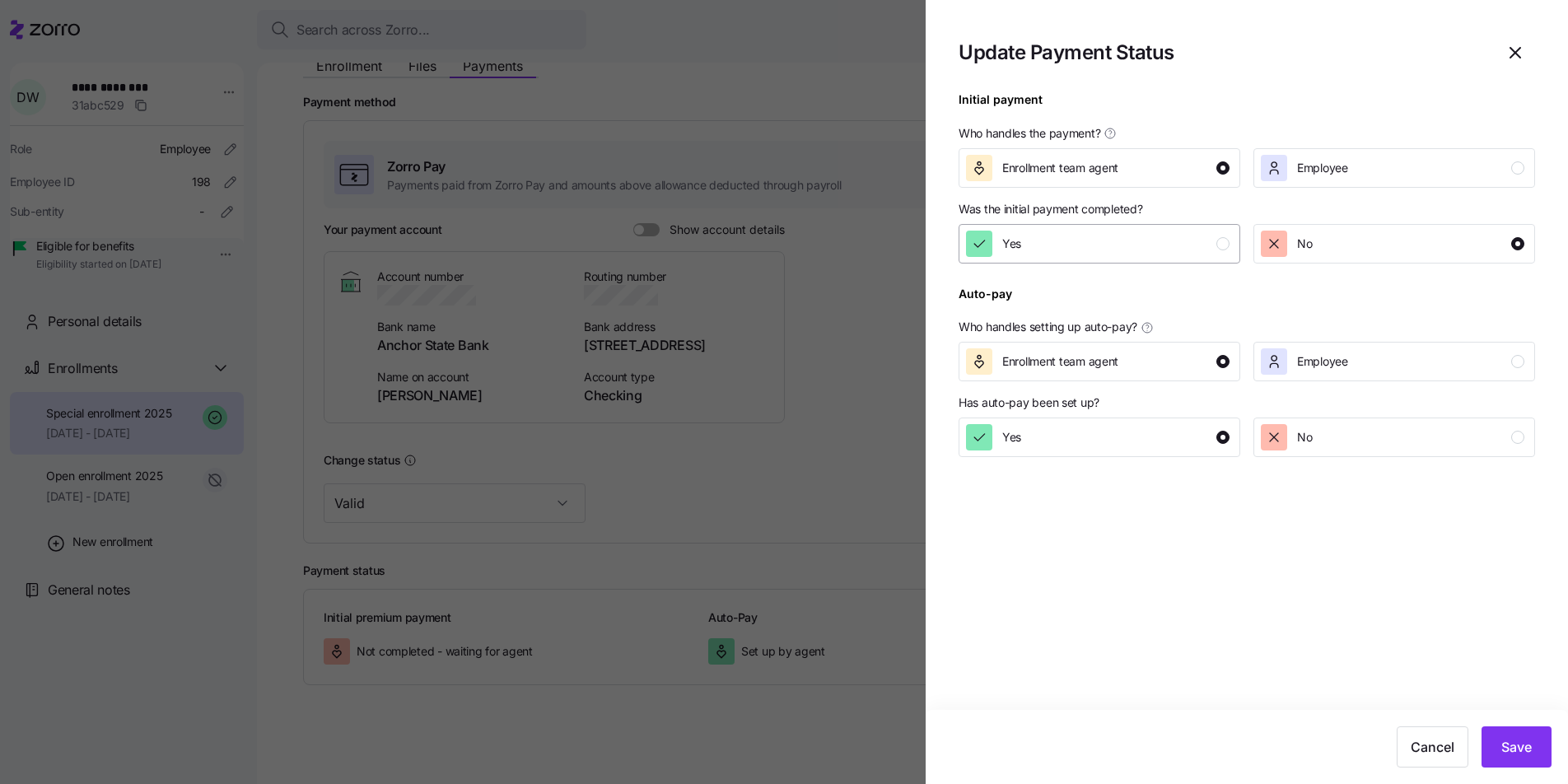
click at [1148, 243] on div "Yes" at bounding box center [1098, 243] width 264 height 26
click at [1483, 738] on button "Save" at bounding box center [1517, 746] width 70 height 41
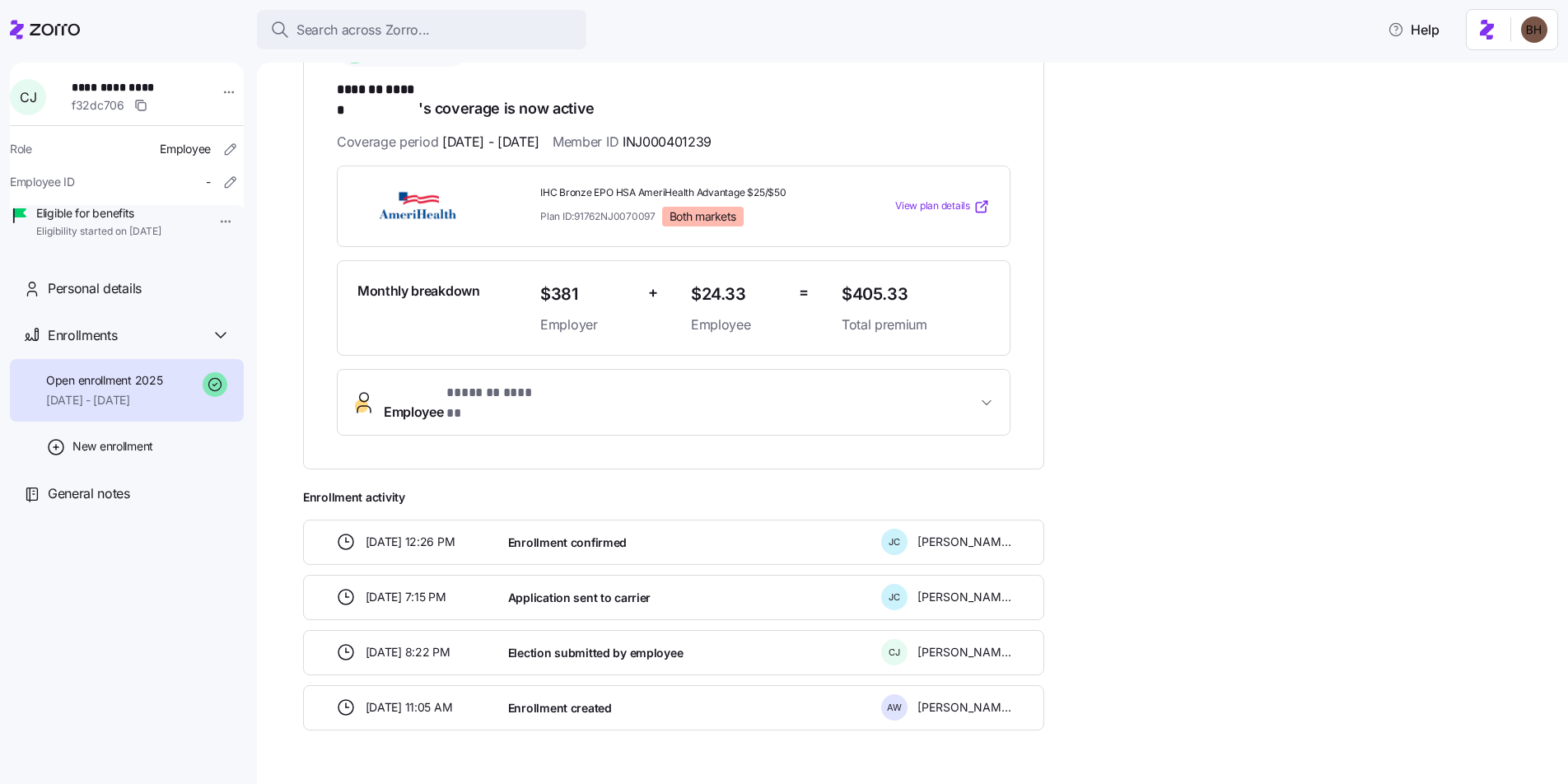
scroll to position [305, 0]
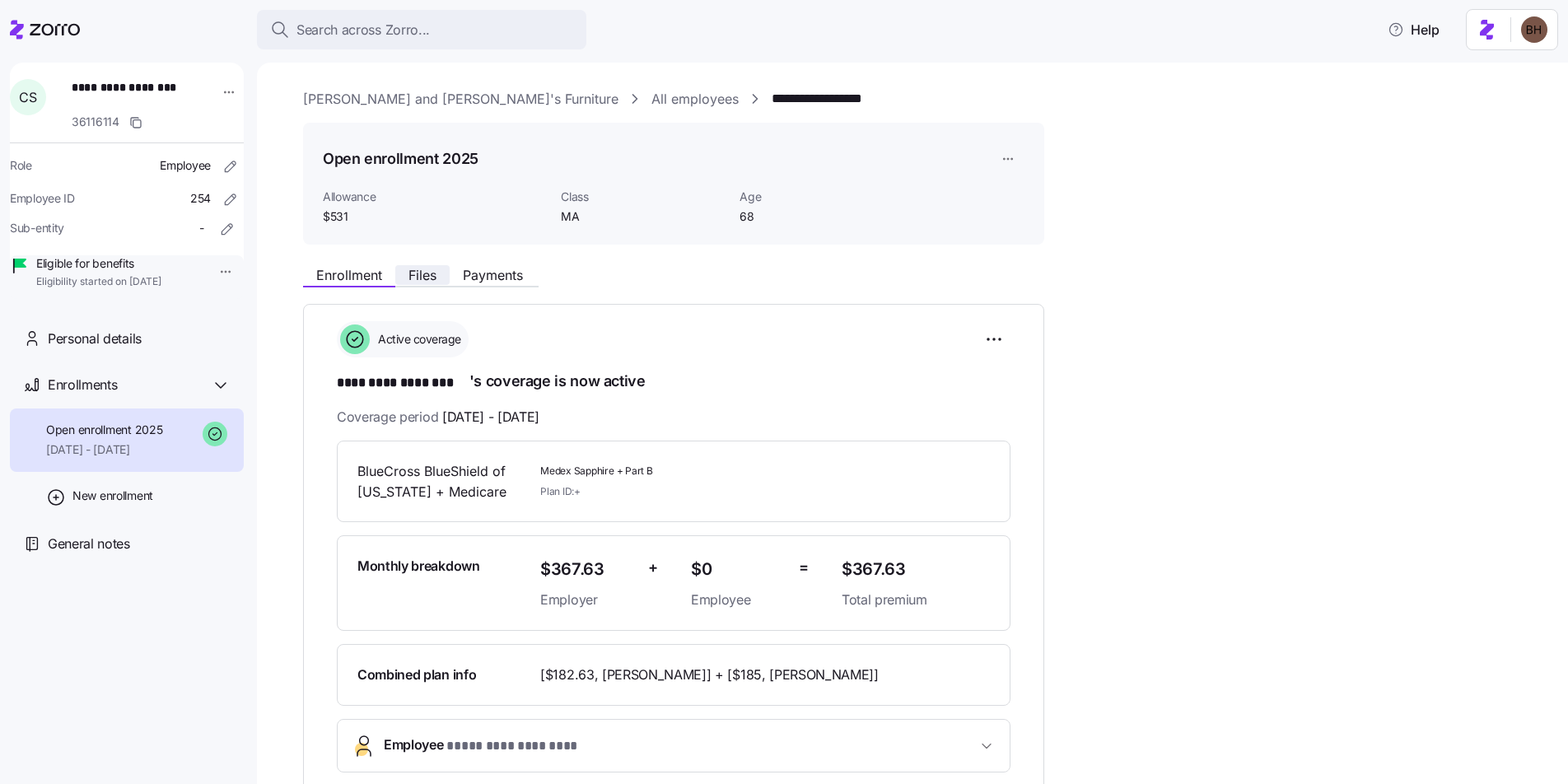
click at [430, 283] on button "Files" at bounding box center [422, 275] width 55 height 20
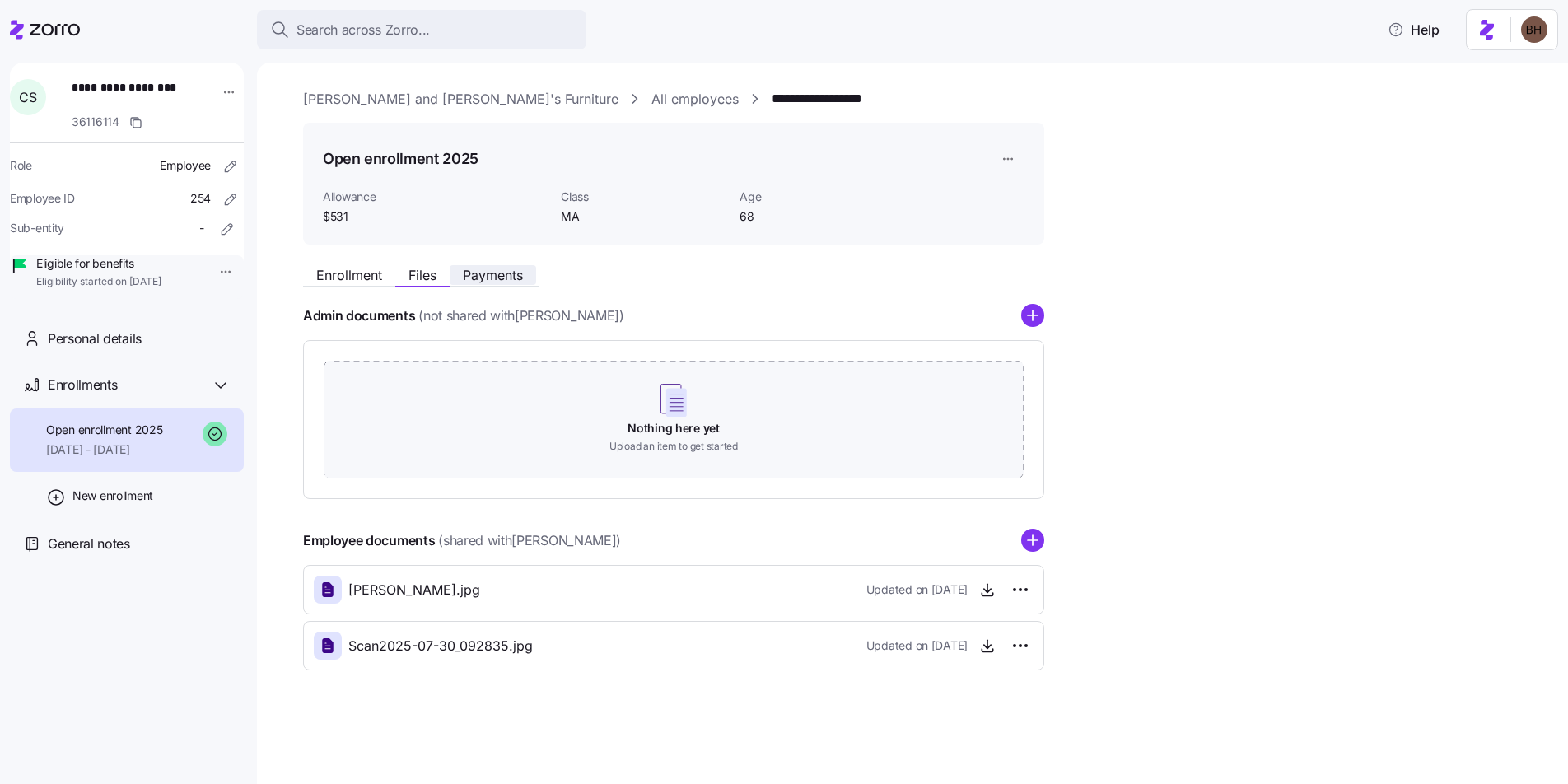
click at [507, 278] on span "Payments" at bounding box center [492, 274] width 60 height 13
